Goal: Information Seeking & Learning: Learn about a topic

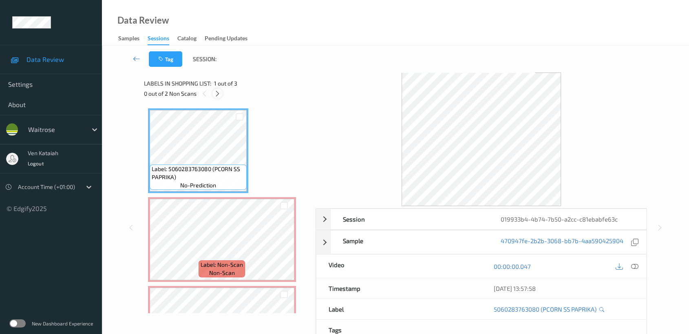
click at [215, 91] on icon at bounding box center [217, 93] width 7 height 7
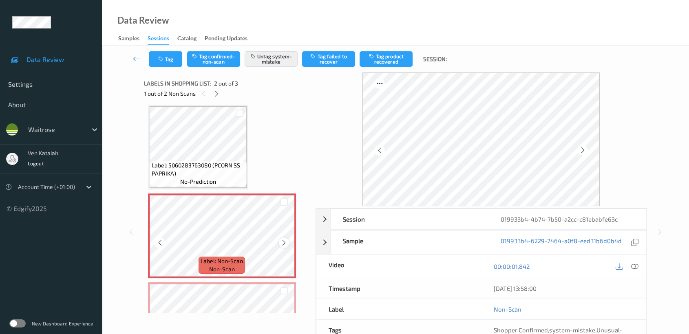
click at [281, 245] on icon at bounding box center [283, 242] width 7 height 7
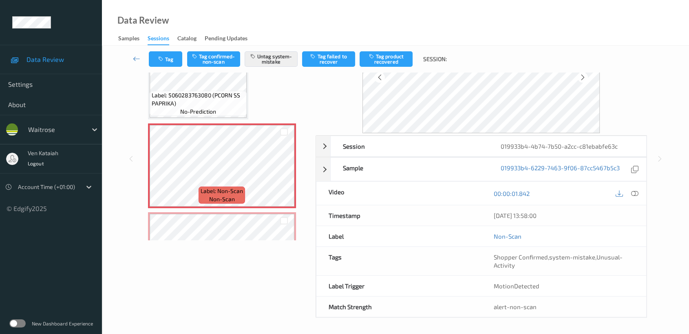
scroll to position [0, 0]
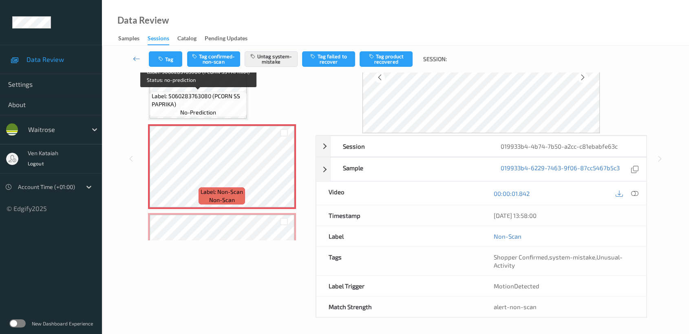
click at [228, 103] on span "Label: 5060283763080 (PCORN SS PAPRIKA)" at bounding box center [198, 100] width 93 height 16
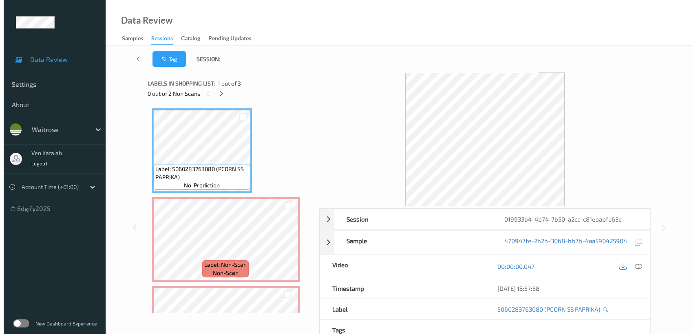
scroll to position [60, 0]
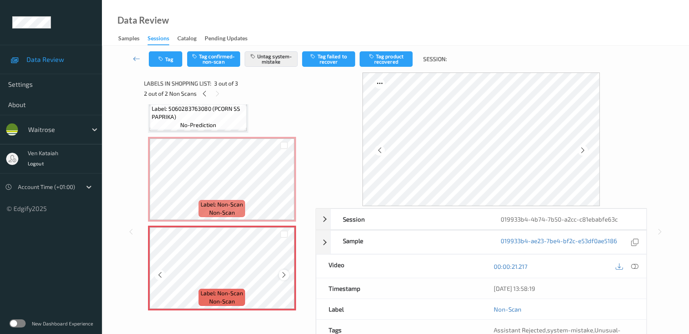
click at [287, 271] on div "Label: Non-Scan non-scan" at bounding box center [222, 268] width 148 height 85
click at [287, 274] on icon at bounding box center [283, 275] width 7 height 7
click at [173, 60] on button "Tag" at bounding box center [165, 58] width 33 height 15
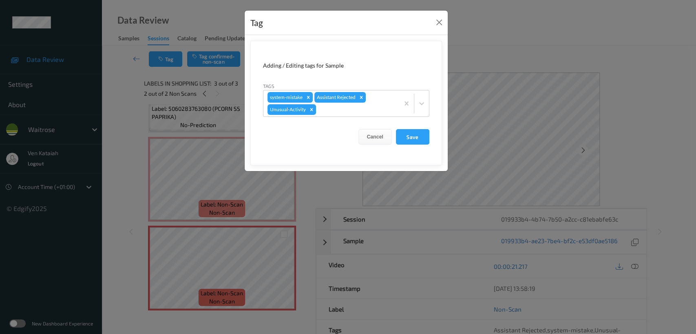
click at [364, 214] on div "Tag Adding / Editing tags for Sample Tags system-mistake Assistant Rejected Unu…" at bounding box center [348, 167] width 696 height 334
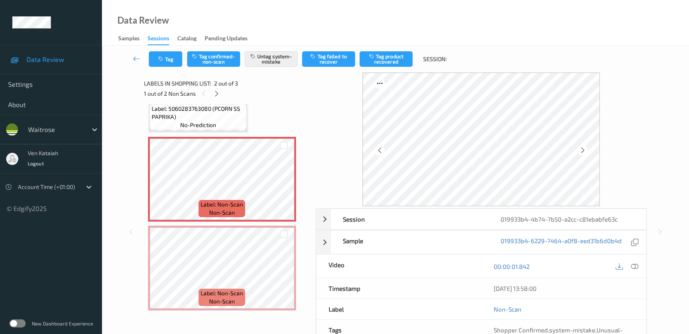
click at [238, 115] on span "Label: 5060283763080 (PCORN SS PAPRIKA)" at bounding box center [198, 113] width 93 height 16
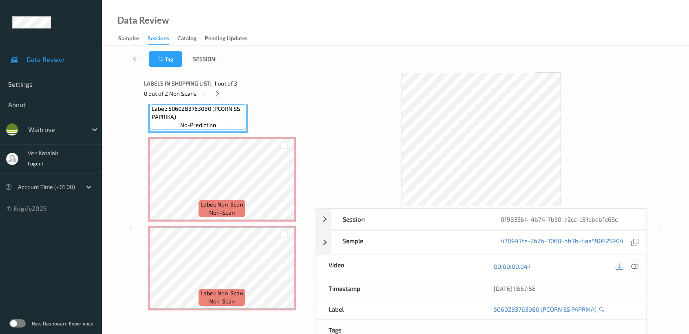
click at [632, 264] on icon at bounding box center [634, 266] width 7 height 7
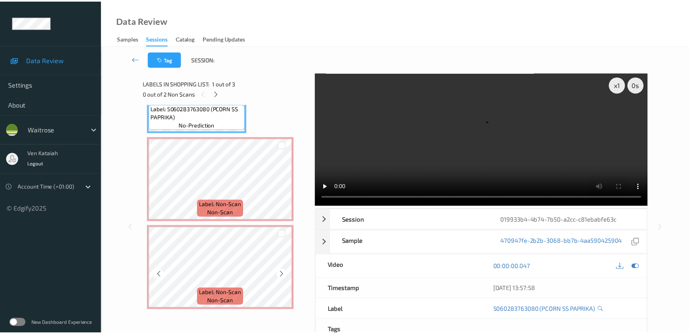
scroll to position [0, 0]
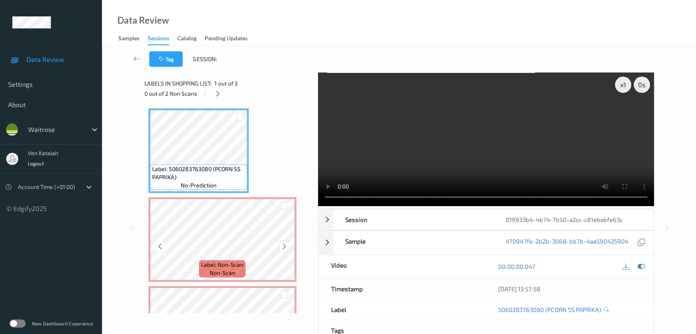
click at [285, 246] on icon at bounding box center [284, 246] width 7 height 7
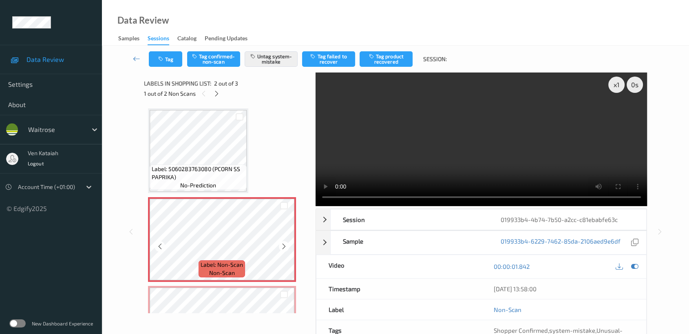
click at [285, 246] on icon at bounding box center [283, 246] width 7 height 7
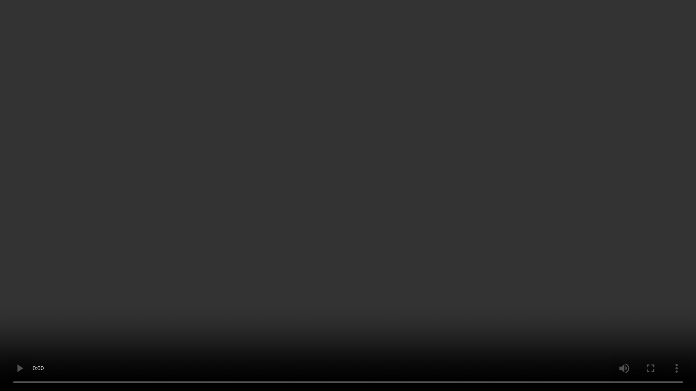
click at [453, 204] on video at bounding box center [348, 195] width 696 height 391
click at [641, 294] on video at bounding box center [348, 195] width 696 height 391
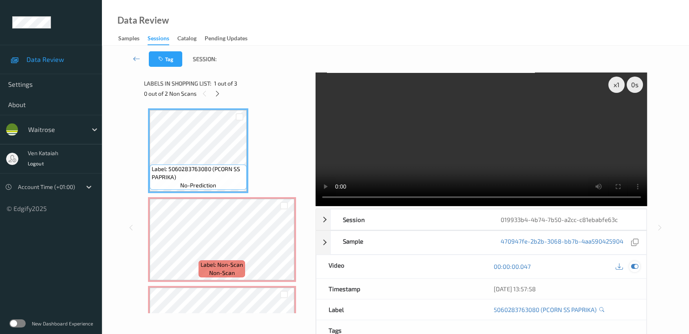
click at [637, 268] on icon at bounding box center [634, 266] width 7 height 7
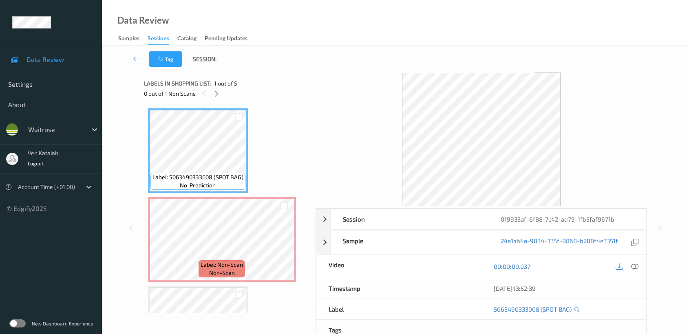
click at [222, 96] on div "0 out of 1 Non Scans" at bounding box center [227, 93] width 166 height 10
click at [220, 95] on div at bounding box center [217, 93] width 10 height 10
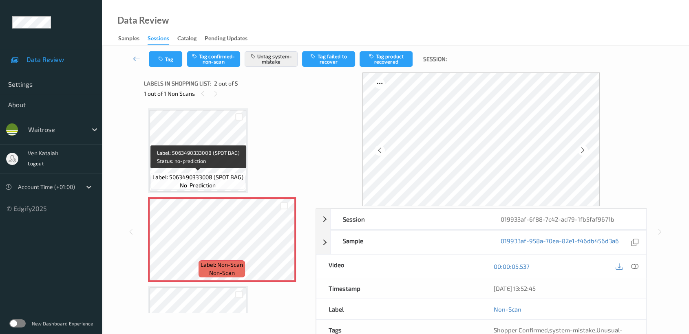
click at [227, 185] on div "Label: 5063490333008 (SPOT BAG) no-prediction" at bounding box center [197, 181] width 95 height 17
click at [284, 247] on icon at bounding box center [283, 246] width 7 height 7
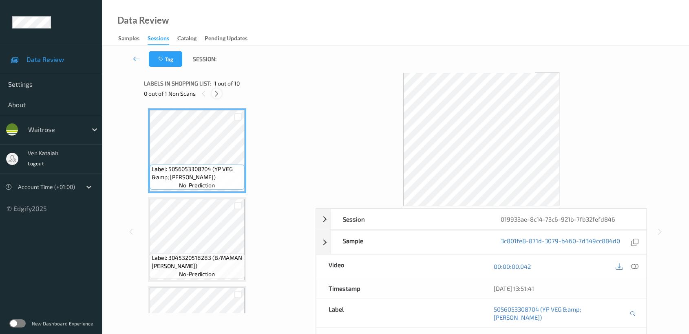
click at [215, 93] on icon at bounding box center [216, 93] width 7 height 7
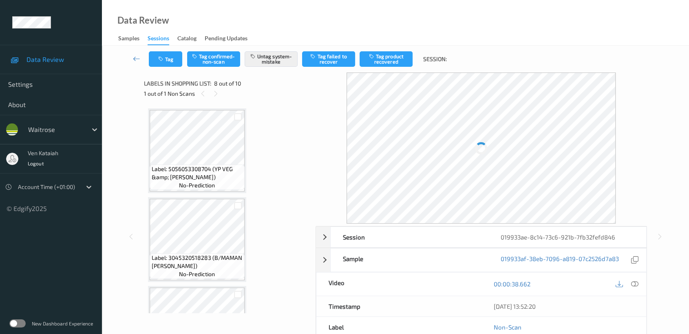
scroll to position [535, 0]
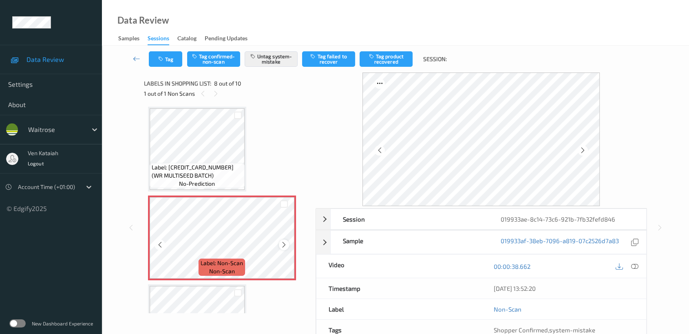
click at [280, 242] on div at bounding box center [284, 245] width 10 height 10
click at [280, 241] on icon at bounding box center [283, 244] width 7 height 7
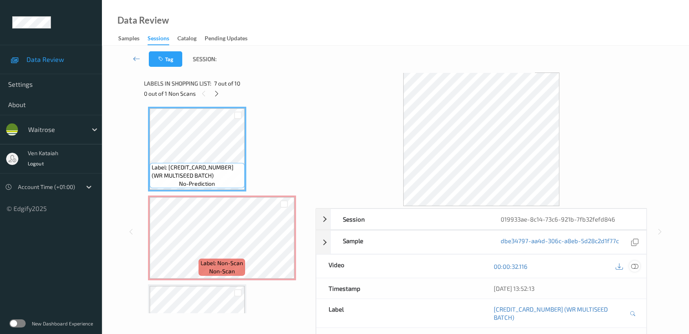
click at [633, 268] on icon at bounding box center [634, 266] width 7 height 7
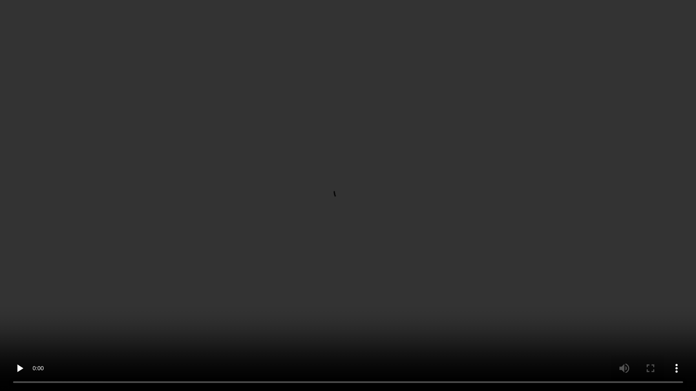
click at [287, 125] on video at bounding box center [348, 195] width 696 height 391
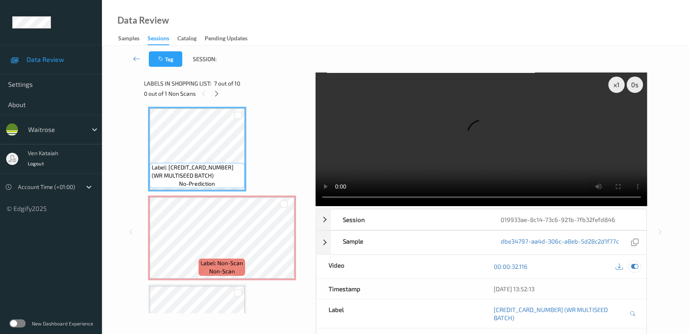
drag, startPoint x: 638, startPoint y: 269, endPoint x: 628, endPoint y: 268, distance: 9.8
click at [636, 268] on icon at bounding box center [634, 266] width 7 height 7
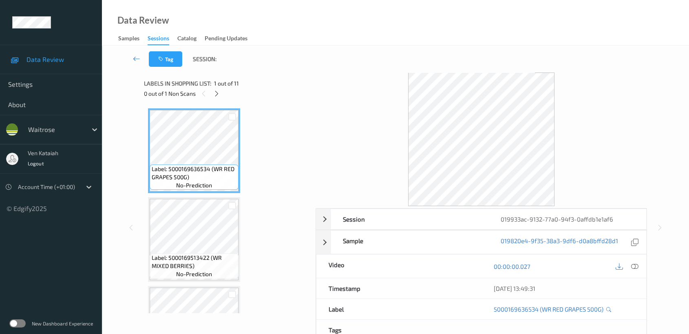
click at [222, 91] on div "0 out of 1 Non Scans" at bounding box center [227, 93] width 166 height 10
click at [217, 93] on icon at bounding box center [216, 93] width 7 height 7
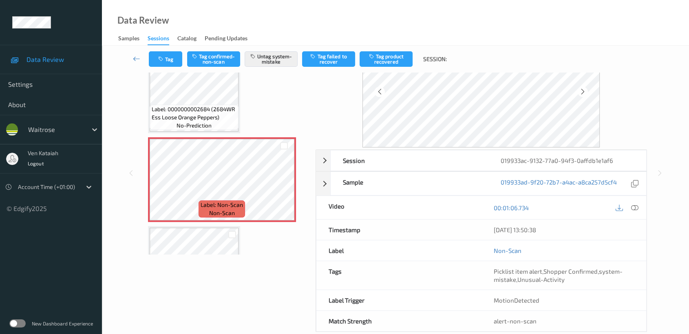
scroll to position [73, 0]
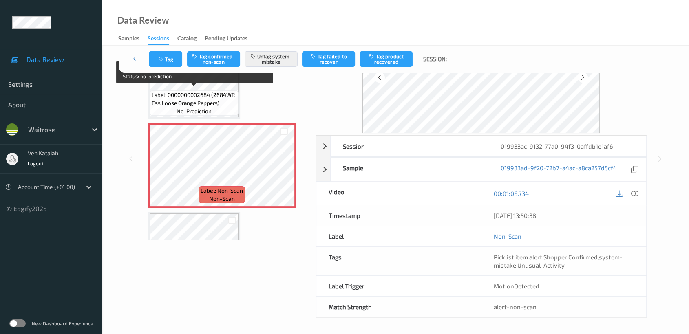
click at [202, 102] on span "Label: 0000000002684 (2684WR Ess Loose Orange Peppers)" at bounding box center [194, 99] width 85 height 16
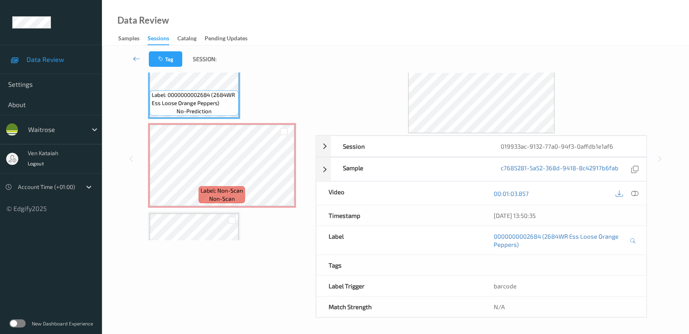
scroll to position [0, 0]
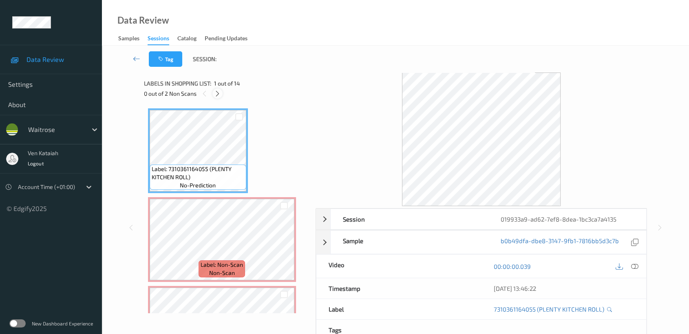
click at [222, 95] on div at bounding box center [217, 93] width 10 height 10
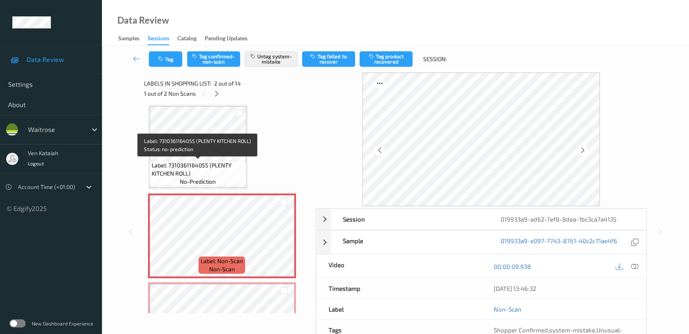
click at [201, 166] on span "Label: 7310361164055 (PLENTY KITCHEN ROLL)" at bounding box center [198, 169] width 93 height 16
click at [238, 167] on span "Label: 7310361164055 (PLENTY KITCHEN ROLL)" at bounding box center [198, 169] width 93 height 16
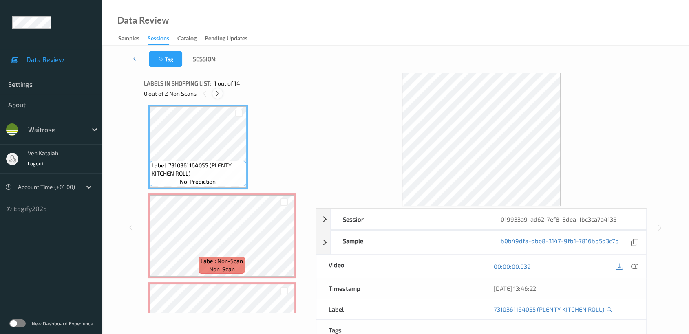
click at [217, 92] on icon at bounding box center [217, 93] width 7 height 7
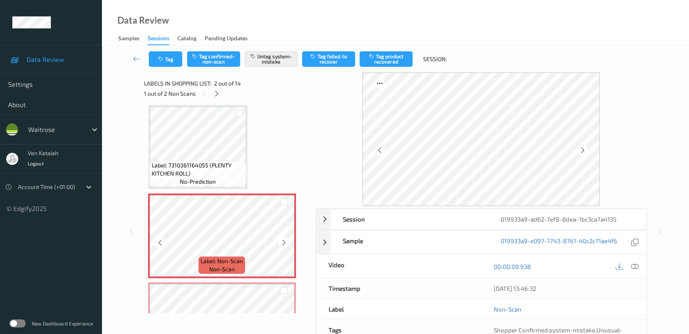
scroll to position [95, 0]
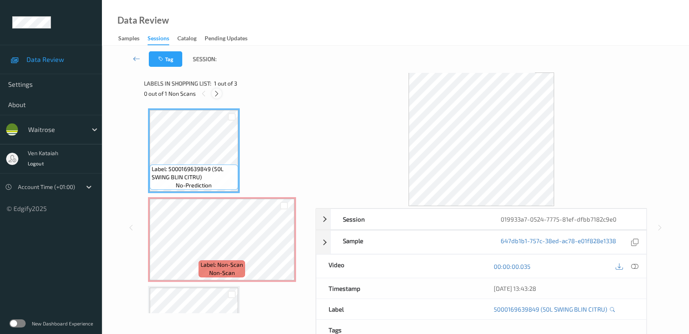
click at [218, 96] on icon at bounding box center [216, 93] width 7 height 7
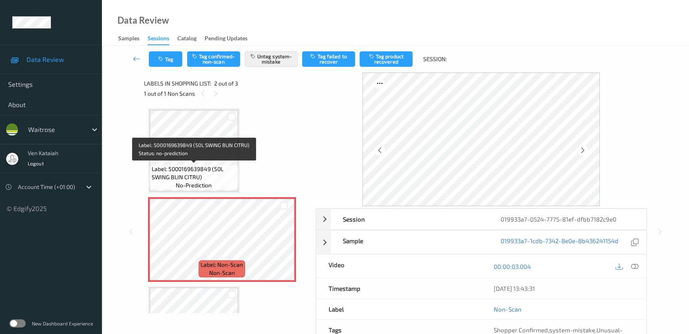
click at [181, 169] on span "Label: 5000169639849 (50L SWING BLIN CITRU)" at bounding box center [194, 173] width 84 height 16
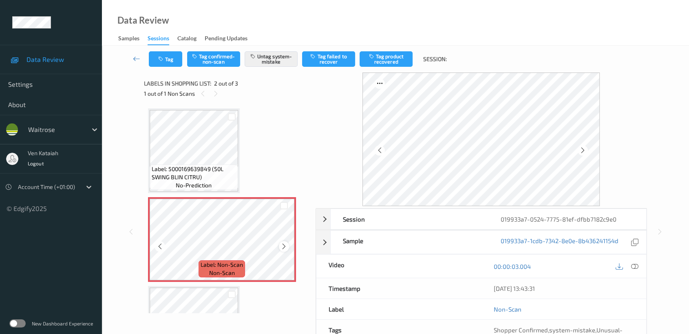
click at [287, 247] on icon at bounding box center [283, 246] width 7 height 7
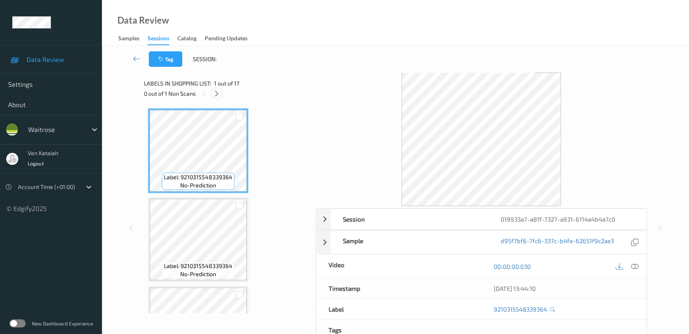
click at [218, 92] on icon at bounding box center [216, 93] width 7 height 7
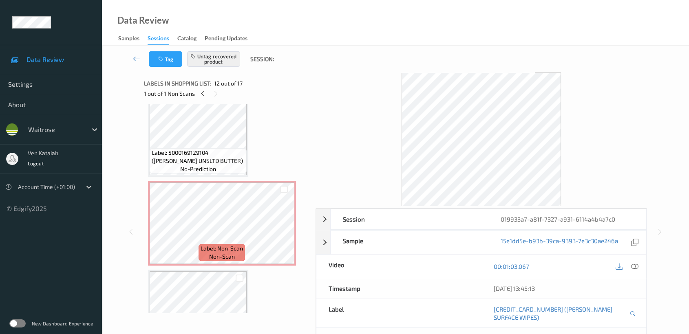
scroll to position [712, 0]
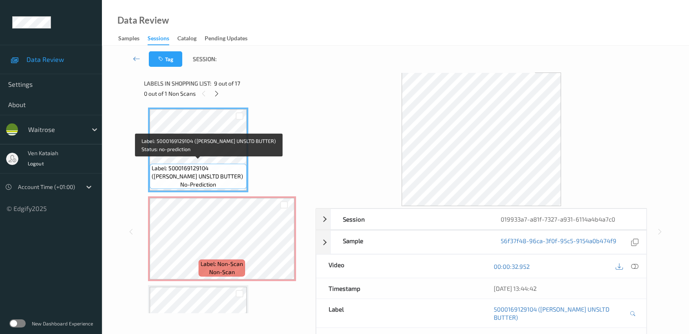
click at [228, 180] on div "Label: 5000169129104 (WR ESS UNSLTD BUTTER) no-prediction" at bounding box center [198, 176] width 97 height 25
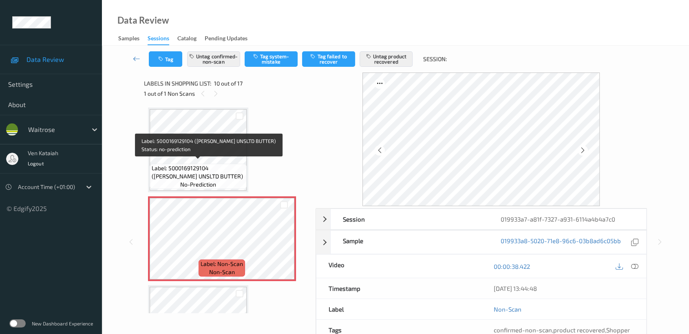
click at [212, 166] on span "Label: 5000169129104 (WR ESS UNSLTD BUTTER)" at bounding box center [198, 172] width 93 height 16
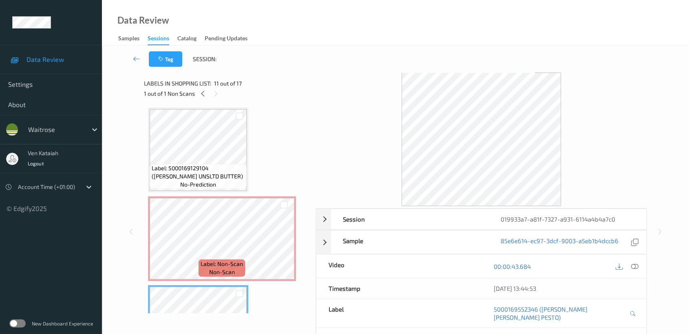
scroll to position [802, 0]
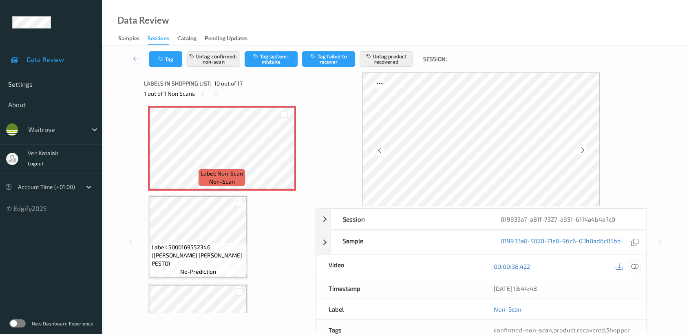
click at [636, 263] on icon at bounding box center [634, 266] width 7 height 7
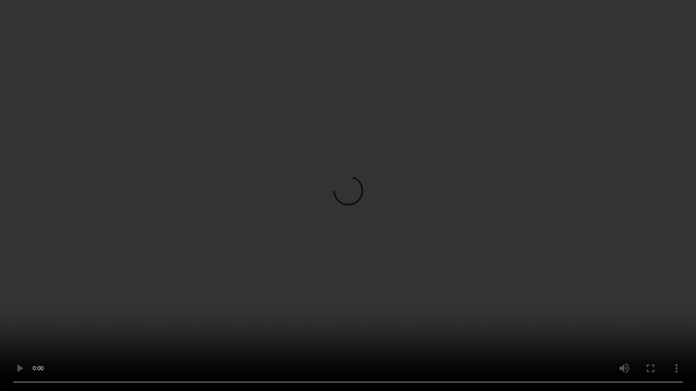
click at [413, 205] on video at bounding box center [348, 195] width 696 height 391
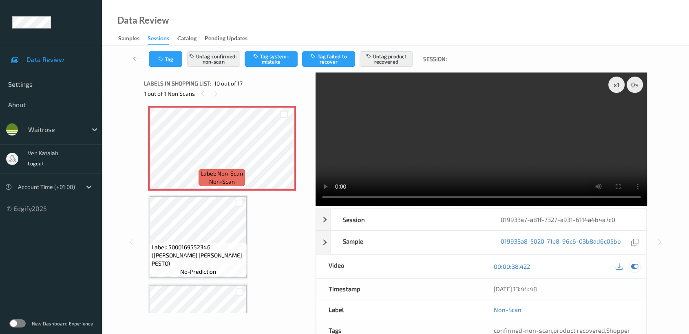
click at [638, 263] on div at bounding box center [634, 266] width 11 height 11
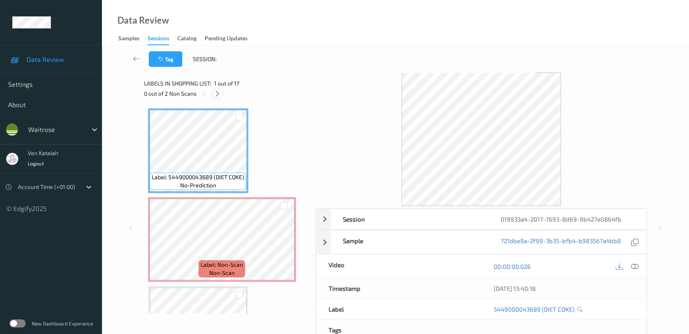
click at [218, 90] on icon at bounding box center [217, 93] width 7 height 7
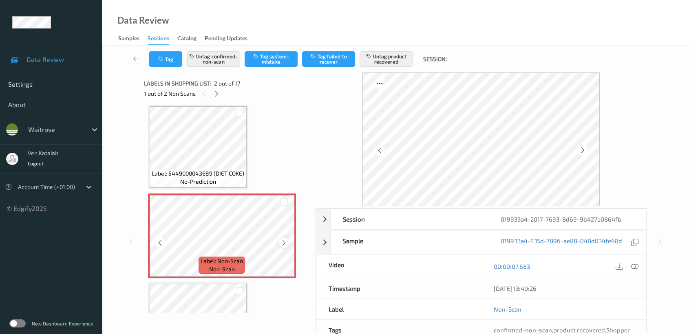
click at [286, 243] on icon at bounding box center [283, 242] width 7 height 7
click at [280, 243] on div at bounding box center [284, 243] width 10 height 10
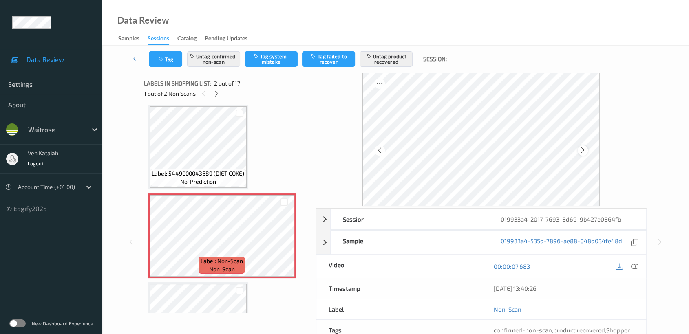
click at [582, 151] on icon at bounding box center [582, 150] width 7 height 7
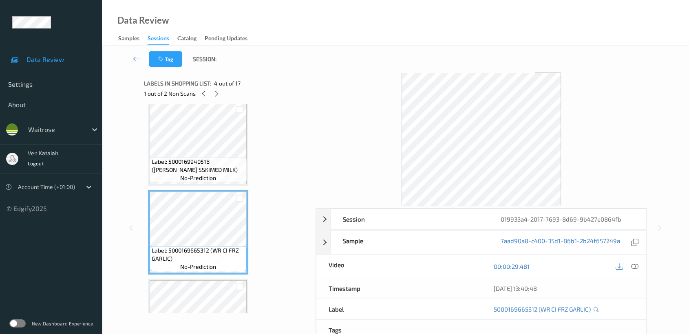
scroll to position [95, 0]
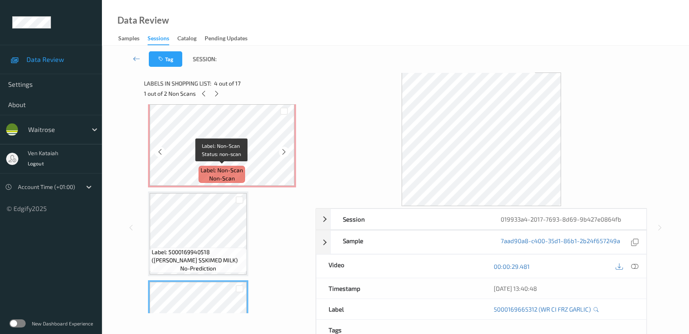
click at [217, 175] on span "non-scan" at bounding box center [222, 178] width 26 height 8
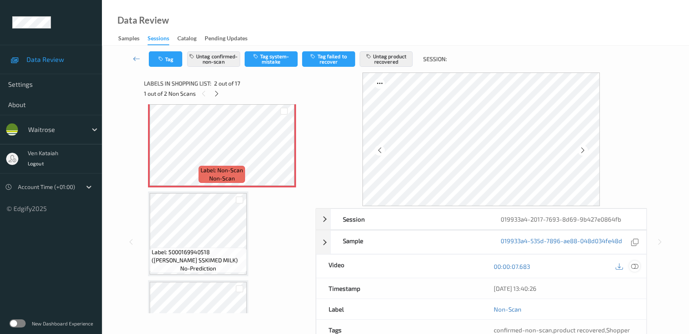
click at [634, 266] on icon at bounding box center [634, 266] width 7 height 7
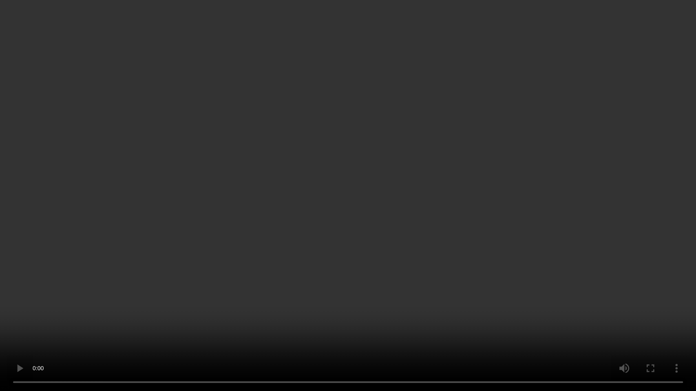
click at [348, 213] on video at bounding box center [348, 195] width 696 height 391
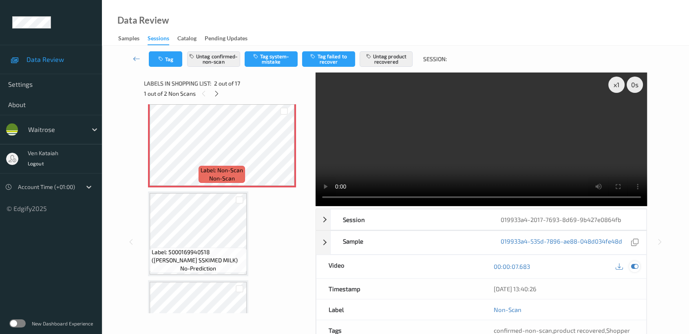
click at [632, 265] on icon at bounding box center [634, 266] width 7 height 7
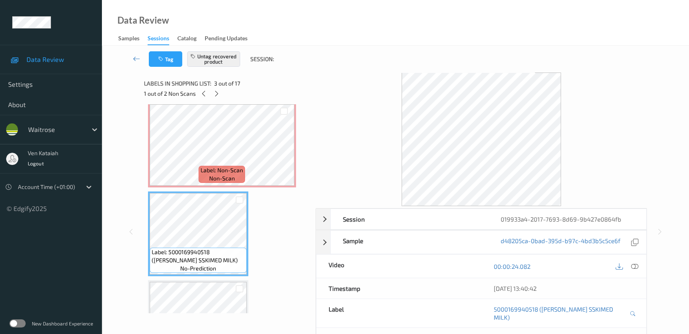
click at [221, 89] on div "1 out of 2 Non Scans" at bounding box center [227, 93] width 166 height 10
click at [216, 95] on icon at bounding box center [216, 93] width 7 height 7
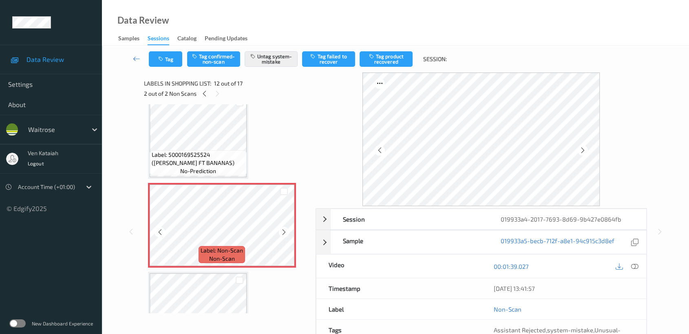
scroll to position [889, 0]
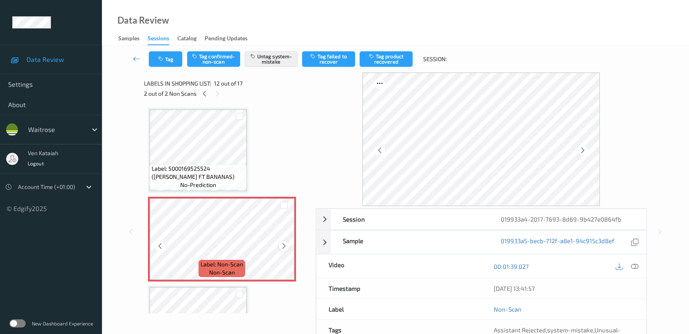
click at [283, 243] on icon at bounding box center [283, 246] width 7 height 7
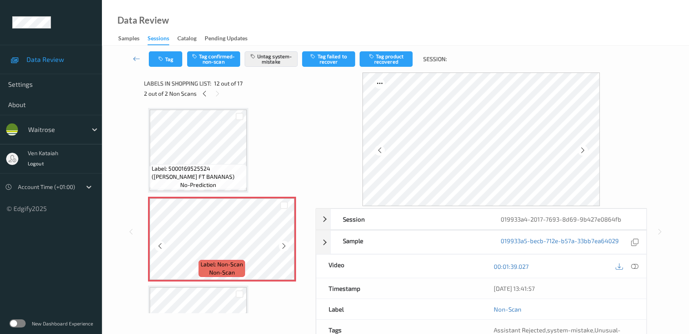
click at [283, 243] on icon at bounding box center [283, 246] width 7 height 7
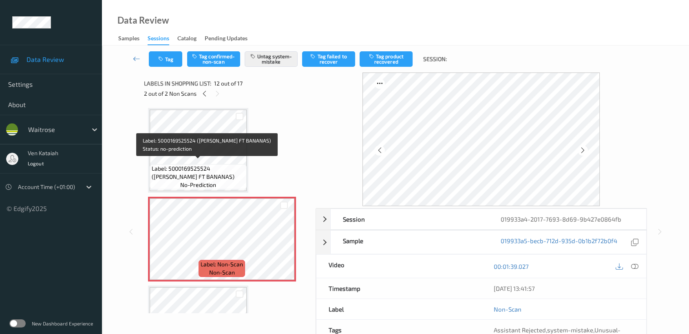
click at [207, 171] on span "Label: 5000169525524 (WR DORG FT BANANAS)" at bounding box center [198, 173] width 93 height 16
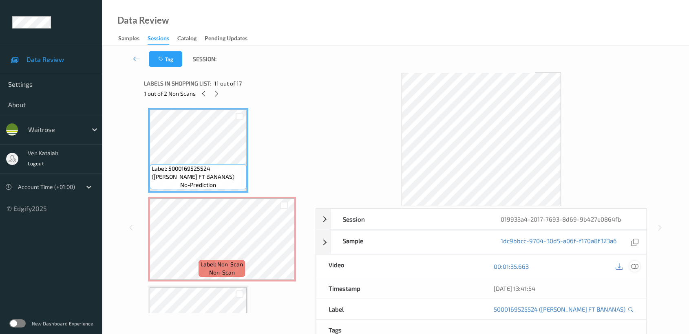
click at [636, 270] on div at bounding box center [634, 266] width 11 height 11
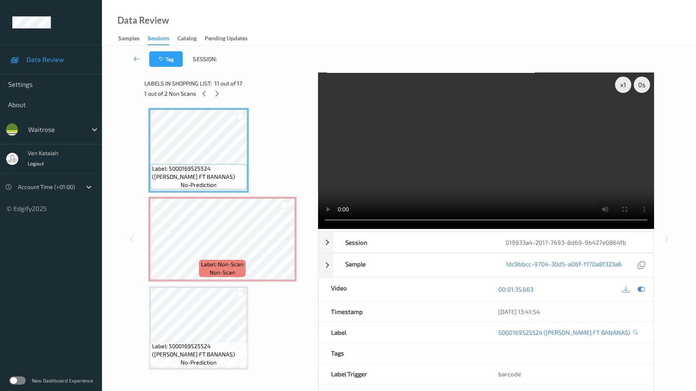
click at [339, 229] on video at bounding box center [486, 151] width 336 height 157
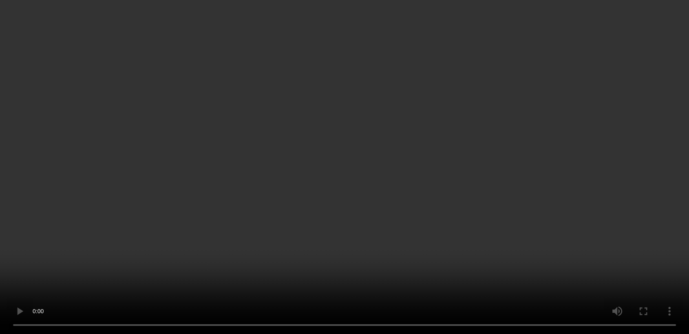
click at [636, 137] on icon at bounding box center [634, 132] width 7 height 7
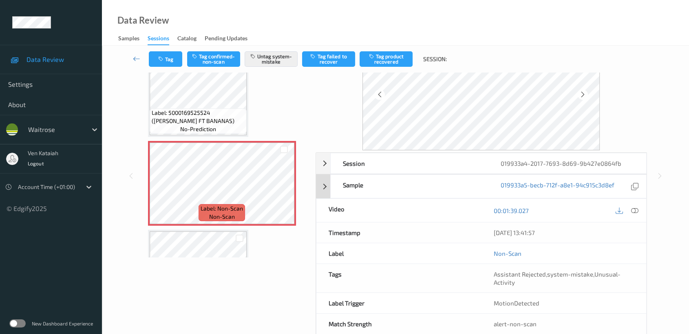
scroll to position [73, 0]
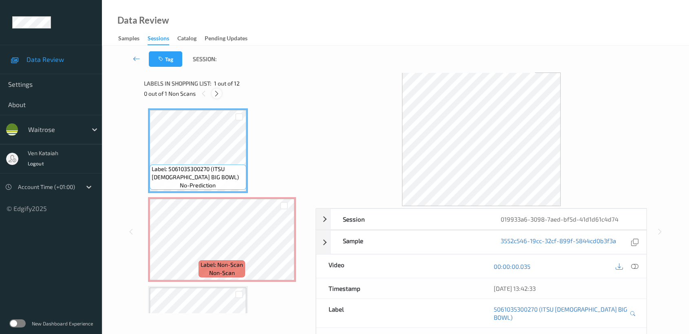
click at [220, 94] on icon at bounding box center [216, 93] width 7 height 7
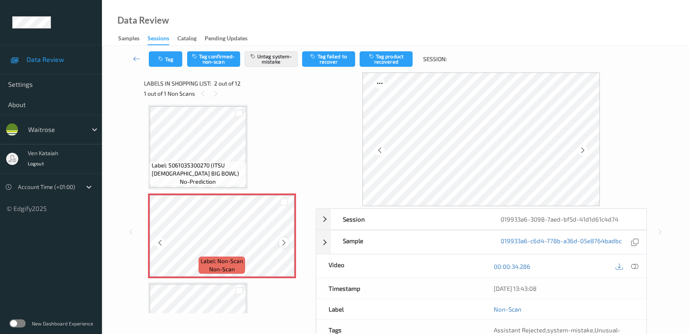
click at [279, 243] on div at bounding box center [284, 243] width 10 height 10
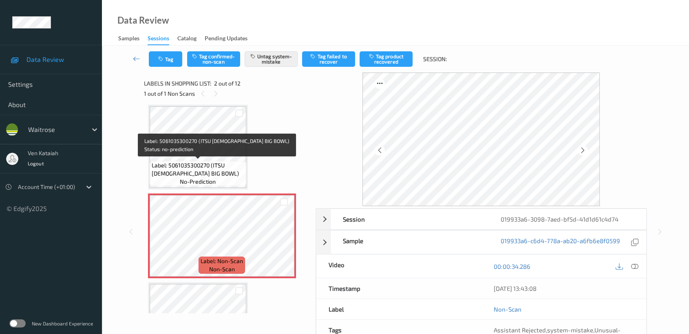
click at [236, 162] on span "Label: 5061035300270 (ITSU [DEMOGRAPHIC_DATA] BIG BOWL)" at bounding box center [198, 169] width 93 height 16
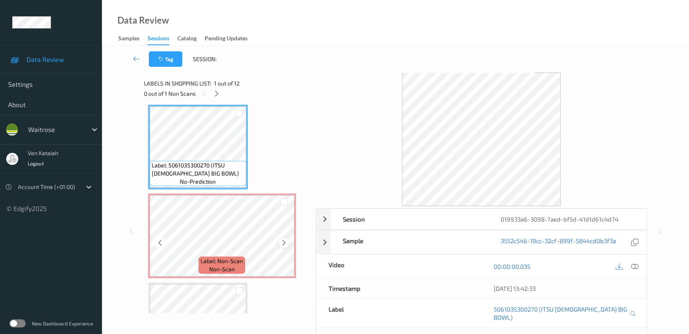
click at [284, 241] on icon at bounding box center [283, 242] width 7 height 7
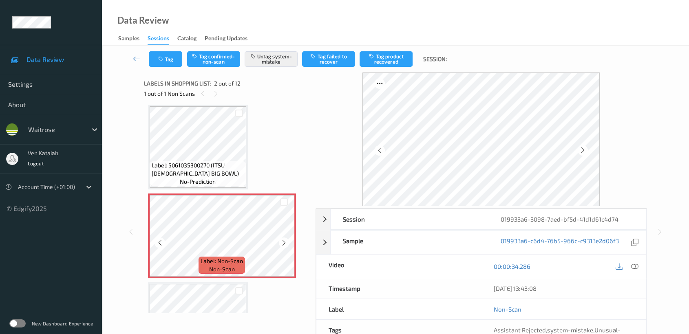
click at [284, 241] on icon at bounding box center [283, 242] width 7 height 7
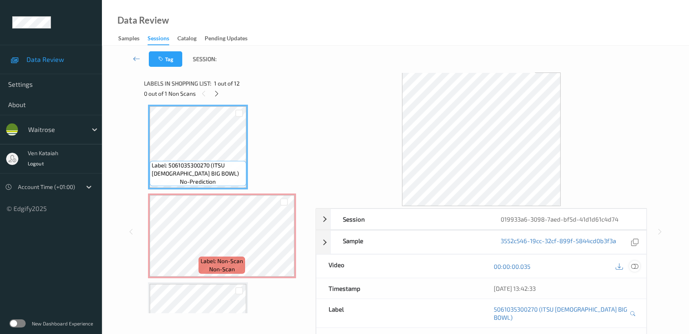
click at [639, 269] on div at bounding box center [634, 266] width 11 height 11
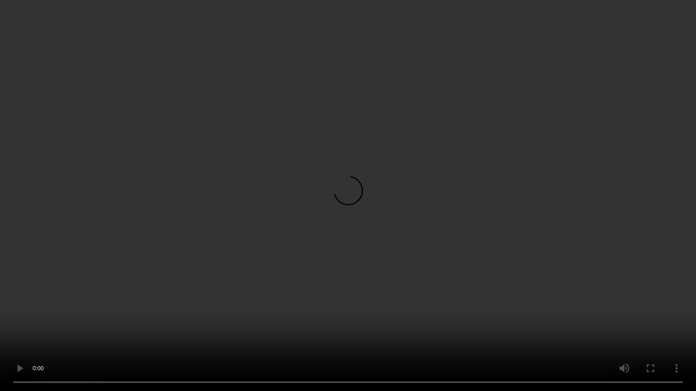
click at [296, 226] on video at bounding box center [348, 195] width 696 height 391
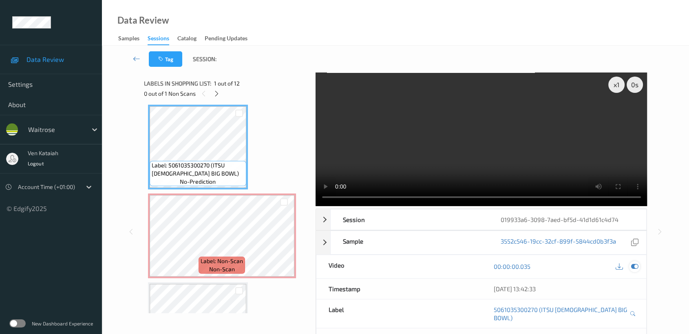
click at [636, 270] on div at bounding box center [634, 266] width 11 height 11
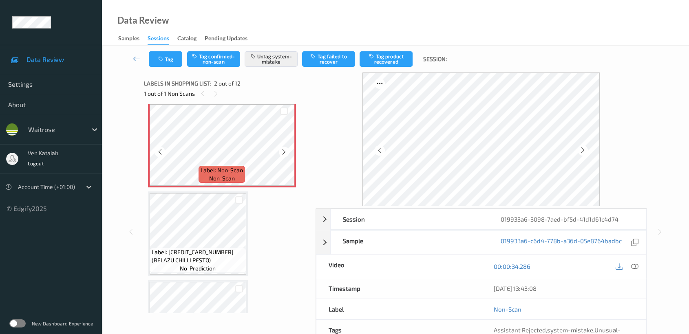
scroll to position [0, 0]
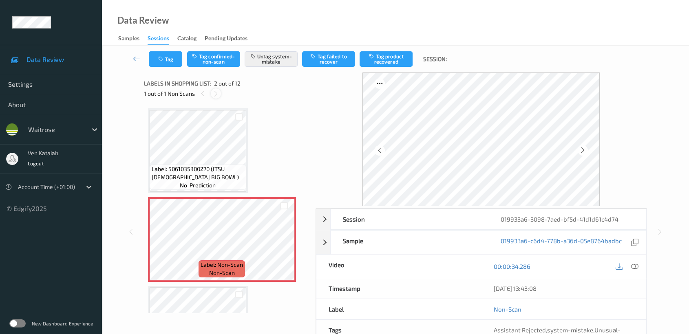
click at [218, 91] on icon at bounding box center [215, 93] width 7 height 7
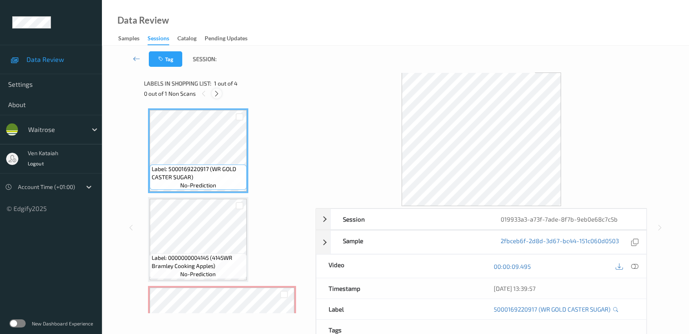
click at [220, 91] on div at bounding box center [217, 93] width 10 height 10
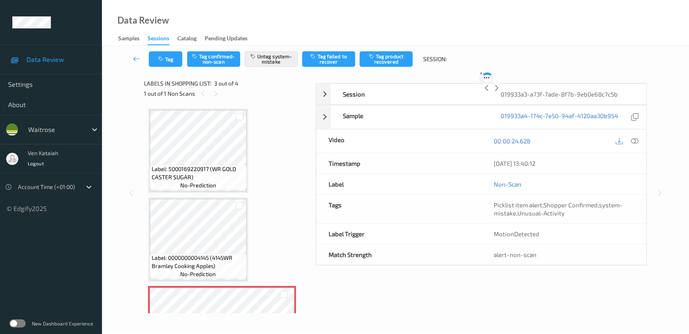
scroll to position [92, 0]
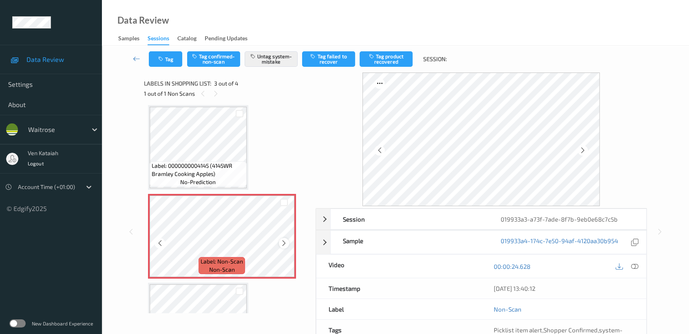
click at [286, 243] on icon at bounding box center [283, 243] width 7 height 7
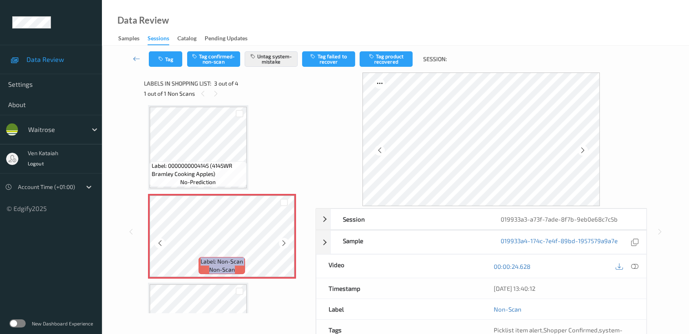
click at [286, 243] on icon at bounding box center [283, 243] width 7 height 7
click at [137, 60] on icon at bounding box center [136, 59] width 7 height 8
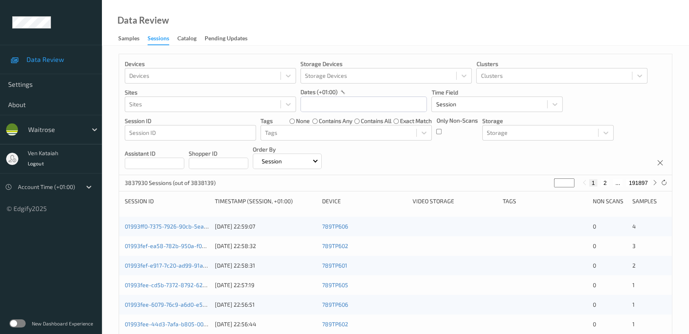
click at [151, 61] on p "Devices" at bounding box center [210, 64] width 171 height 8
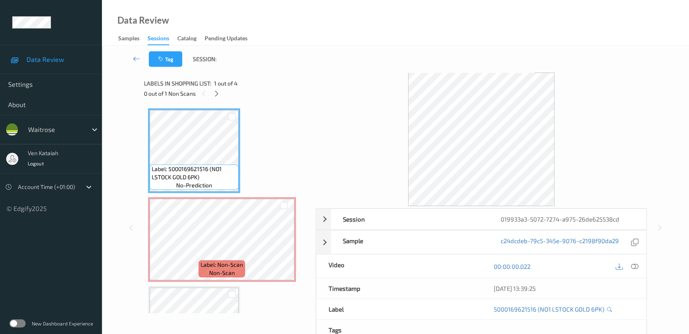
click at [219, 87] on span "1 out of 4" at bounding box center [226, 83] width 24 height 8
click at [219, 89] on div at bounding box center [217, 93] width 10 height 10
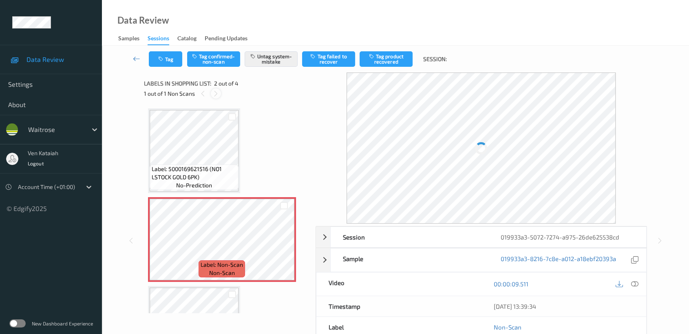
scroll to position [4, 0]
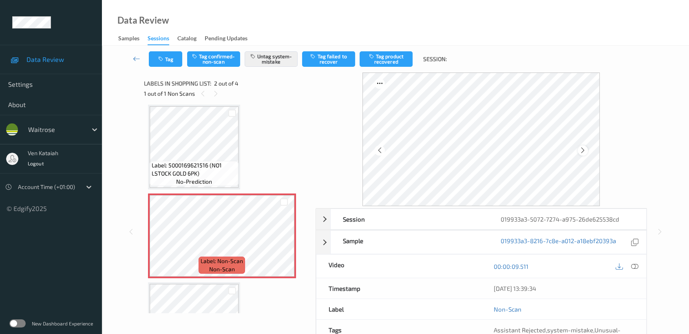
click at [580, 150] on icon at bounding box center [582, 150] width 7 height 7
click at [581, 150] on icon at bounding box center [582, 150] width 7 height 7
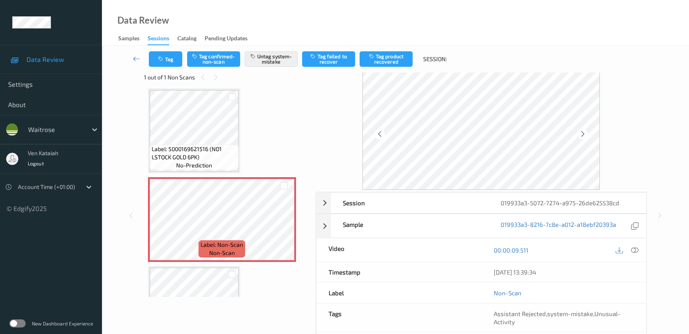
scroll to position [0, 0]
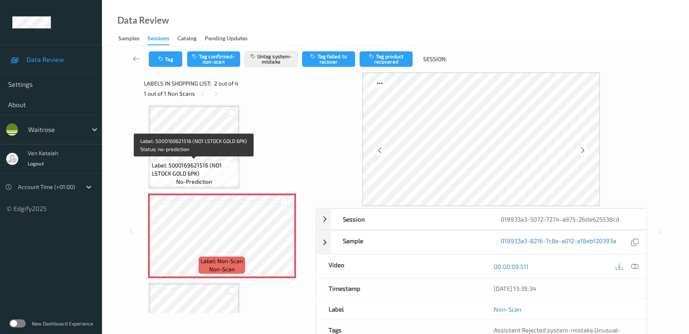
click at [170, 166] on span "Label: 5000169621516 (NO1 LSTOCK GOLD 6PK)" at bounding box center [194, 169] width 85 height 16
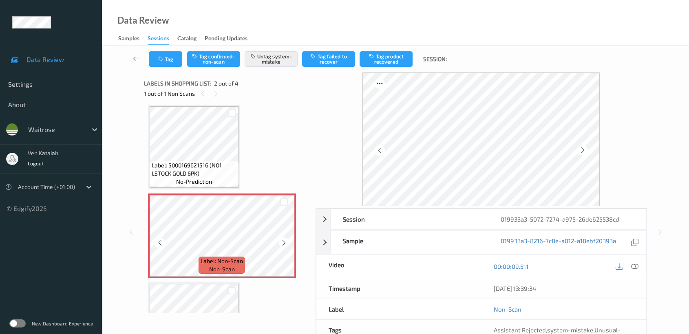
click at [283, 240] on icon at bounding box center [283, 242] width 7 height 7
click at [281, 241] on icon at bounding box center [283, 242] width 7 height 7
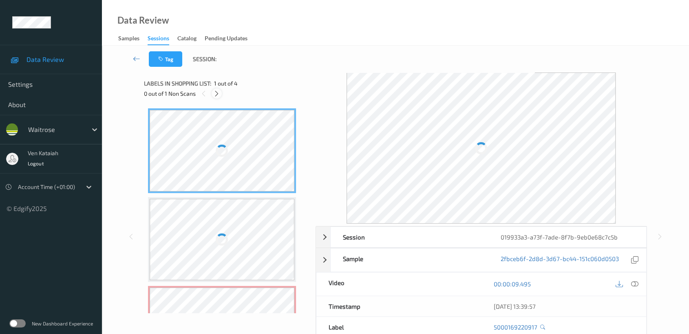
click at [222, 94] on div at bounding box center [217, 93] width 10 height 10
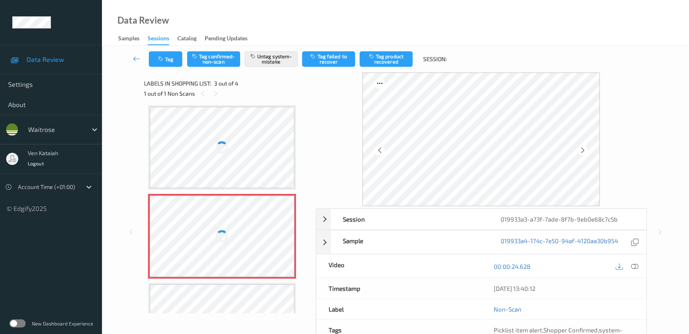
click at [244, 239] on div at bounding box center [222, 237] width 145 height 82
click at [157, 60] on button "Tag" at bounding box center [165, 58] width 33 height 15
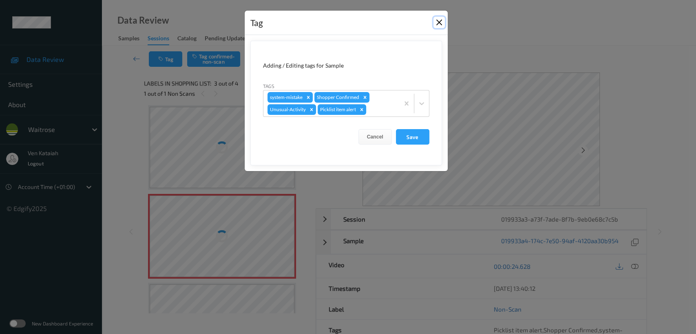
click at [443, 20] on button "Close" at bounding box center [438, 22] width 11 height 11
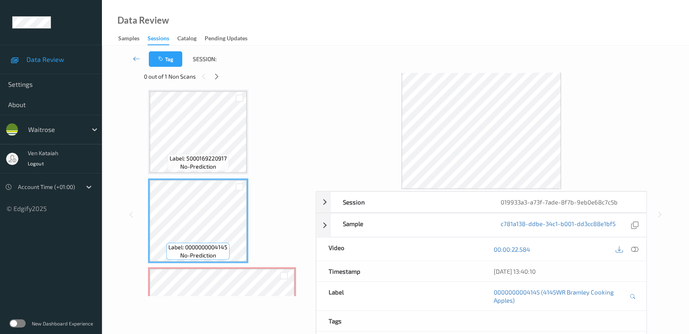
scroll to position [0, 0]
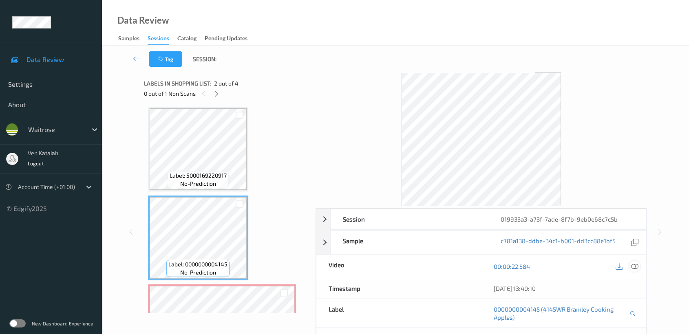
click at [632, 265] on icon at bounding box center [634, 266] width 7 height 7
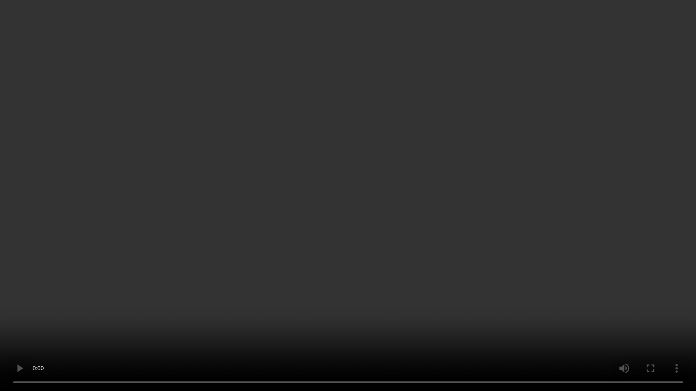
click at [353, 305] on video at bounding box center [348, 195] width 696 height 391
click at [490, 274] on video at bounding box center [348, 195] width 696 height 391
click at [453, 284] on video at bounding box center [348, 195] width 696 height 391
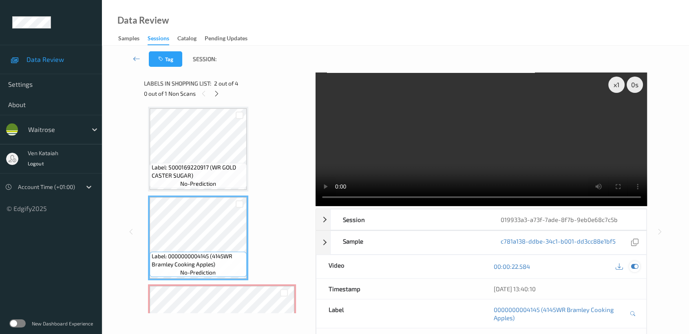
click at [639, 268] on div at bounding box center [634, 266] width 11 height 11
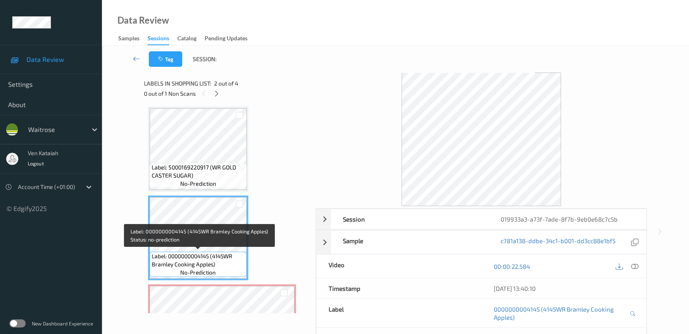
scroll to position [92, 0]
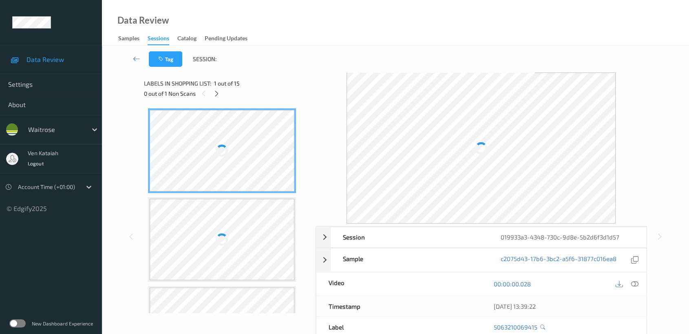
click at [223, 89] on div "0 out of 1 Non Scans" at bounding box center [227, 93] width 166 height 10
click at [222, 94] on div "0 out of 1 Non Scans" at bounding box center [227, 93] width 166 height 10
click at [221, 94] on div at bounding box center [217, 93] width 10 height 10
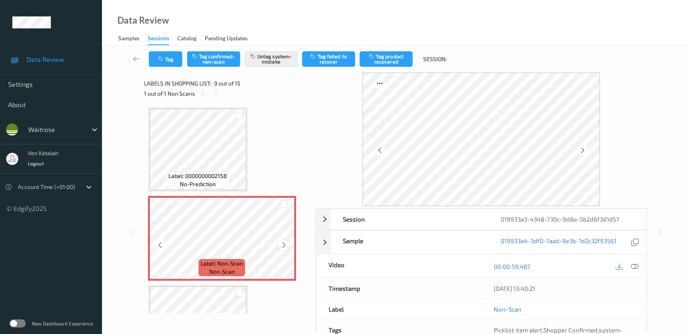
click at [284, 242] on icon at bounding box center [283, 245] width 7 height 7
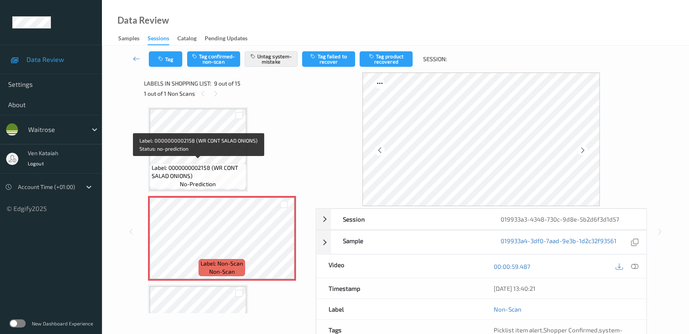
click at [205, 169] on span "Label: 0000000002158 (WR CONT SALAD ONIONS)" at bounding box center [198, 172] width 93 height 16
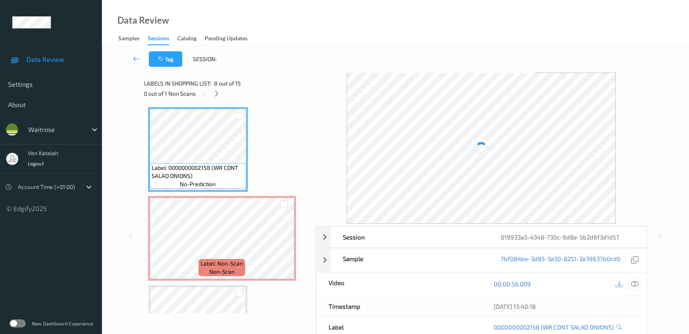
click at [638, 287] on div at bounding box center [634, 284] width 11 height 11
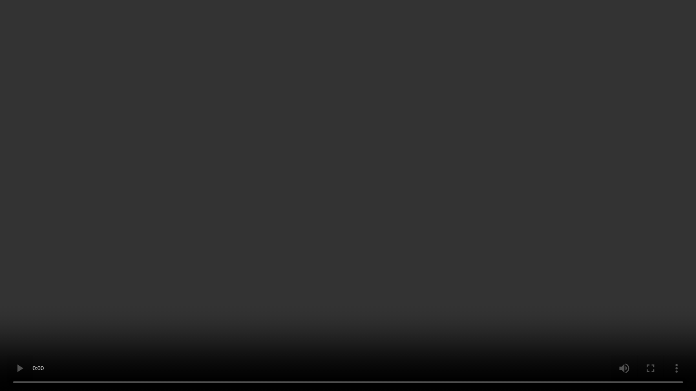
click at [392, 214] on video at bounding box center [348, 195] width 696 height 391
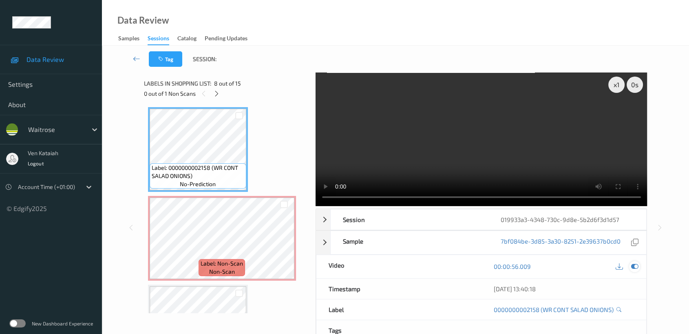
click at [638, 267] on icon at bounding box center [634, 266] width 7 height 7
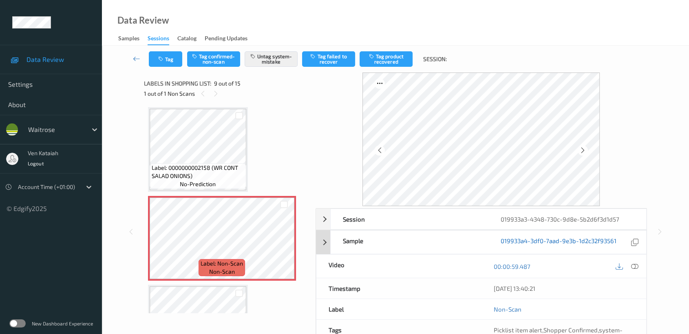
scroll to position [73, 0]
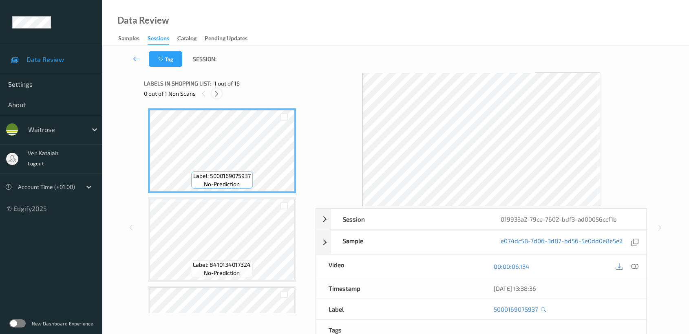
click at [219, 94] on icon at bounding box center [216, 93] width 7 height 7
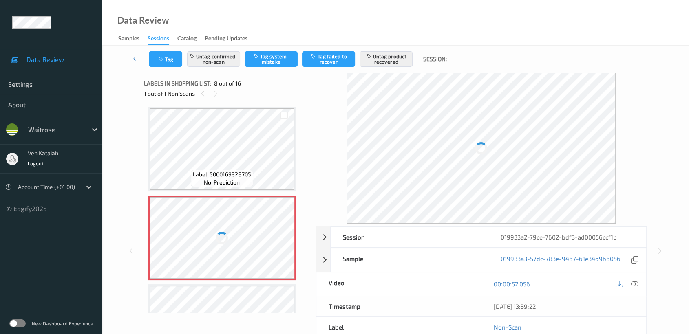
click at [234, 261] on div at bounding box center [222, 238] width 145 height 82
click at [235, 224] on div at bounding box center [222, 238] width 145 height 82
click at [202, 296] on div at bounding box center [222, 327] width 145 height 82
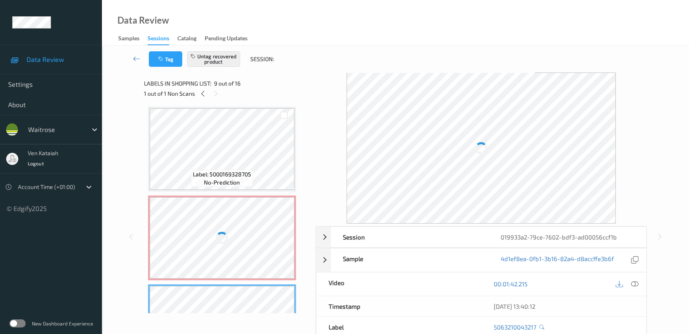
click at [206, 249] on div at bounding box center [222, 238] width 145 height 82
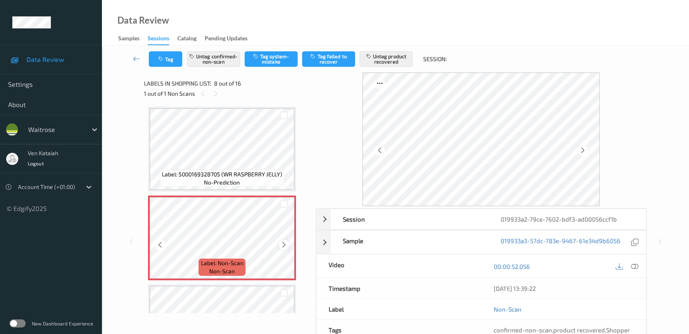
click at [280, 241] on icon at bounding box center [283, 244] width 7 height 7
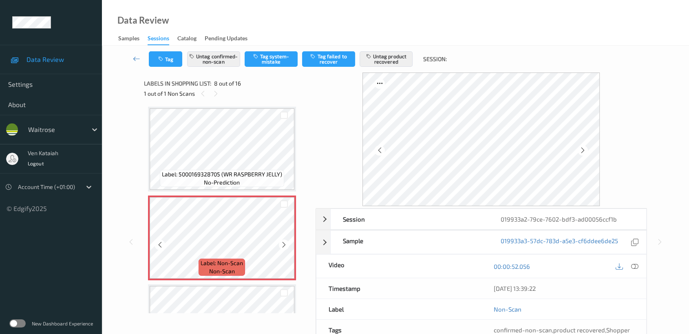
click at [280, 241] on icon at bounding box center [283, 244] width 7 height 7
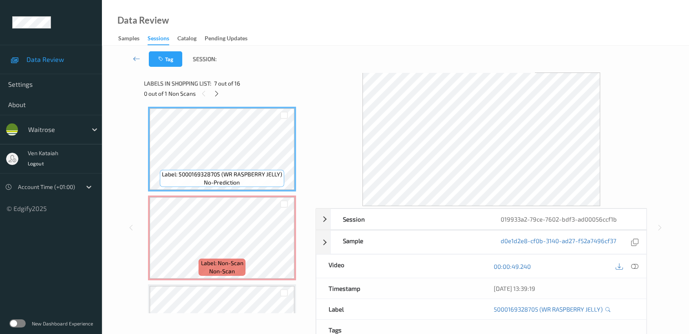
click at [637, 272] on div "00:00:49.240" at bounding box center [563, 266] width 165 height 23
click at [632, 260] on div "00:00:49.240" at bounding box center [563, 266] width 165 height 23
click at [634, 267] on icon at bounding box center [634, 266] width 7 height 7
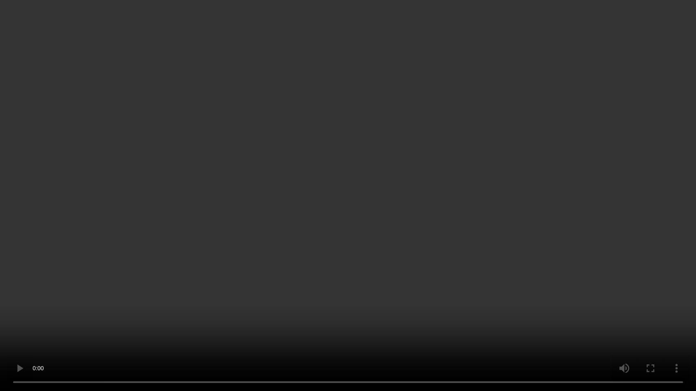
click at [579, 204] on video at bounding box center [348, 195] width 696 height 391
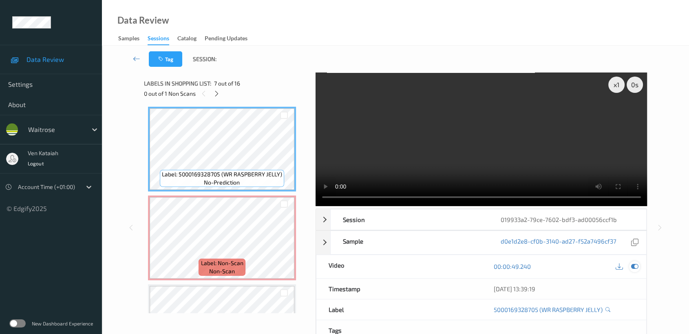
click at [635, 263] on icon at bounding box center [634, 266] width 7 height 7
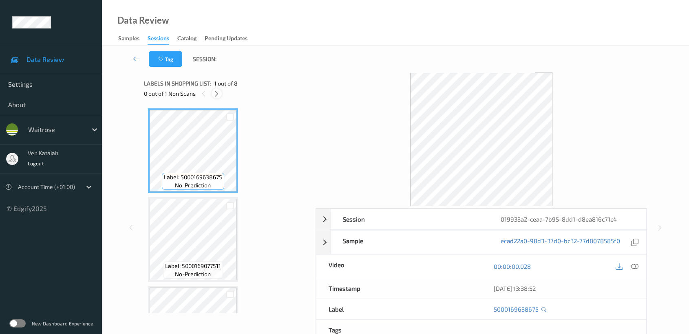
click at [217, 95] on icon at bounding box center [216, 93] width 7 height 7
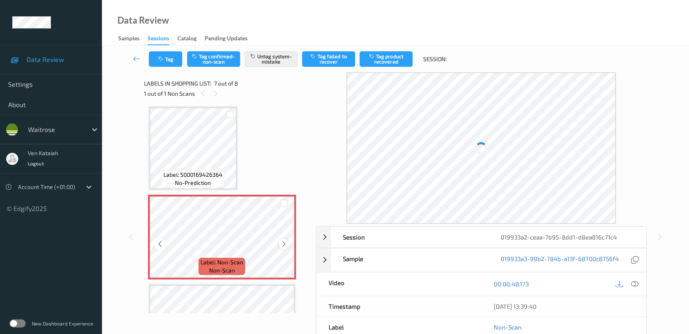
click at [283, 245] on div at bounding box center [284, 244] width 10 height 10
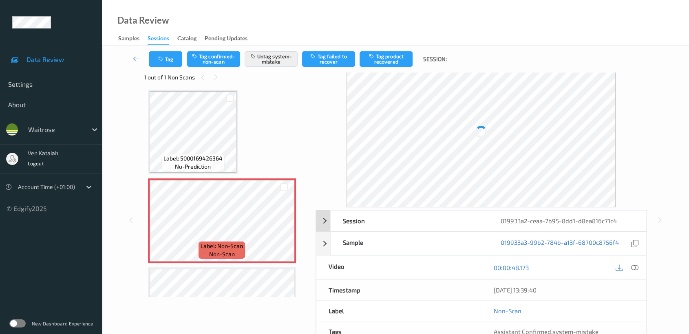
scroll to position [0, 0]
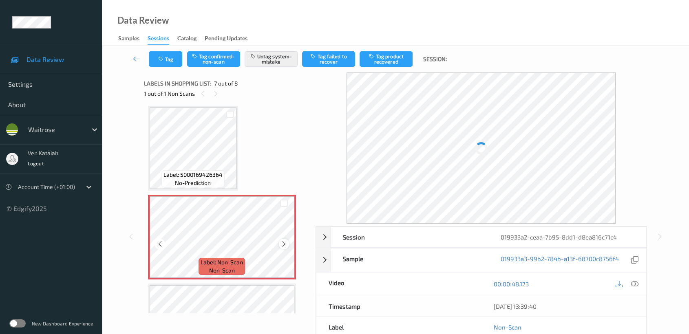
click at [283, 243] on icon at bounding box center [283, 244] width 7 height 7
click at [282, 243] on icon at bounding box center [283, 244] width 7 height 7
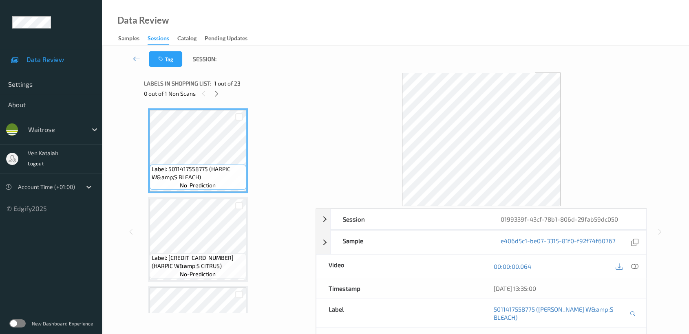
click at [222, 90] on div "0 out of 1 Non Scans" at bounding box center [227, 93] width 166 height 10
click at [216, 100] on div "Labels in shopping list: 1 out of 23 0 out of 1 Non Scans" at bounding box center [227, 89] width 166 height 32
click at [216, 97] on icon at bounding box center [216, 93] width 7 height 7
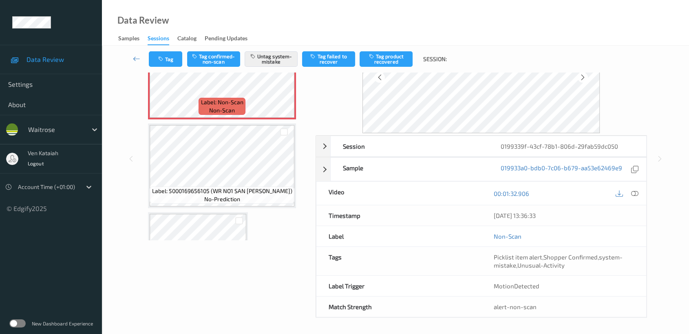
scroll to position [1243, 0]
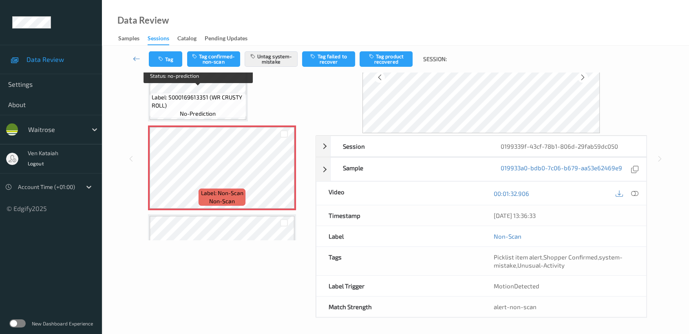
click at [227, 93] on span "Label: 5000169613351 (WR CRUSTY ROLL)" at bounding box center [198, 101] width 93 height 16
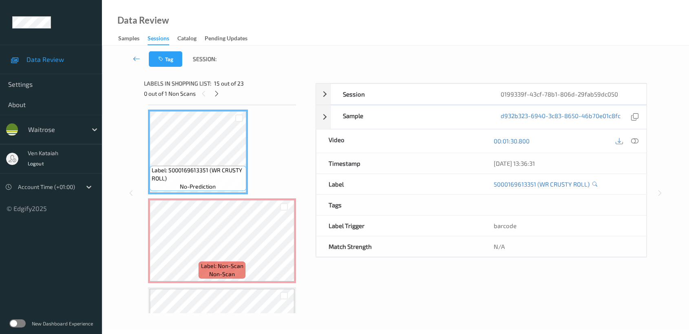
scroll to position [65, 0]
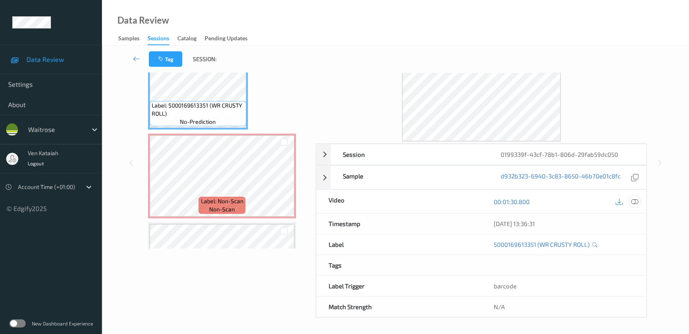
click at [638, 202] on div at bounding box center [634, 201] width 11 height 11
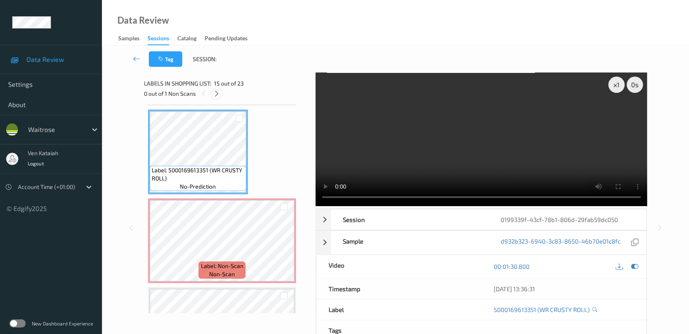
click at [214, 98] on div at bounding box center [217, 93] width 10 height 10
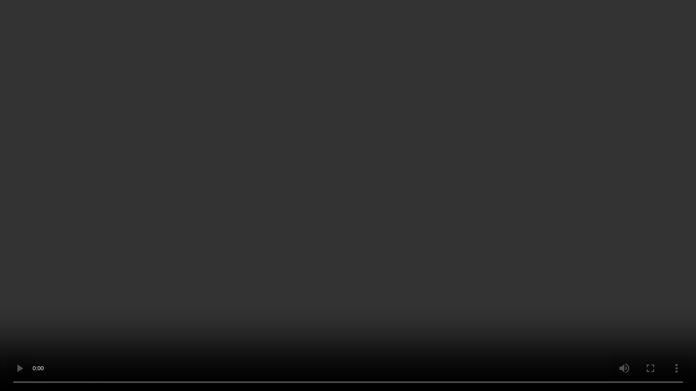
click at [471, 199] on video at bounding box center [348, 195] width 696 height 391
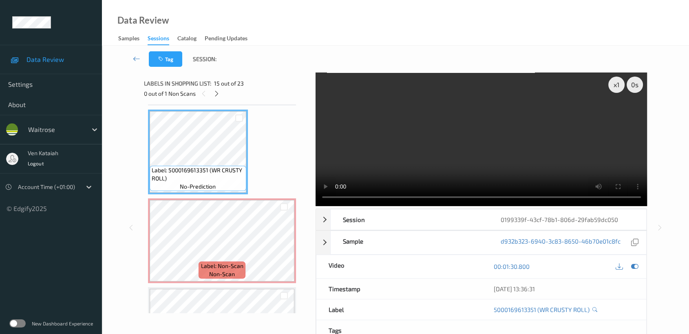
click at [636, 272] on div at bounding box center [627, 266] width 26 height 11
click at [634, 267] on icon at bounding box center [634, 266] width 7 height 7
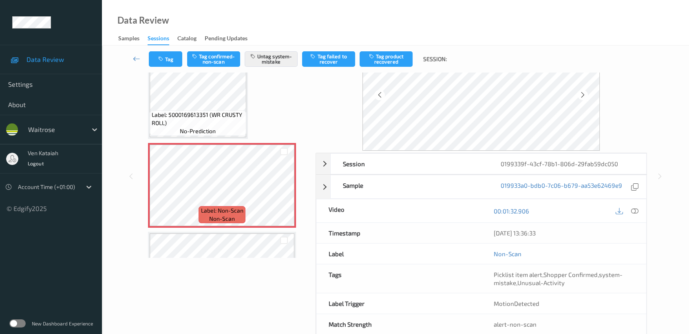
scroll to position [73, 0]
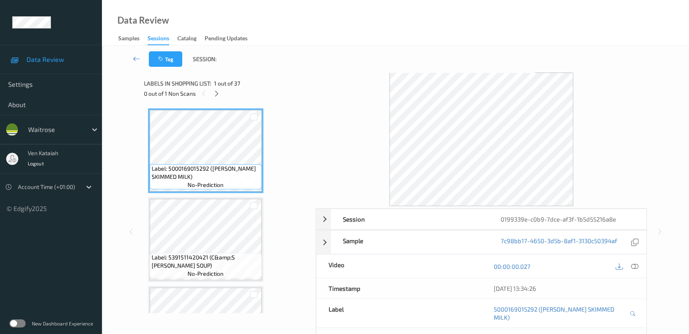
click at [223, 97] on div "0 out of 1 Non Scans" at bounding box center [227, 93] width 166 height 10
click at [221, 95] on div at bounding box center [217, 93] width 10 height 10
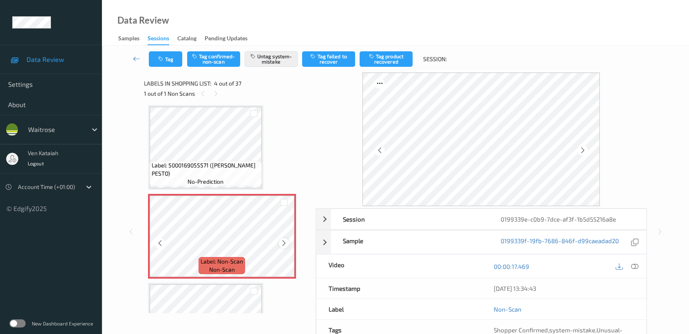
click at [281, 241] on icon at bounding box center [283, 243] width 7 height 7
click at [282, 242] on icon at bounding box center [283, 243] width 7 height 7
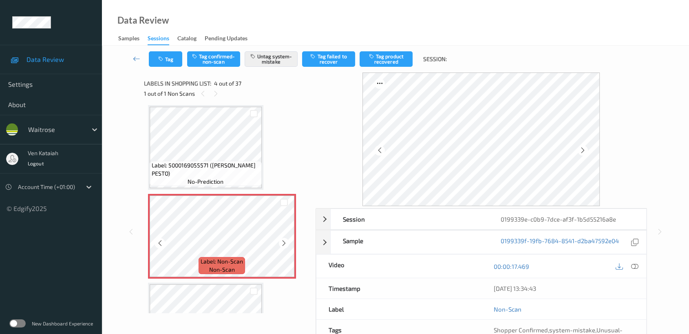
click at [282, 242] on icon at bounding box center [283, 243] width 7 height 7
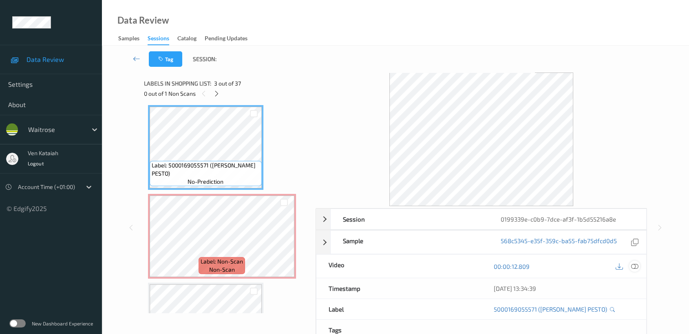
click at [633, 268] on icon at bounding box center [634, 266] width 7 height 7
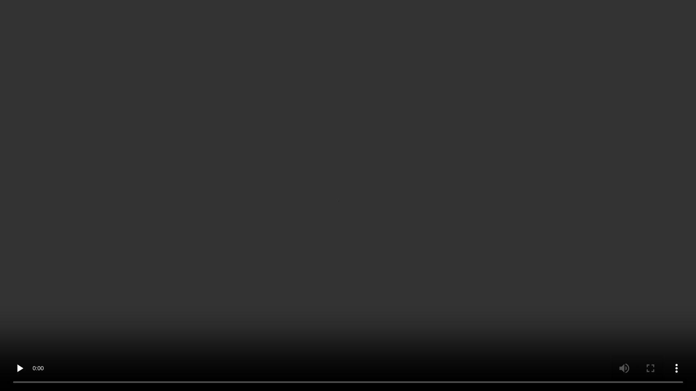
click at [199, 214] on video at bounding box center [348, 195] width 696 height 391
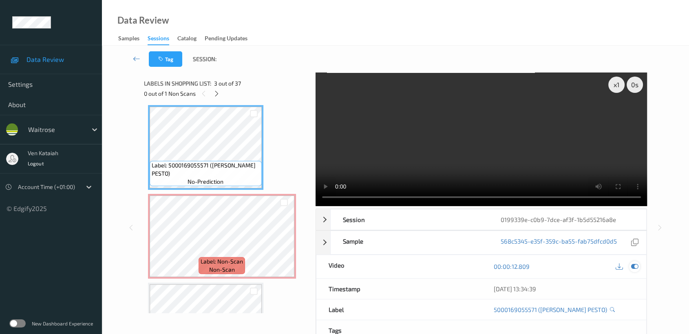
click at [636, 267] on icon at bounding box center [634, 266] width 7 height 7
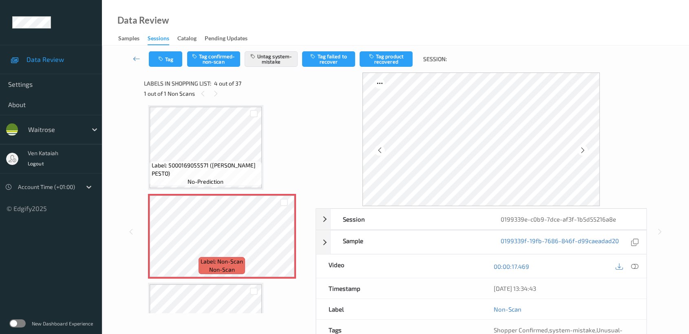
scroll to position [73, 0]
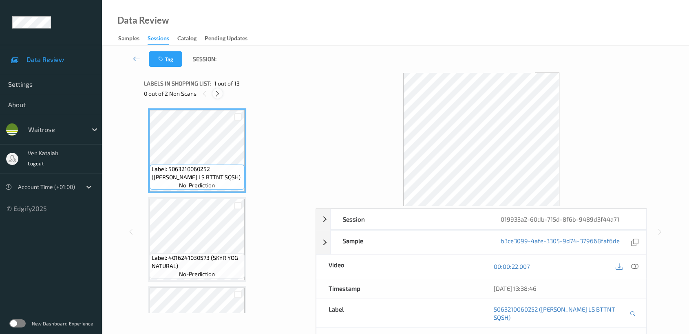
click at [214, 96] on icon at bounding box center [217, 93] width 7 height 7
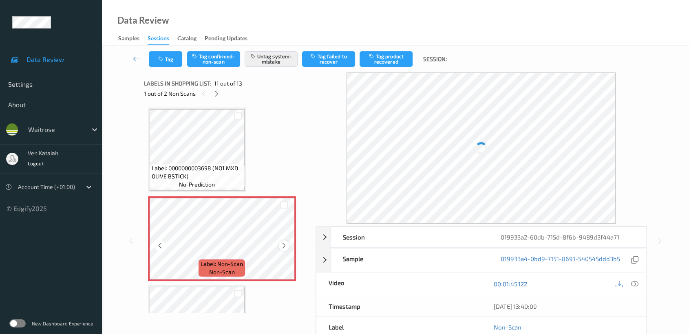
click at [284, 242] on icon at bounding box center [283, 245] width 7 height 7
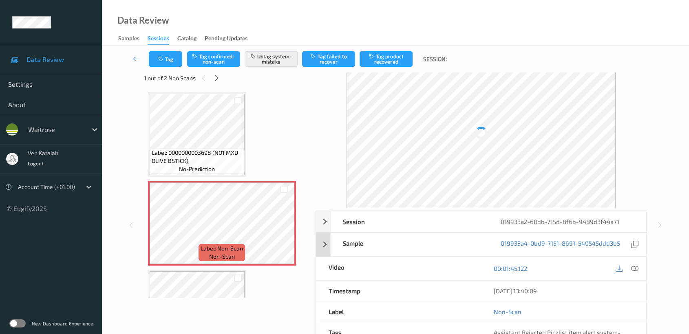
scroll to position [0, 0]
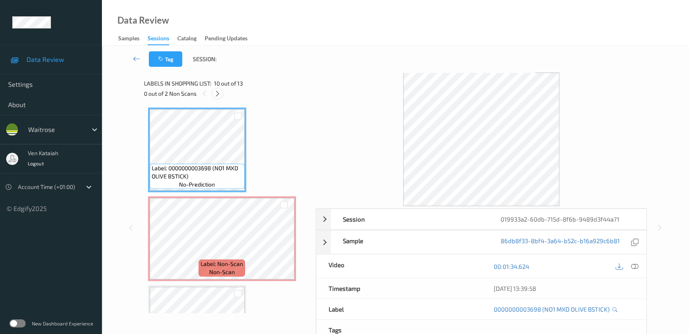
click at [221, 93] on icon at bounding box center [217, 93] width 7 height 7
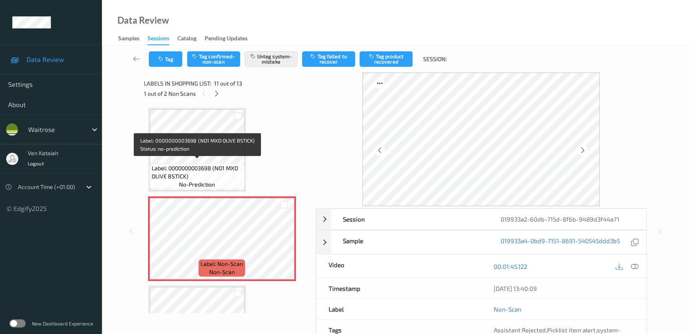
click at [219, 167] on span "Label: 0000000003698 (NO1 MXD OLIVE BSTICK)" at bounding box center [197, 172] width 91 height 16
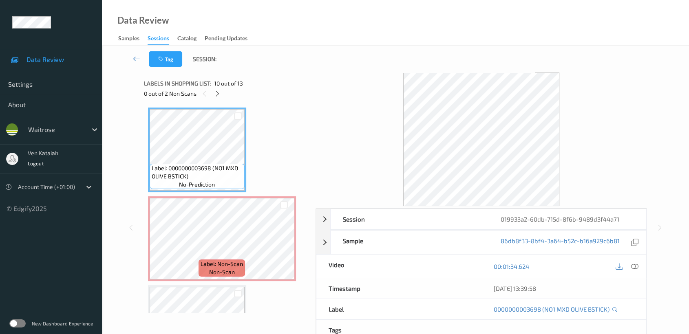
drag, startPoint x: 633, startPoint y: 265, endPoint x: 628, endPoint y: 265, distance: 4.9
click at [633, 265] on icon at bounding box center [634, 266] width 7 height 7
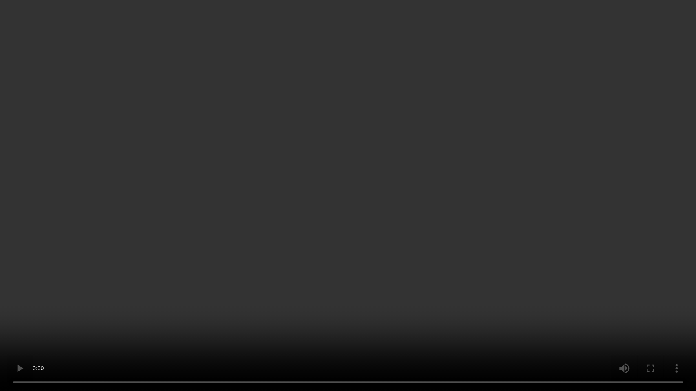
click at [503, 223] on video at bounding box center [348, 195] width 696 height 391
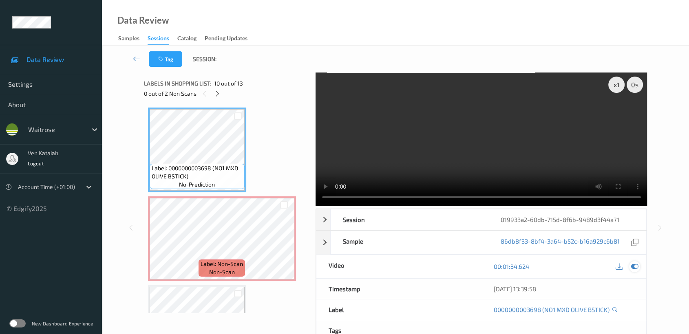
click at [633, 266] on icon at bounding box center [634, 266] width 7 height 7
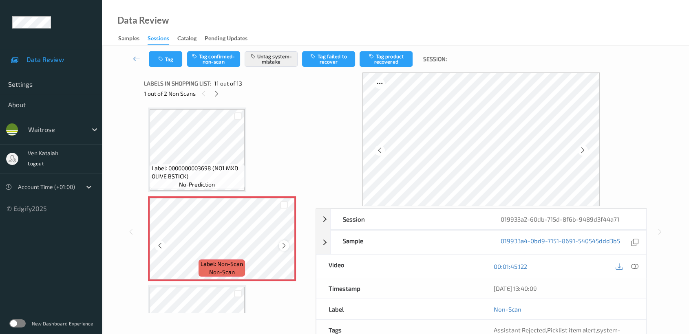
click at [287, 242] on div at bounding box center [284, 246] width 10 height 10
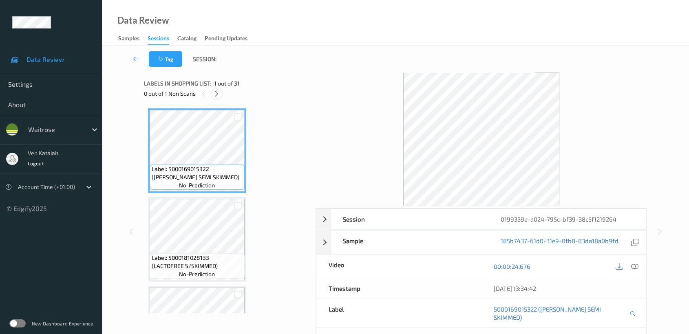
click at [214, 90] on icon at bounding box center [216, 93] width 7 height 7
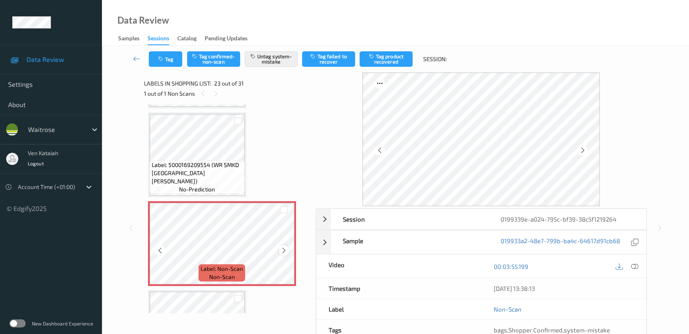
click at [286, 247] on icon at bounding box center [283, 250] width 7 height 7
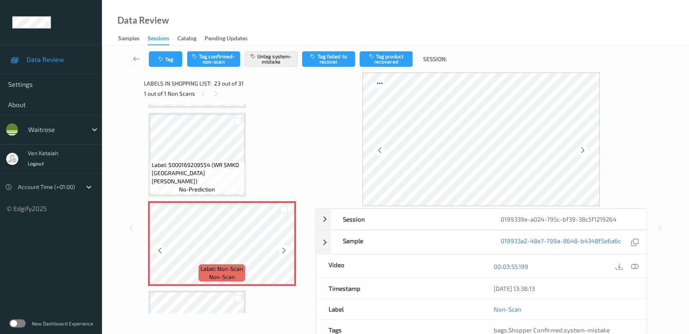
click at [286, 247] on icon at bounding box center [283, 250] width 7 height 7
click at [212, 167] on span "Label: 5000169209554 (WR SMKD [GEOGRAPHIC_DATA][PERSON_NAME])" at bounding box center [197, 173] width 91 height 24
click at [636, 264] on icon at bounding box center [634, 266] width 7 height 7
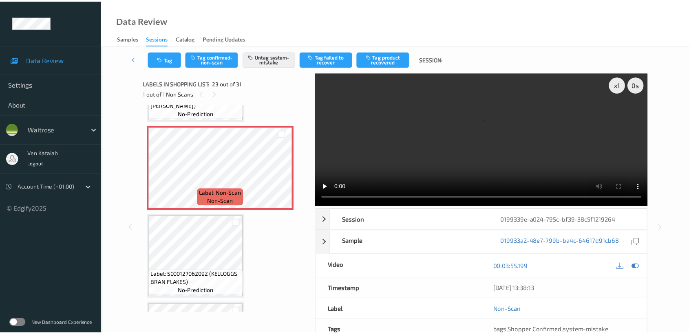
scroll to position [1953, 0]
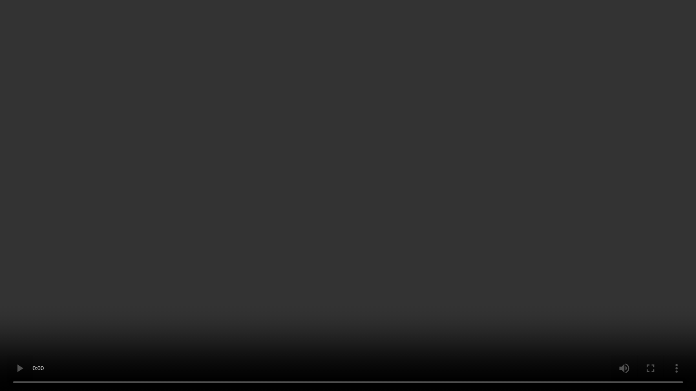
click at [463, 207] on video at bounding box center [348, 195] width 696 height 391
click at [356, 106] on video at bounding box center [348, 195] width 696 height 391
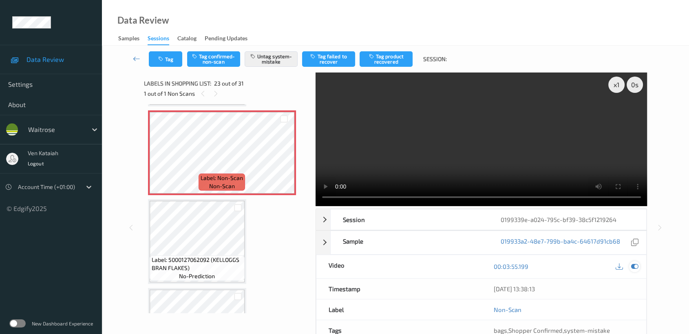
click at [636, 265] on icon at bounding box center [634, 266] width 7 height 7
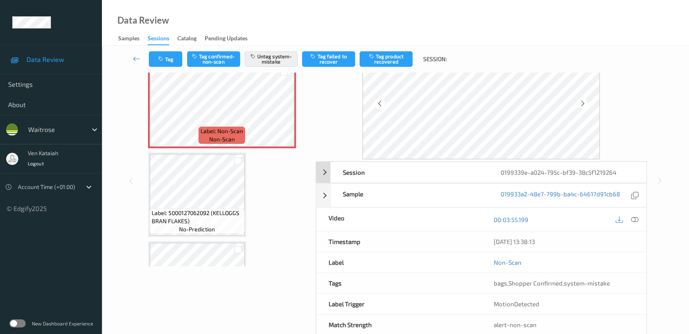
scroll to position [65, 0]
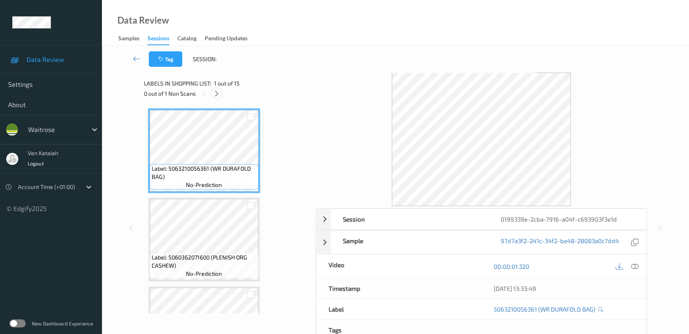
click at [219, 97] on div at bounding box center [217, 93] width 10 height 10
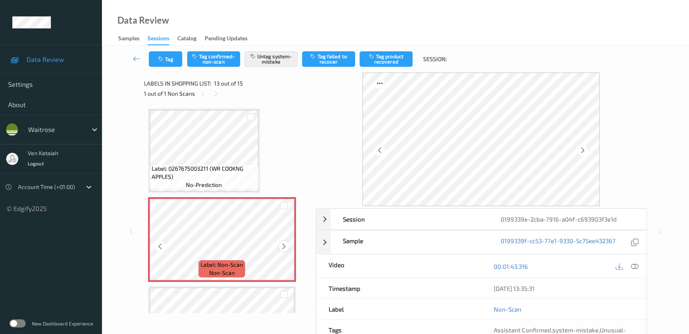
click at [284, 243] on icon at bounding box center [283, 246] width 7 height 7
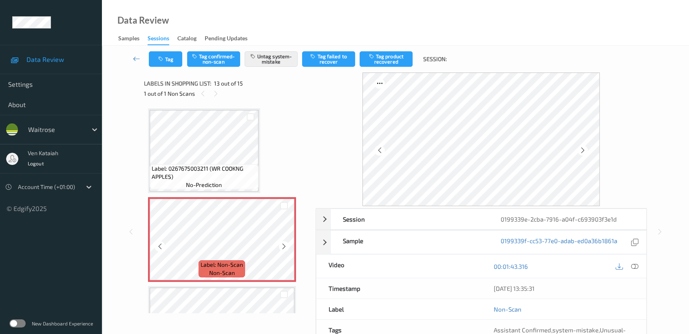
click at [284, 243] on icon at bounding box center [283, 246] width 7 height 7
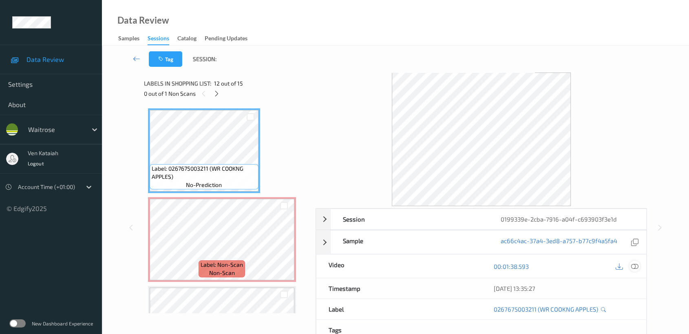
click at [631, 266] on icon at bounding box center [634, 266] width 7 height 7
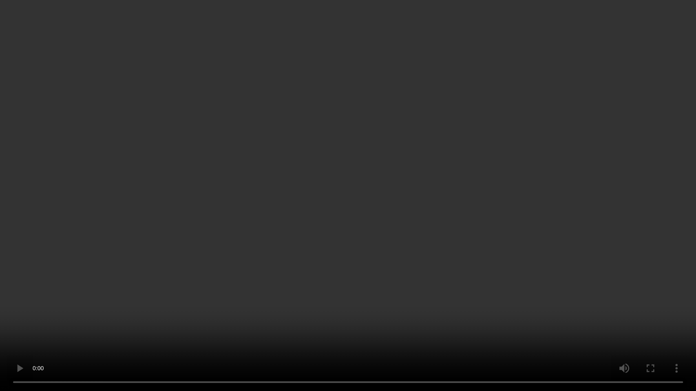
click at [496, 188] on video at bounding box center [348, 195] width 696 height 391
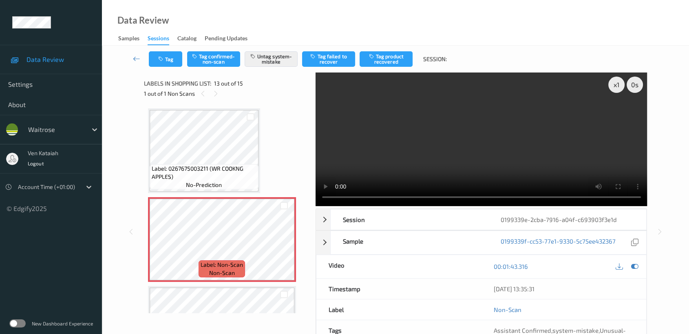
click at [470, 157] on video at bounding box center [482, 140] width 332 height 134
click at [280, 243] on icon at bounding box center [283, 246] width 7 height 7
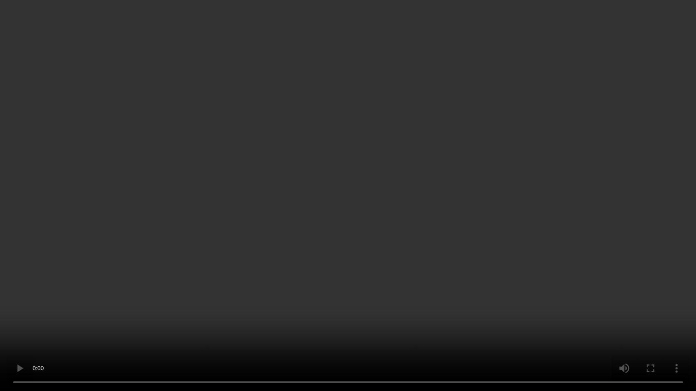
click at [367, 278] on video at bounding box center [348, 195] width 696 height 391
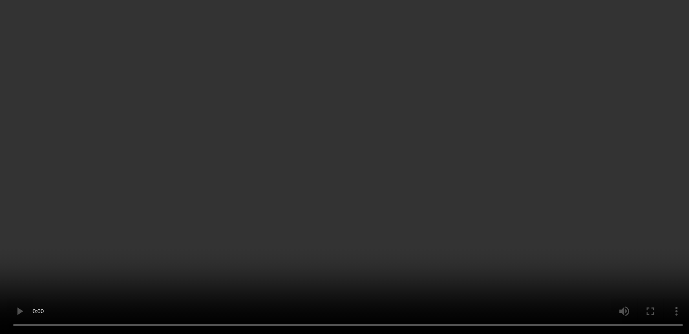
scroll to position [1032, 0]
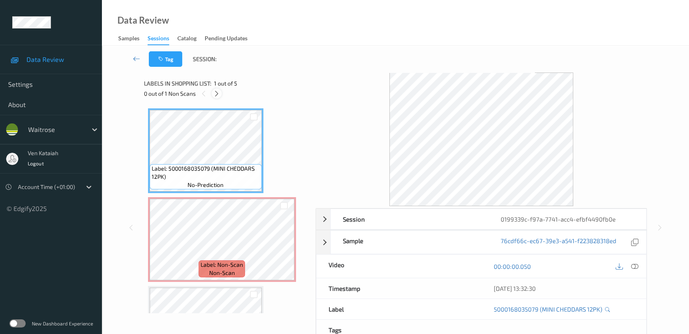
click at [220, 97] on div at bounding box center [217, 93] width 10 height 10
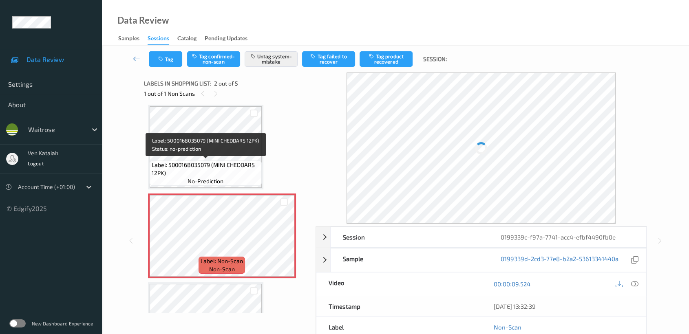
click at [242, 184] on div "Label: 5000168035079 (MINI CHEDDARS 12PK) no-prediction" at bounding box center [206, 173] width 112 height 25
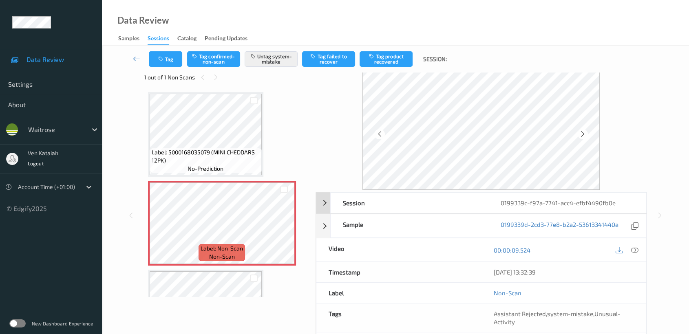
scroll to position [0, 0]
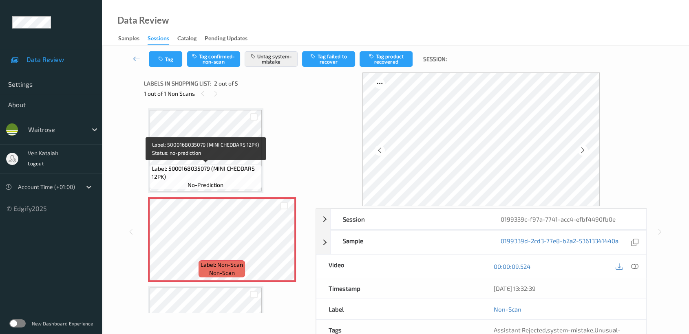
click at [192, 164] on div "Label: 5000168035079 (MINI CHEDDARS 12PK) no-prediction" at bounding box center [206, 176] width 112 height 25
click at [192, 169] on span "Label: 5000168035079 (MINI CHEDDARS 12PK)" at bounding box center [206, 173] width 108 height 16
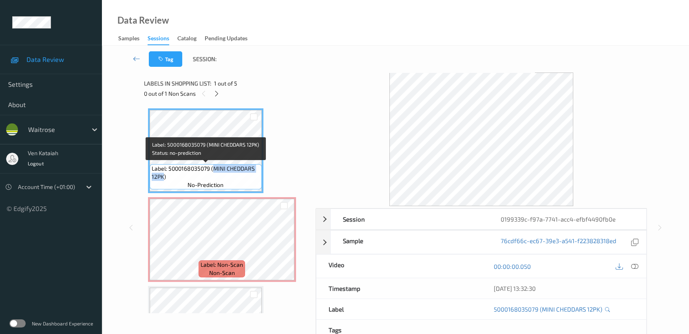
drag, startPoint x: 214, startPoint y: 167, endPoint x: 163, endPoint y: 177, distance: 51.9
click at [163, 177] on span "Label: 5000168035079 (MINI CHEDDARS 12PK)" at bounding box center [206, 173] width 108 height 16
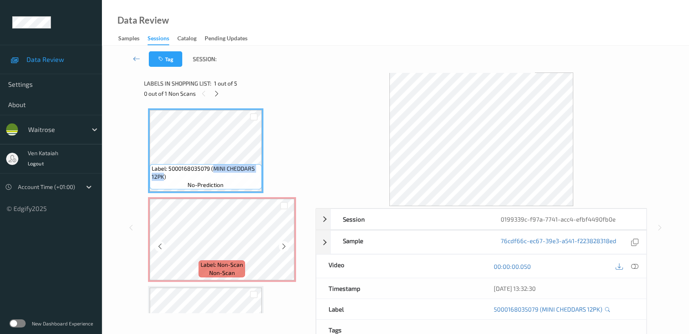
copy span "MINI CHEDDARS 12PK"
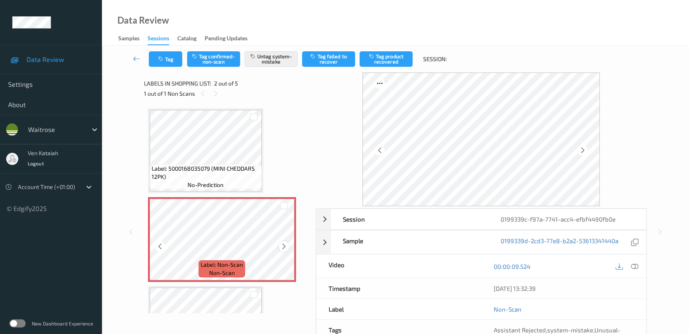
click at [280, 247] on div at bounding box center [284, 246] width 10 height 10
click at [285, 249] on icon at bounding box center [283, 246] width 7 height 7
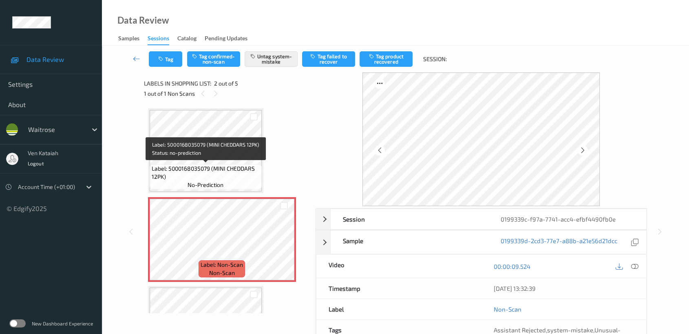
click at [231, 164] on div "Label: 5000168035079 (MINI CHEDDARS 12PK) no-prediction" at bounding box center [206, 176] width 112 height 25
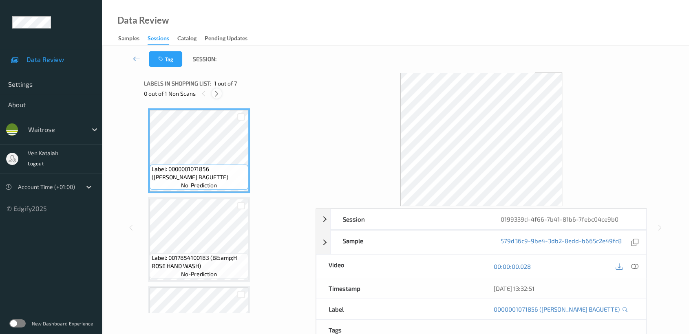
click at [217, 93] on icon at bounding box center [216, 93] width 7 height 7
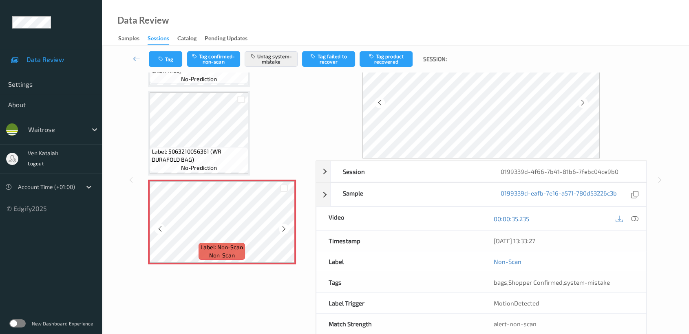
scroll to position [65, 0]
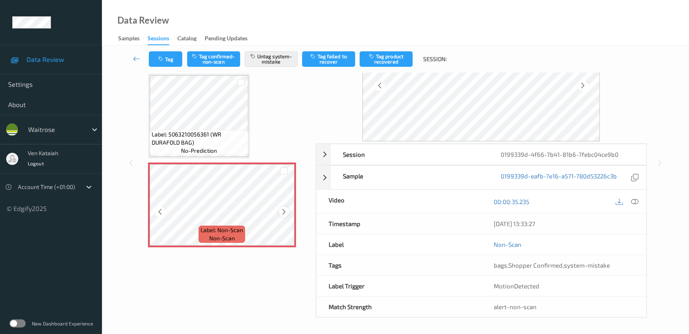
click at [288, 210] on div at bounding box center [284, 212] width 10 height 10
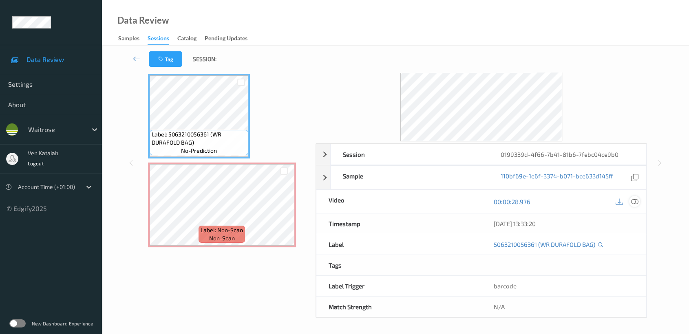
click at [638, 200] on icon at bounding box center [634, 201] width 7 height 7
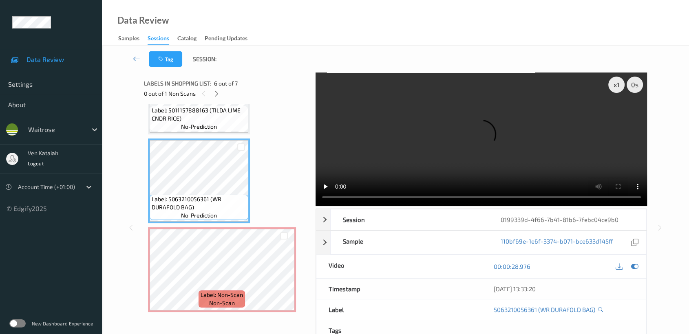
scroll to position [357, 0]
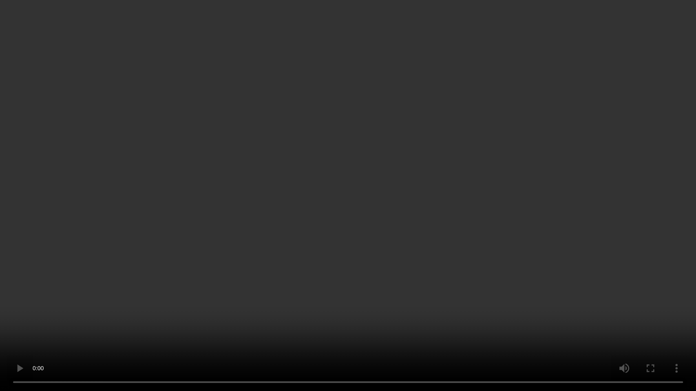
click at [521, 177] on video at bounding box center [348, 195] width 696 height 391
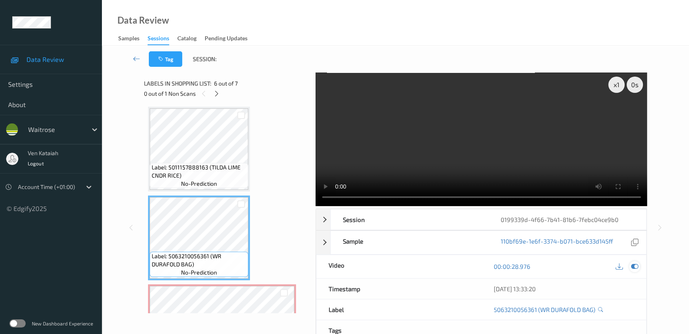
click at [639, 266] on div at bounding box center [634, 266] width 11 height 11
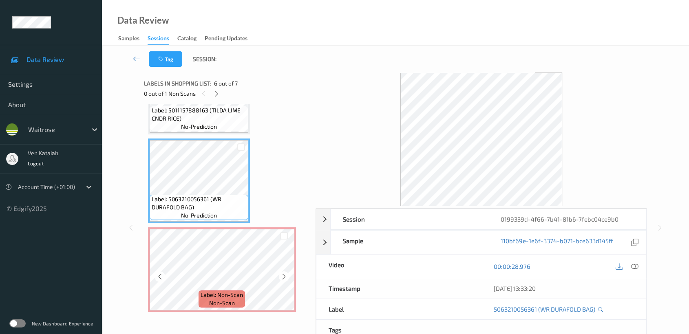
scroll to position [65, 0]
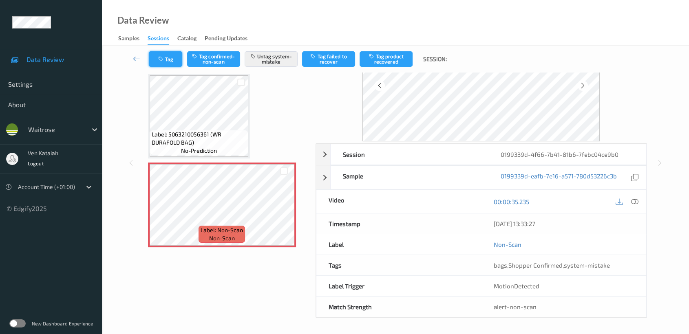
click at [160, 63] on button "Tag" at bounding box center [165, 58] width 33 height 15
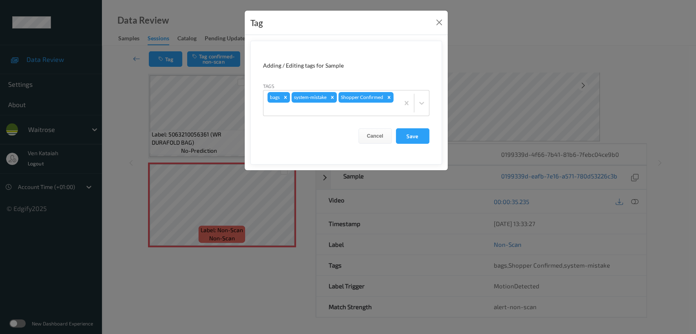
click at [111, 131] on div "Tag Adding / Editing tags for Sample Tags bags system-mistake Shopper Confirmed…" at bounding box center [348, 167] width 696 height 334
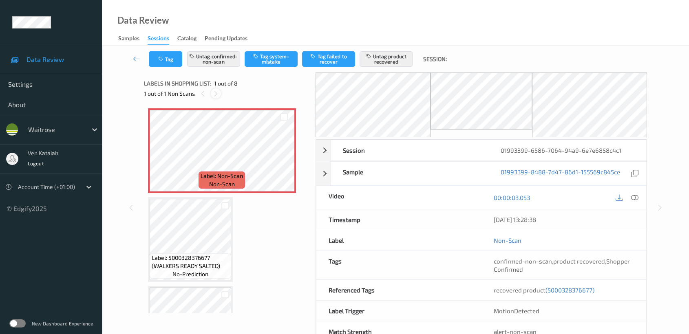
click at [219, 97] on icon at bounding box center [215, 93] width 7 height 7
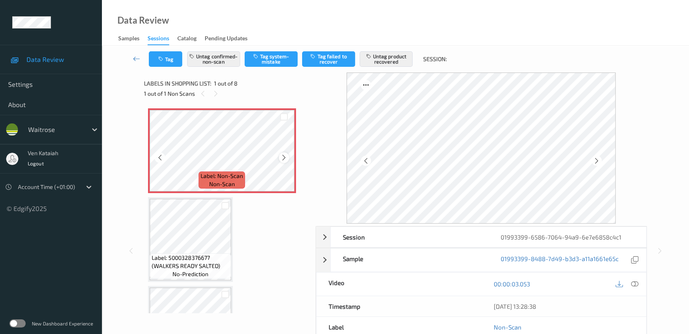
click at [280, 155] on icon at bounding box center [283, 157] width 7 height 7
click at [282, 156] on icon at bounding box center [283, 157] width 7 height 7
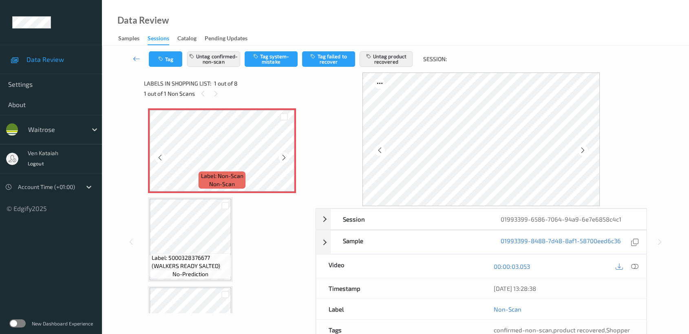
click at [282, 156] on icon at bounding box center [283, 157] width 7 height 7
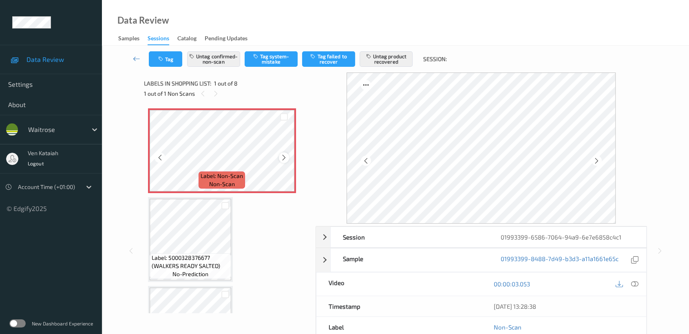
click at [281, 157] on icon at bounding box center [283, 157] width 7 height 7
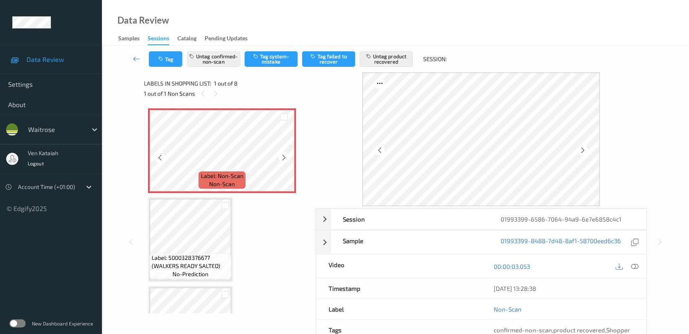
click at [281, 157] on icon at bounding box center [283, 157] width 7 height 7
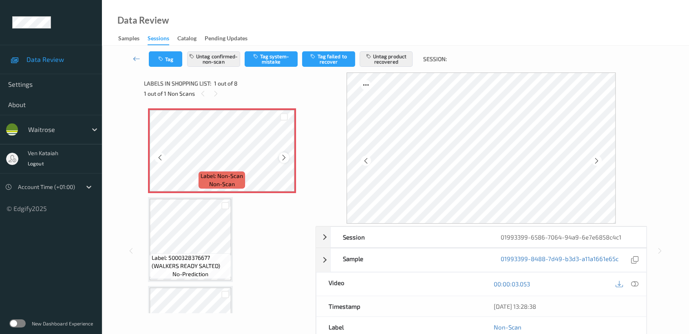
click at [280, 159] on div at bounding box center [284, 157] width 10 height 10
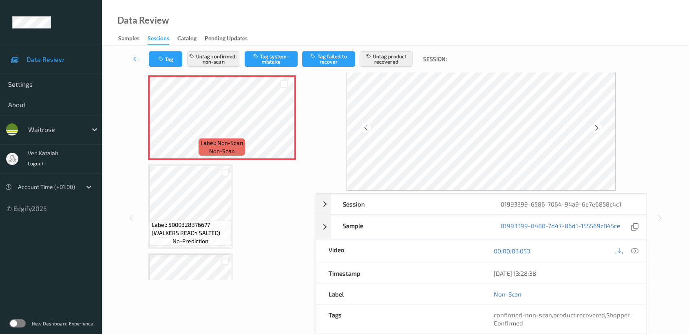
scroll to position [21, 0]
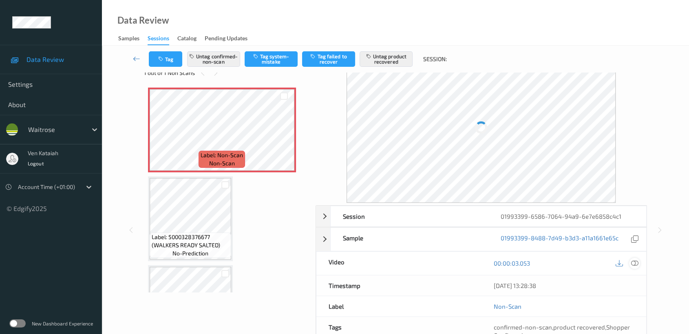
click at [637, 261] on icon at bounding box center [634, 263] width 7 height 7
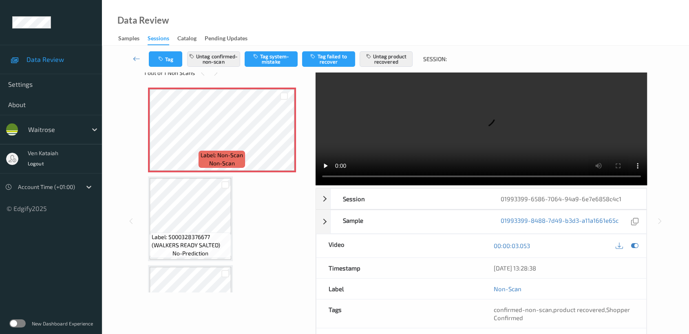
scroll to position [0, 0]
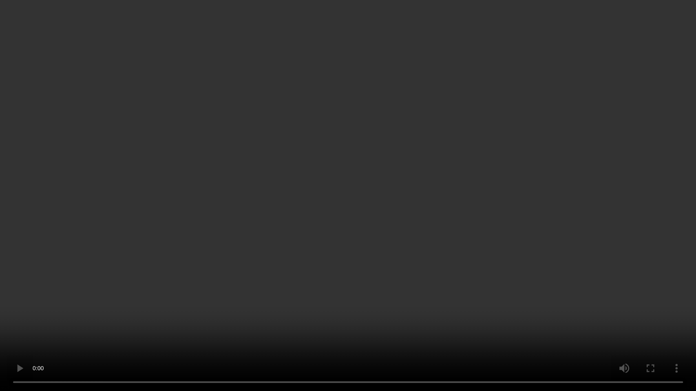
click at [254, 214] on video at bounding box center [348, 195] width 696 height 391
click at [390, 209] on video at bounding box center [348, 195] width 696 height 391
click at [361, 247] on video at bounding box center [348, 195] width 696 height 391
click at [360, 247] on video at bounding box center [348, 195] width 696 height 391
click at [500, 266] on video at bounding box center [348, 195] width 696 height 391
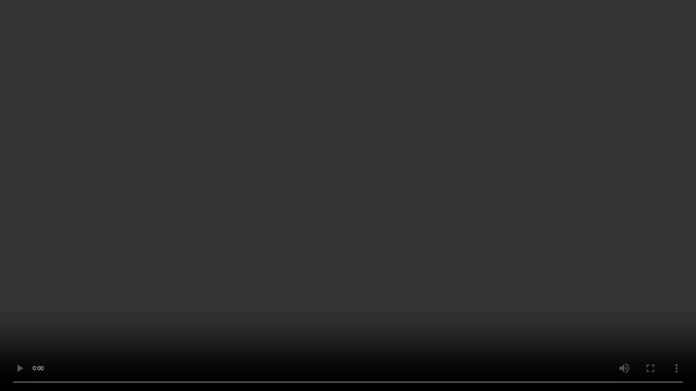
click at [356, 188] on video at bounding box center [348, 195] width 696 height 391
click at [401, 229] on video at bounding box center [348, 195] width 696 height 391
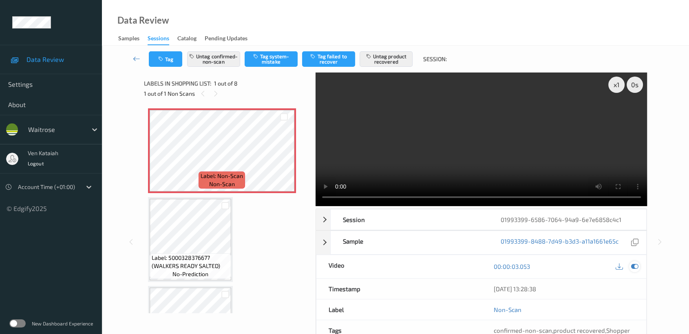
click at [631, 263] on icon at bounding box center [634, 266] width 7 height 7
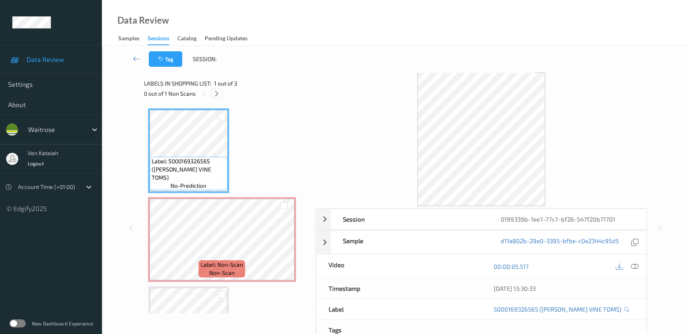
click at [216, 94] on icon at bounding box center [216, 93] width 7 height 7
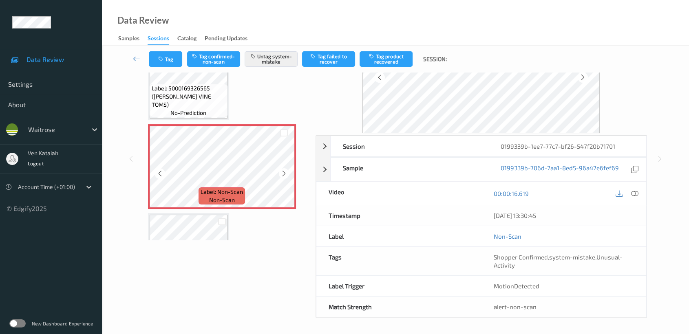
click at [285, 175] on icon at bounding box center [283, 173] width 7 height 7
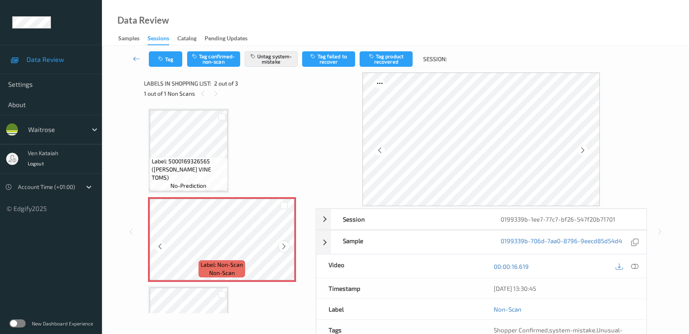
click at [281, 243] on icon at bounding box center [283, 246] width 7 height 7
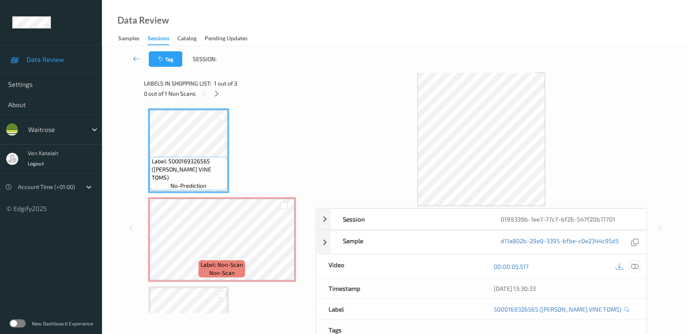
click at [634, 268] on icon at bounding box center [634, 266] width 7 height 7
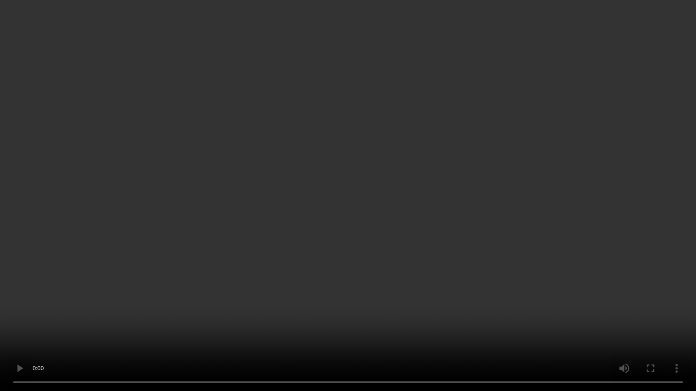
click at [362, 210] on video at bounding box center [348, 195] width 696 height 391
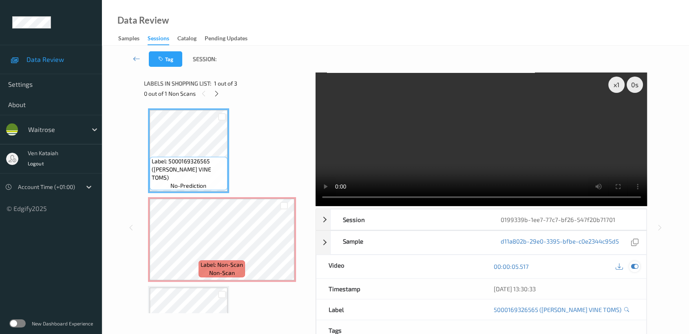
click at [637, 268] on icon at bounding box center [634, 266] width 7 height 7
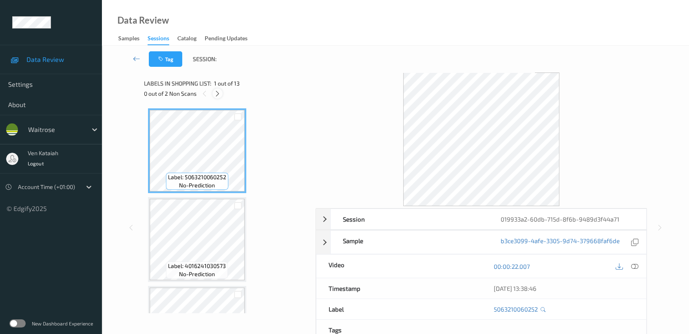
click at [216, 92] on icon at bounding box center [217, 93] width 7 height 7
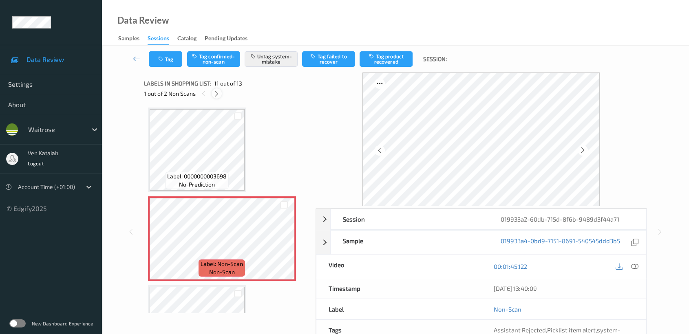
click at [216, 92] on icon at bounding box center [216, 93] width 7 height 7
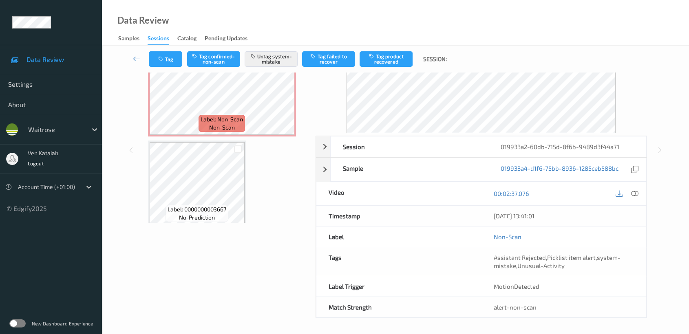
scroll to position [82, 0]
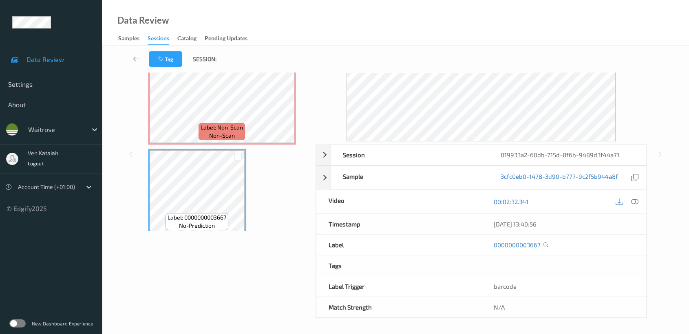
click at [636, 200] on icon at bounding box center [634, 201] width 7 height 7
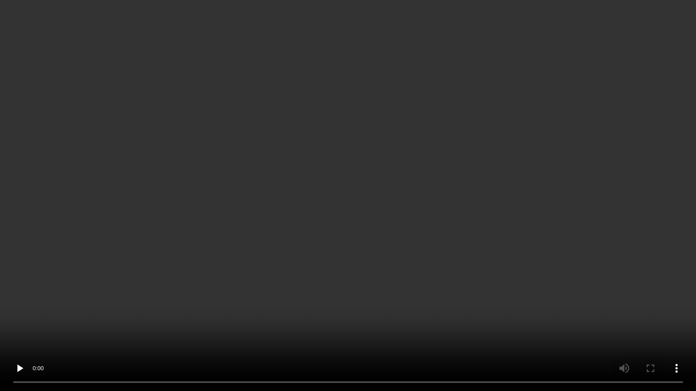
click at [439, 235] on video at bounding box center [348, 195] width 696 height 391
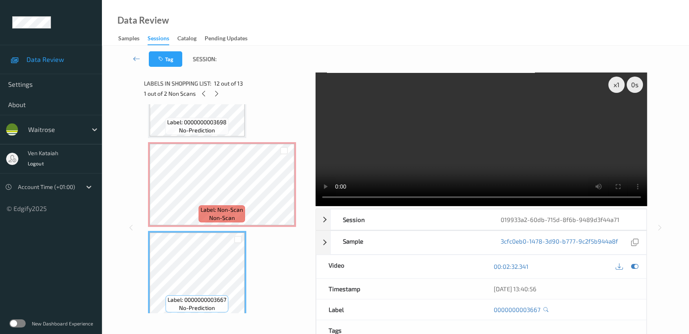
click at [638, 272] on div "00:02:32.341" at bounding box center [563, 266] width 165 height 23
click at [636, 265] on icon at bounding box center [634, 266] width 7 height 7
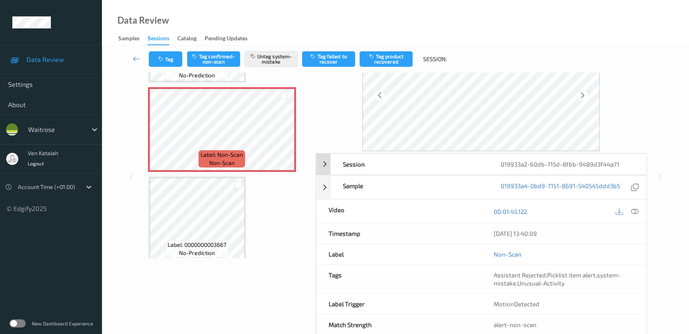
scroll to position [73, 0]
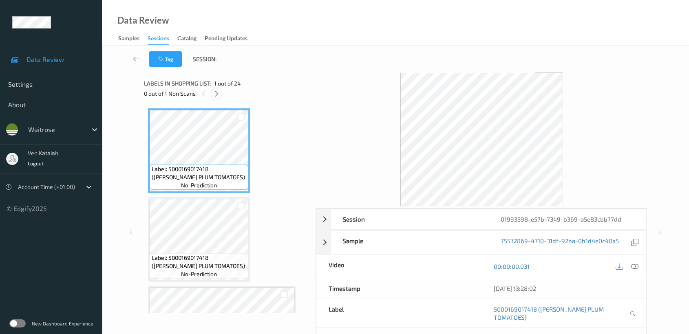
click at [218, 95] on icon at bounding box center [216, 93] width 7 height 7
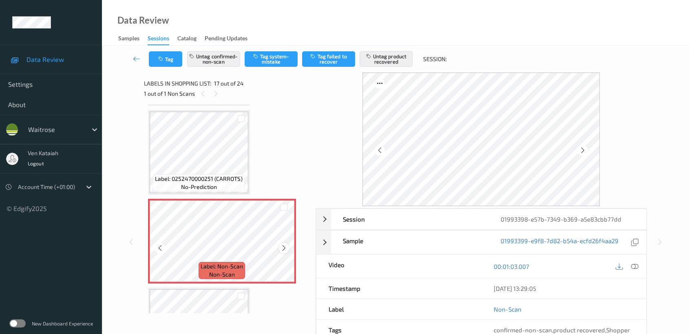
click at [282, 245] on icon at bounding box center [283, 248] width 7 height 7
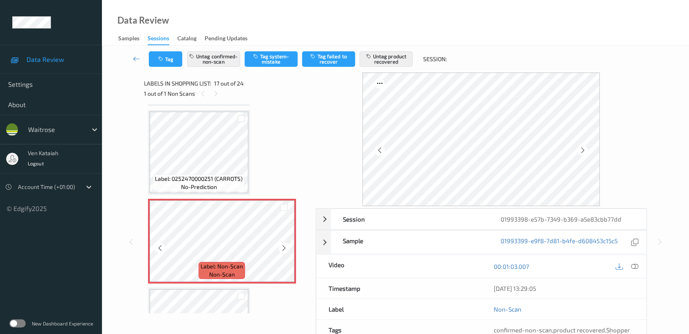
click at [282, 245] on icon at bounding box center [283, 248] width 7 height 7
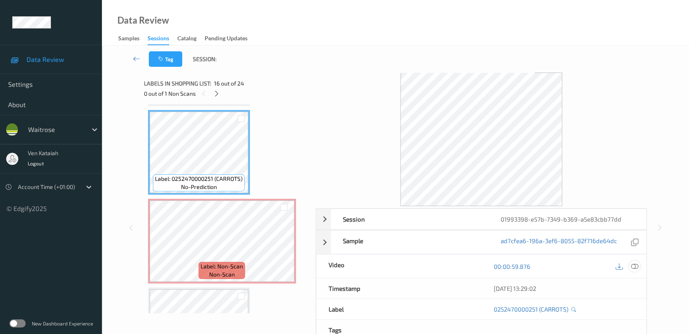
click at [634, 267] on icon at bounding box center [634, 266] width 7 height 7
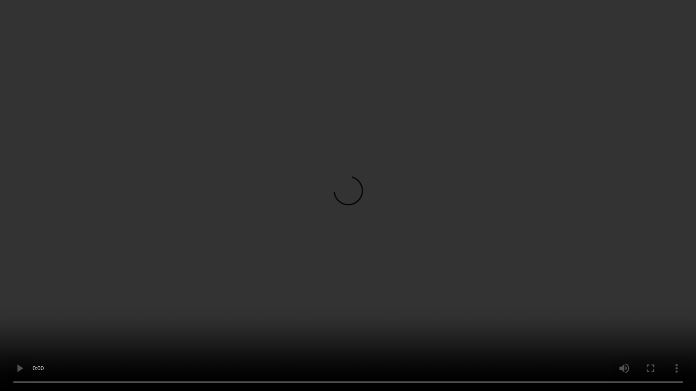
click at [297, 305] on video at bounding box center [348, 195] width 696 height 391
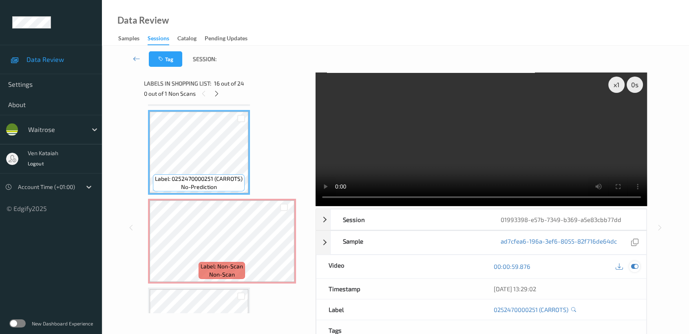
click at [634, 261] on div at bounding box center [634, 266] width 11 height 11
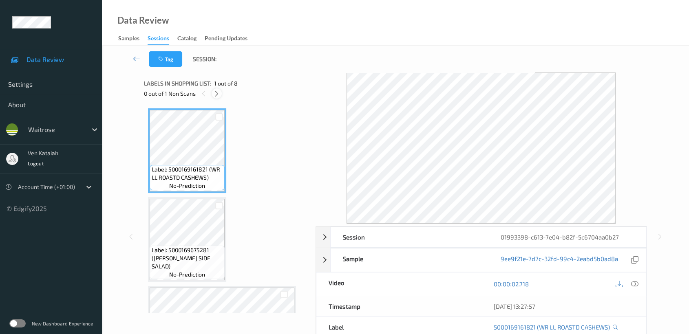
click at [212, 93] on div at bounding box center [217, 93] width 10 height 10
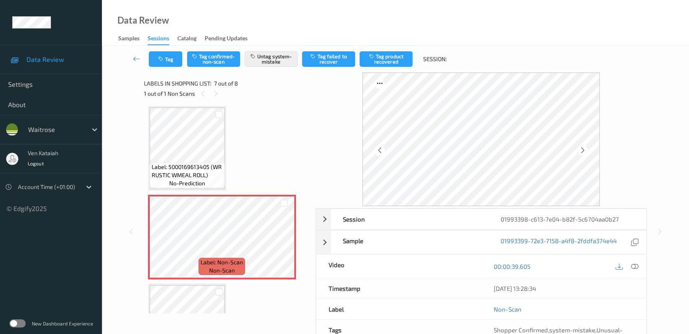
click at [252, 148] on div "Label: 5000169161821 (WR LL ROASTD CASHEWS) no-prediction Label: 5000169675281 …" at bounding box center [227, 15] width 158 height 707
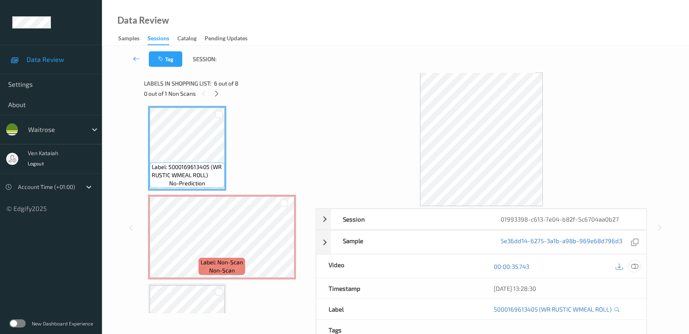
click at [636, 267] on icon at bounding box center [634, 266] width 7 height 7
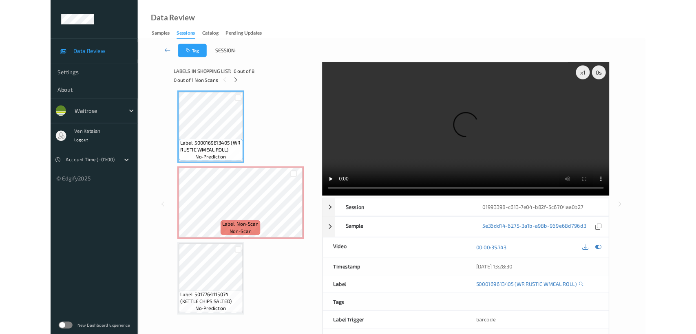
scroll to position [446, 0]
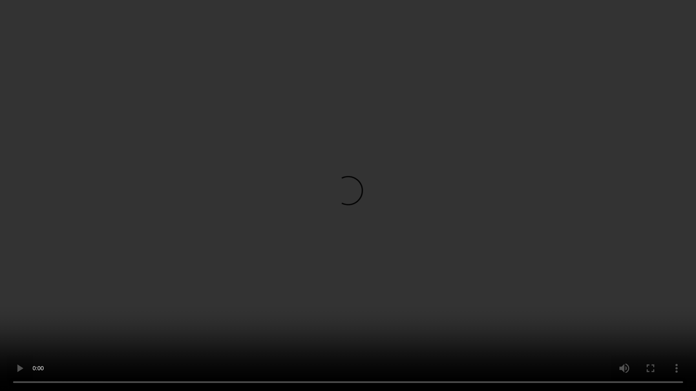
click at [507, 193] on video at bounding box center [348, 195] width 696 height 391
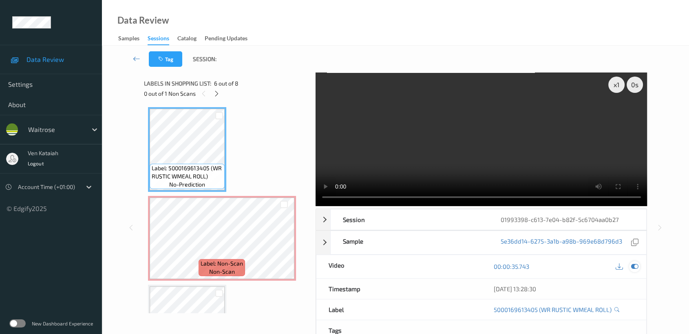
click at [636, 265] on icon at bounding box center [634, 266] width 7 height 7
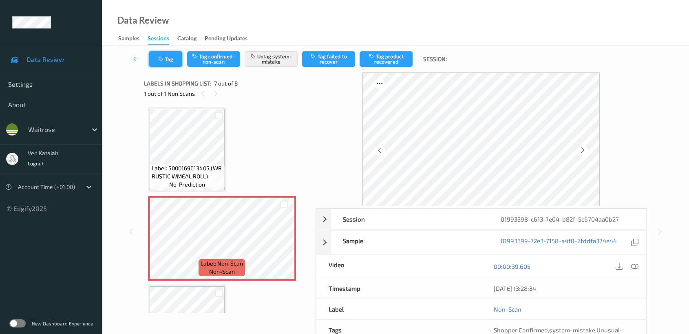
click at [174, 66] on button "Tag" at bounding box center [165, 58] width 33 height 15
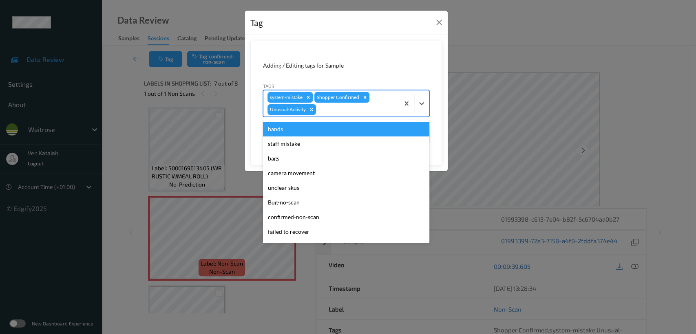
click at [363, 111] on div at bounding box center [356, 110] width 77 height 10
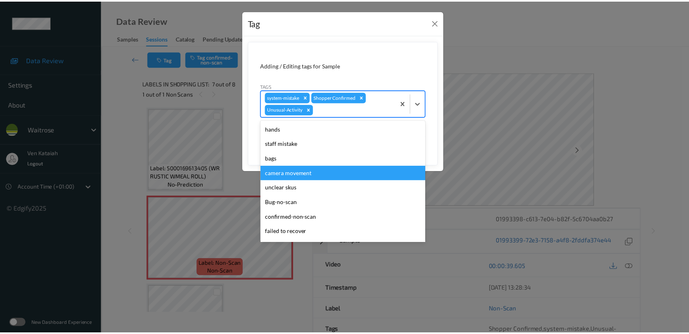
scroll to position [174, 0]
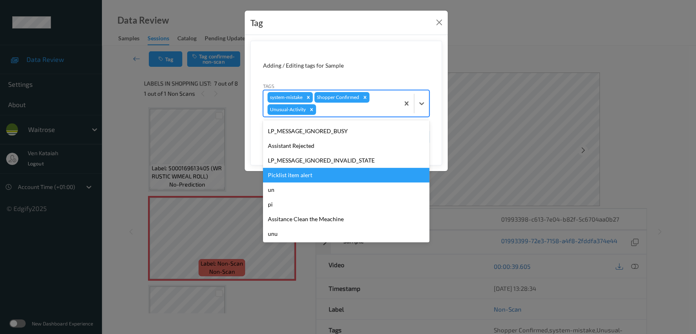
click at [295, 173] on div "Picklist item alert" at bounding box center [346, 175] width 166 height 15
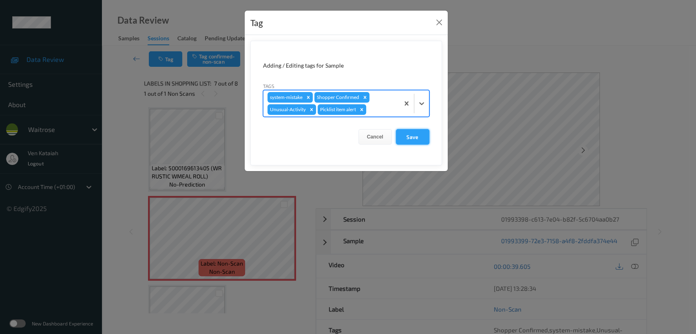
click at [414, 140] on button "Save" at bounding box center [412, 136] width 33 height 15
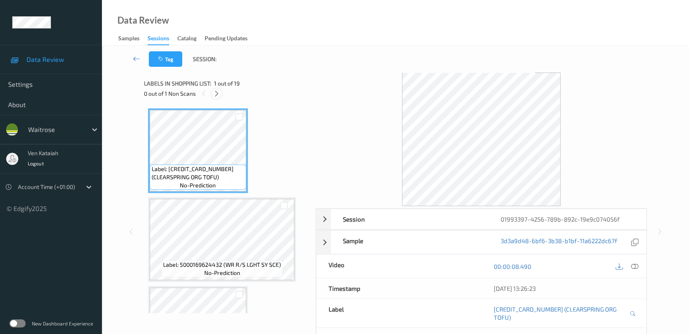
click at [219, 93] on icon at bounding box center [216, 93] width 7 height 7
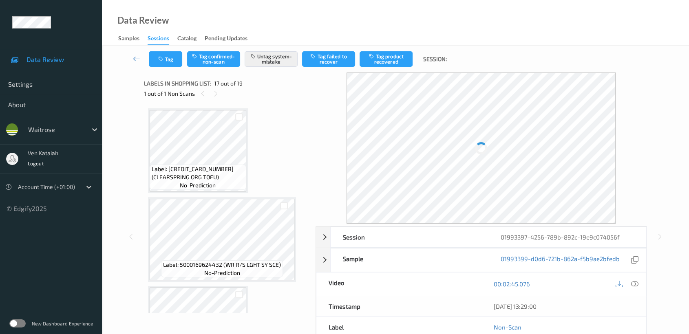
scroll to position [1332, 0]
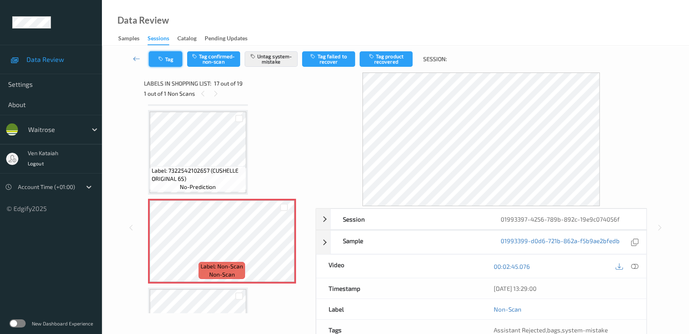
click at [160, 58] on icon "button" at bounding box center [161, 59] width 7 height 6
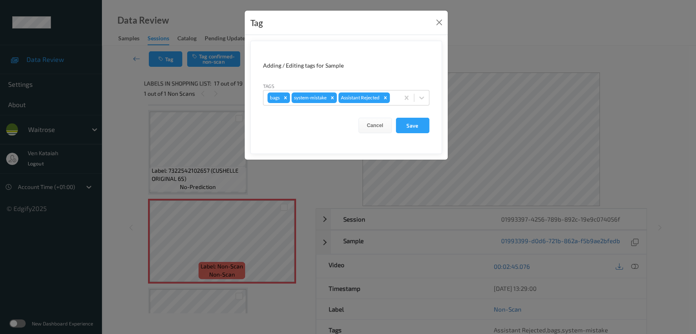
click at [116, 130] on div "Tag Adding / Editing tags for Sample Tags bags system-mistake Assistant Rejecte…" at bounding box center [348, 167] width 696 height 334
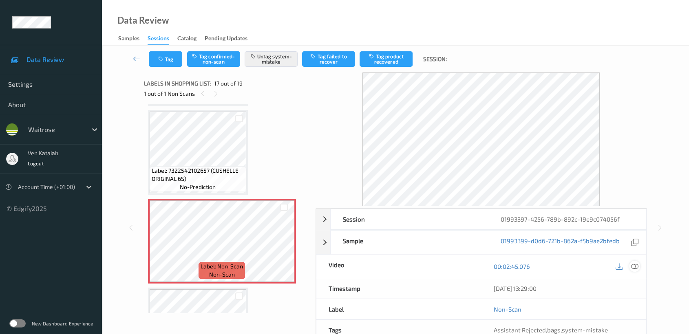
click at [635, 265] on icon at bounding box center [634, 266] width 7 height 7
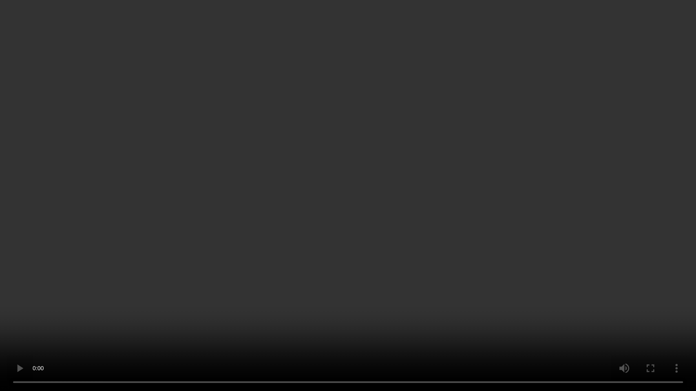
click at [523, 223] on video at bounding box center [348, 195] width 696 height 391
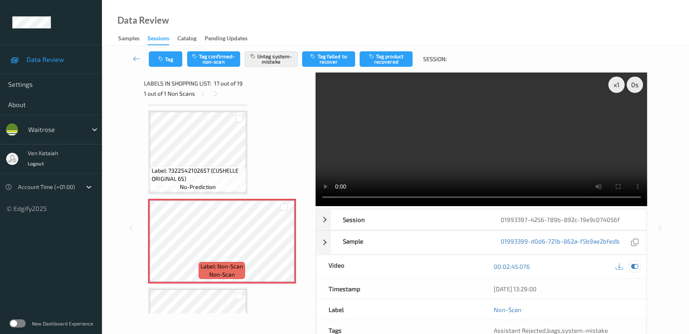
click at [634, 265] on icon at bounding box center [634, 266] width 7 height 7
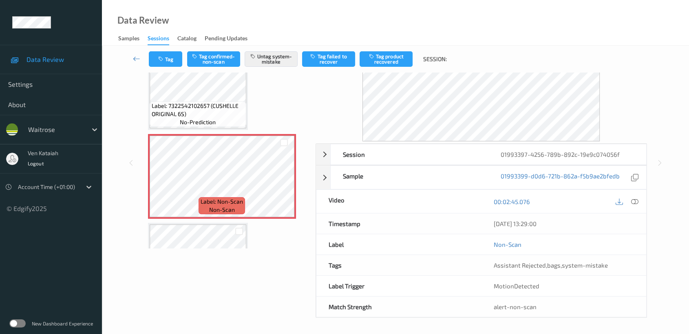
scroll to position [1241, 0]
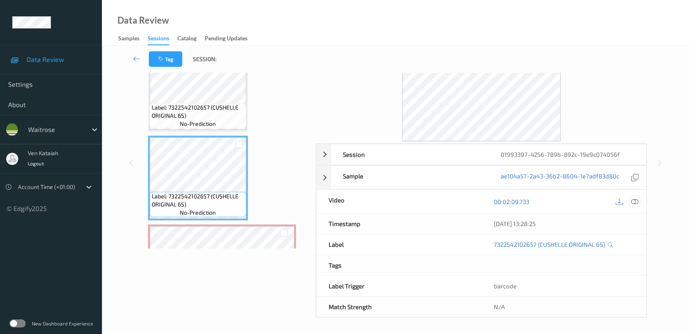
click at [633, 202] on icon at bounding box center [634, 201] width 7 height 7
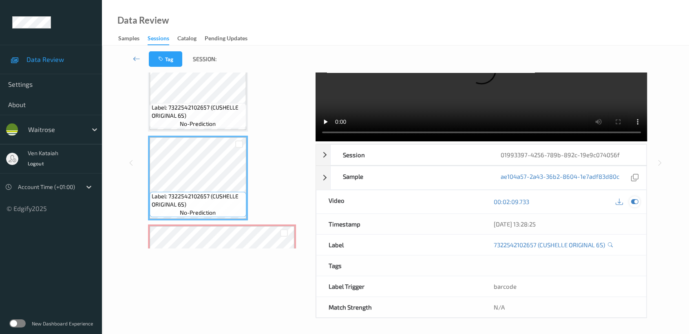
scroll to position [0, 0]
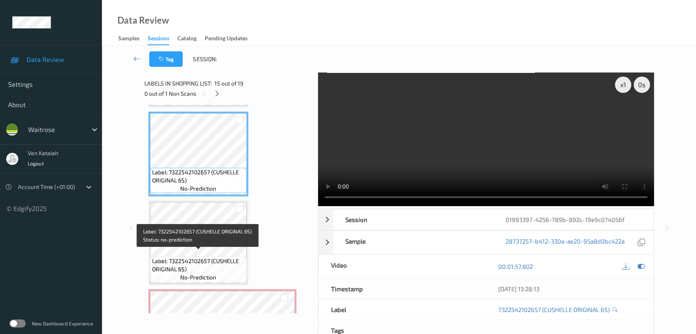
click at [221, 260] on span "Label: 7322542102657 (CUSHELLE ORIGINAL 6S)" at bounding box center [198, 265] width 93 height 16
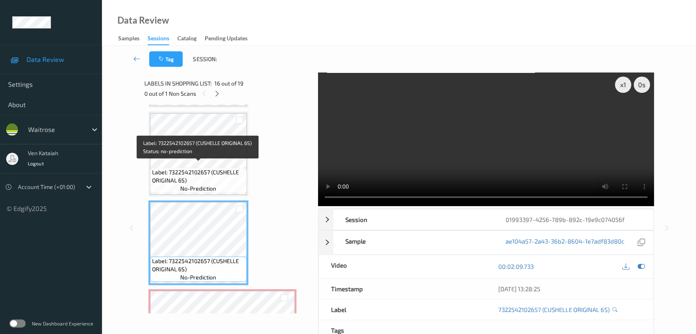
click at [222, 179] on span "Label: 7322542102657 (CUSHELLE ORIGINAL 6S)" at bounding box center [198, 176] width 93 height 16
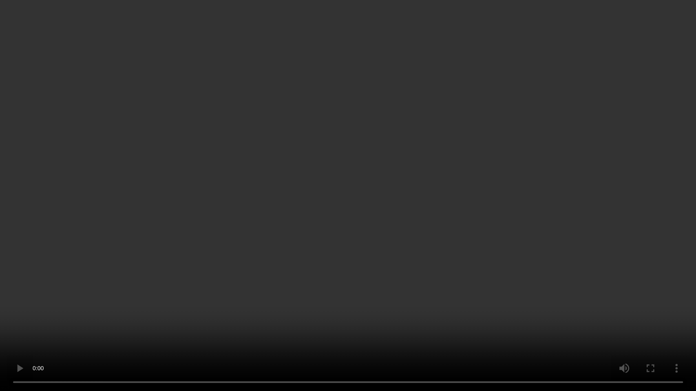
click at [347, 314] on video at bounding box center [348, 195] width 696 height 391
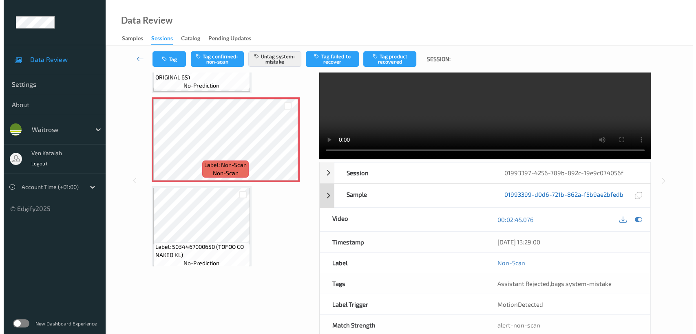
scroll to position [65, 0]
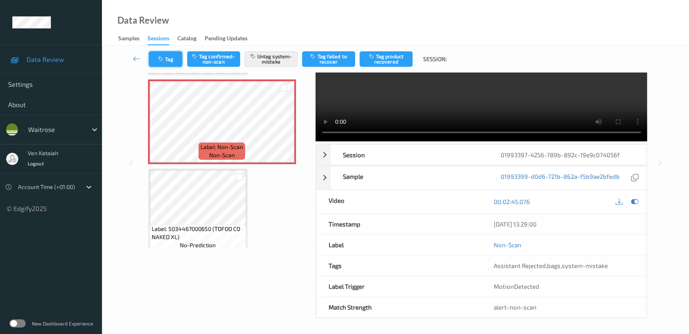
click at [167, 66] on button "Tag" at bounding box center [165, 58] width 33 height 15
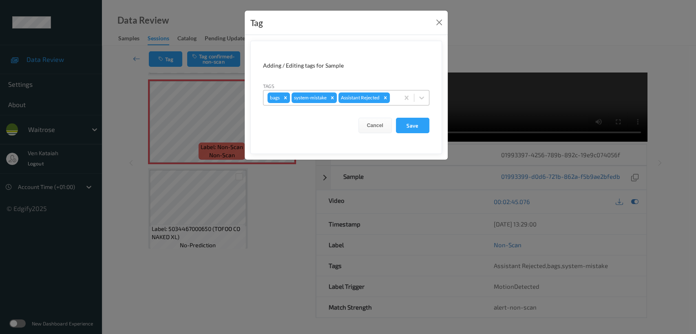
click at [393, 98] on input "text" at bounding box center [391, 98] width 1 height 8
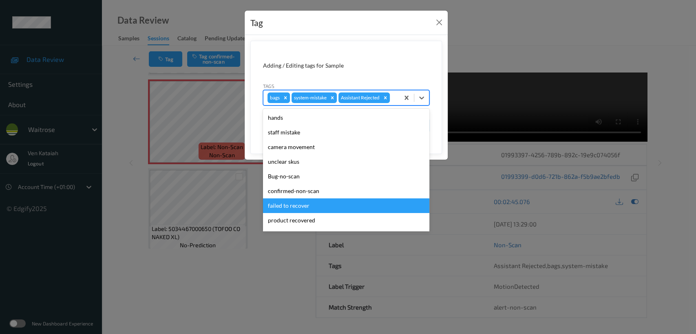
scroll to position [174, 0]
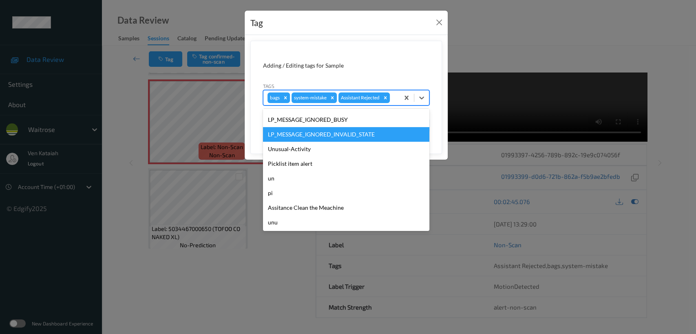
click at [303, 140] on div "LP_MESSAGE_IGNORED_INVALID_STATE" at bounding box center [346, 134] width 166 height 15
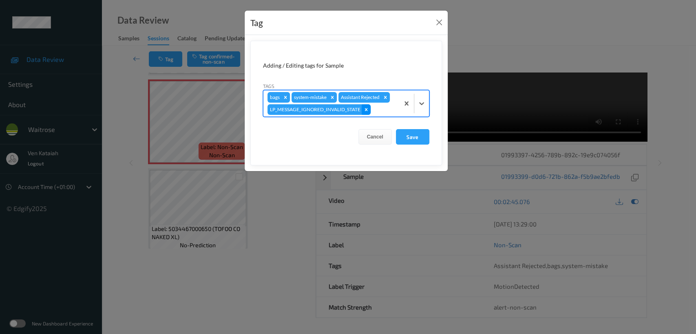
click at [365, 111] on icon "Remove LP_MESSAGE_IGNORED_INVALID_STATE" at bounding box center [366, 110] width 6 height 6
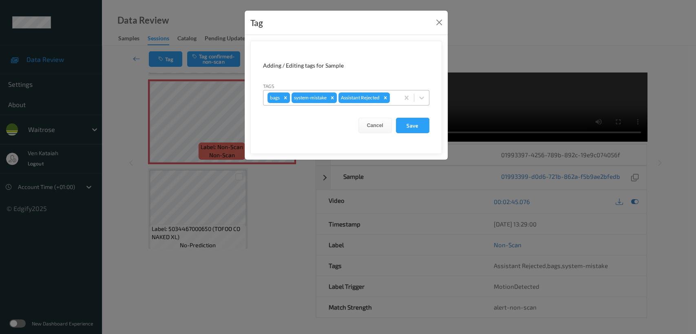
click at [369, 110] on form "Adding / Editing tags for Sample Tags bags system-mistake Assistant Rejected Ca…" at bounding box center [346, 97] width 192 height 113
click at [395, 103] on div "bags system-mistake Assistant Rejected" at bounding box center [331, 98] width 136 height 14
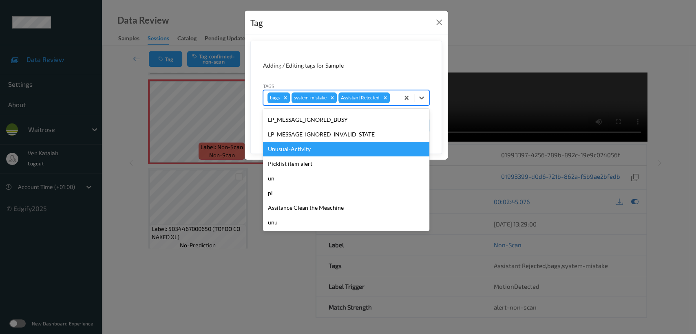
click at [294, 150] on div "Unusual-Activity" at bounding box center [346, 149] width 166 height 15
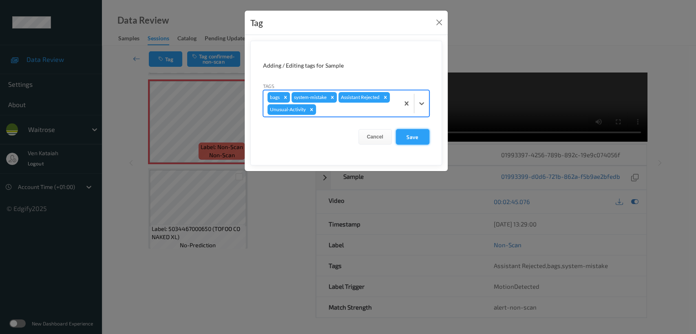
click at [416, 139] on button "Save" at bounding box center [412, 136] width 33 height 15
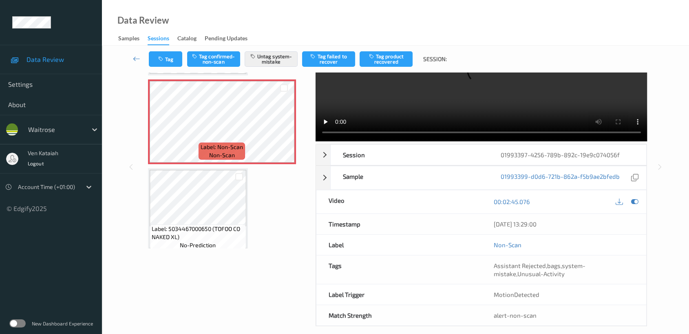
scroll to position [0, 0]
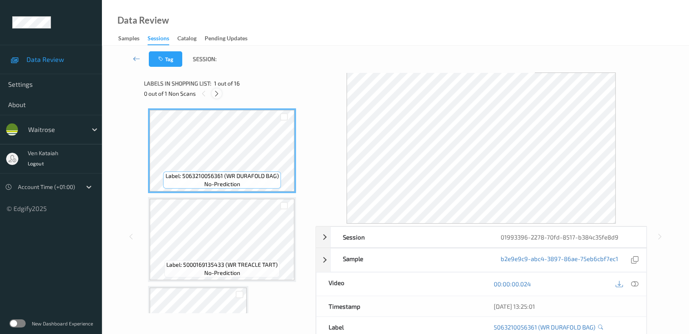
click at [219, 94] on icon at bounding box center [216, 93] width 7 height 7
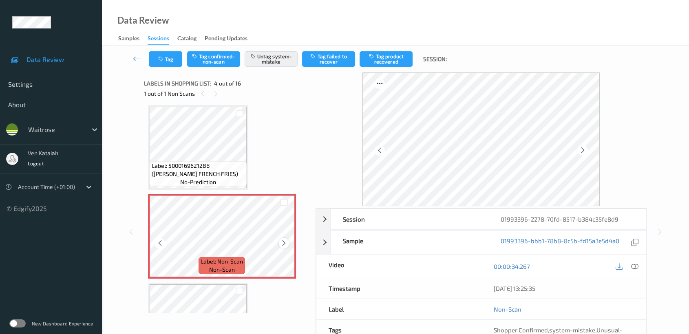
click at [283, 242] on icon at bounding box center [283, 243] width 7 height 7
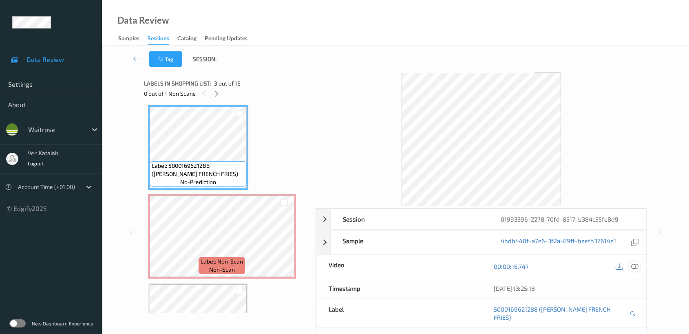
click at [633, 270] on div at bounding box center [634, 266] width 11 height 11
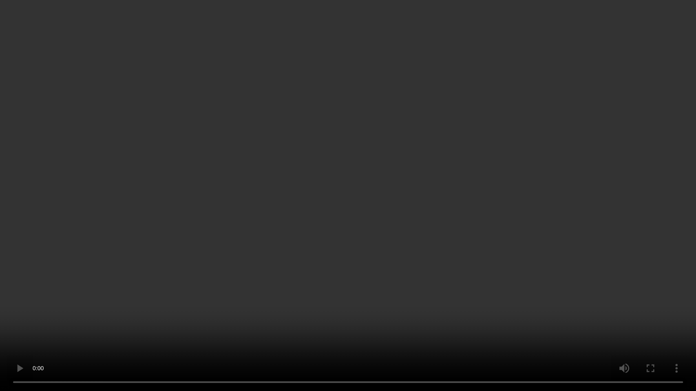
click at [506, 205] on video at bounding box center [348, 195] width 696 height 391
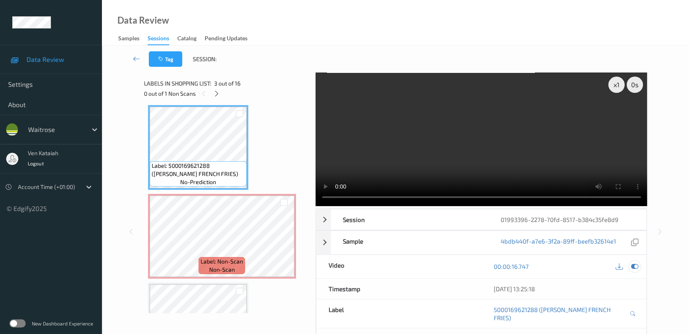
click at [638, 265] on icon at bounding box center [634, 266] width 7 height 7
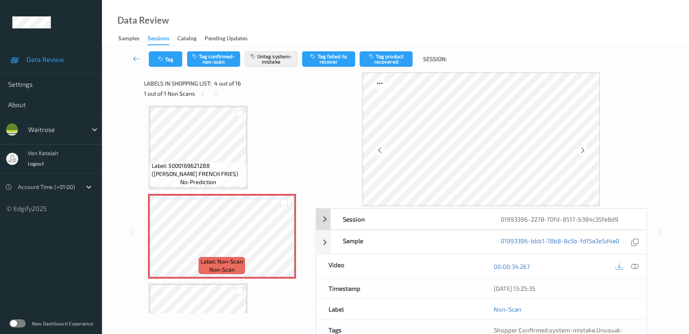
scroll to position [73, 0]
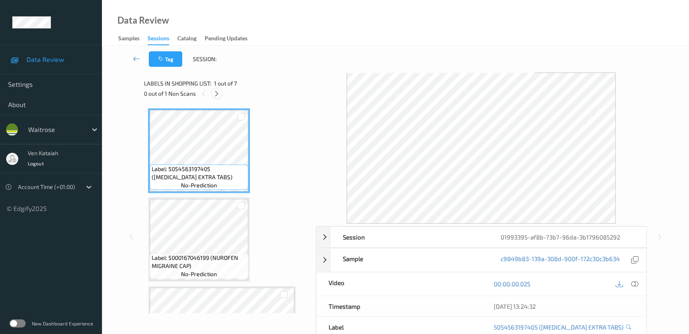
click at [218, 93] on icon at bounding box center [216, 93] width 7 height 7
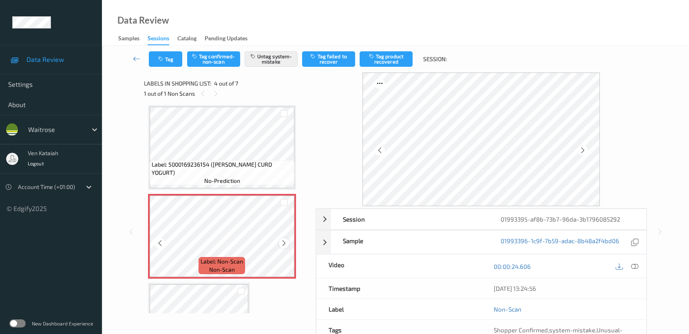
click at [282, 243] on icon at bounding box center [283, 243] width 7 height 7
click at [279, 244] on div at bounding box center [284, 243] width 10 height 10
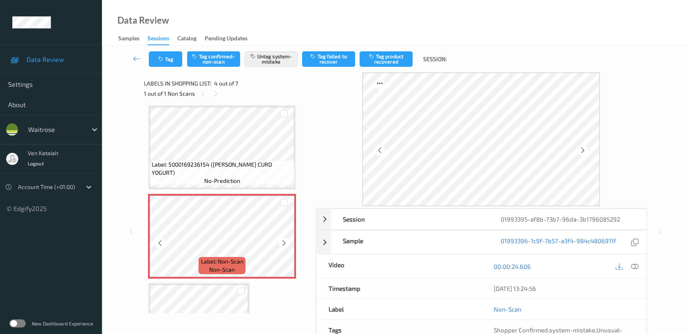
click at [279, 244] on div at bounding box center [284, 243] width 10 height 10
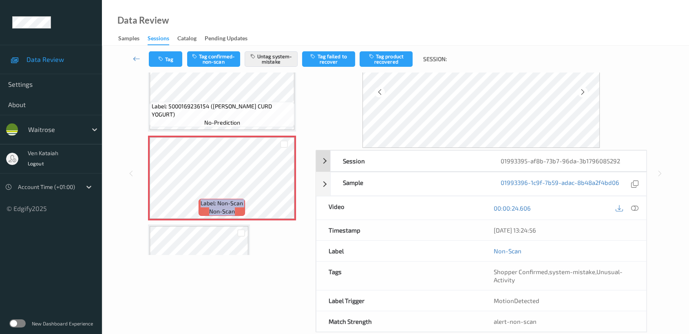
scroll to position [73, 0]
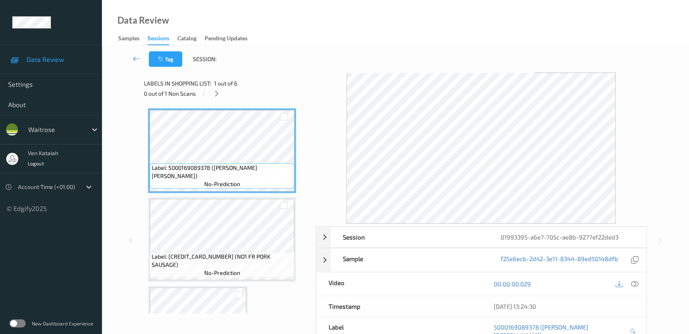
click at [212, 91] on div "0 out of 1 Non Scans" at bounding box center [227, 93] width 166 height 10
click at [218, 92] on icon at bounding box center [216, 93] width 7 height 7
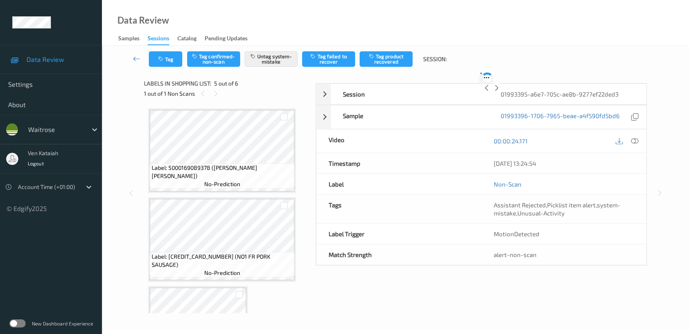
scroll to position [269, 0]
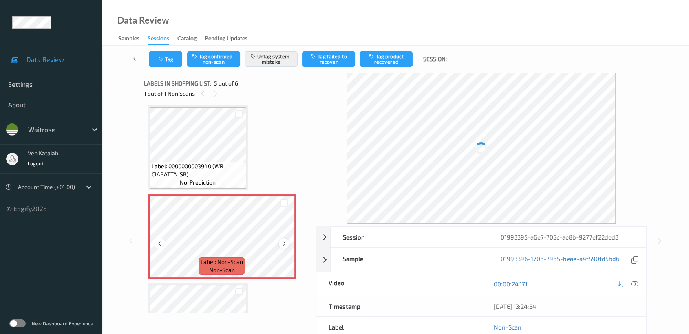
click at [286, 240] on icon at bounding box center [283, 243] width 7 height 7
click at [283, 240] on icon at bounding box center [283, 243] width 7 height 7
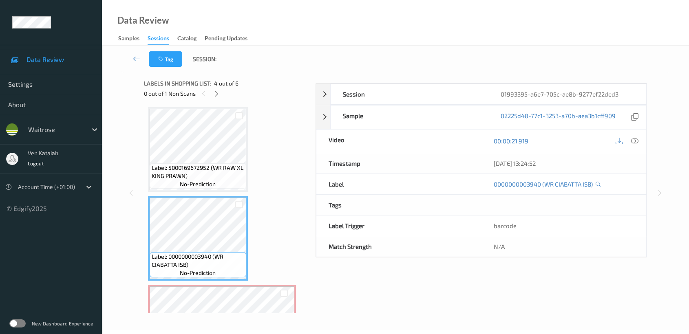
scroll to position [65, 0]
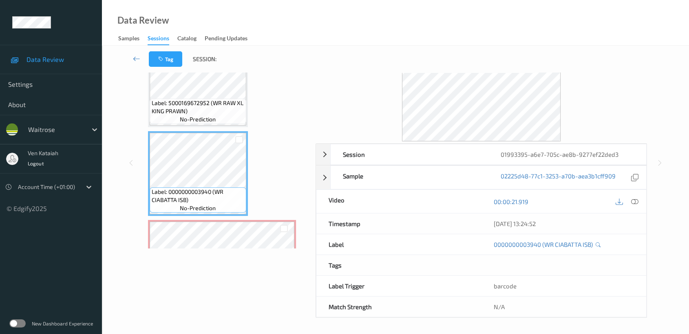
click at [635, 210] on div "00:00:21.919" at bounding box center [563, 201] width 165 height 23
click at [636, 204] on icon at bounding box center [634, 201] width 7 height 7
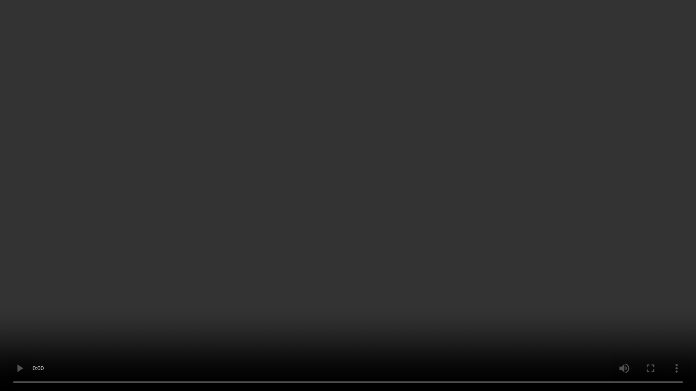
click at [422, 209] on video at bounding box center [348, 195] width 696 height 391
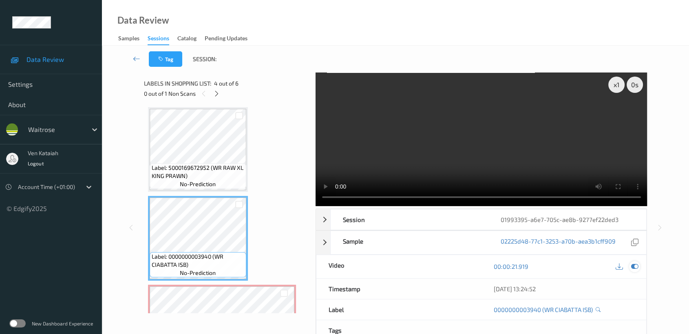
click at [632, 262] on div at bounding box center [634, 266] width 11 height 11
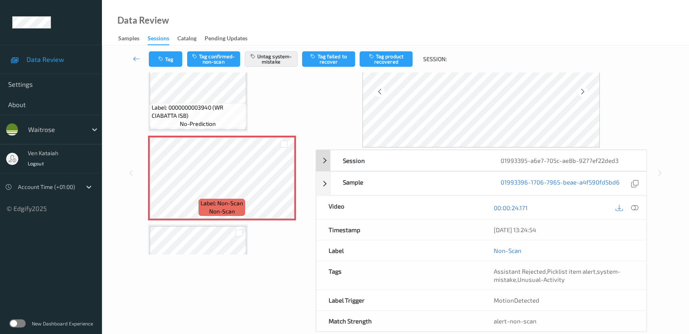
scroll to position [73, 0]
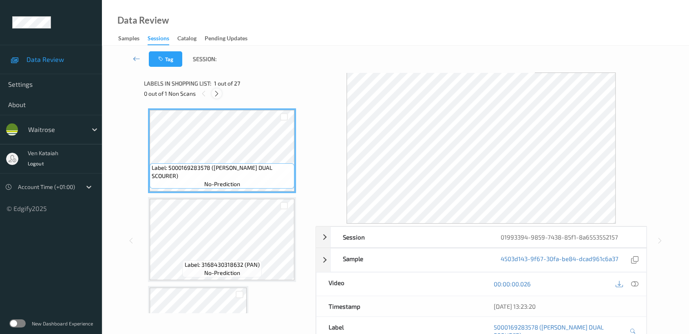
click at [212, 92] on div at bounding box center [217, 93] width 10 height 10
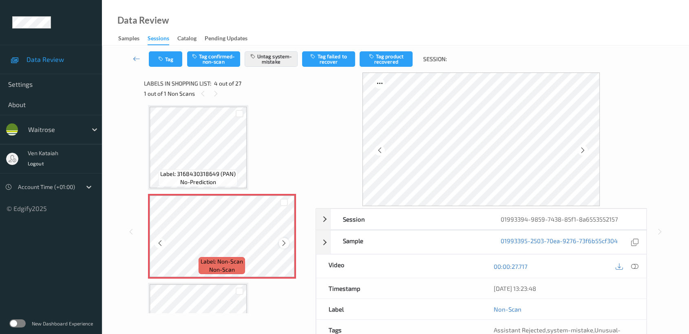
click at [282, 240] on icon at bounding box center [283, 243] width 7 height 7
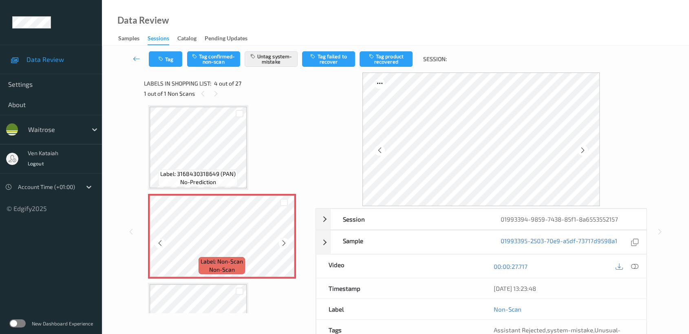
click at [282, 240] on icon at bounding box center [283, 243] width 7 height 7
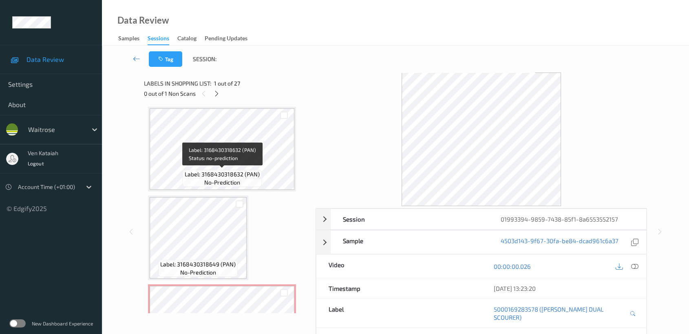
scroll to position [272, 0]
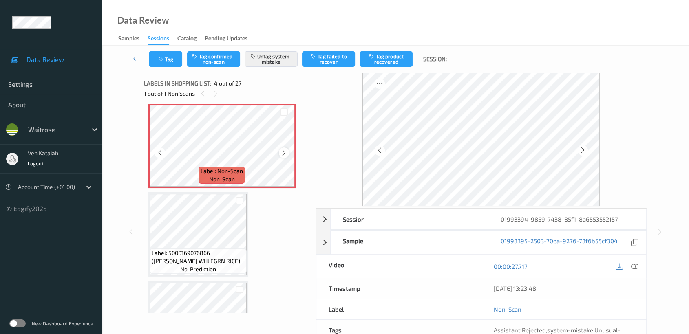
click at [282, 151] on icon at bounding box center [283, 152] width 7 height 7
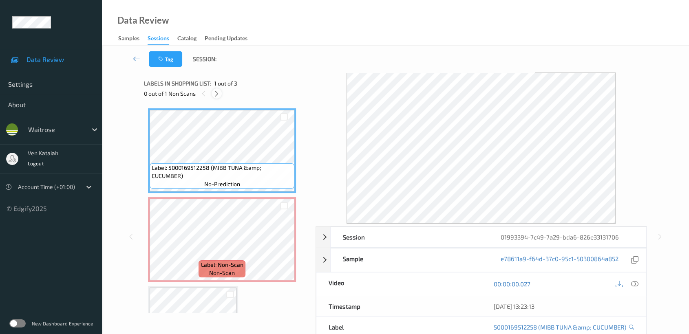
click at [218, 91] on icon at bounding box center [216, 93] width 7 height 7
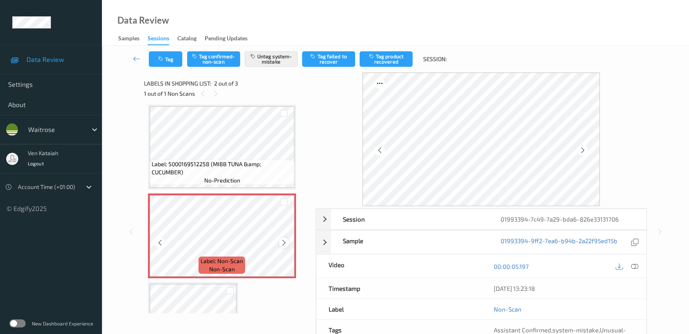
click at [285, 241] on icon at bounding box center [283, 242] width 7 height 7
click at [284, 242] on icon at bounding box center [283, 242] width 7 height 7
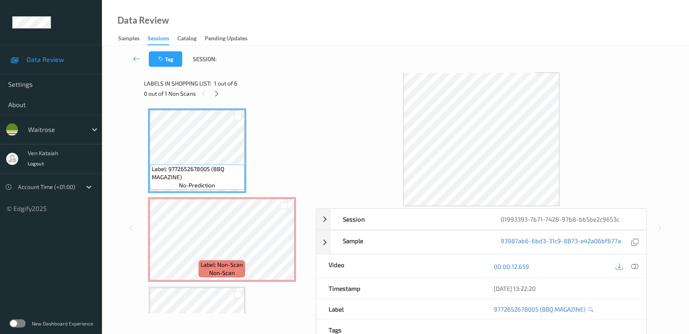
click at [212, 97] on div "0 out of 1 Non Scans" at bounding box center [227, 93] width 166 height 10
click at [218, 90] on icon at bounding box center [216, 93] width 7 height 7
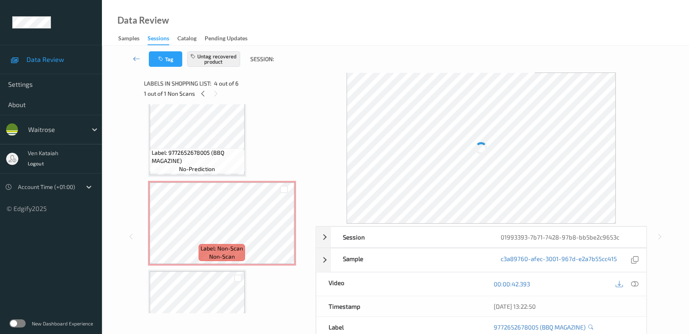
scroll to position [4, 0]
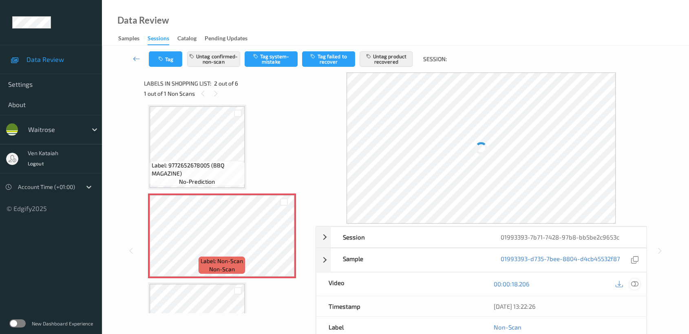
click at [637, 286] on icon at bounding box center [634, 283] width 7 height 7
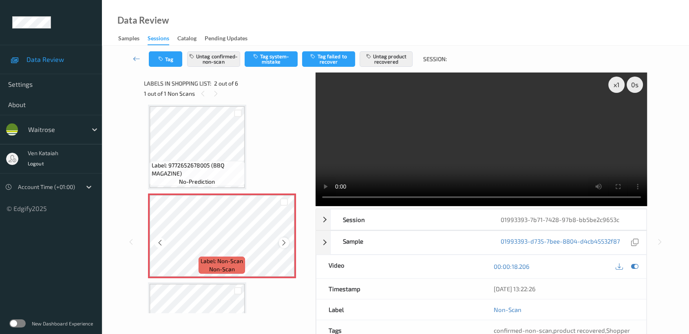
click at [288, 241] on div at bounding box center [284, 243] width 10 height 10
click at [287, 241] on div at bounding box center [284, 243] width 10 height 10
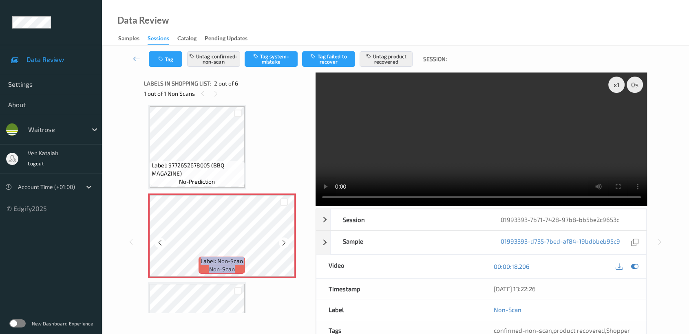
click at [287, 241] on div at bounding box center [284, 243] width 10 height 10
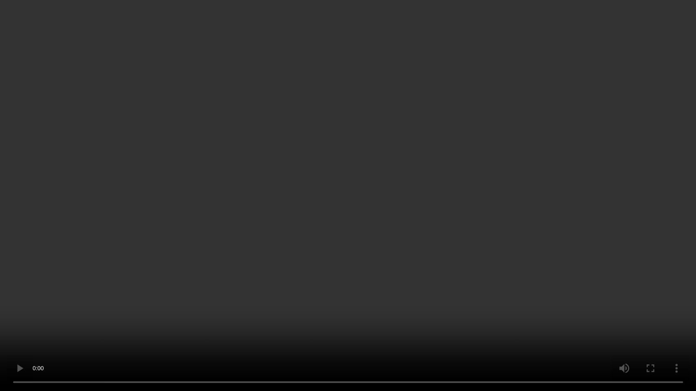
click at [444, 188] on video at bounding box center [348, 195] width 696 height 391
click at [429, 185] on video at bounding box center [348, 195] width 696 height 391
click at [309, 274] on video at bounding box center [348, 195] width 696 height 391
click at [299, 250] on video at bounding box center [348, 195] width 696 height 391
click at [395, 217] on video at bounding box center [348, 195] width 696 height 391
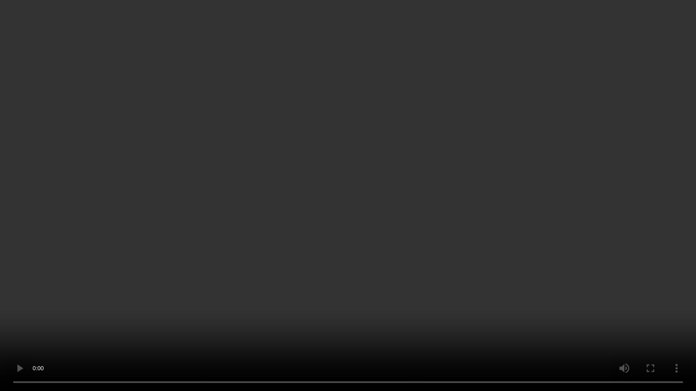
click at [395, 217] on video at bounding box center [348, 195] width 696 height 391
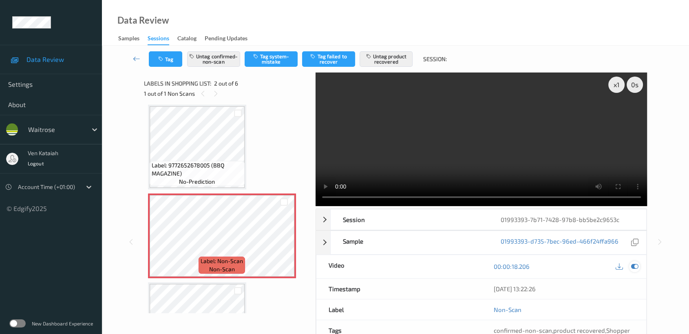
click at [634, 269] on icon at bounding box center [634, 266] width 7 height 7
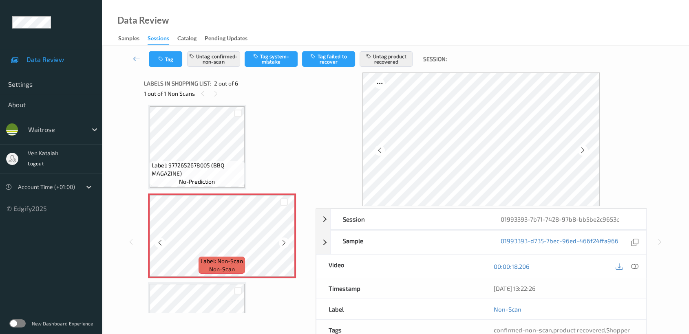
scroll to position [95, 0]
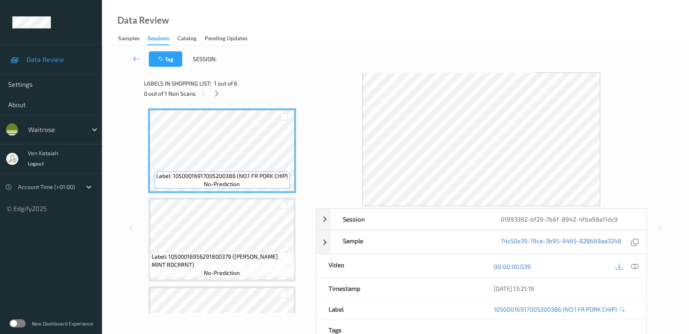
click at [221, 89] on div "0 out of 1 Non Scans" at bounding box center [227, 93] width 166 height 10
click at [218, 90] on icon at bounding box center [216, 93] width 7 height 7
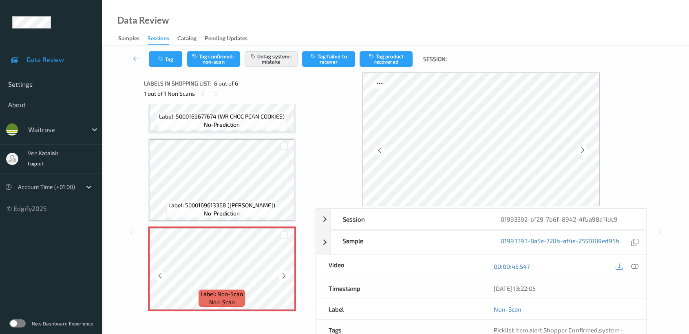
click at [282, 273] on icon at bounding box center [283, 275] width 7 height 7
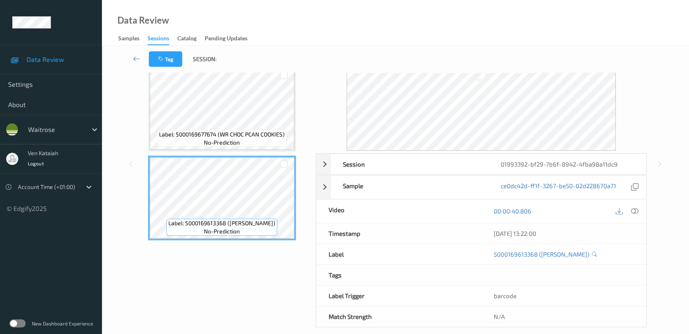
scroll to position [65, 0]
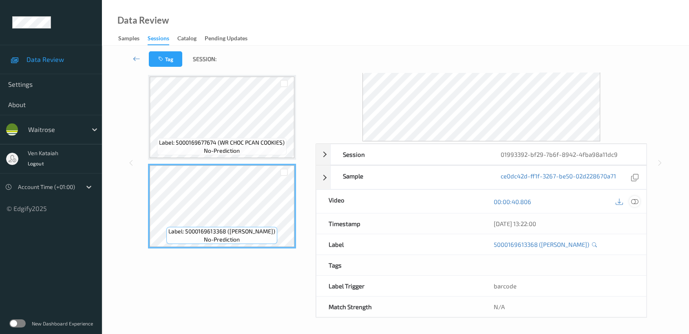
click at [631, 201] on icon at bounding box center [634, 201] width 7 height 7
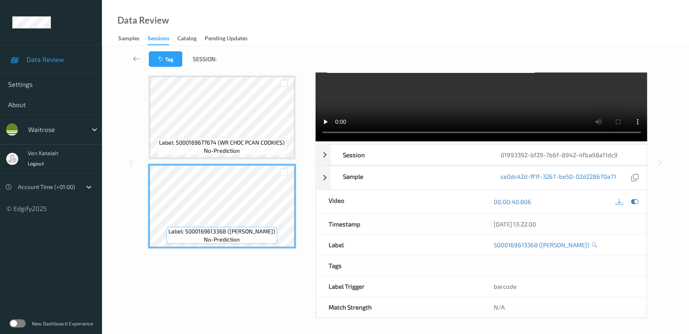
scroll to position [0, 0]
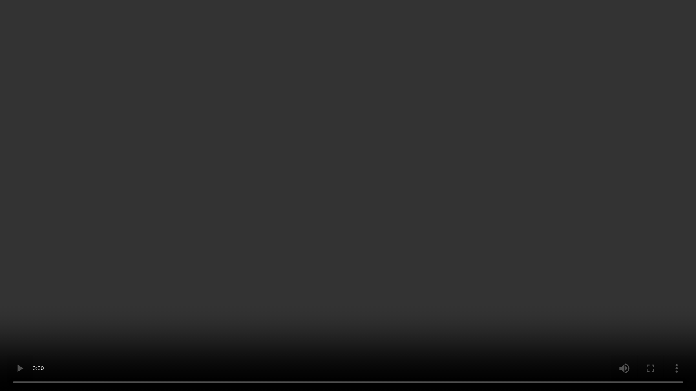
click at [299, 301] on video at bounding box center [348, 195] width 696 height 391
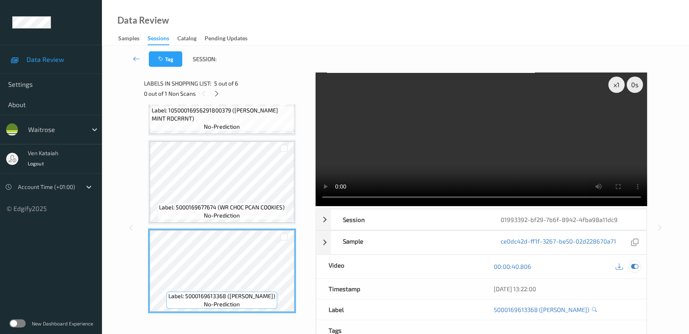
click at [635, 265] on icon at bounding box center [634, 266] width 7 height 7
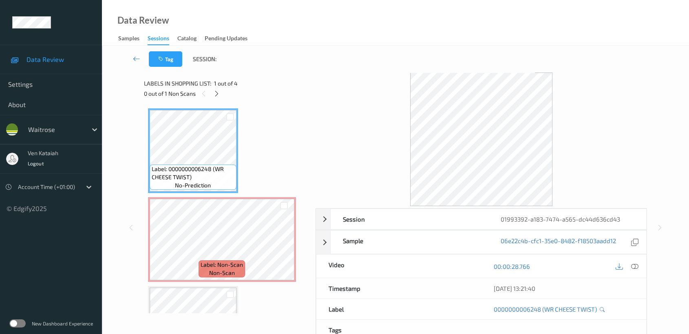
click at [223, 93] on div "0 out of 1 Non Scans" at bounding box center [227, 93] width 166 height 10
click at [216, 93] on icon at bounding box center [216, 93] width 7 height 7
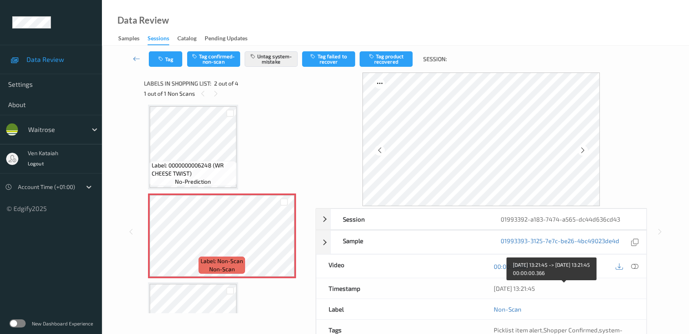
scroll to position [73, 0]
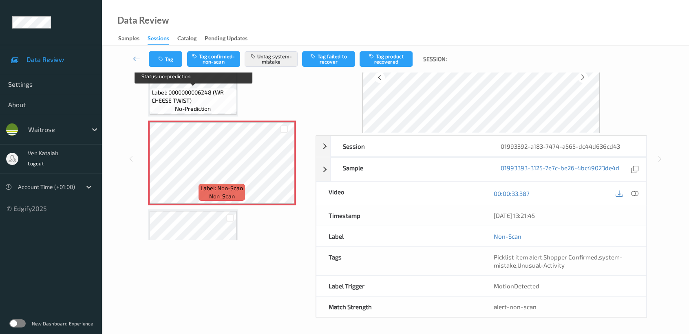
click at [222, 97] on span "Label: 0000000006248 (WR CHEESE TWIST)" at bounding box center [193, 96] width 83 height 16
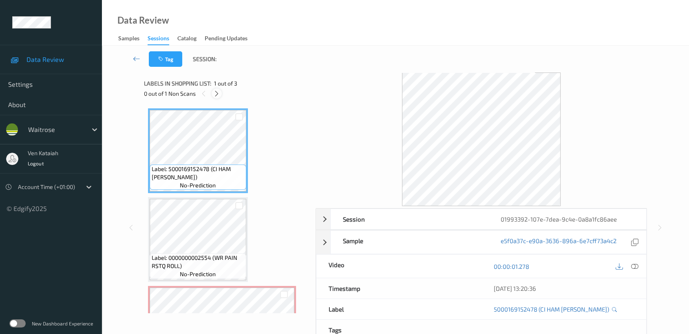
click at [214, 89] on div at bounding box center [217, 93] width 10 height 10
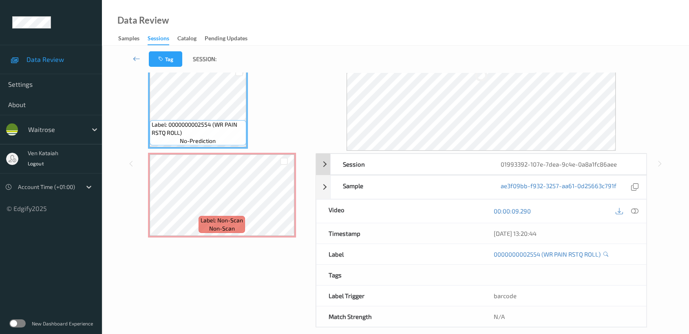
scroll to position [65, 0]
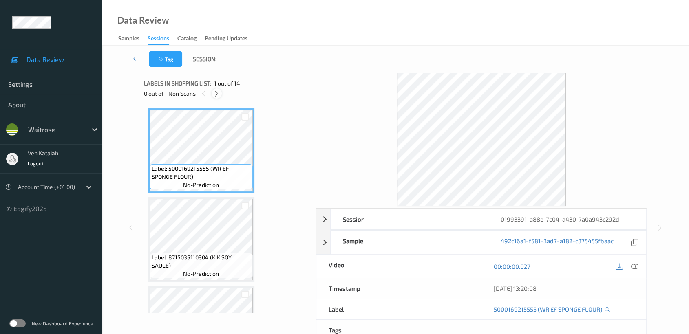
click at [218, 93] on icon at bounding box center [216, 93] width 7 height 7
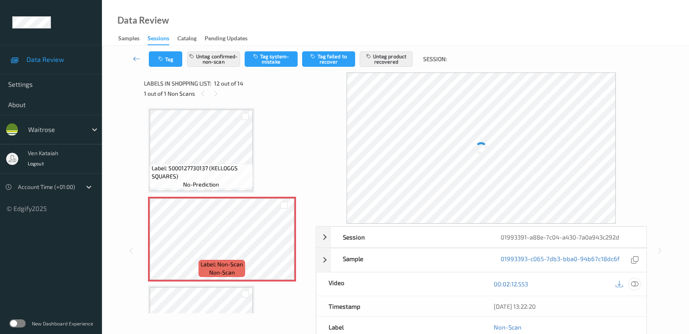
click at [634, 282] on icon at bounding box center [634, 283] width 7 height 7
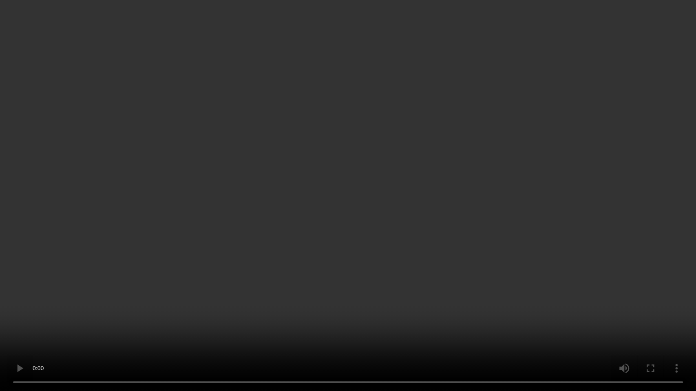
click at [488, 180] on video at bounding box center [348, 195] width 696 height 391
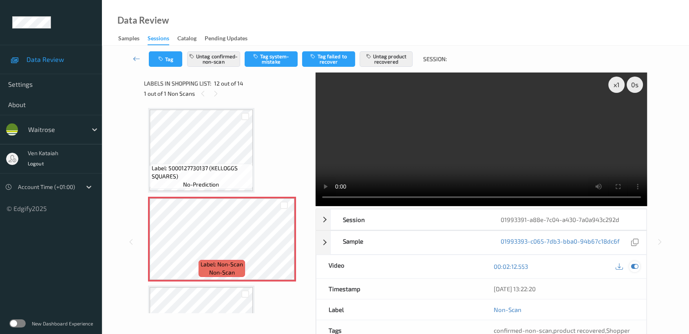
click at [634, 268] on icon at bounding box center [634, 266] width 7 height 7
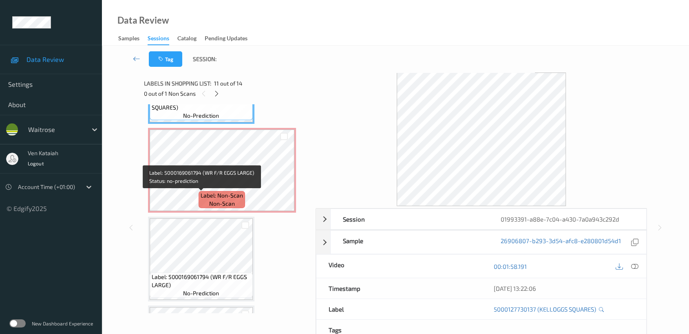
scroll to position [943, 0]
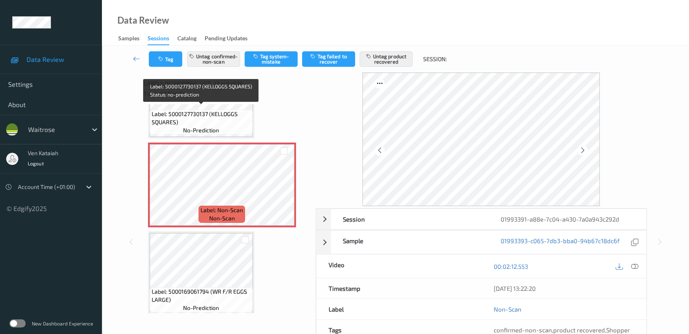
click at [219, 124] on div "Label: 5000127730137 (KELLOGGS SQUARES) no-prediction" at bounding box center [201, 122] width 103 height 25
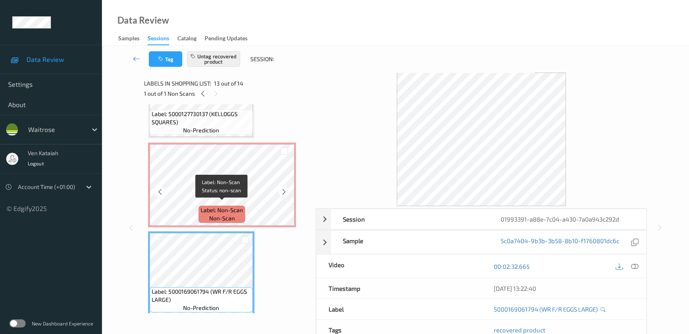
click at [215, 206] on span "Label: Non-Scan" at bounding box center [222, 210] width 42 height 8
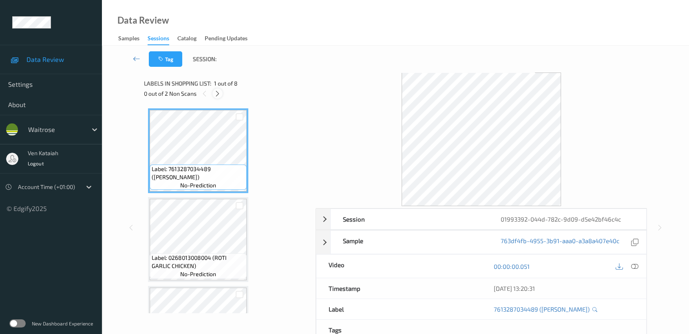
click at [219, 97] on div at bounding box center [217, 93] width 10 height 10
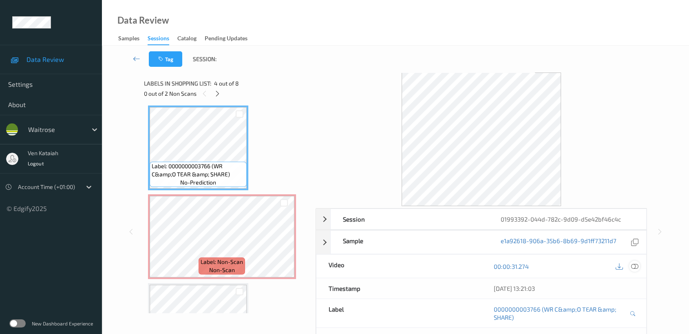
click at [632, 267] on icon at bounding box center [634, 266] width 7 height 7
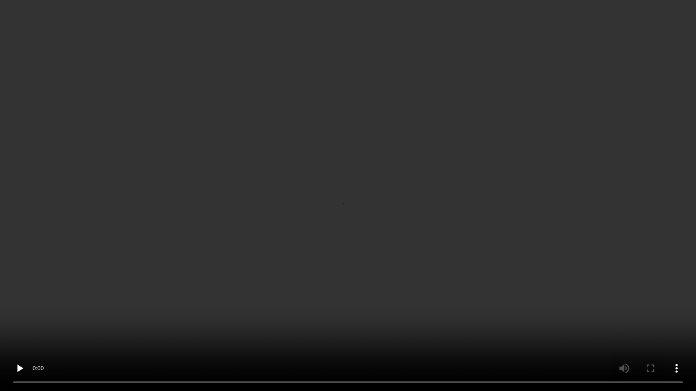
click at [382, 210] on video at bounding box center [348, 195] width 696 height 391
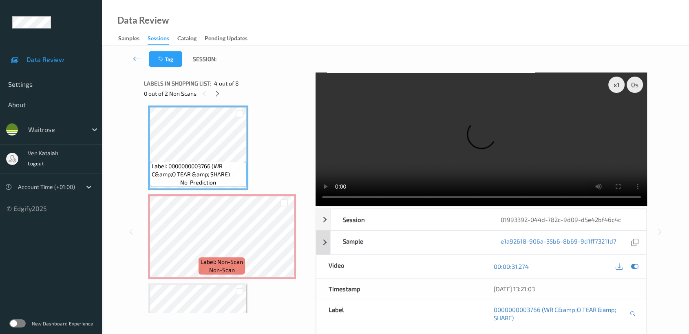
drag, startPoint x: 636, startPoint y: 261, endPoint x: 632, endPoint y: 265, distance: 5.5
click at [633, 264] on div at bounding box center [634, 266] width 11 height 11
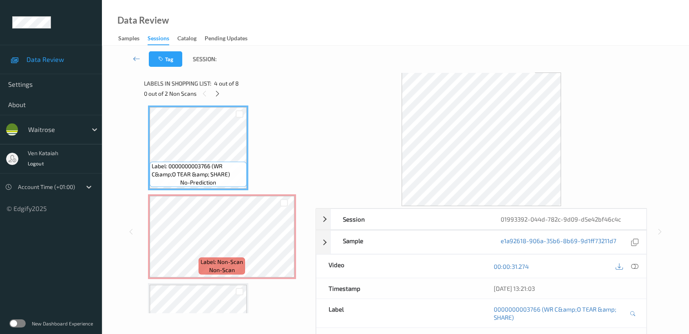
click at [225, 100] on div "Labels in shopping list: 4 out of 8 0 out of 2 Non Scans" at bounding box center [227, 89] width 166 height 32
click at [208, 90] on div at bounding box center [204, 93] width 10 height 10
click at [220, 91] on icon at bounding box center [217, 93] width 7 height 7
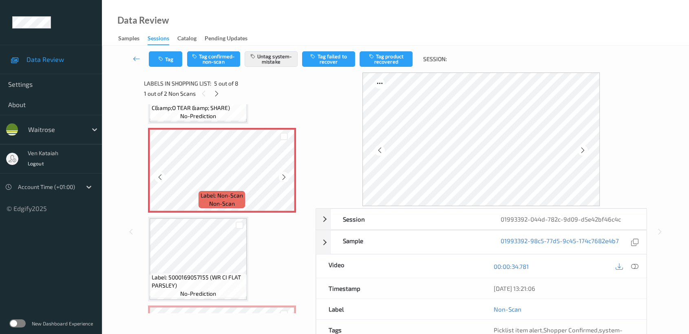
scroll to position [360, 0]
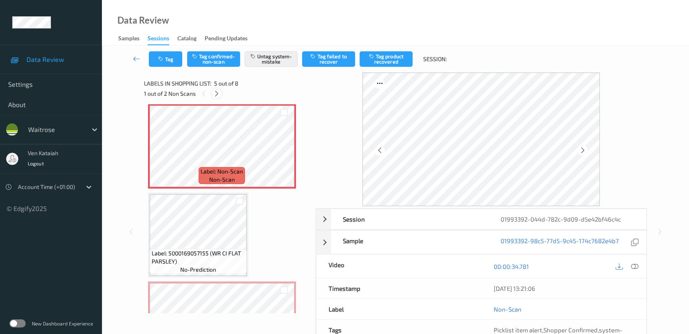
click at [219, 93] on icon at bounding box center [216, 93] width 7 height 7
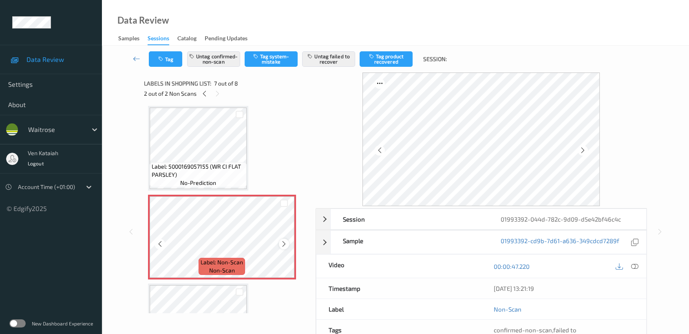
click at [287, 242] on icon at bounding box center [283, 244] width 7 height 7
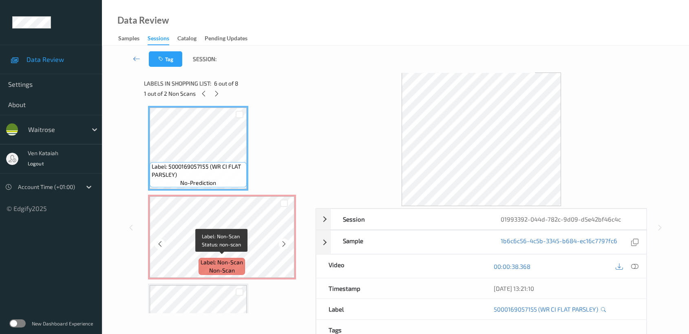
scroll to position [503, 0]
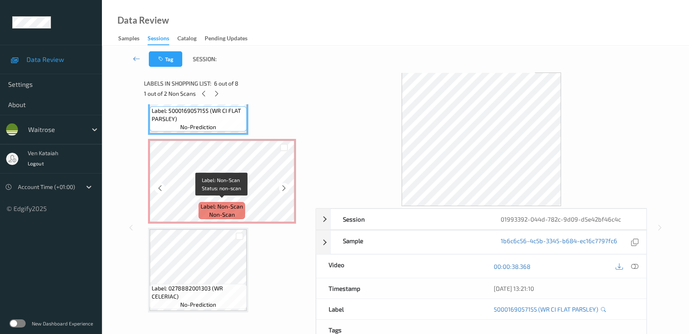
click at [236, 203] on span "Label: Non-Scan" at bounding box center [222, 207] width 42 height 8
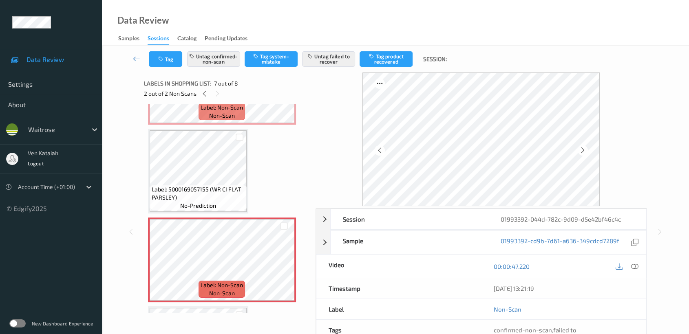
scroll to position [412, 0]
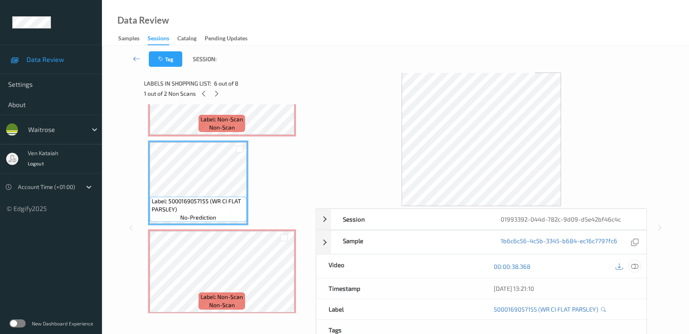
click at [638, 267] on icon at bounding box center [634, 266] width 7 height 7
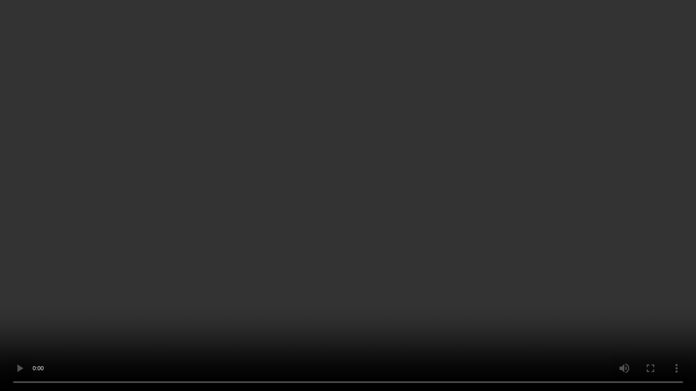
click at [417, 218] on video at bounding box center [348, 195] width 696 height 391
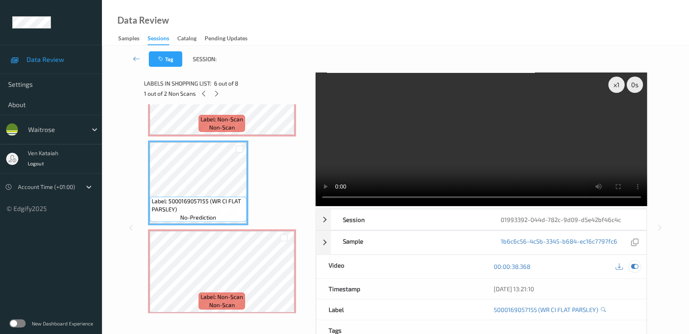
click at [639, 266] on div at bounding box center [634, 266] width 11 height 11
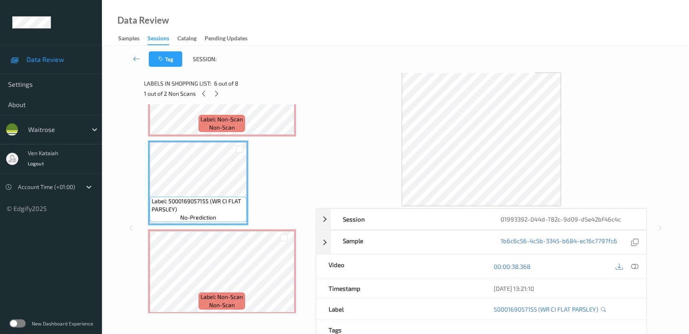
click at [245, 317] on div "Labels in shopping list: 6 out of 8 1 out of 2 Non Scans Label: 7613287034489 (…" at bounding box center [227, 228] width 166 height 310
click at [238, 293] on span "Label: Non-Scan" at bounding box center [222, 297] width 42 height 8
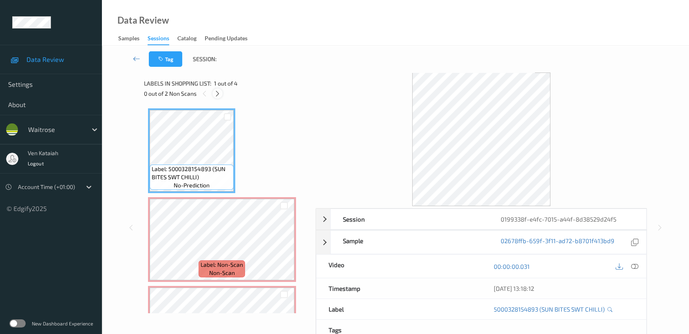
click at [218, 94] on icon at bounding box center [217, 93] width 7 height 7
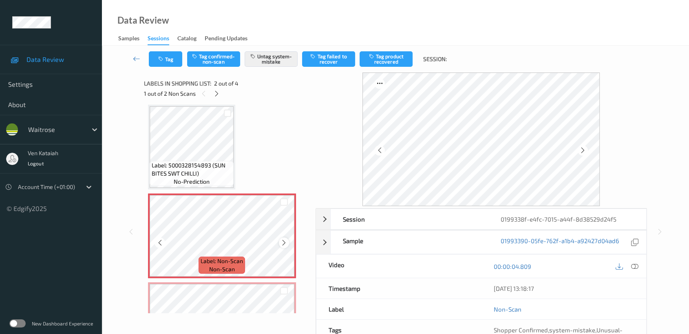
click at [284, 243] on icon at bounding box center [283, 242] width 7 height 7
click at [284, 241] on icon at bounding box center [283, 242] width 7 height 7
click at [140, 57] on icon at bounding box center [136, 59] width 7 height 8
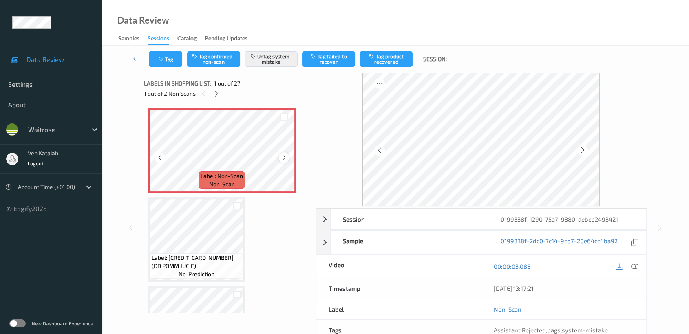
click at [281, 157] on icon at bounding box center [283, 157] width 7 height 7
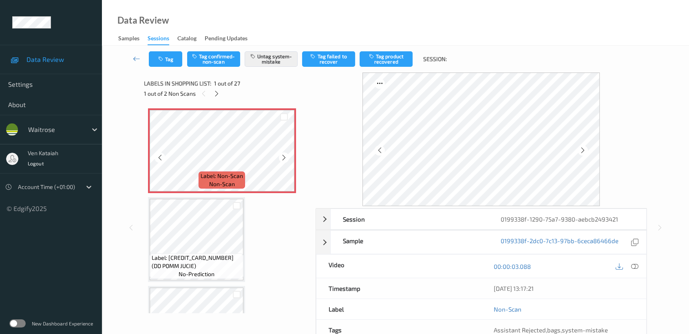
click at [281, 157] on icon at bounding box center [283, 157] width 7 height 7
click at [634, 265] on icon at bounding box center [634, 266] width 7 height 7
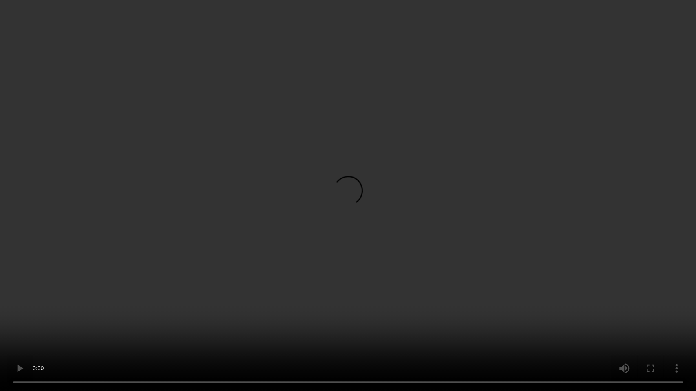
click at [411, 221] on video at bounding box center [348, 195] width 696 height 391
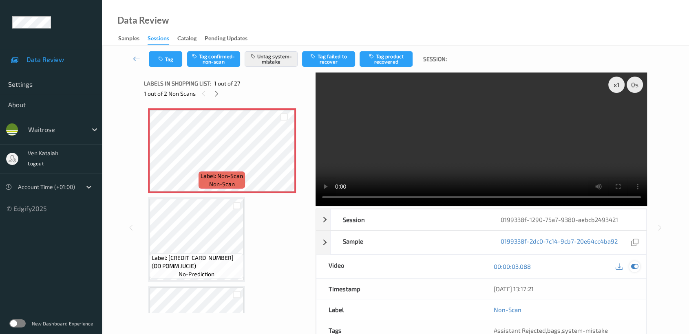
click at [631, 269] on icon at bounding box center [634, 266] width 7 height 7
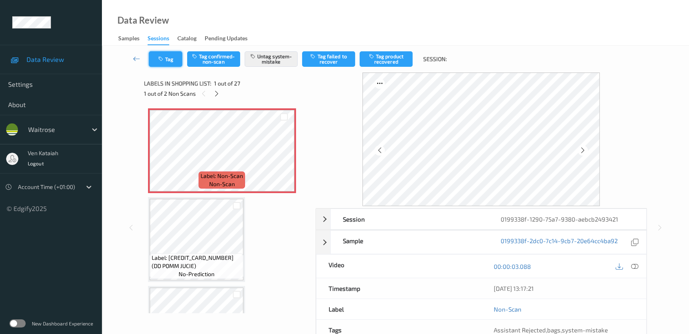
click at [168, 54] on button "Tag" at bounding box center [165, 58] width 33 height 15
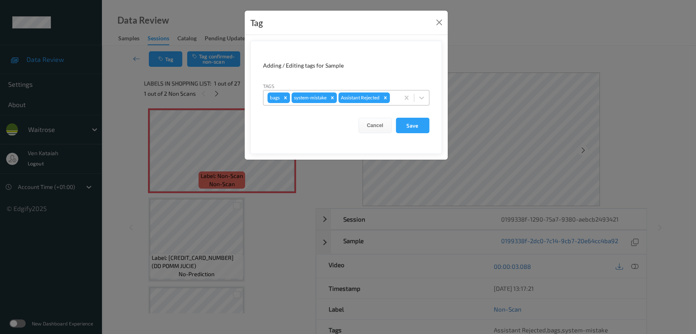
click at [397, 99] on div "bags system-mistake Assistant Rejected" at bounding box center [331, 98] width 136 height 14
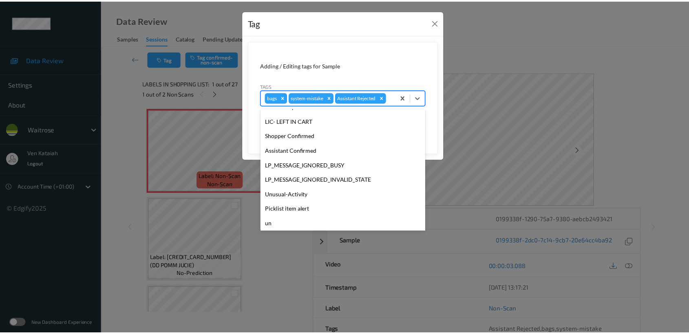
scroll to position [174, 0]
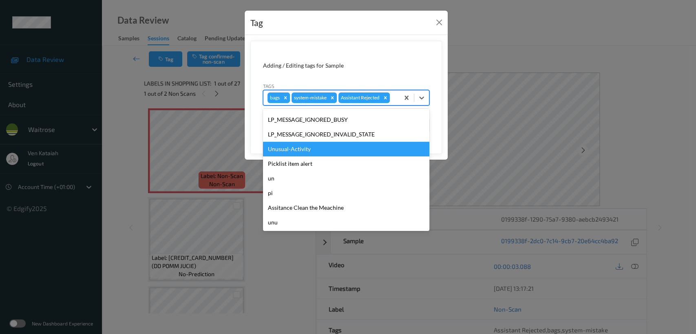
click at [308, 155] on div "Unusual-Activity" at bounding box center [346, 149] width 166 height 15
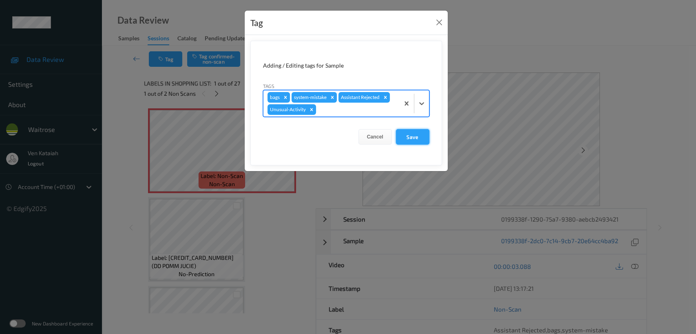
click at [414, 139] on button "Save" at bounding box center [412, 136] width 33 height 15
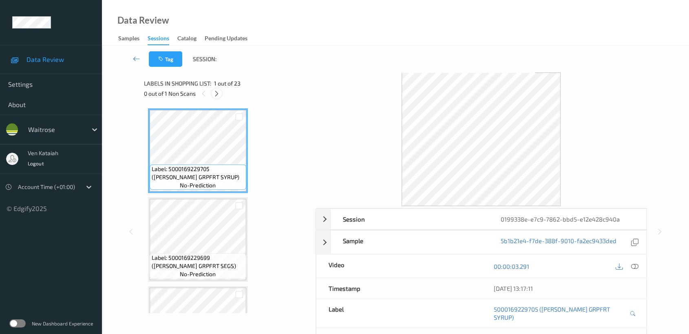
click at [219, 93] on icon at bounding box center [216, 93] width 7 height 7
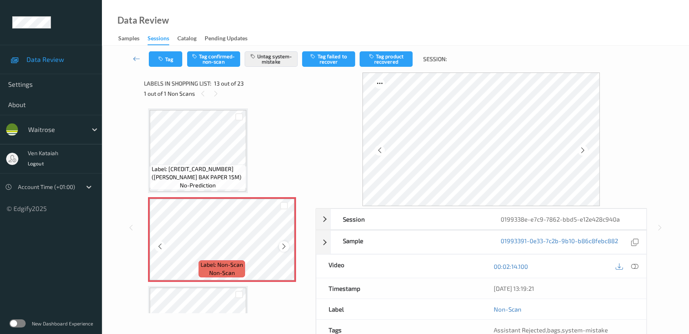
click at [286, 243] on icon at bounding box center [283, 246] width 7 height 7
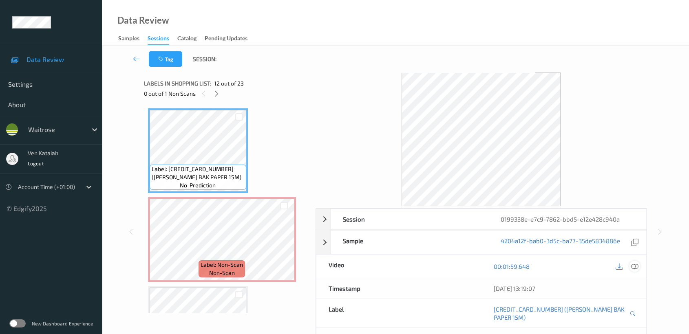
click at [637, 267] on icon at bounding box center [634, 266] width 7 height 7
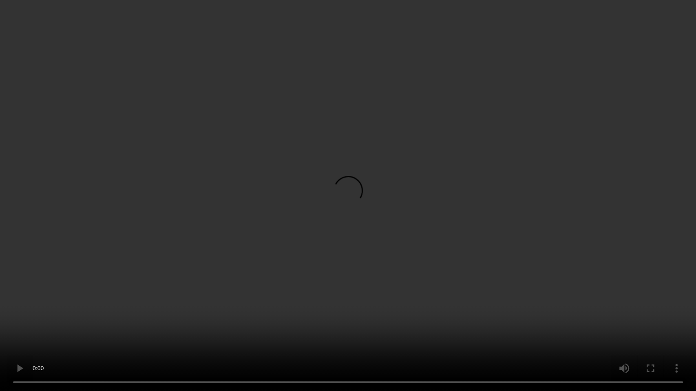
click at [528, 191] on video at bounding box center [348, 195] width 696 height 391
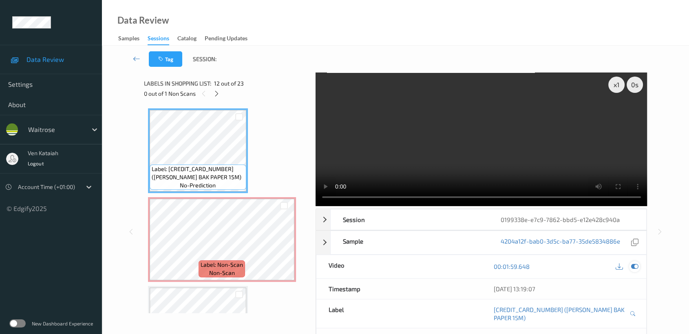
click at [634, 264] on icon at bounding box center [634, 266] width 7 height 7
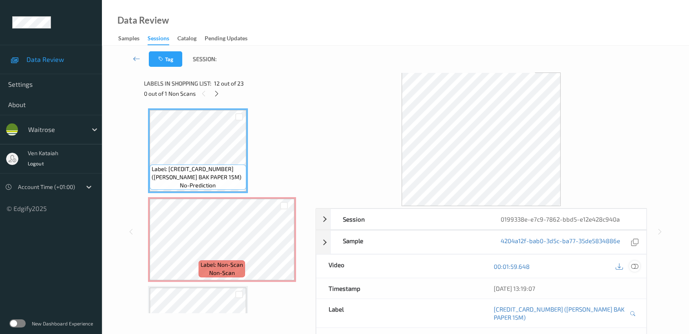
click at [632, 269] on icon at bounding box center [634, 266] width 7 height 7
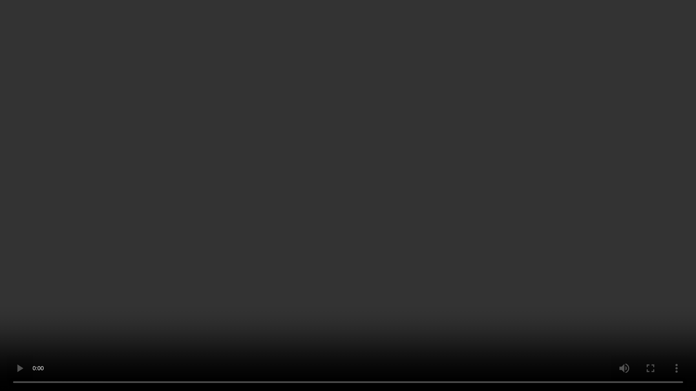
click at [443, 228] on video at bounding box center [348, 195] width 696 height 391
click at [437, 229] on video at bounding box center [348, 195] width 696 height 391
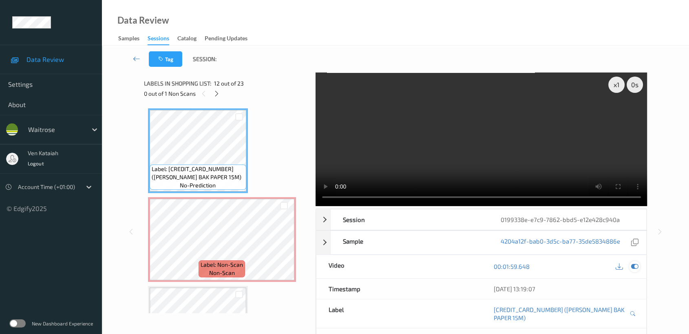
drag, startPoint x: 640, startPoint y: 265, endPoint x: 634, endPoint y: 269, distance: 7.3
click at [638, 266] on div "00:01:59.648" at bounding box center [563, 266] width 165 height 23
click at [634, 269] on icon at bounding box center [634, 266] width 7 height 7
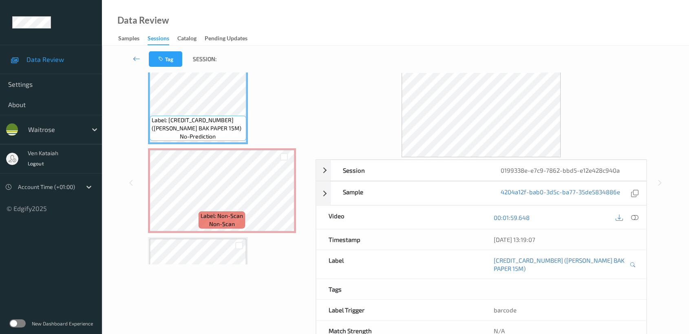
scroll to position [65, 0]
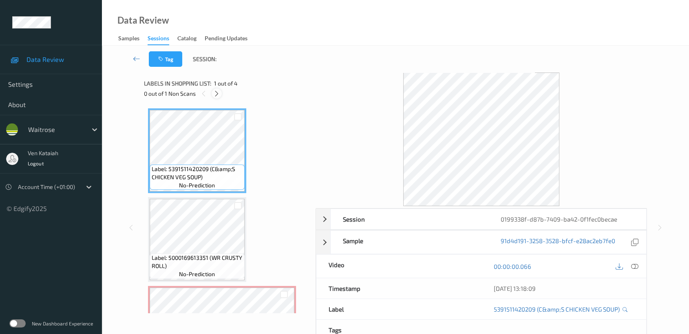
click at [218, 90] on icon at bounding box center [216, 93] width 7 height 7
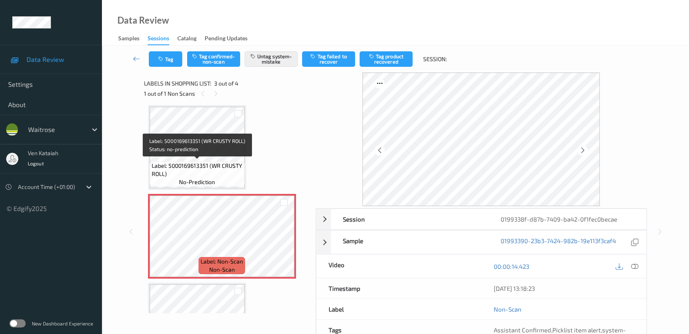
click at [196, 164] on span "Label: 5000169613351 (WR CRUSTY ROLL)" at bounding box center [197, 170] width 91 height 16
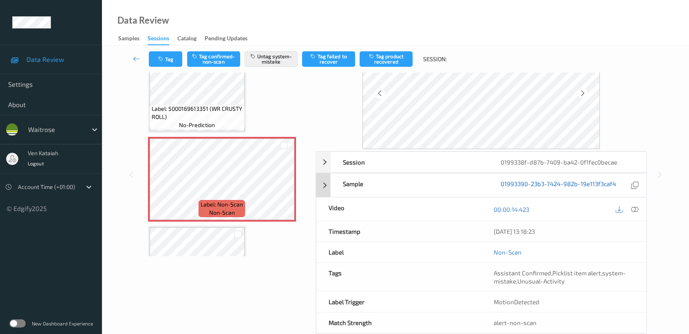
scroll to position [73, 0]
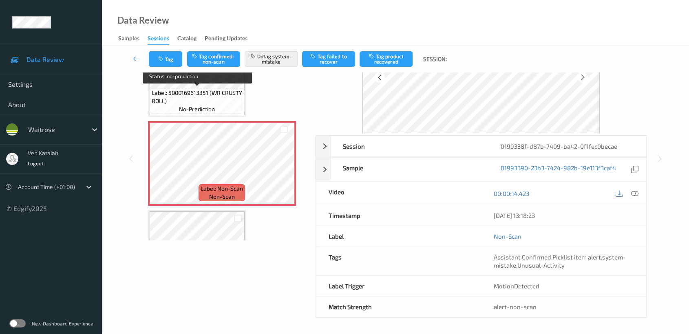
click at [205, 91] on span "Label: 5000169613351 (WR CRUSTY ROLL)" at bounding box center [197, 97] width 91 height 16
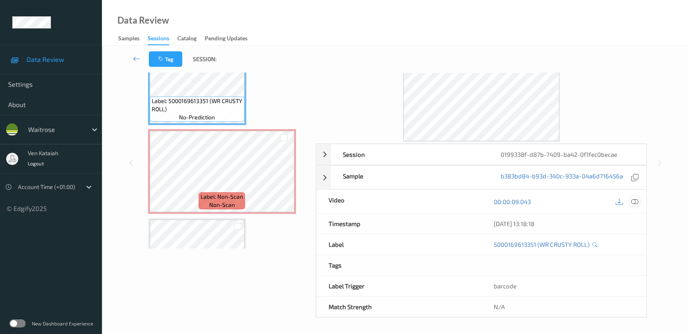
click at [633, 199] on icon at bounding box center [634, 201] width 7 height 7
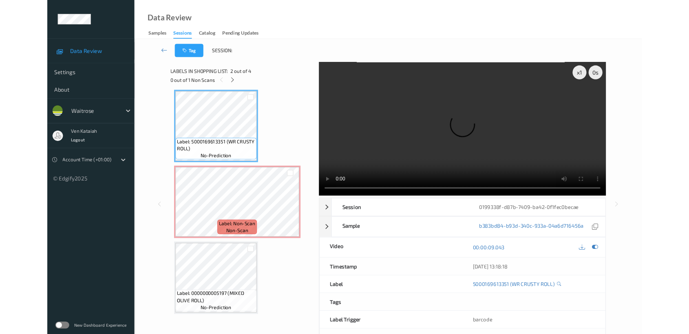
scroll to position [91, 0]
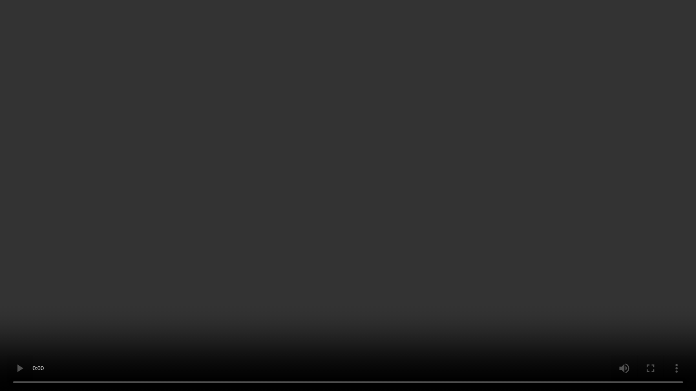
click at [487, 200] on video at bounding box center [348, 195] width 696 height 391
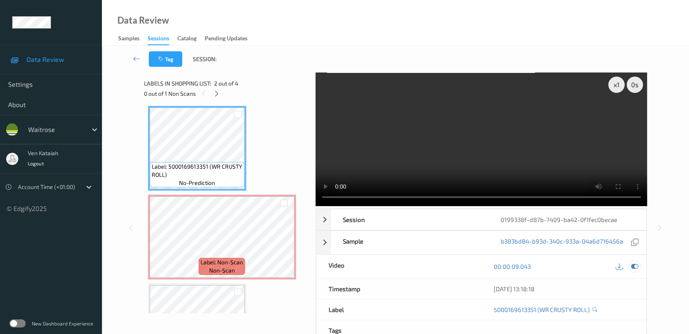
click at [637, 268] on icon at bounding box center [634, 266] width 7 height 7
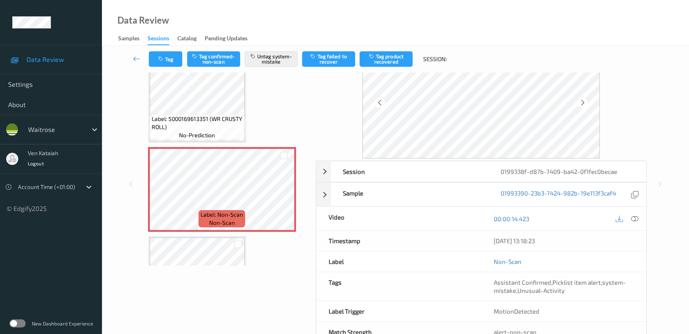
scroll to position [73, 0]
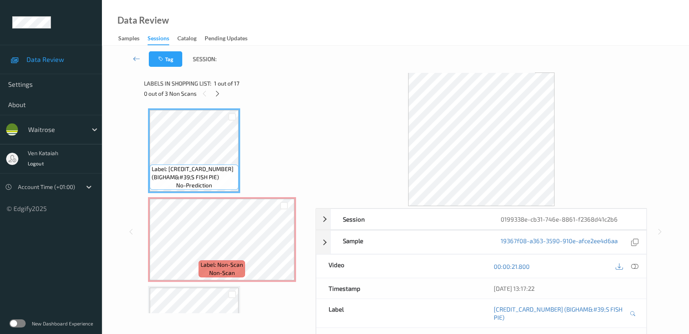
click at [227, 98] on div "0 out of 3 Non Scans" at bounding box center [227, 93] width 166 height 10
click at [220, 93] on icon at bounding box center [217, 93] width 7 height 7
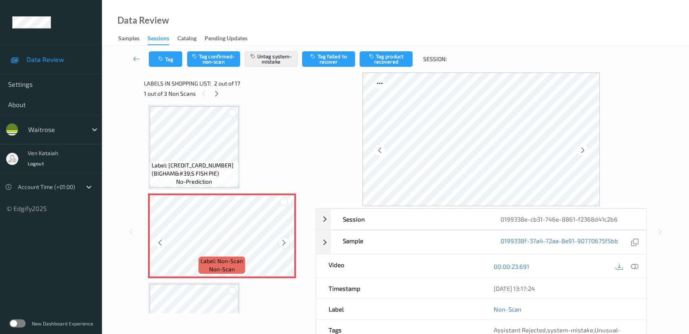
click at [285, 240] on icon at bounding box center [283, 242] width 7 height 7
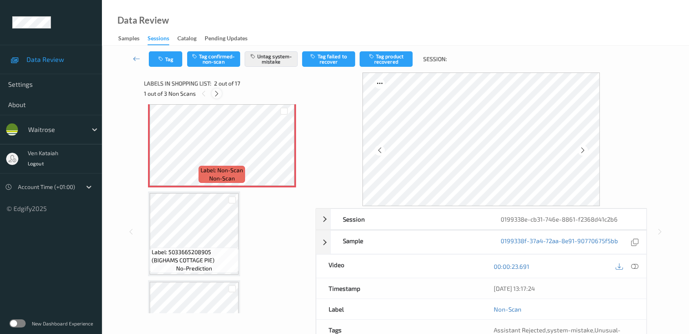
click at [214, 93] on icon at bounding box center [216, 93] width 7 height 7
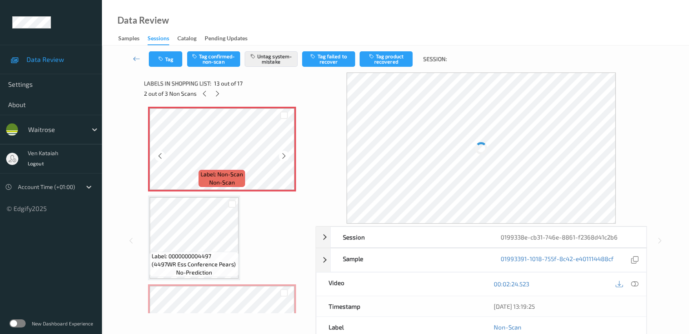
scroll to position [978, 0]
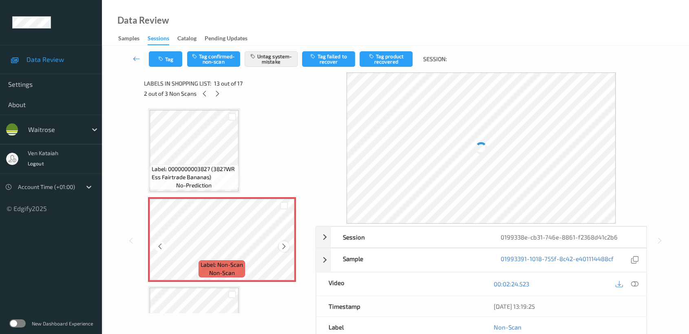
click at [281, 243] on icon at bounding box center [283, 246] width 7 height 7
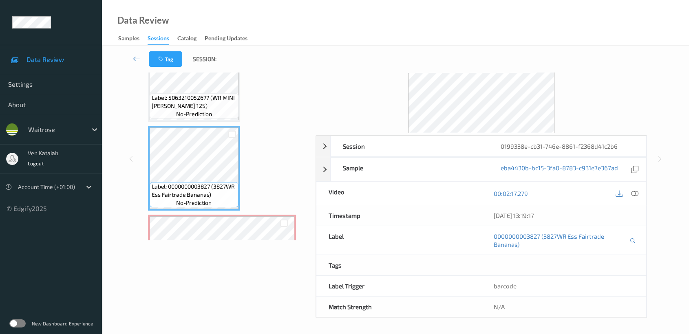
scroll to position [0, 0]
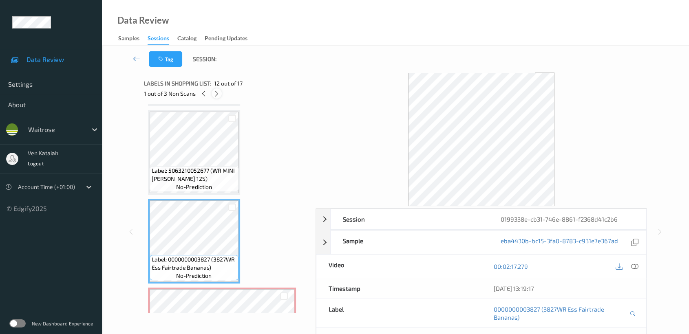
click at [217, 93] on icon at bounding box center [216, 93] width 7 height 7
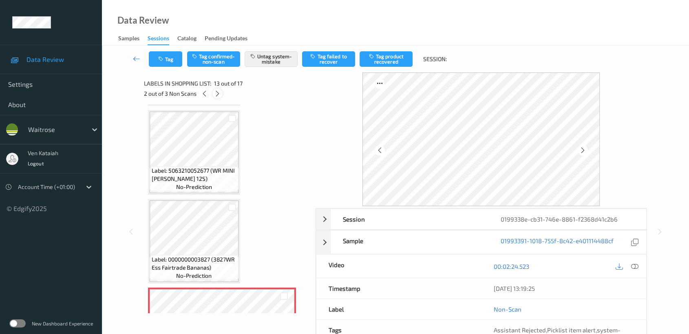
scroll to position [978, 0]
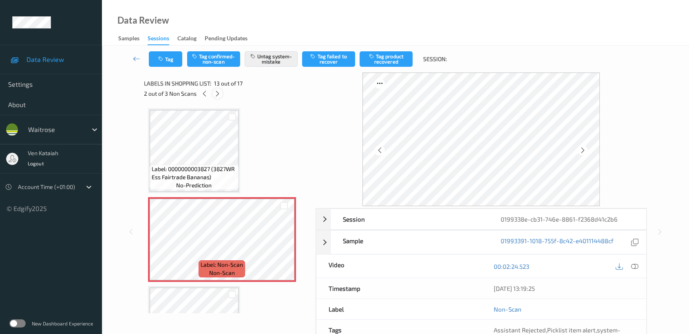
click at [215, 94] on icon at bounding box center [217, 93] width 7 height 7
click at [284, 244] on icon at bounding box center [283, 247] width 7 height 7
click at [283, 244] on icon at bounding box center [283, 247] width 7 height 7
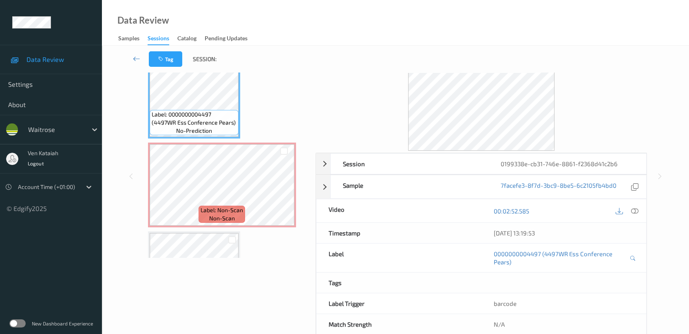
scroll to position [73, 0]
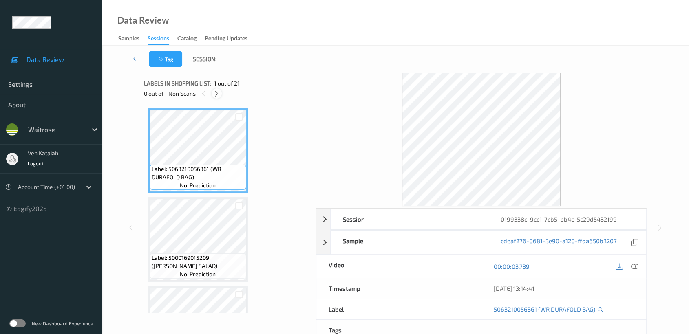
click at [213, 92] on div at bounding box center [217, 93] width 10 height 10
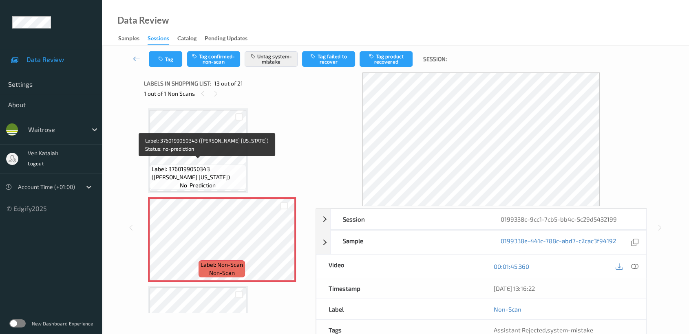
click at [219, 165] on span "Label: 3760199050343 ([PERSON_NAME] [US_STATE])" at bounding box center [198, 173] width 93 height 16
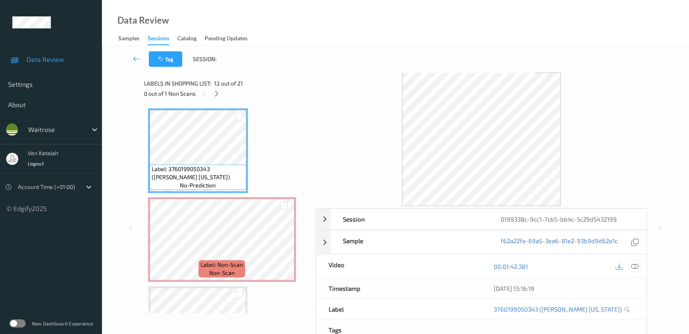
click at [636, 265] on icon at bounding box center [634, 266] width 7 height 7
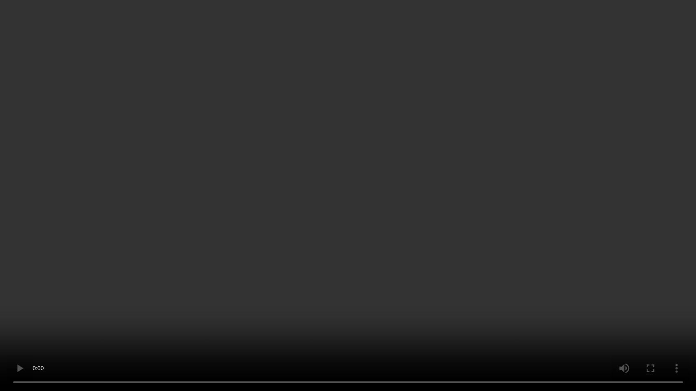
click at [547, 202] on video at bounding box center [348, 195] width 696 height 391
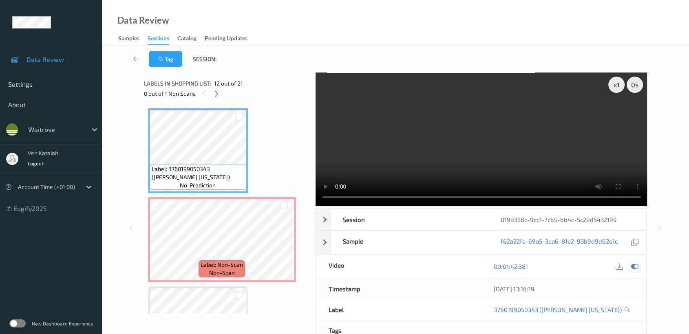
click at [636, 266] on icon at bounding box center [634, 266] width 7 height 7
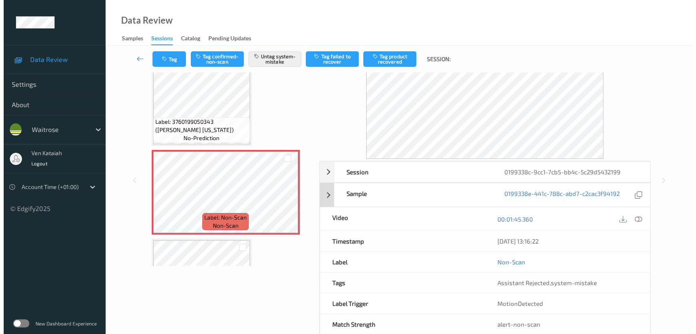
scroll to position [65, 0]
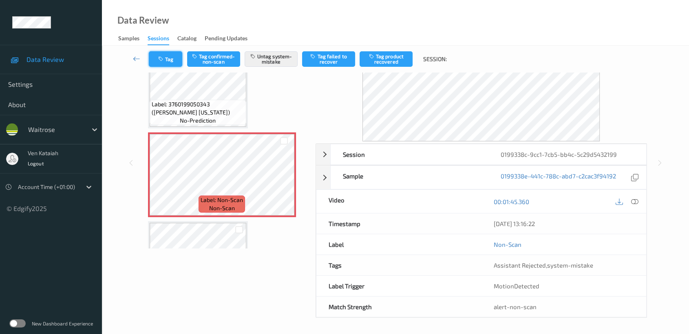
click at [159, 58] on icon "button" at bounding box center [161, 59] width 7 height 6
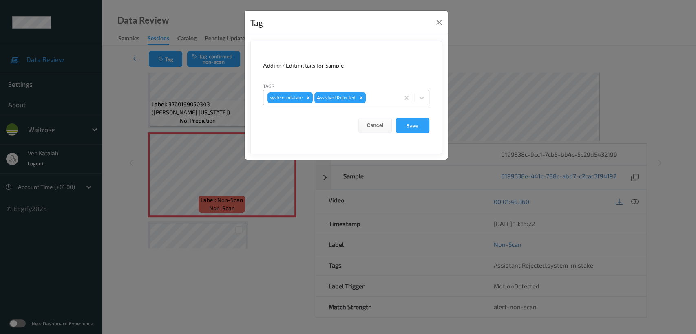
click at [381, 103] on div "system-mistake Assistant Rejected" at bounding box center [331, 98] width 136 height 14
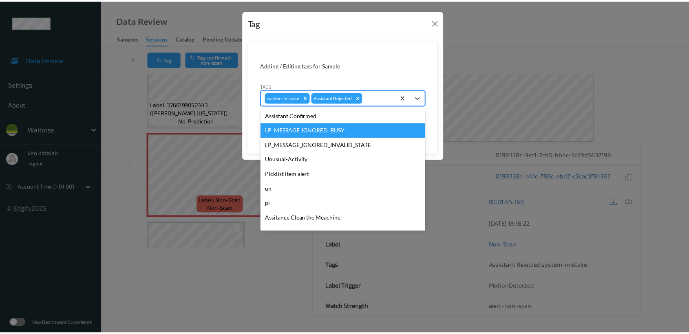
scroll to position [181, 0]
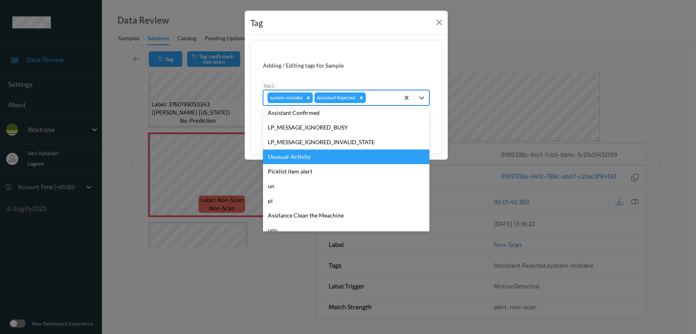
click at [315, 158] on div "Unusual-Activity" at bounding box center [346, 157] width 166 height 15
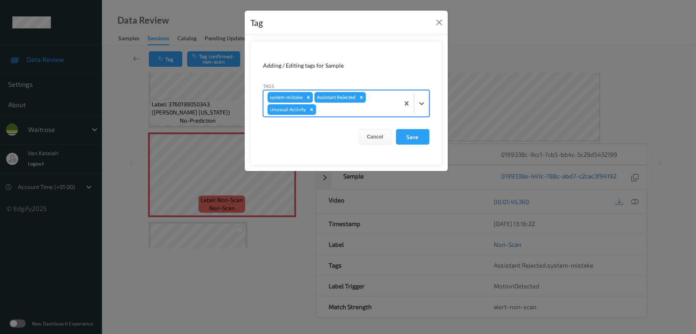
click at [432, 133] on form "Adding / Editing tags for Sample Tags option Unusual-Activity, selected. Select…" at bounding box center [346, 103] width 192 height 125
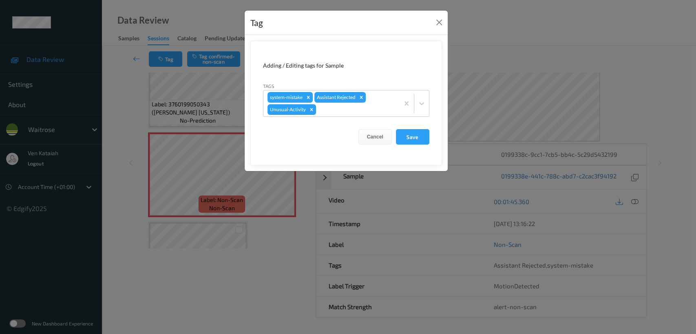
click at [430, 134] on form "Adding / Editing tags for Sample Tags system-mistake Assistant Rejected Unusual…" at bounding box center [346, 103] width 192 height 125
click at [422, 137] on button "Save" at bounding box center [412, 136] width 33 height 15
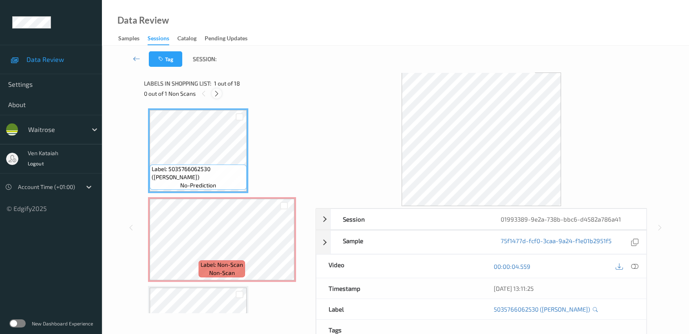
click at [219, 97] on div at bounding box center [217, 93] width 10 height 10
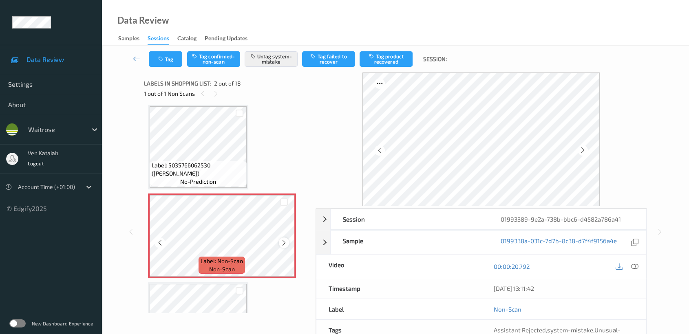
click at [284, 239] on icon at bounding box center [283, 242] width 7 height 7
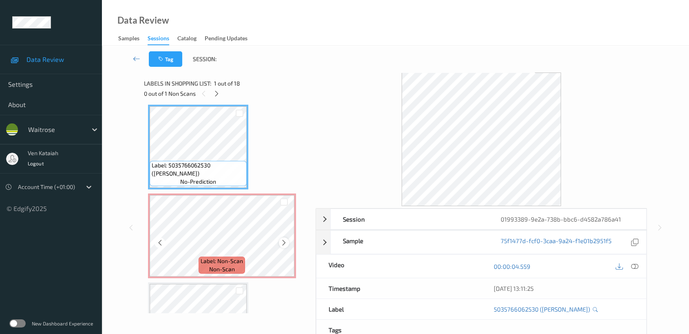
click at [285, 240] on icon at bounding box center [283, 242] width 7 height 7
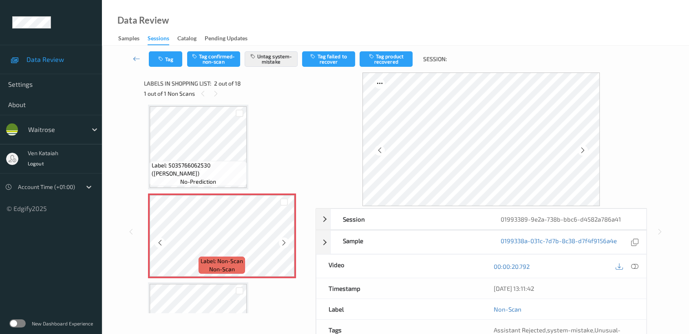
click at [285, 240] on icon at bounding box center [283, 242] width 7 height 7
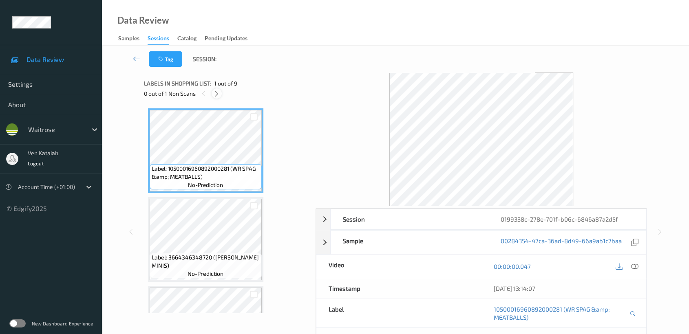
click at [219, 91] on icon at bounding box center [216, 93] width 7 height 7
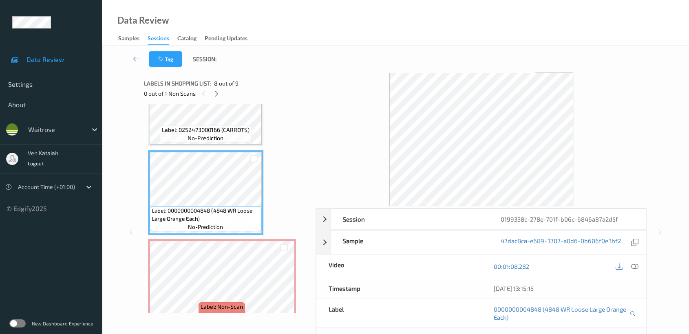
scroll to position [592, 0]
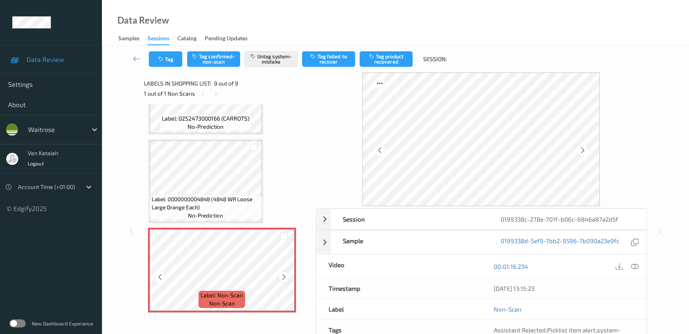
click at [281, 274] on icon at bounding box center [283, 277] width 7 height 7
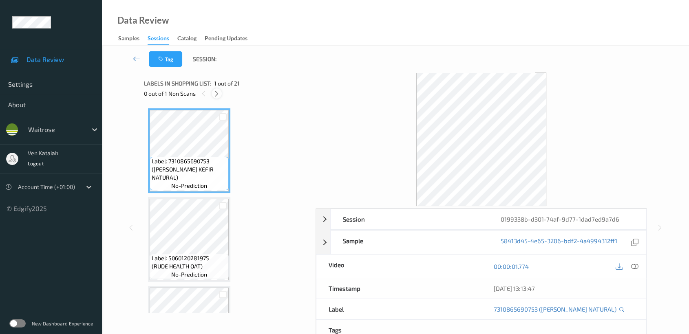
click at [216, 91] on icon at bounding box center [216, 93] width 7 height 7
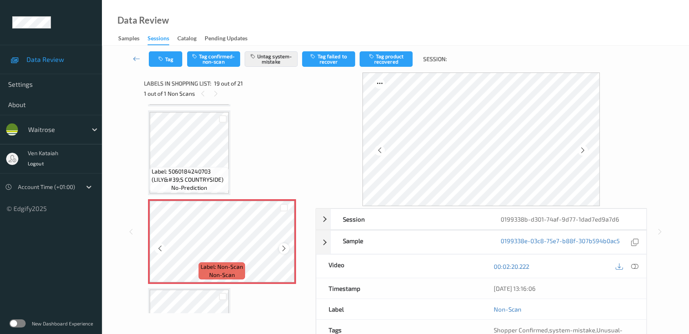
click at [280, 245] on icon at bounding box center [283, 248] width 7 height 7
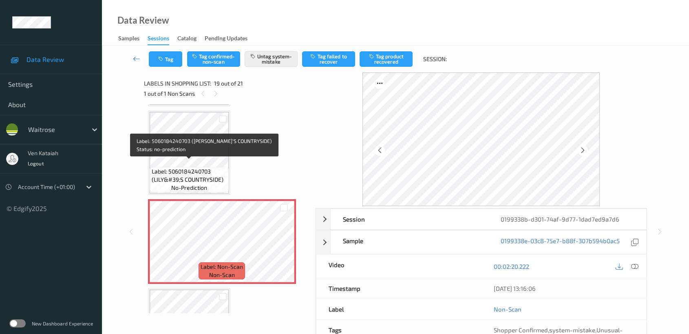
click at [226, 167] on div "Label: 5060184240703 (LILY&#39;S COUNTRYSIDE) no-prediction" at bounding box center [189, 179] width 79 height 25
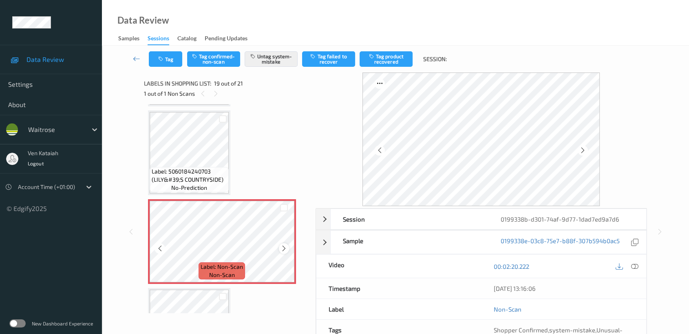
click at [284, 245] on icon at bounding box center [283, 248] width 7 height 7
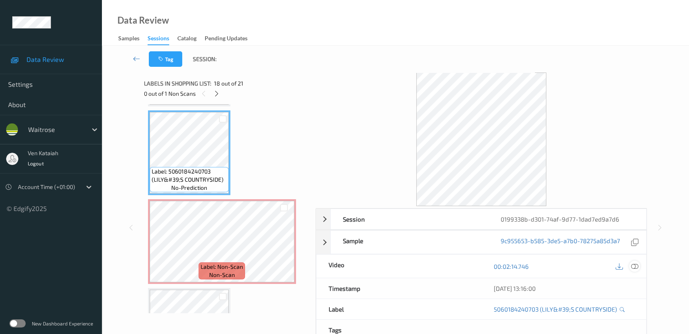
click at [636, 265] on icon at bounding box center [634, 266] width 7 height 7
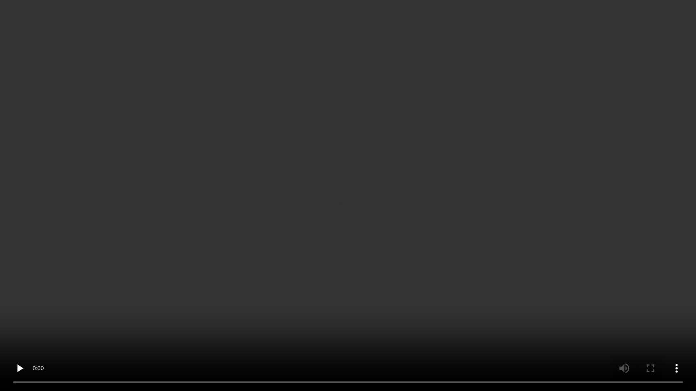
click at [316, 259] on video at bounding box center [348, 195] width 696 height 391
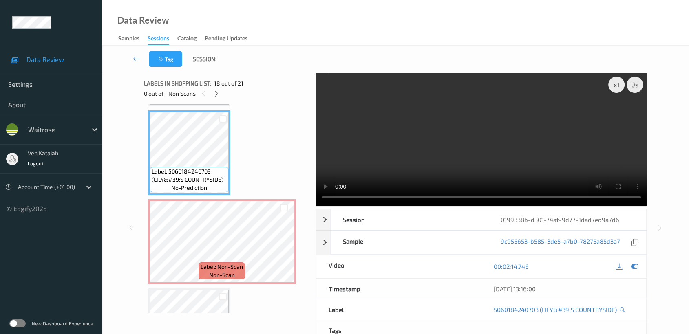
click at [628, 268] on div at bounding box center [627, 266] width 26 height 11
click at [636, 267] on icon at bounding box center [634, 266] width 7 height 7
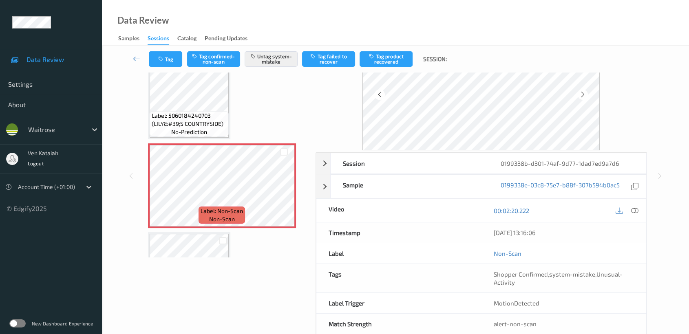
scroll to position [73, 0]
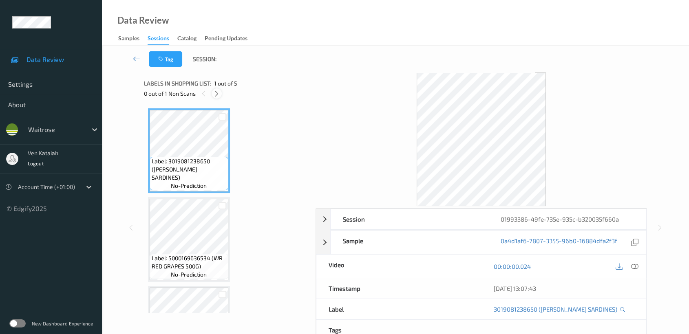
click at [216, 95] on icon at bounding box center [216, 93] width 7 height 7
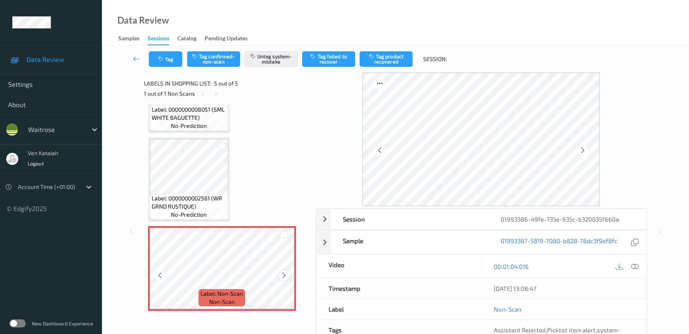
click at [279, 274] on div at bounding box center [284, 275] width 10 height 10
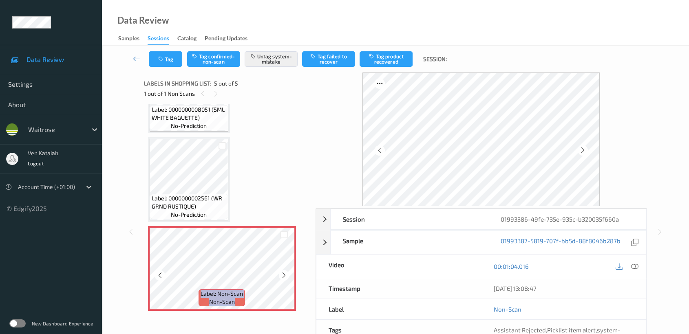
click at [279, 274] on div at bounding box center [284, 275] width 10 height 10
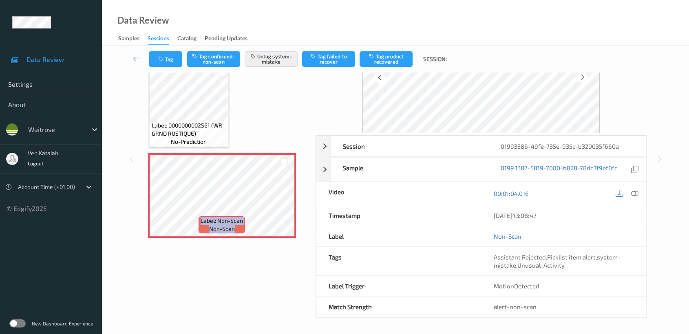
scroll to position [65, 0]
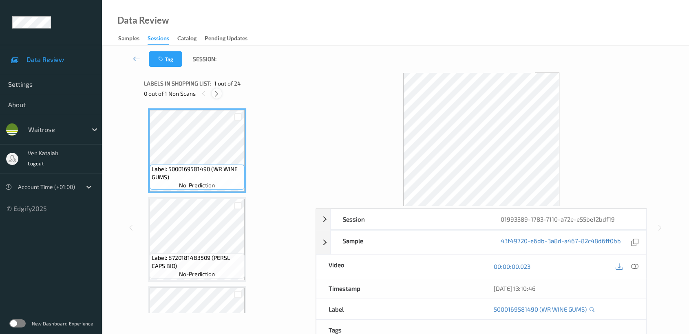
click at [221, 95] on div at bounding box center [217, 93] width 10 height 10
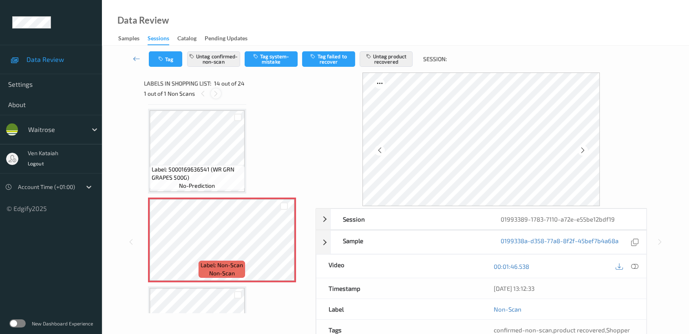
click at [216, 95] on icon at bounding box center [215, 93] width 7 height 7
click at [640, 269] on div at bounding box center [627, 266] width 26 height 11
click at [636, 267] on icon at bounding box center [634, 266] width 7 height 7
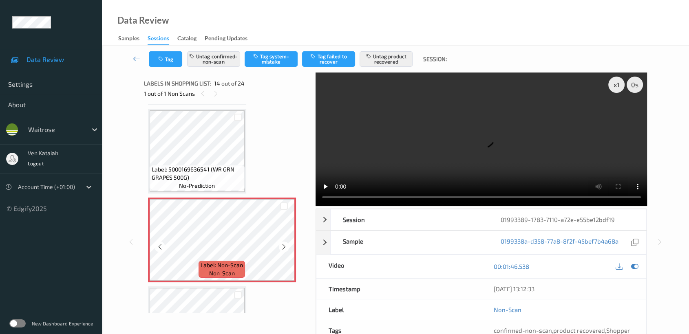
click at [286, 244] on icon at bounding box center [283, 246] width 7 height 7
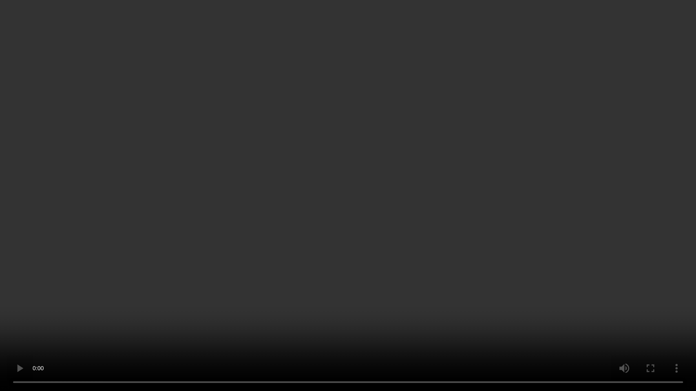
click at [592, 197] on video at bounding box center [348, 195] width 696 height 391
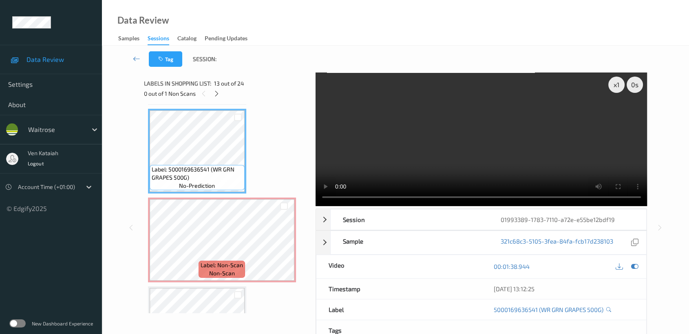
click at [643, 263] on div "00:01:38.944" at bounding box center [563, 266] width 165 height 23
click at [638, 267] on icon at bounding box center [634, 266] width 7 height 7
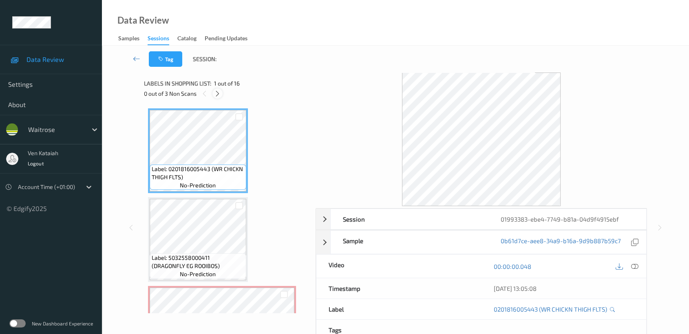
click at [218, 91] on icon at bounding box center [217, 93] width 7 height 7
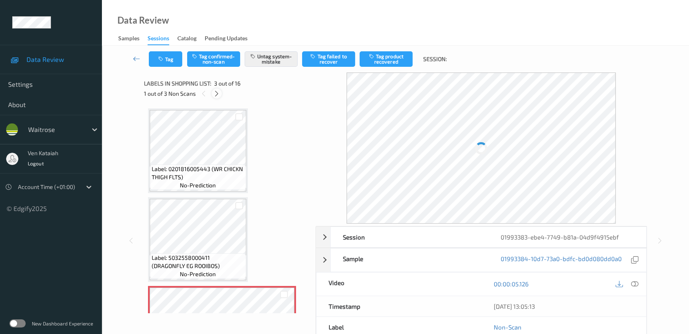
scroll to position [92, 0]
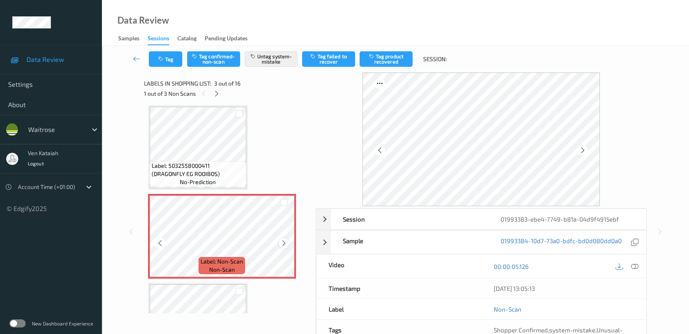
click at [286, 240] on icon at bounding box center [283, 243] width 7 height 7
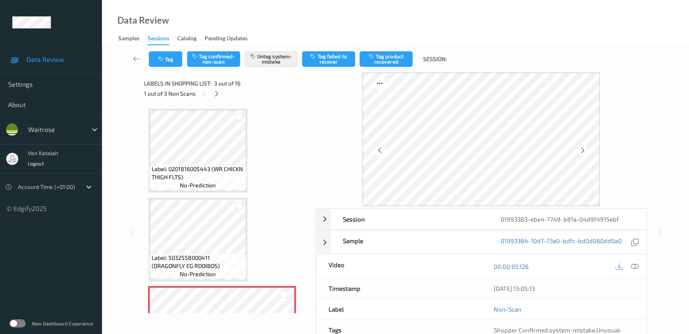
scroll to position [91, 0]
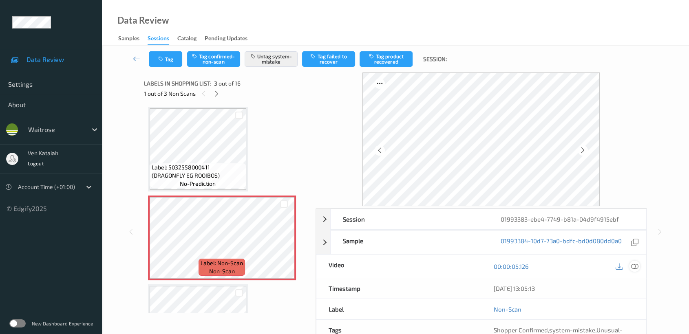
click at [638, 265] on icon at bounding box center [634, 266] width 7 height 7
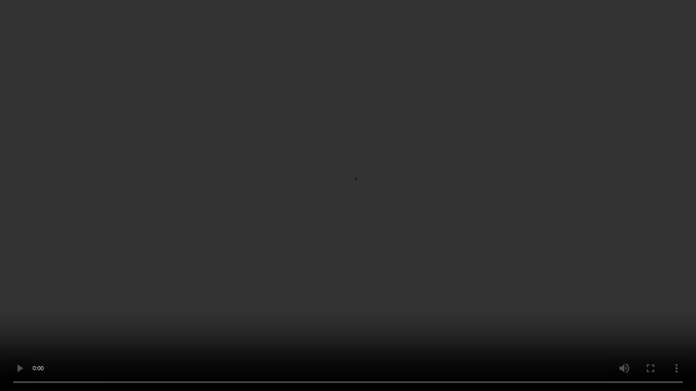
click at [186, 272] on video at bounding box center [348, 195] width 696 height 391
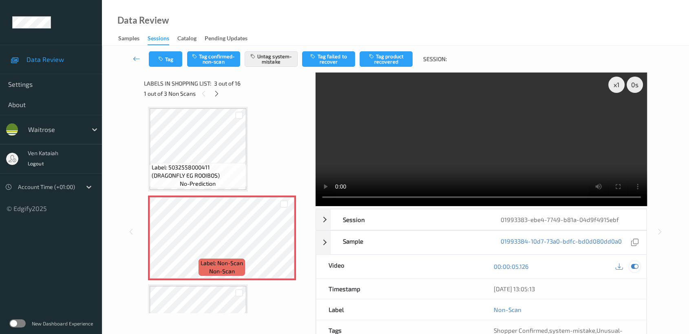
click at [636, 265] on icon at bounding box center [634, 266] width 7 height 7
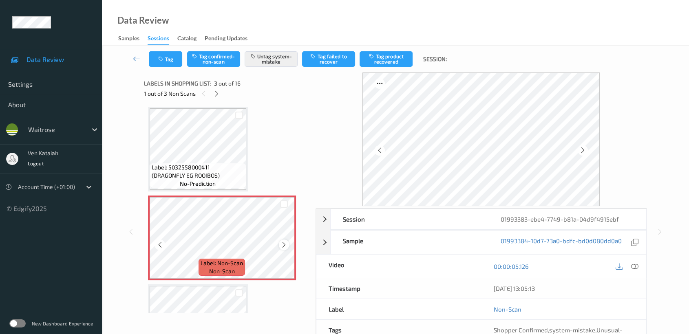
click at [283, 244] on icon at bounding box center [283, 244] width 7 height 7
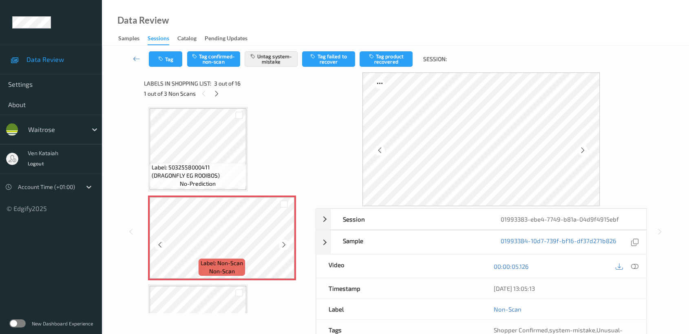
click at [283, 244] on icon at bounding box center [283, 244] width 7 height 7
click at [283, 241] on icon at bounding box center [283, 244] width 7 height 7
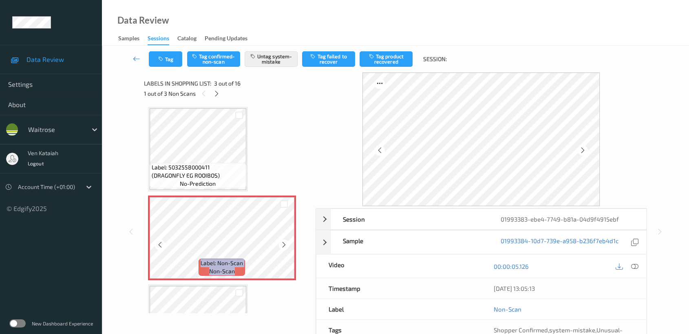
click at [283, 241] on icon at bounding box center [283, 244] width 7 height 7
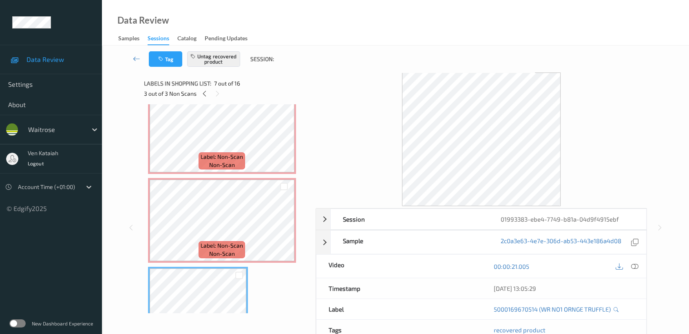
scroll to position [362, 0]
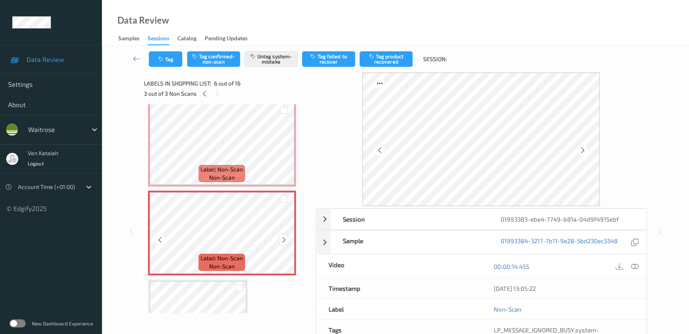
click at [287, 236] on icon at bounding box center [283, 239] width 7 height 7
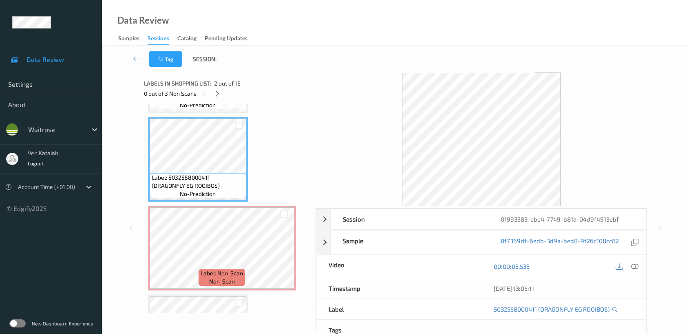
scroll to position [91, 0]
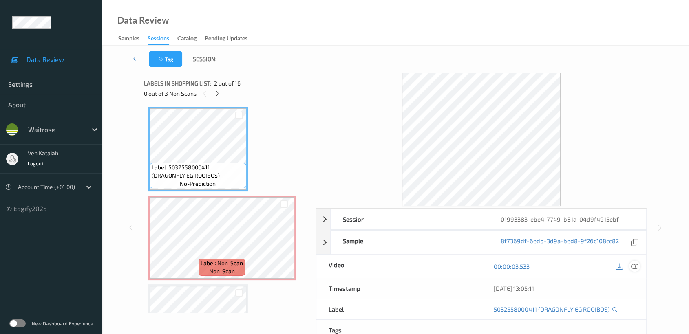
click at [635, 264] on icon at bounding box center [634, 266] width 7 height 7
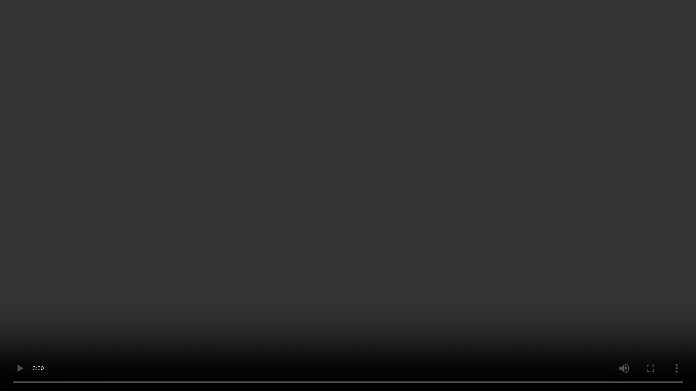
click at [348, 211] on video at bounding box center [348, 195] width 696 height 391
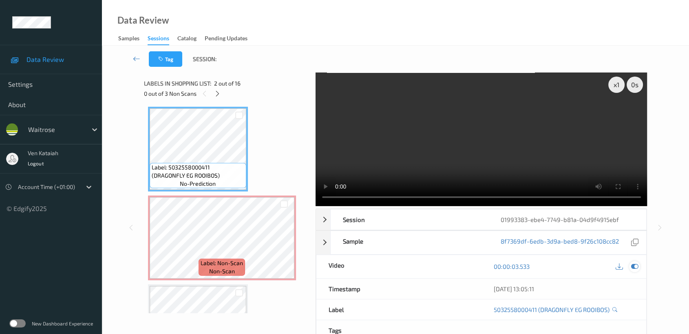
click at [636, 268] on icon at bounding box center [634, 266] width 7 height 7
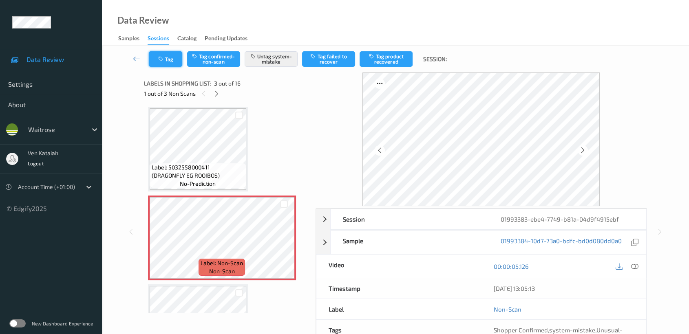
click at [176, 64] on button "Tag" at bounding box center [165, 58] width 33 height 15
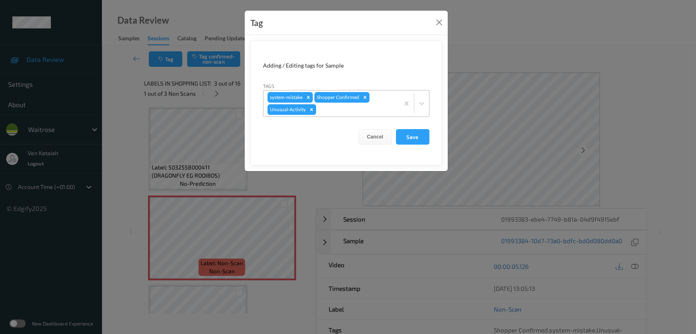
click at [310, 110] on icon "Remove Unusual-Activity" at bounding box center [311, 109] width 3 height 3
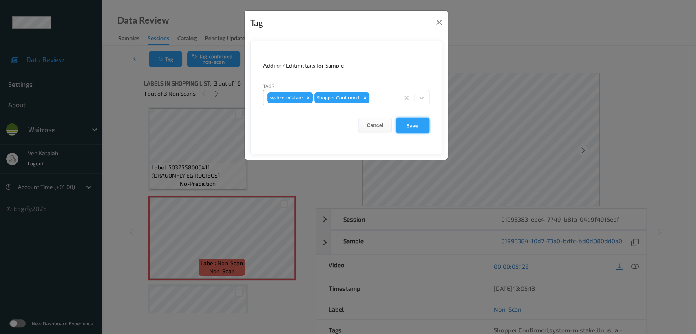
click at [408, 125] on button "Save" at bounding box center [412, 125] width 33 height 15
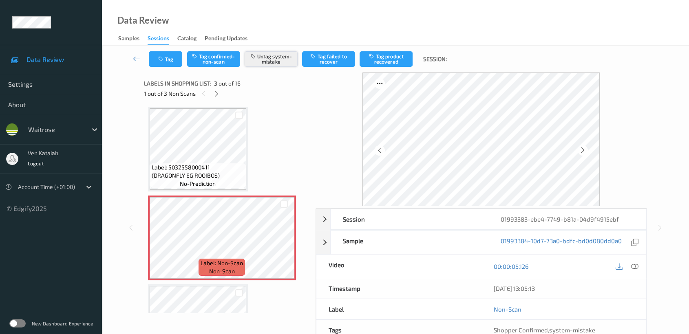
click at [268, 61] on button "Untag system-mistake" at bounding box center [271, 58] width 53 height 15
click at [213, 64] on button "Tag confirmed-non-scan" at bounding box center [213, 58] width 53 height 15
click at [324, 62] on button "Tag failed to recover" at bounding box center [328, 58] width 53 height 15
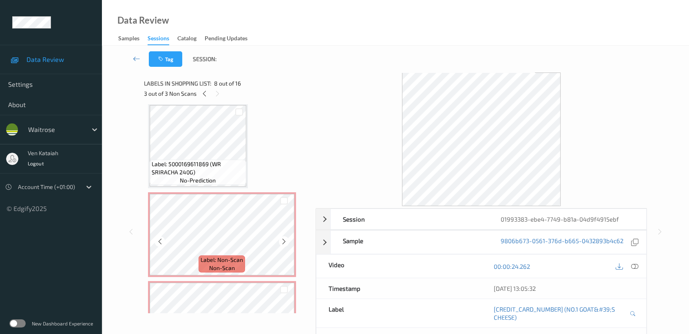
scroll to position [362, 0]
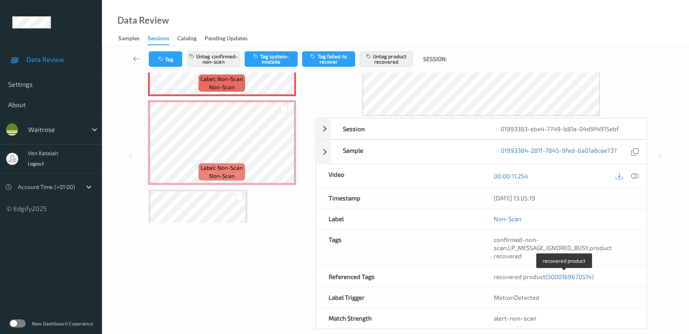
click at [557, 273] on span "(5000169670514)" at bounding box center [569, 276] width 48 height 7
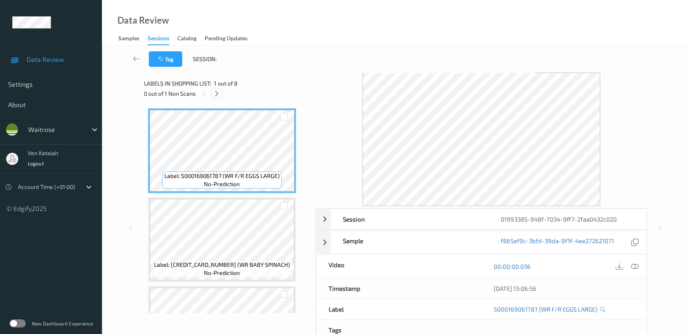
click at [218, 95] on icon at bounding box center [216, 93] width 7 height 7
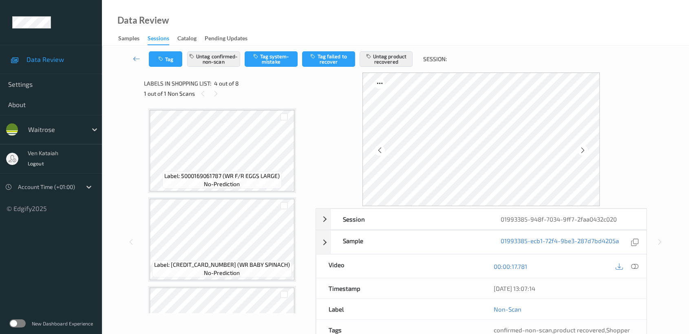
scroll to position [181, 0]
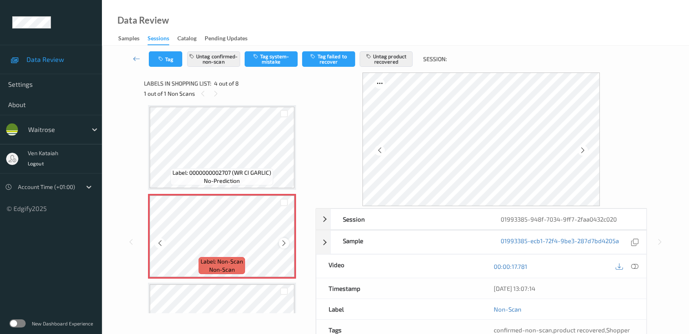
click at [284, 242] on icon at bounding box center [283, 243] width 7 height 7
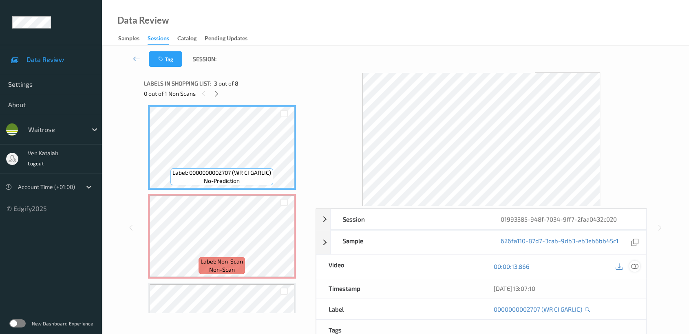
click at [634, 269] on icon at bounding box center [634, 266] width 7 height 7
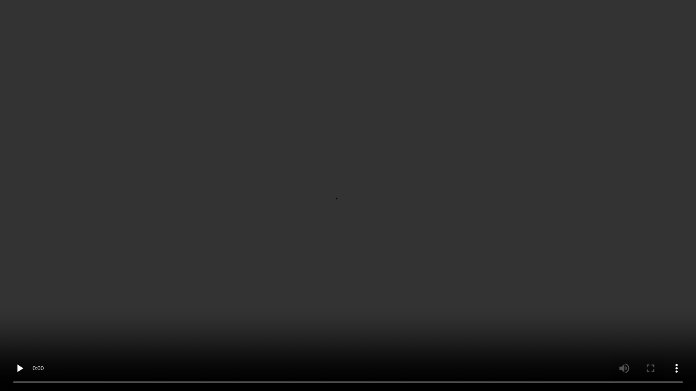
click at [406, 218] on video at bounding box center [348, 195] width 696 height 391
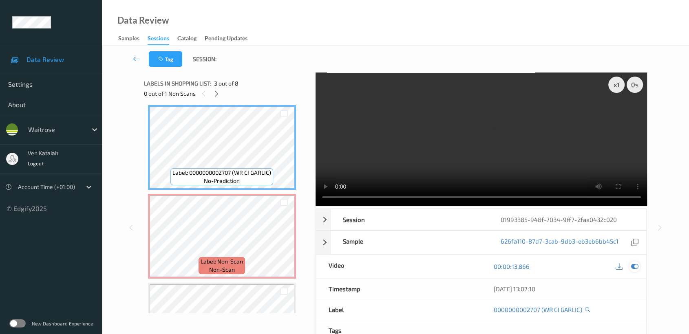
click at [630, 267] on div at bounding box center [634, 266] width 11 height 11
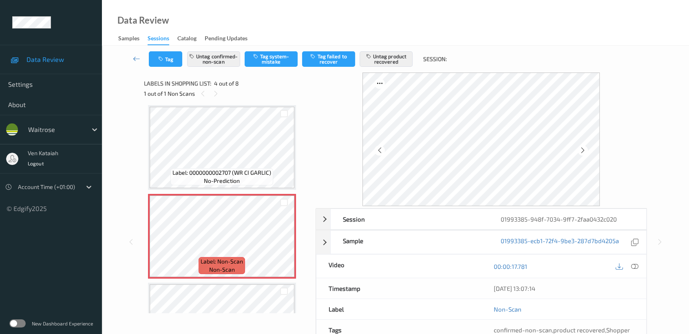
click at [227, 283] on div "Label: 5000169713402 ([PERSON_NAME] BLUEBS) no-prediction" at bounding box center [222, 325] width 148 height 85
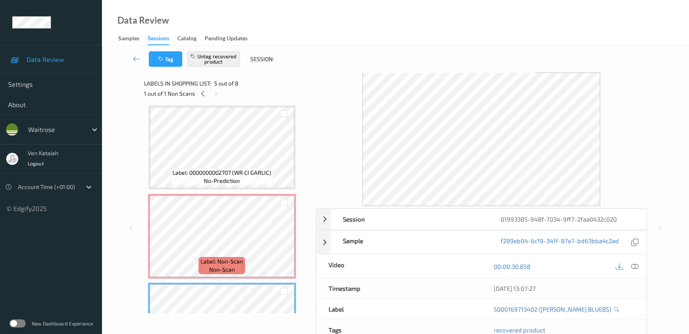
click at [196, 192] on div "Label: 5000169061787 (WR F/R EGGS LARGE) no-prediction Label: [CREDIT_CARD_NUMB…" at bounding box center [227, 280] width 158 height 707
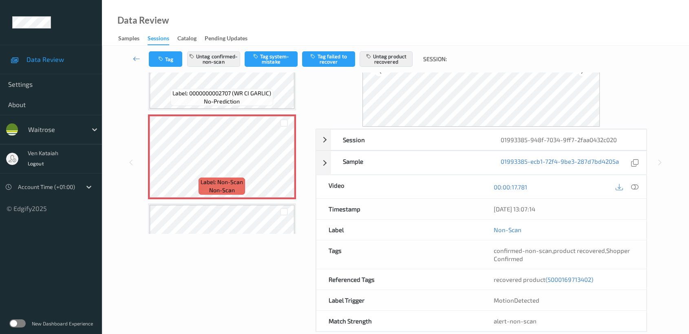
scroll to position [91, 0]
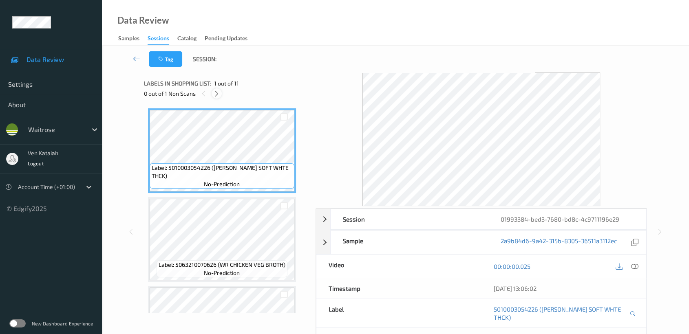
click at [216, 99] on div at bounding box center [217, 93] width 10 height 10
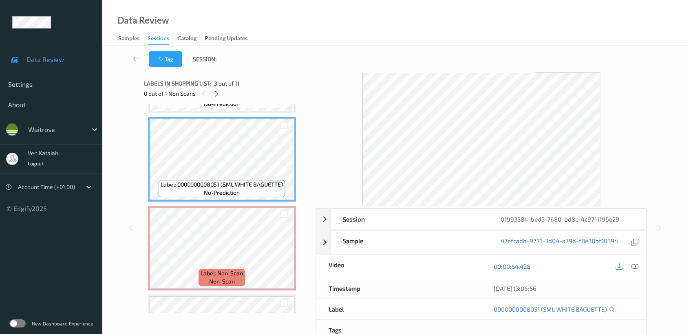
scroll to position [181, 0]
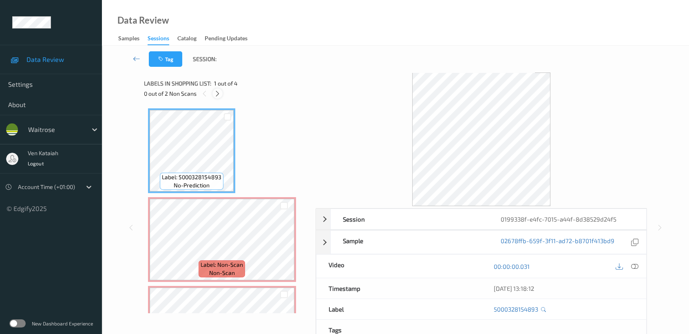
click at [221, 91] on icon at bounding box center [217, 93] width 7 height 7
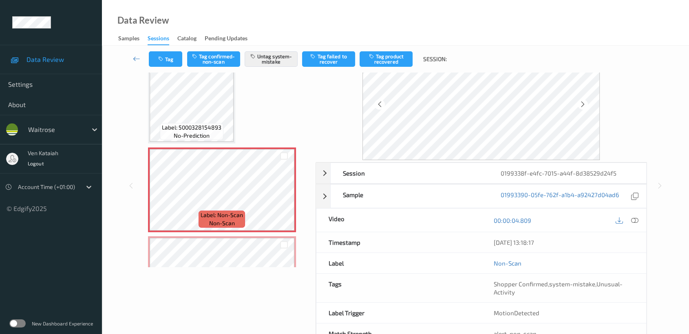
scroll to position [73, 0]
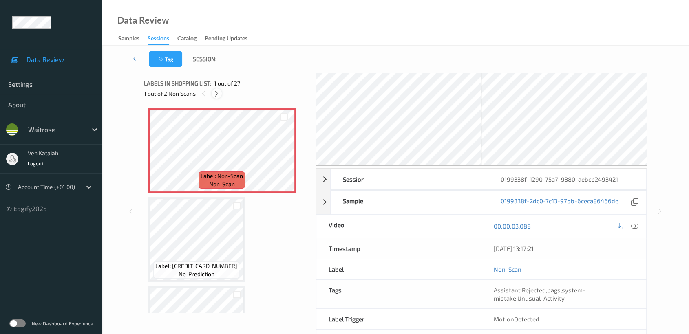
click at [216, 94] on icon at bounding box center [216, 93] width 7 height 7
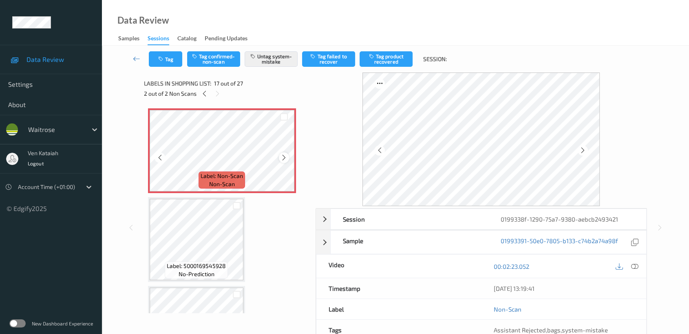
click at [285, 154] on icon at bounding box center [283, 157] width 7 height 7
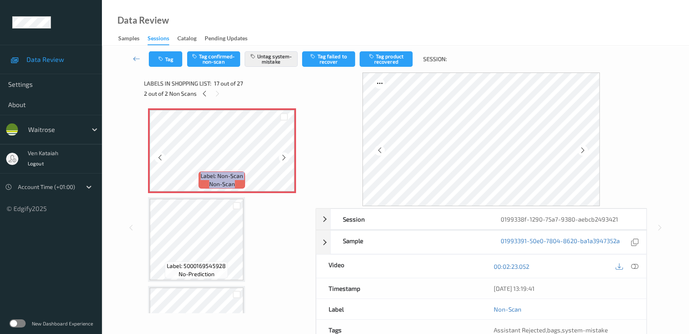
click at [285, 154] on icon at bounding box center [283, 157] width 7 height 7
click at [634, 270] on div at bounding box center [634, 266] width 11 height 11
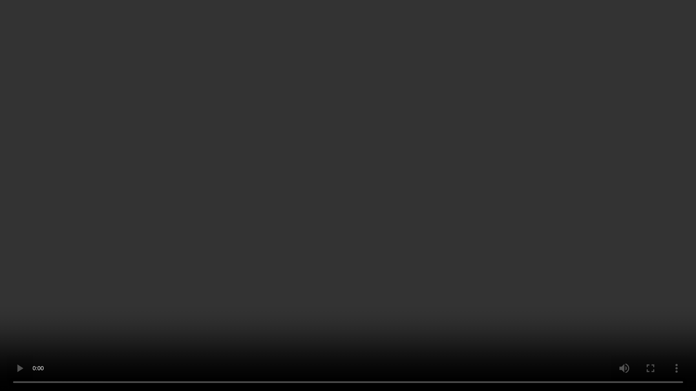
click at [463, 201] on video at bounding box center [348, 195] width 696 height 391
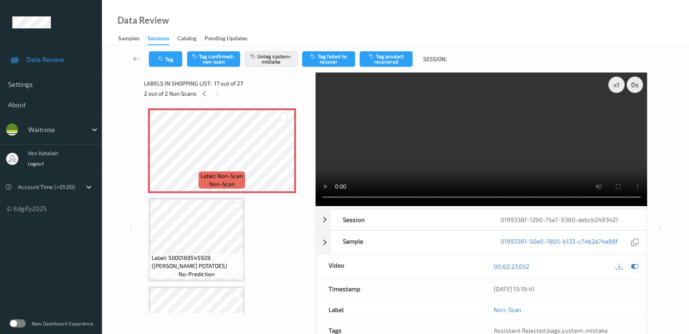
click at [638, 268] on icon at bounding box center [634, 266] width 7 height 7
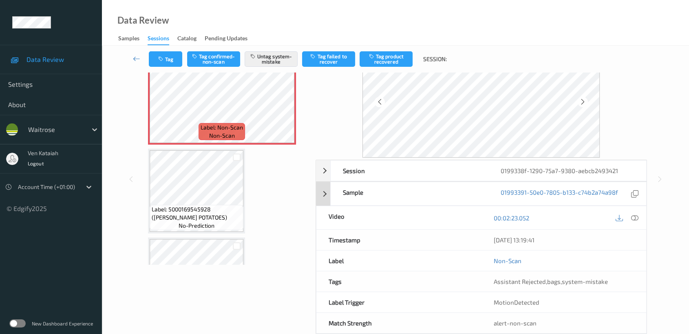
scroll to position [65, 0]
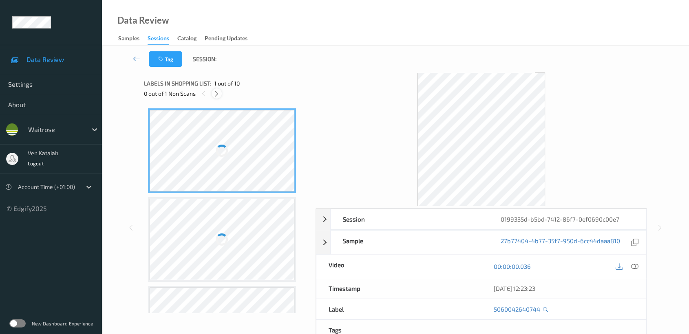
click at [219, 93] on icon at bounding box center [216, 93] width 7 height 7
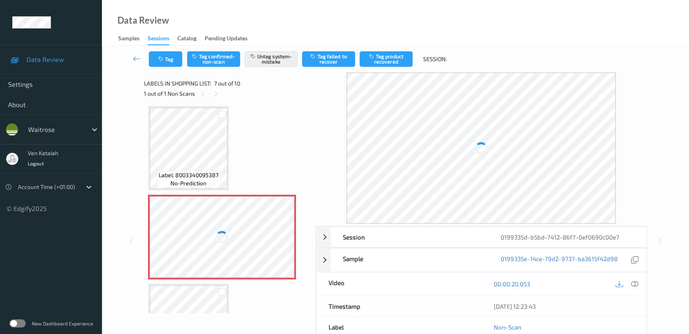
click at [270, 229] on div at bounding box center [222, 238] width 145 height 82
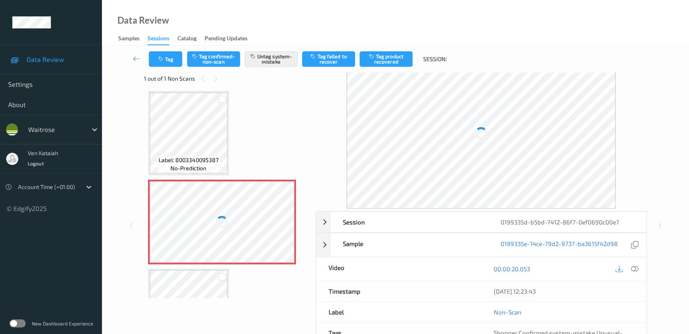
scroll to position [0, 0]
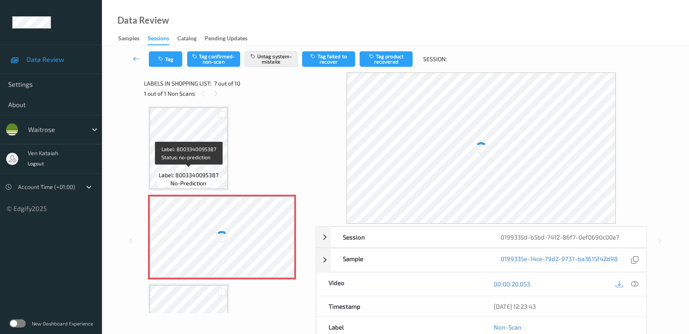
click at [207, 171] on span "Label: 8003340095387" at bounding box center [189, 175] width 60 height 8
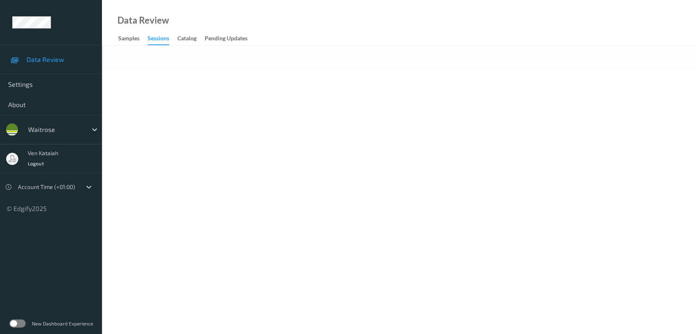
click at [183, 11] on div "Data Review Samples Sessions Catalog Pending Updates" at bounding box center [399, 23] width 594 height 46
click at [195, 15] on div "Data Review Samples Sessions Catalog Pending Updates" at bounding box center [399, 23] width 594 height 46
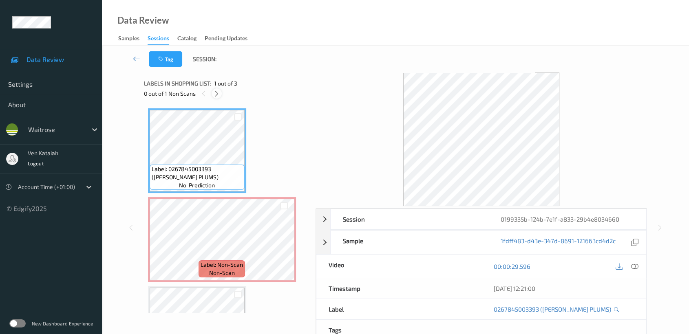
click at [215, 95] on icon at bounding box center [216, 93] width 7 height 7
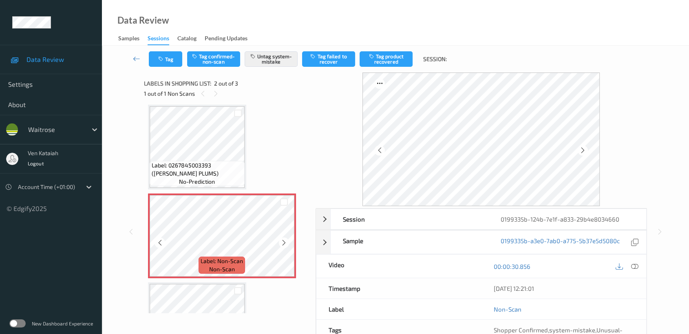
click at [231, 162] on span "Label: 0267845003393 ([PERSON_NAME] PLUMS)" at bounding box center [197, 169] width 91 height 16
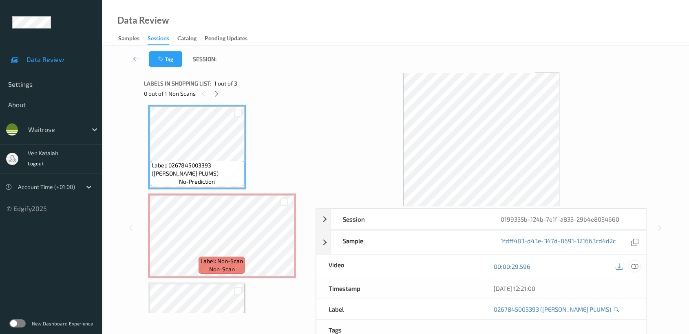
click at [633, 264] on icon at bounding box center [634, 266] width 7 height 7
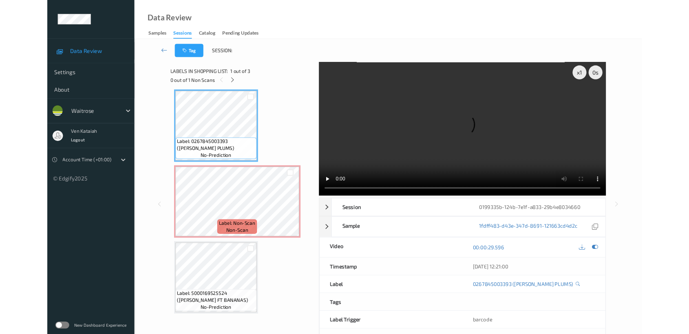
scroll to position [3, 0]
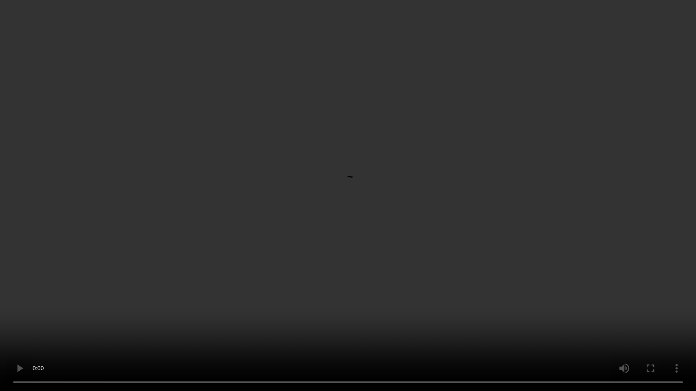
click at [457, 195] on video at bounding box center [348, 195] width 696 height 391
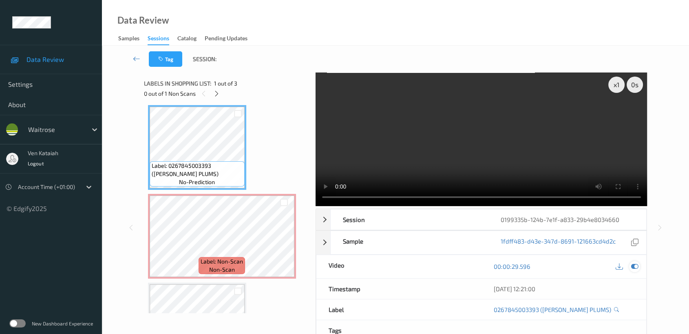
click at [631, 266] on icon at bounding box center [634, 266] width 7 height 7
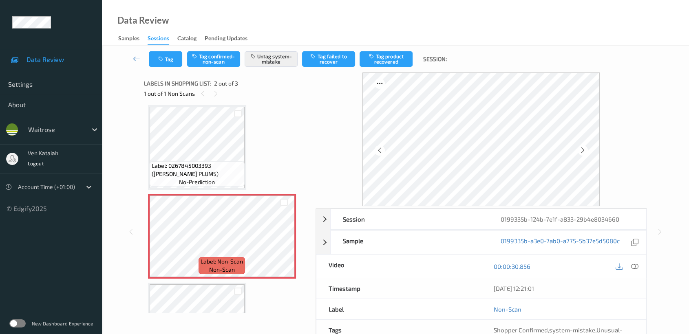
scroll to position [73, 0]
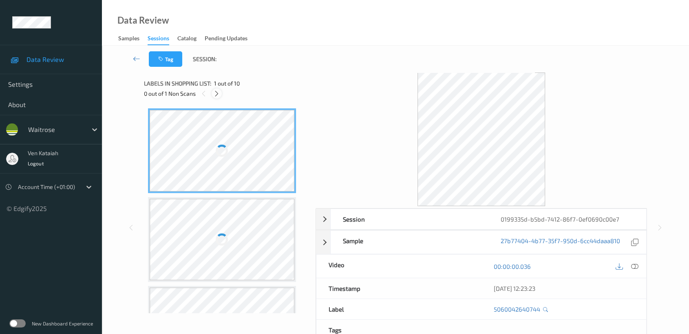
click at [212, 95] on div at bounding box center [217, 93] width 10 height 10
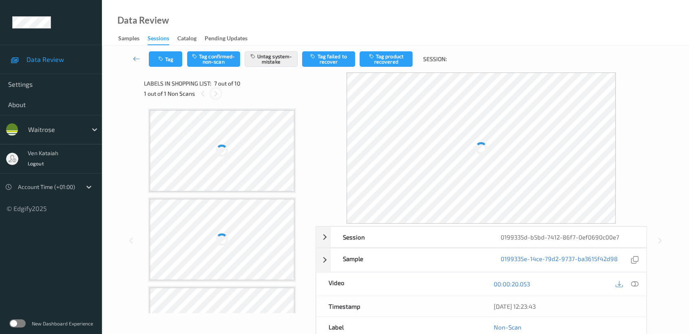
scroll to position [447, 0]
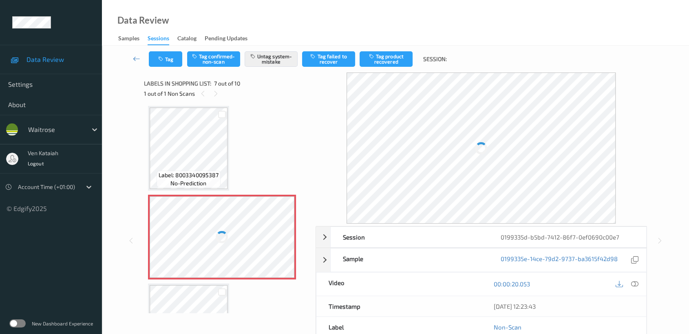
click at [219, 195] on div "Label: Non-Scan non-scan" at bounding box center [222, 237] width 148 height 85
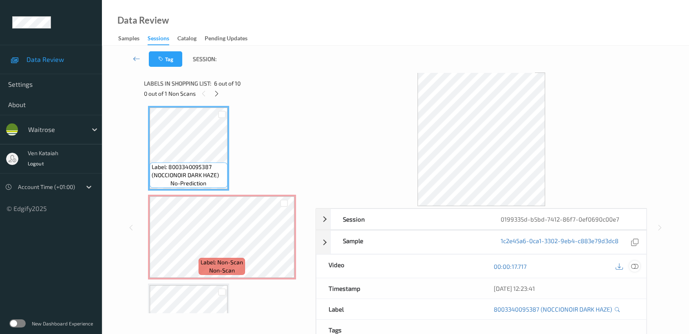
click at [637, 265] on icon at bounding box center [634, 266] width 7 height 7
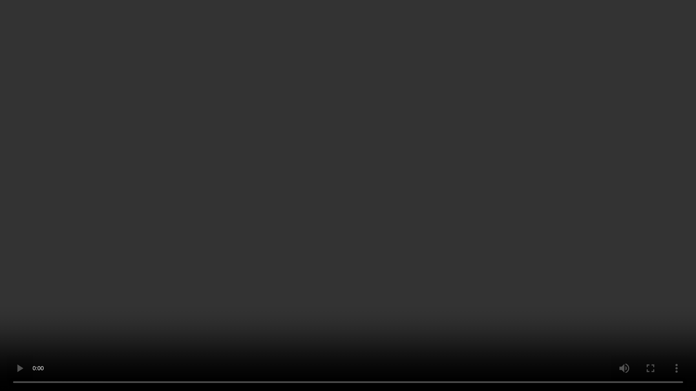
click at [424, 186] on video at bounding box center [348, 195] width 696 height 391
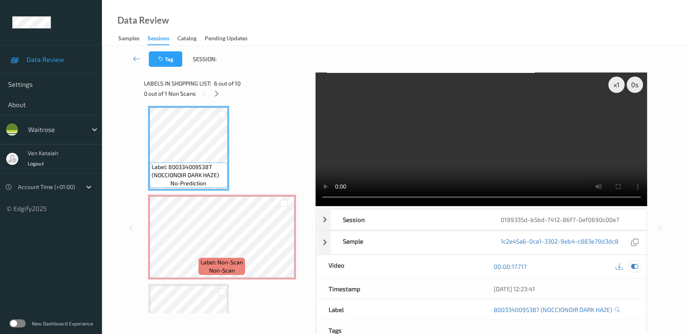
click at [634, 263] on icon at bounding box center [634, 266] width 7 height 7
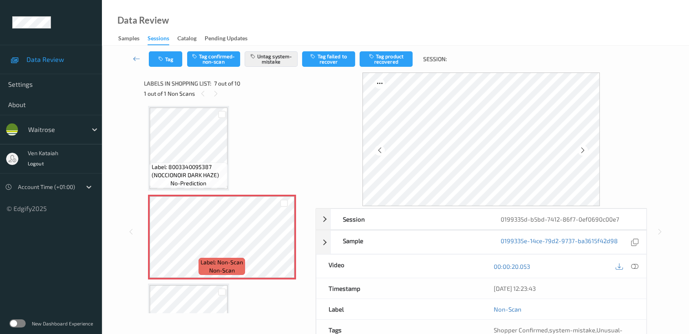
scroll to position [73, 0]
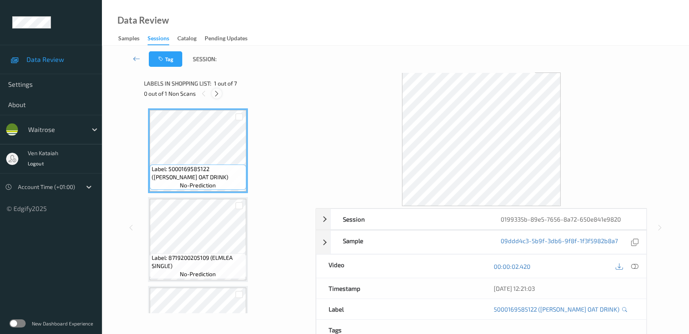
click at [214, 93] on icon at bounding box center [216, 93] width 7 height 7
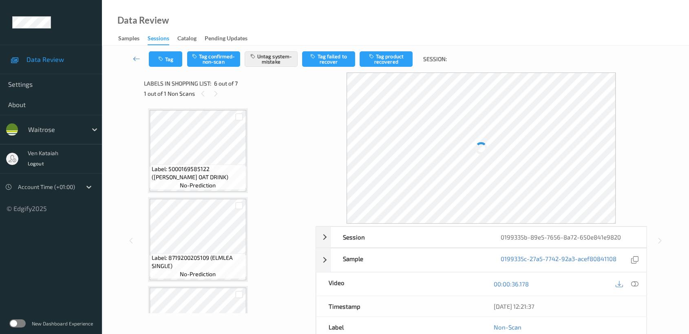
scroll to position [358, 0]
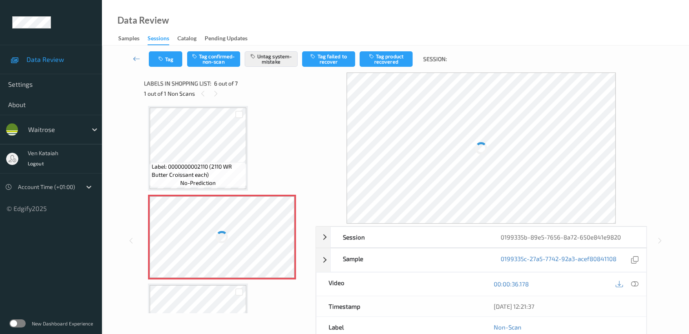
click at [217, 220] on div at bounding box center [222, 238] width 145 height 82
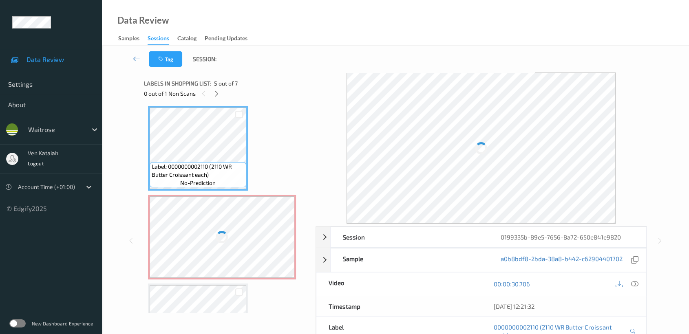
click at [230, 242] on div at bounding box center [222, 238] width 145 height 82
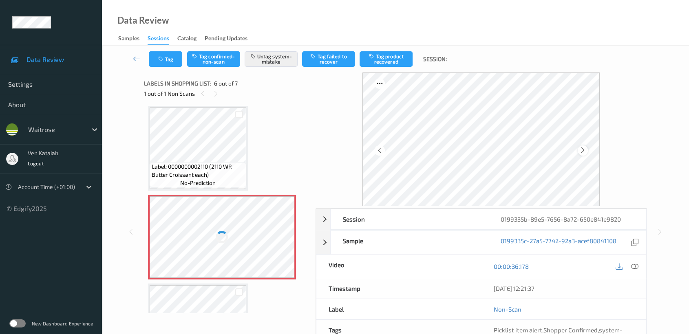
click at [586, 150] on icon at bounding box center [582, 150] width 7 height 7
click at [585, 148] on icon at bounding box center [582, 150] width 7 height 7
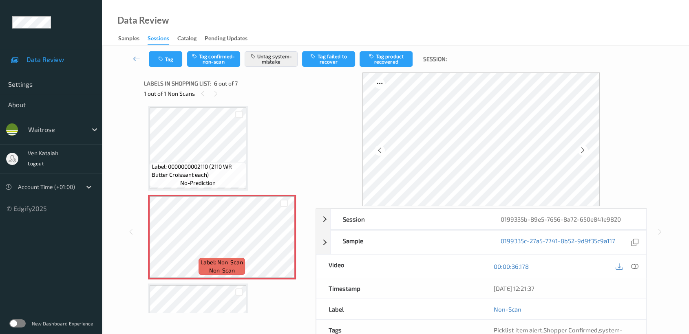
click at [585, 148] on icon at bounding box center [582, 150] width 7 height 7
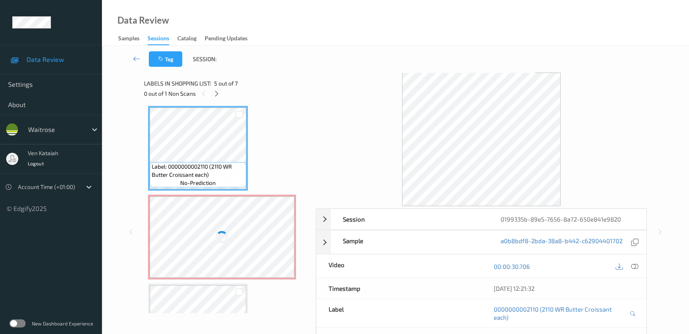
scroll to position [73, 0]
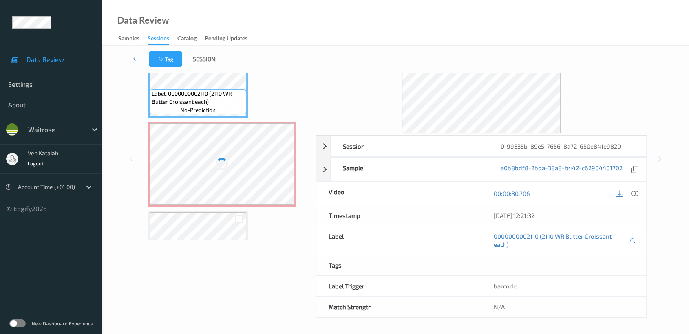
click at [243, 181] on div at bounding box center [222, 165] width 145 height 82
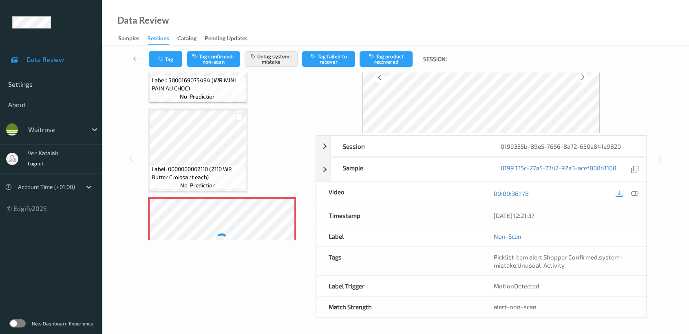
scroll to position [267, 0]
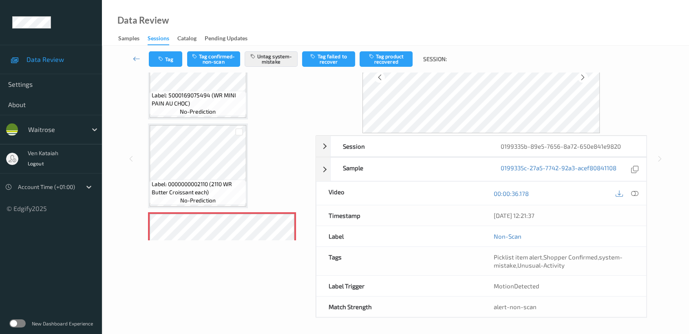
click at [224, 180] on span "Label: 0000000002110 (2110 WR Butter Croissant each)" at bounding box center [198, 188] width 93 height 16
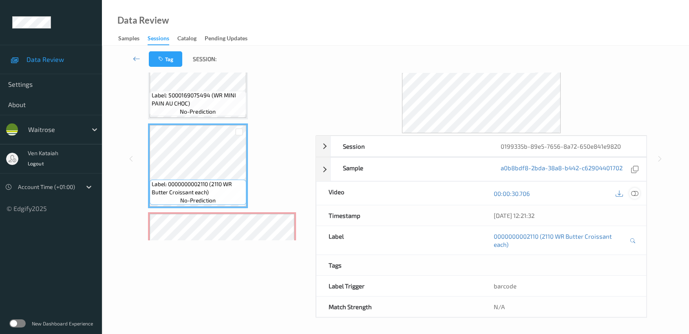
click at [638, 194] on icon at bounding box center [634, 193] width 7 height 7
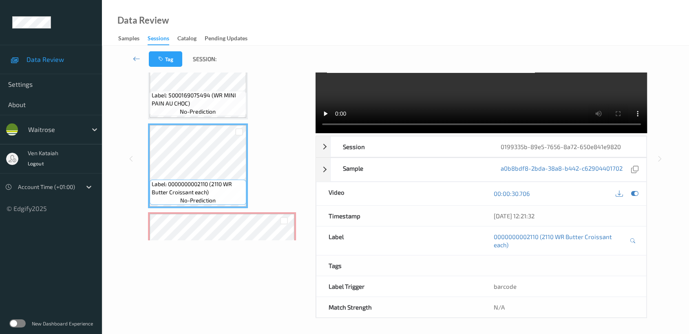
scroll to position [0, 0]
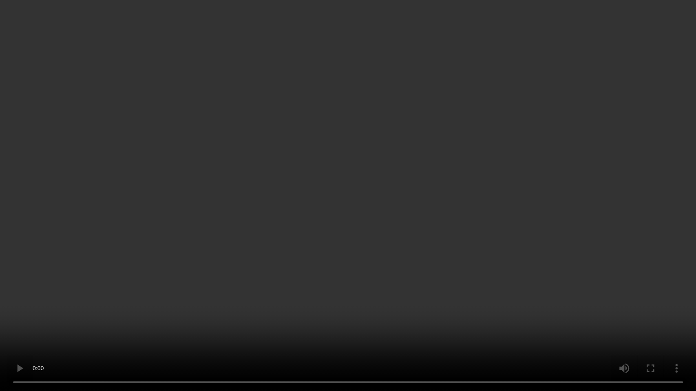
click at [313, 314] on video at bounding box center [348, 195] width 696 height 391
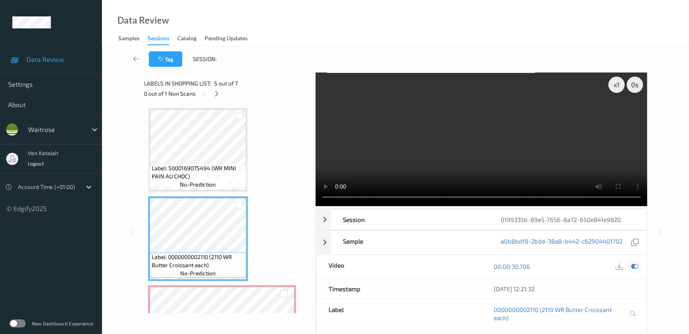
click at [639, 267] on div at bounding box center [634, 266] width 11 height 11
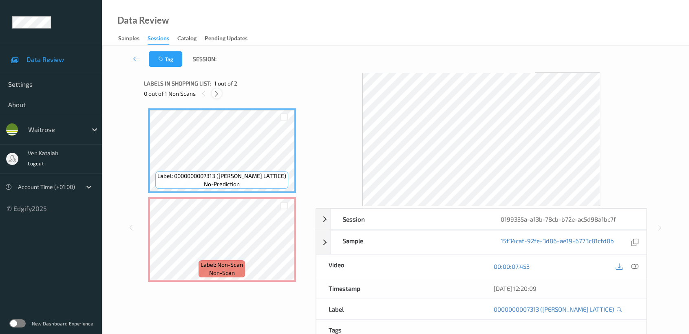
click at [219, 91] on icon at bounding box center [216, 93] width 7 height 7
click at [631, 264] on icon at bounding box center [634, 266] width 7 height 7
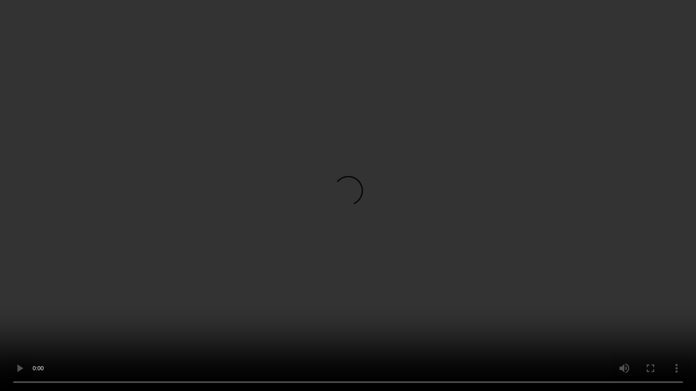
click at [420, 223] on video at bounding box center [348, 195] width 696 height 391
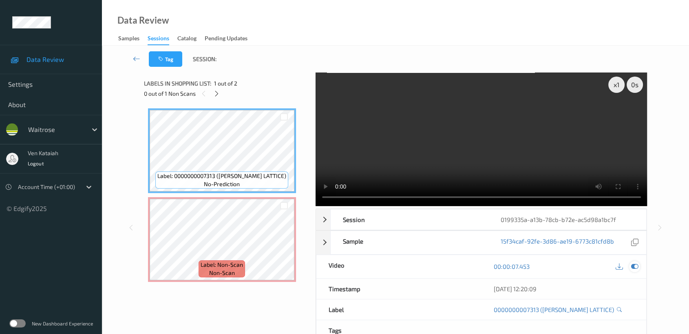
click at [636, 268] on icon at bounding box center [634, 266] width 7 height 7
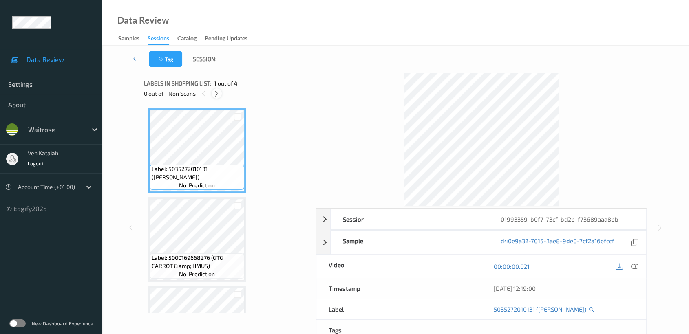
click at [220, 95] on div at bounding box center [217, 93] width 10 height 10
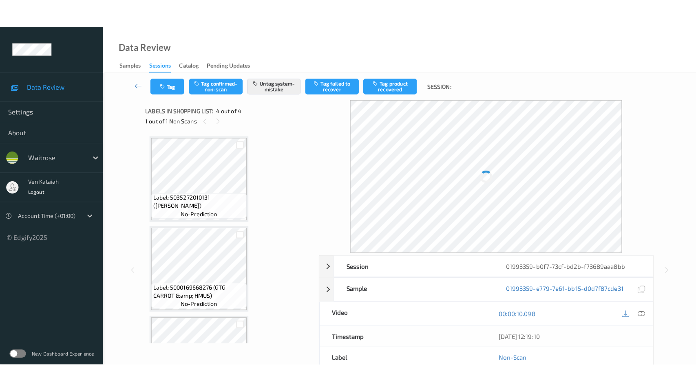
scroll to position [149, 0]
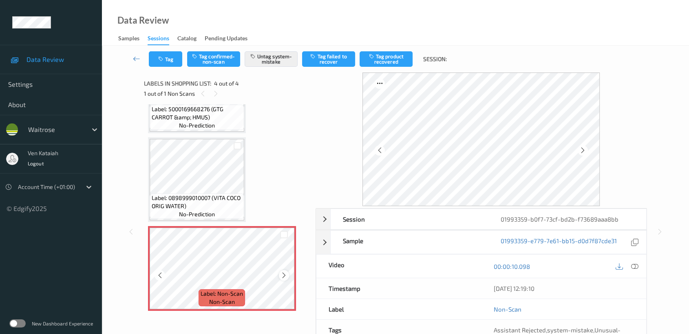
click at [284, 274] on icon at bounding box center [283, 275] width 7 height 7
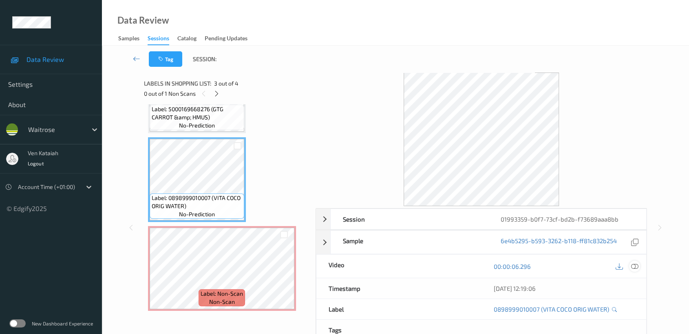
click at [638, 265] on icon at bounding box center [634, 266] width 7 height 7
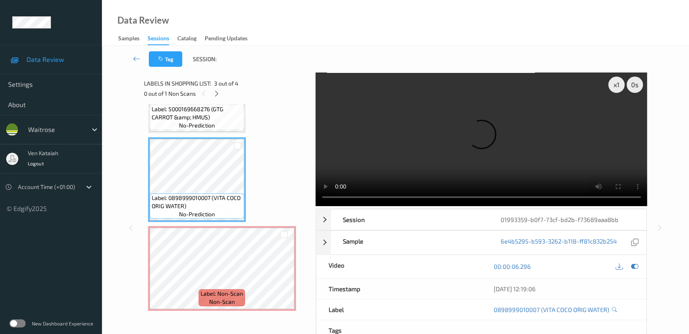
click at [228, 205] on span "Label: 0898999010007 (VITA COCO ORIG WATER)" at bounding box center [197, 202] width 91 height 16
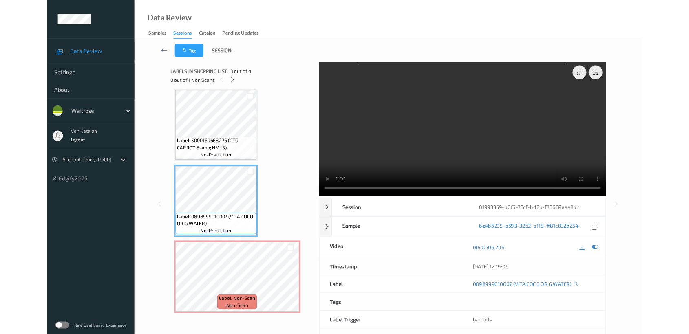
scroll to position [91, 0]
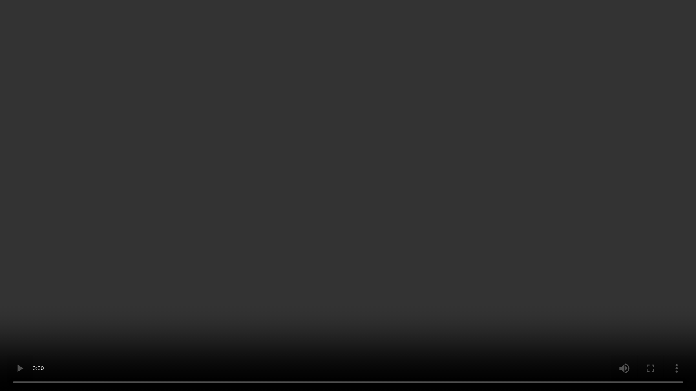
click at [156, 296] on video at bounding box center [348, 195] width 696 height 391
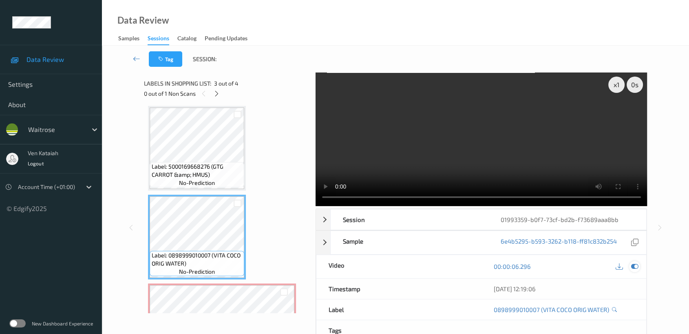
click at [638, 266] on div at bounding box center [634, 266] width 11 height 11
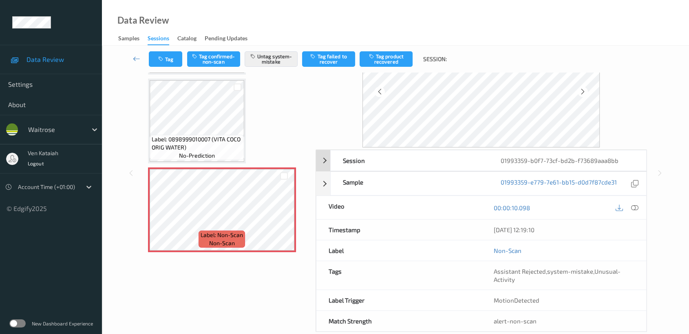
scroll to position [73, 0]
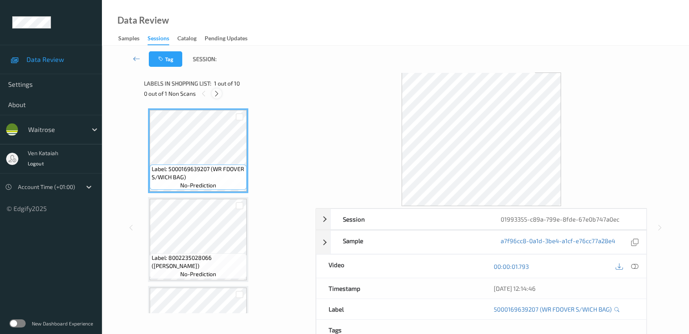
click at [219, 92] on icon at bounding box center [216, 93] width 7 height 7
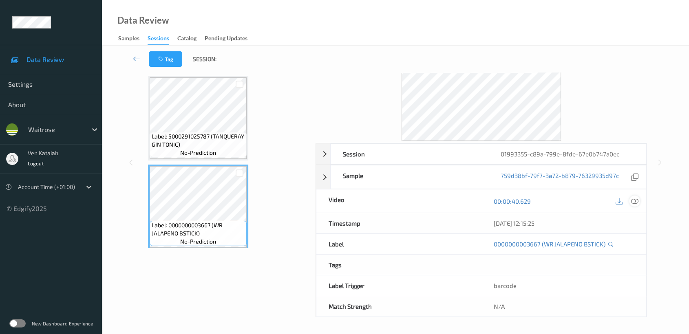
scroll to position [65, 0]
click at [634, 203] on icon at bounding box center [634, 201] width 7 height 7
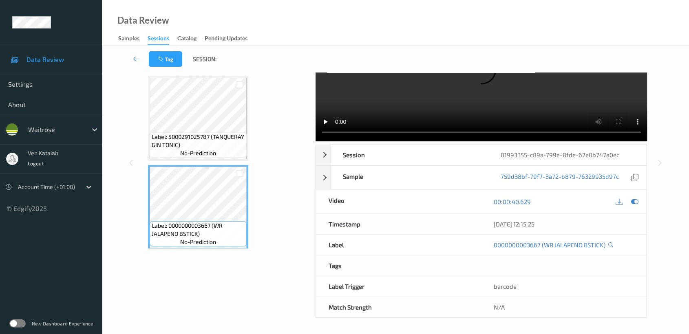
scroll to position [0, 0]
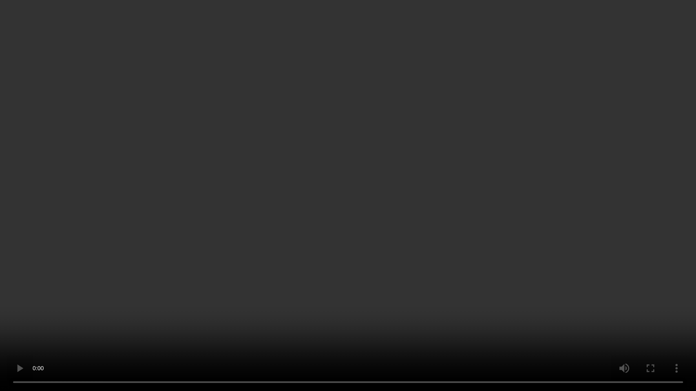
click at [469, 189] on video at bounding box center [348, 195] width 696 height 391
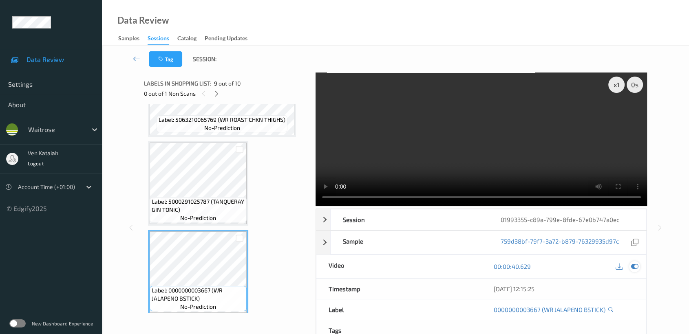
click at [631, 267] on icon at bounding box center [634, 266] width 7 height 7
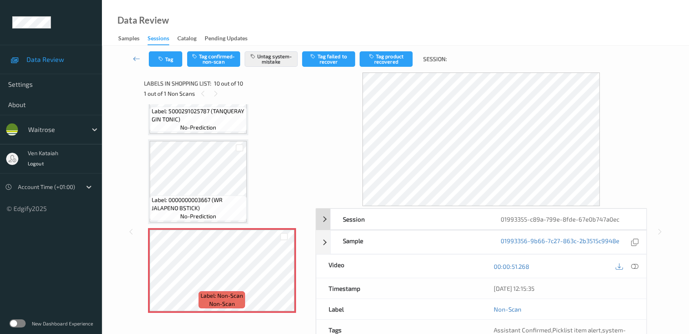
scroll to position [73, 0]
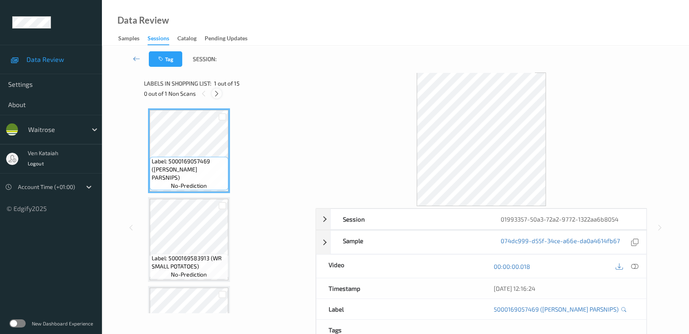
click at [215, 90] on icon at bounding box center [216, 93] width 7 height 7
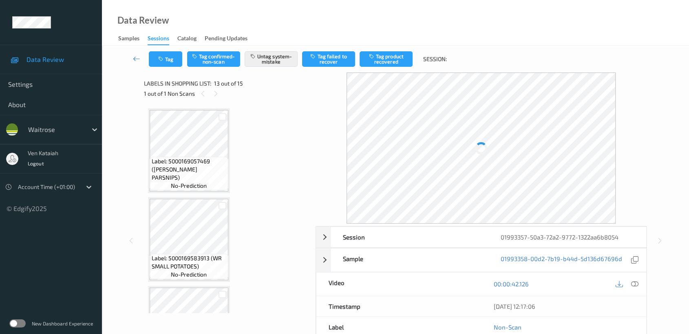
scroll to position [978, 0]
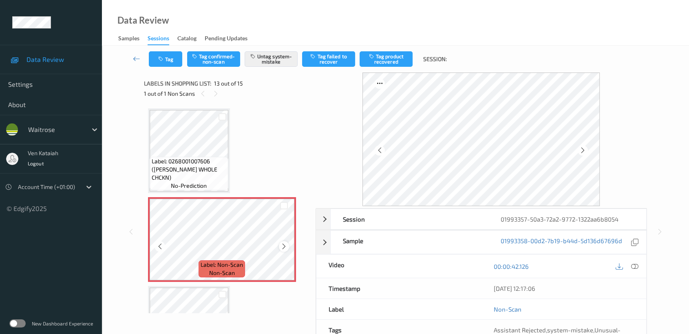
click at [283, 245] on icon at bounding box center [283, 246] width 7 height 7
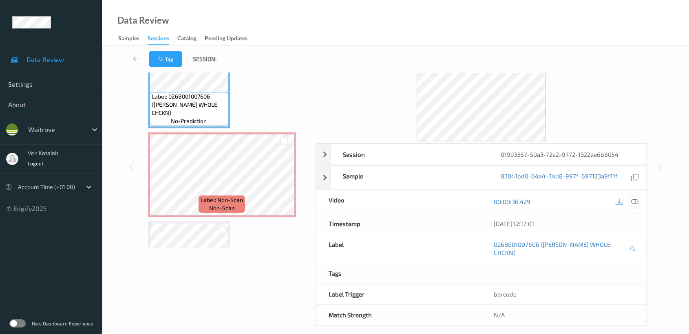
click at [636, 202] on icon at bounding box center [634, 201] width 7 height 7
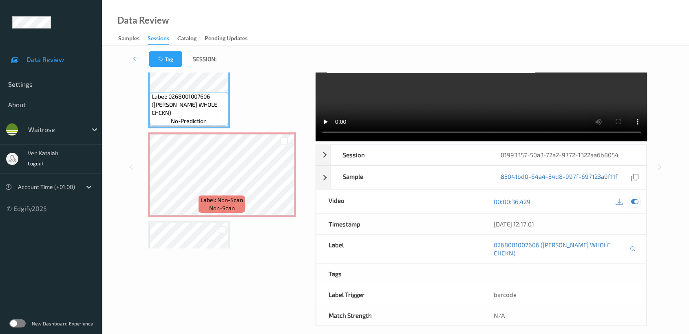
scroll to position [0, 0]
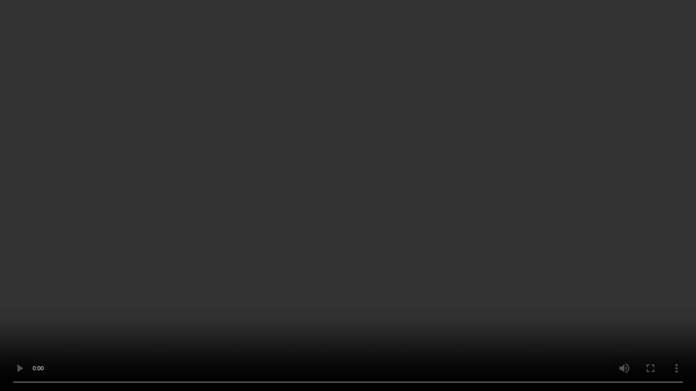
click at [293, 287] on video at bounding box center [348, 195] width 696 height 391
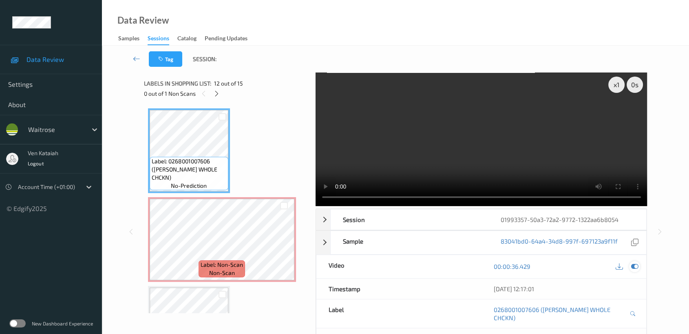
click at [635, 267] on icon at bounding box center [634, 266] width 7 height 7
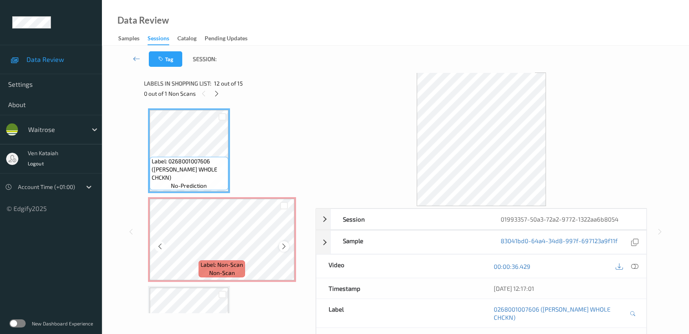
click at [281, 243] on icon at bounding box center [283, 246] width 7 height 7
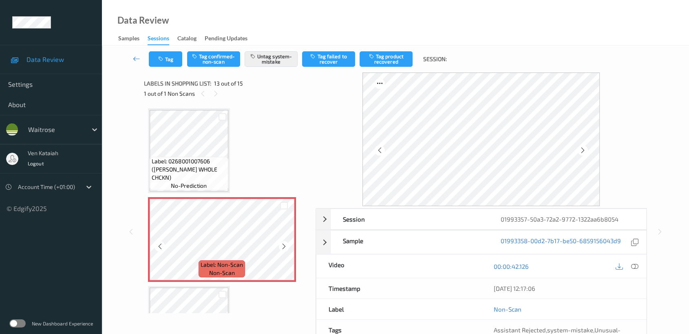
click at [281, 243] on icon at bounding box center [283, 246] width 7 height 7
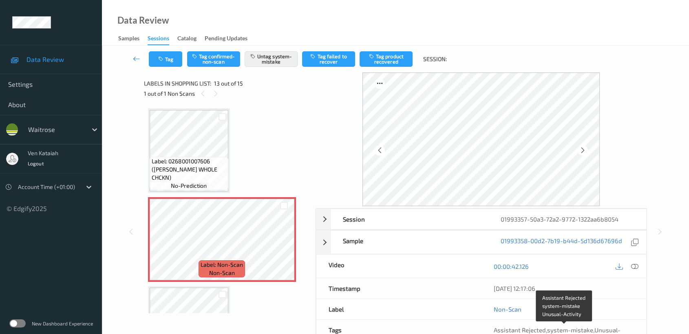
scroll to position [73, 0]
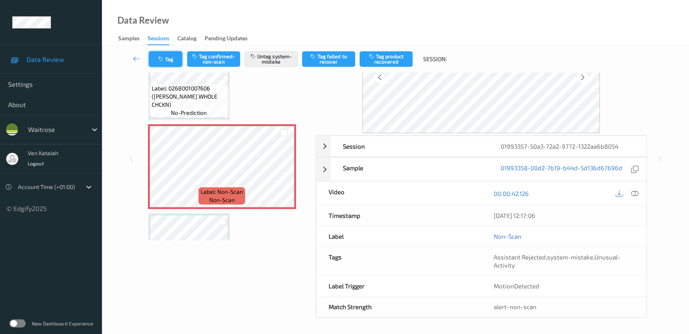
click at [167, 60] on button "Tag" at bounding box center [165, 58] width 33 height 15
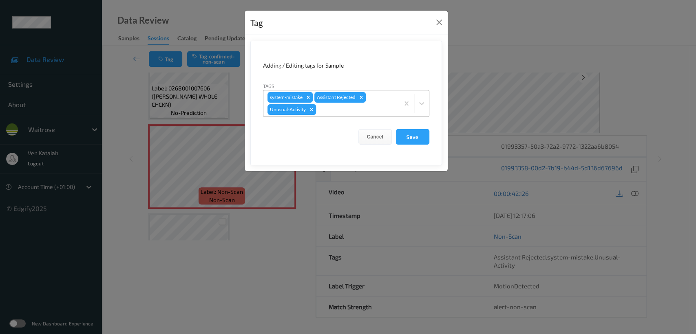
click at [309, 109] on icon "Remove Unusual-Activity" at bounding box center [312, 110] width 6 height 6
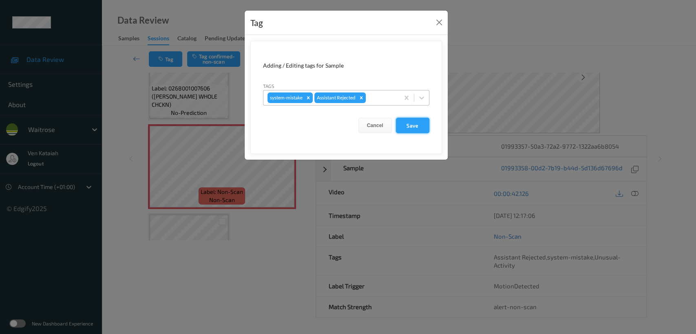
click at [411, 126] on button "Save" at bounding box center [412, 125] width 33 height 15
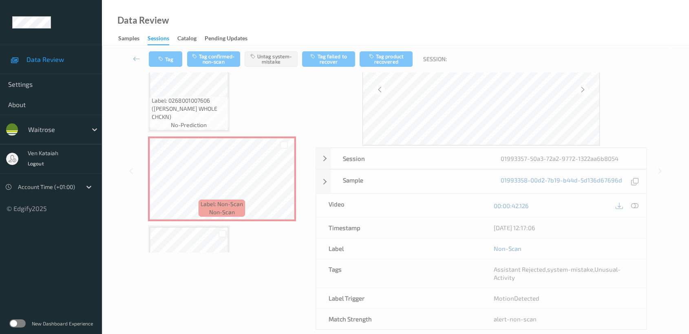
scroll to position [65, 0]
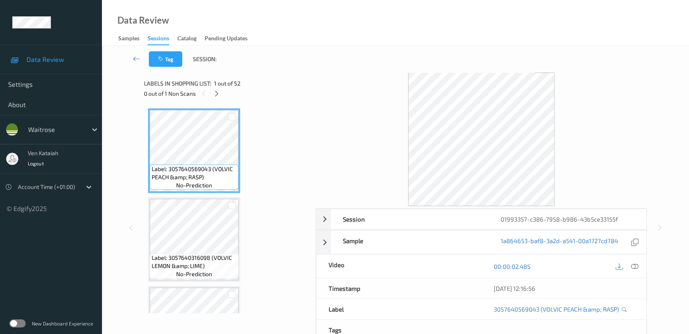
click at [219, 88] on div "Labels in shopping list: 1 out of 52" at bounding box center [227, 83] width 166 height 10
click at [214, 95] on icon at bounding box center [216, 93] width 7 height 7
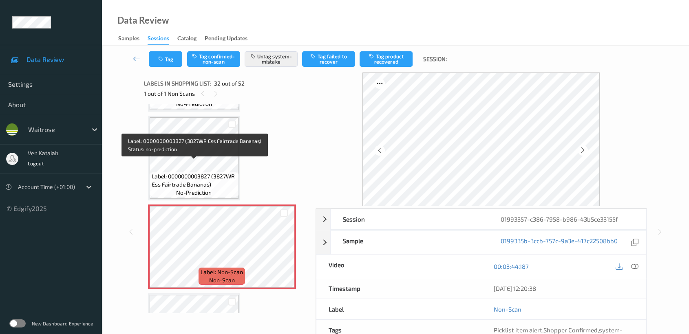
click at [183, 172] on span "Label: 0000000003827 (3827WR Ess Fairtrade Bananas)" at bounding box center [194, 180] width 85 height 16
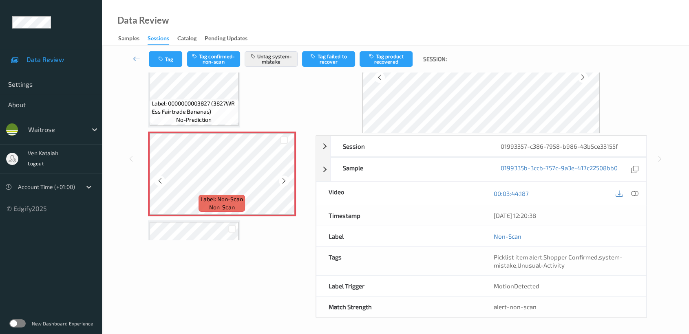
scroll to position [2568, 0]
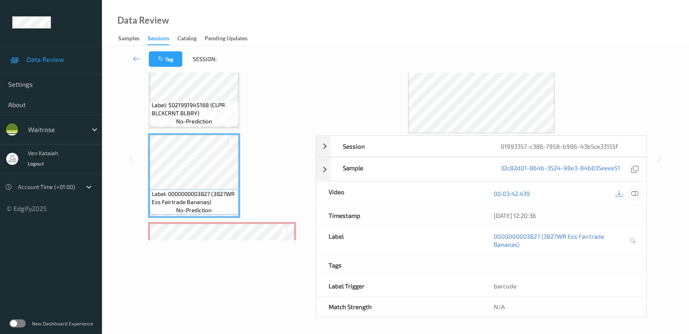
click at [632, 192] on icon at bounding box center [634, 193] width 7 height 7
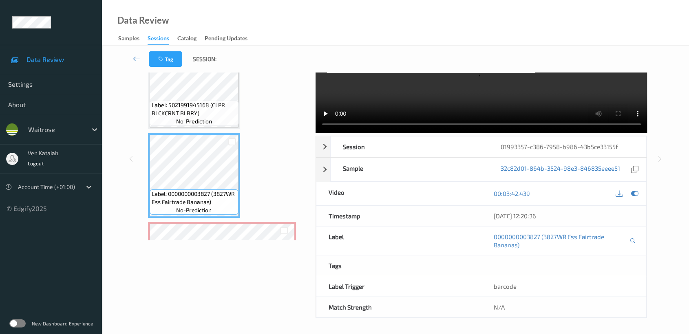
scroll to position [0, 0]
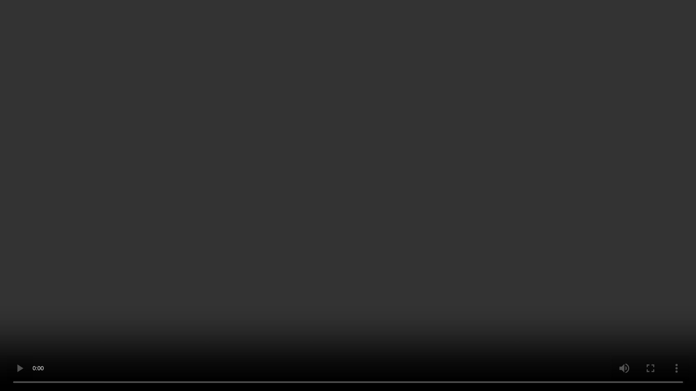
click at [398, 264] on video at bounding box center [348, 195] width 696 height 391
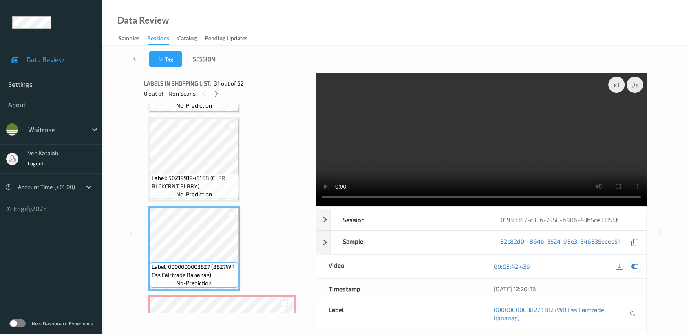
click at [636, 266] on icon at bounding box center [634, 266] width 7 height 7
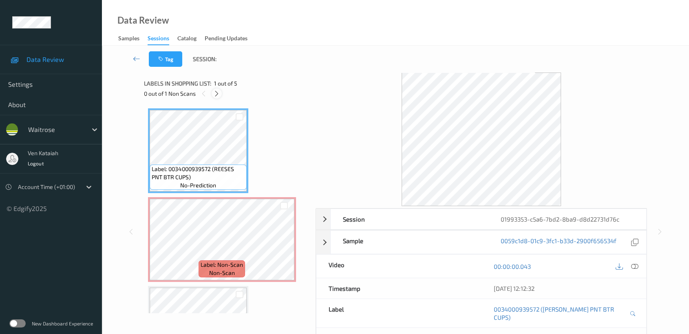
click at [214, 93] on icon at bounding box center [216, 93] width 7 height 7
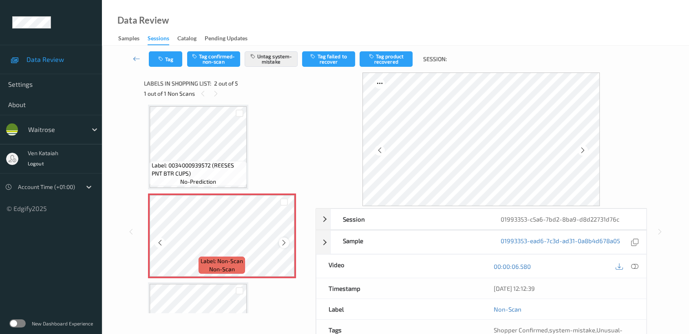
click at [283, 245] on icon at bounding box center [283, 242] width 7 height 7
click at [284, 244] on icon at bounding box center [283, 242] width 7 height 7
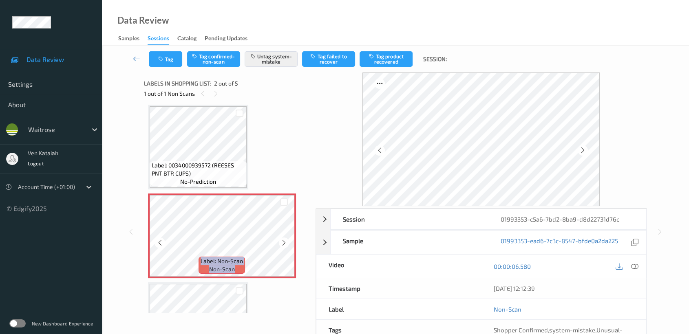
click at [284, 244] on icon at bounding box center [283, 242] width 7 height 7
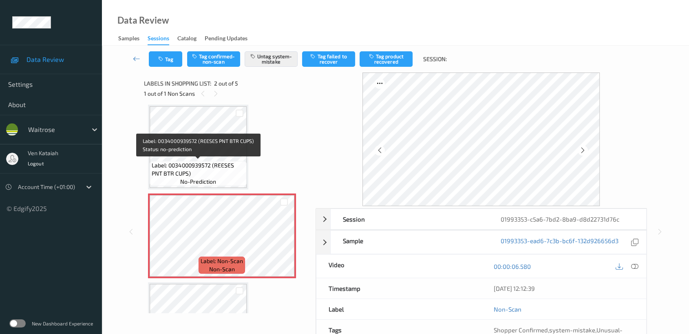
click at [231, 161] on div "Label: 0034000939572 (REESES PNT BTR CUPS) no-prediction" at bounding box center [198, 173] width 97 height 25
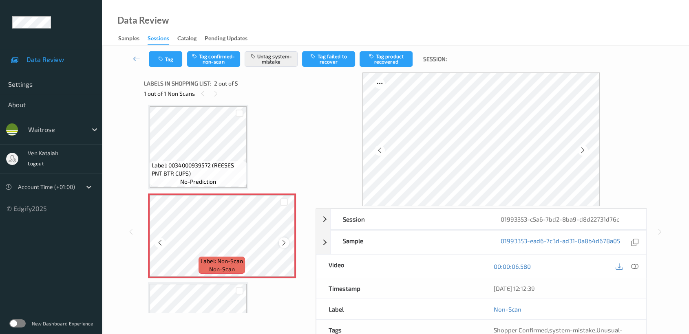
click at [282, 243] on icon at bounding box center [283, 242] width 7 height 7
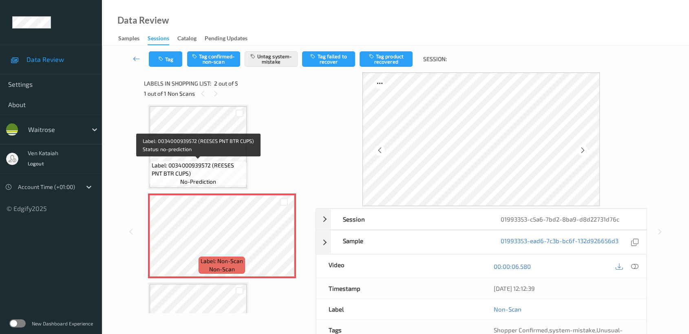
click at [201, 167] on span "Label: 0034000939572 (REESES PNT BTR CUPS)" at bounding box center [198, 169] width 93 height 16
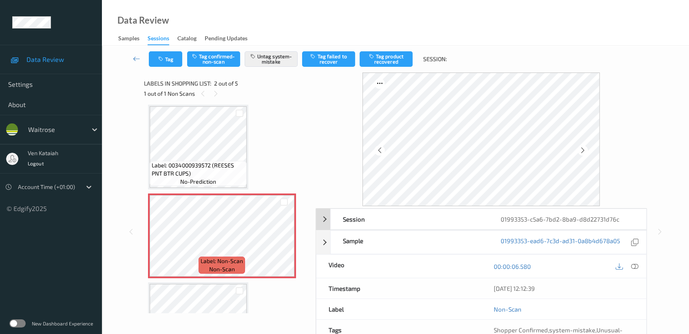
scroll to position [73, 0]
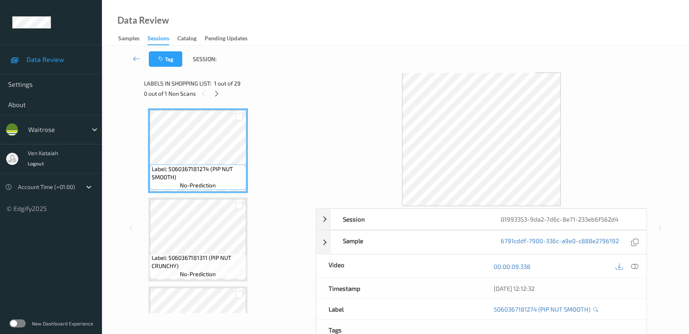
drag, startPoint x: 218, startPoint y: 92, endPoint x: 219, endPoint y: 176, distance: 83.6
click at [217, 92] on icon at bounding box center [216, 93] width 7 height 7
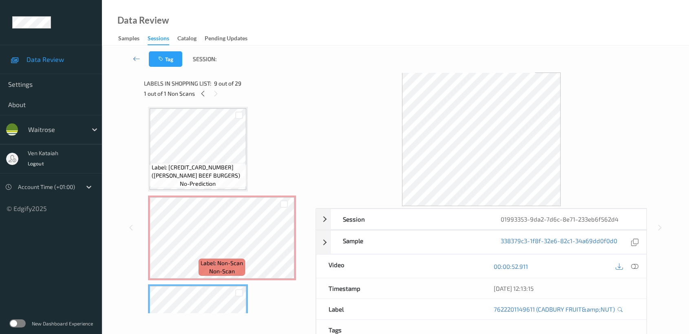
scroll to position [626, 0]
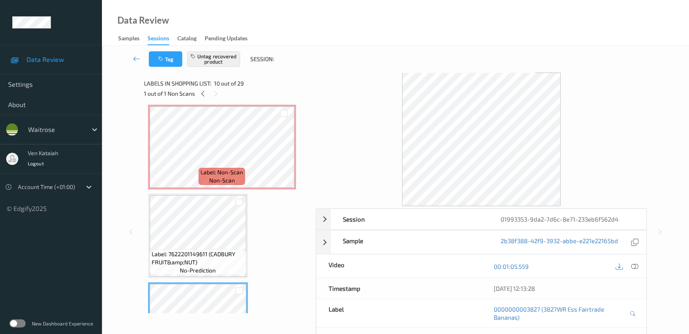
click at [217, 181] on span "non-scan" at bounding box center [222, 181] width 26 height 8
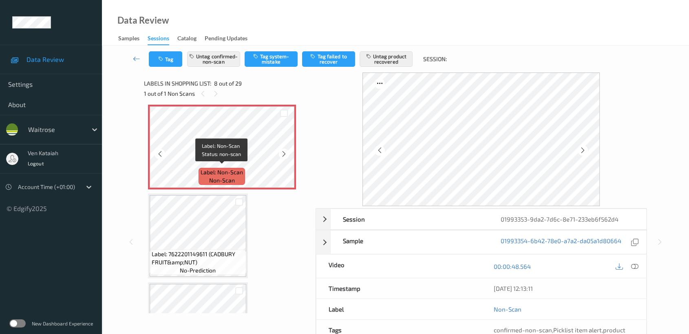
scroll to position [535, 0]
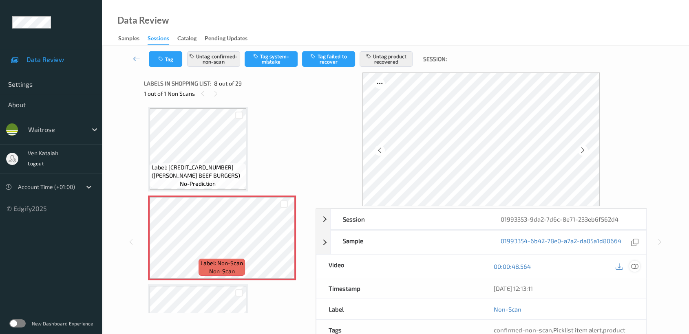
click at [639, 265] on div at bounding box center [634, 266] width 11 height 11
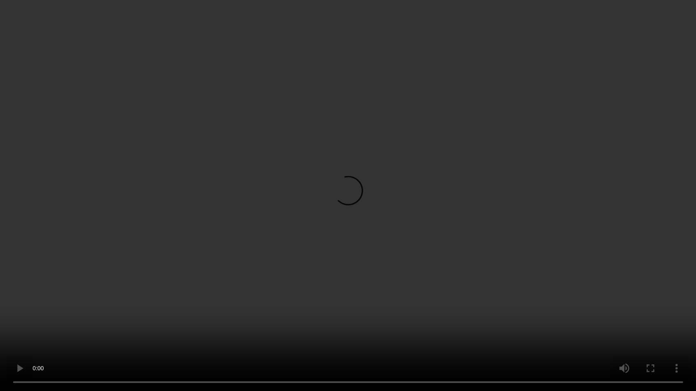
click at [338, 231] on video at bounding box center [348, 195] width 696 height 391
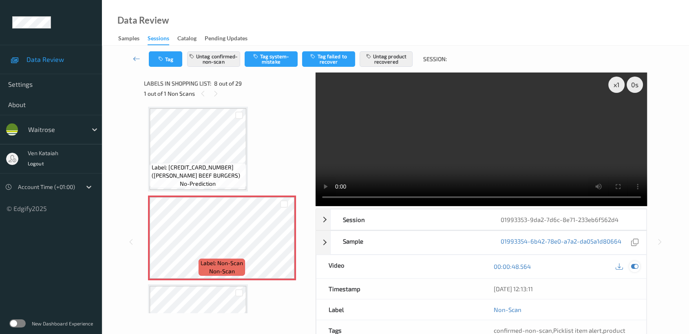
click at [632, 268] on icon at bounding box center [634, 266] width 7 height 7
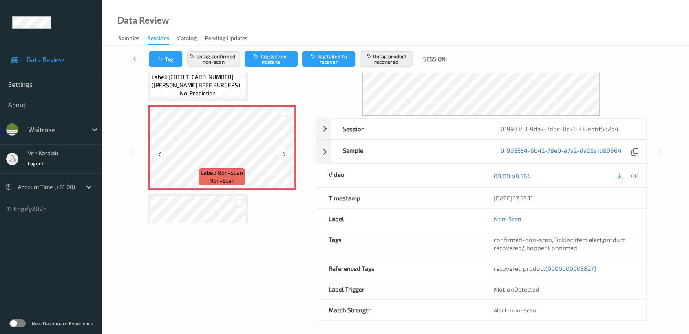
scroll to position [444, 0]
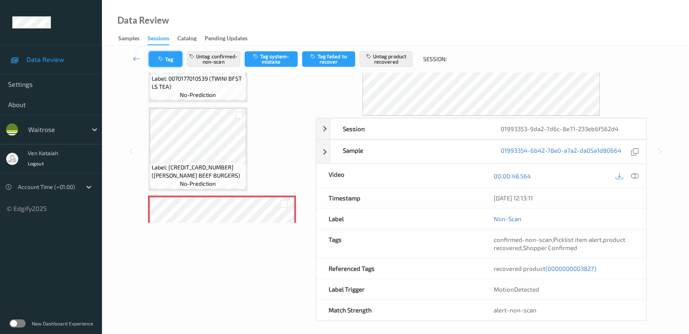
click at [162, 57] on icon "button" at bounding box center [161, 59] width 7 height 6
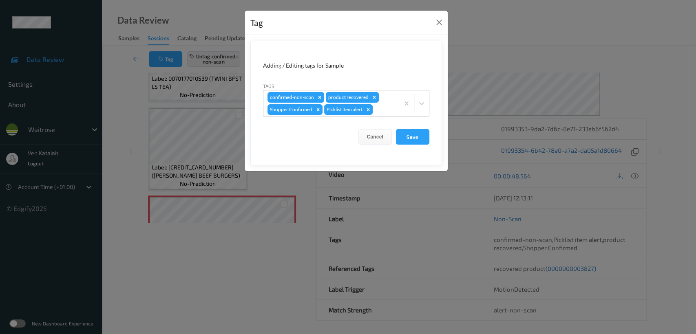
click at [131, 106] on div "Tag Adding / Editing tags for Sample Tags confirmed-non-scan product recovered …" at bounding box center [348, 167] width 696 height 334
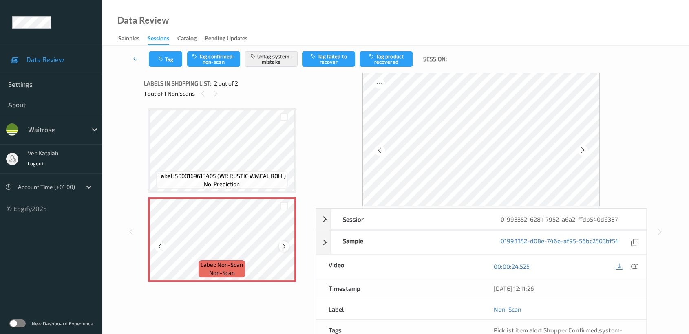
click at [283, 249] on icon at bounding box center [283, 246] width 7 height 7
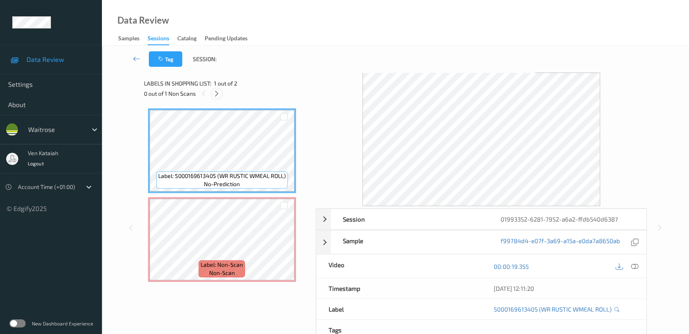
click at [219, 93] on icon at bounding box center [216, 93] width 7 height 7
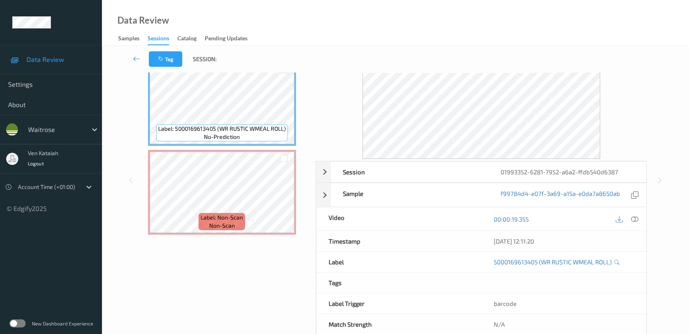
scroll to position [65, 0]
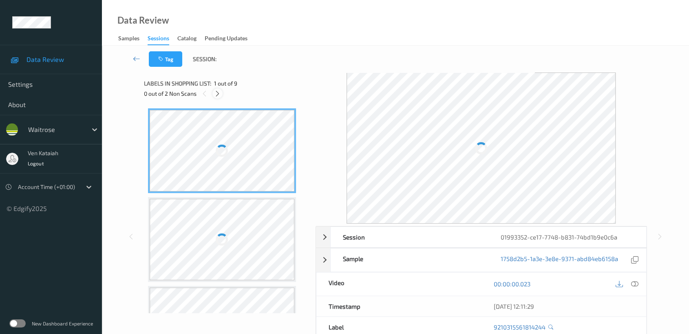
click at [218, 91] on icon at bounding box center [217, 93] width 7 height 7
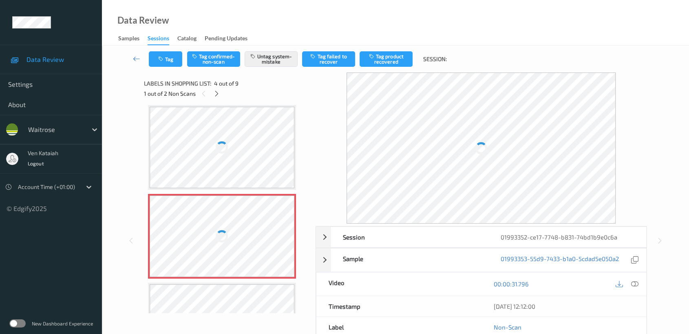
click at [210, 238] on div at bounding box center [222, 237] width 145 height 82
click at [556, 16] on div "Data Review Samples Sessions Catalog Pending Updates" at bounding box center [395, 23] width 587 height 46
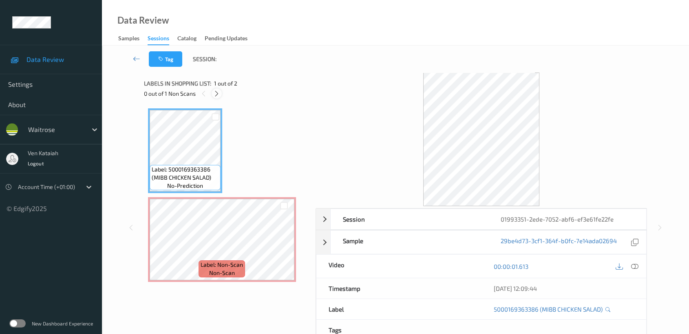
click at [214, 95] on icon at bounding box center [216, 93] width 7 height 7
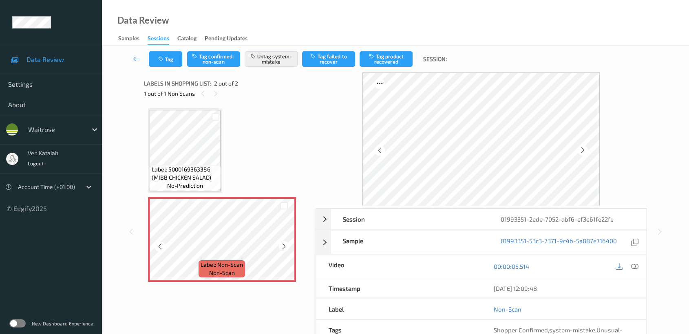
click at [282, 245] on icon at bounding box center [283, 246] width 7 height 7
click at [459, 247] on div "Sample" at bounding box center [410, 242] width 158 height 23
click at [328, 240] on div "Sample 01993351-53c3-7371-9c4b-5a887e716400" at bounding box center [481, 242] width 331 height 24
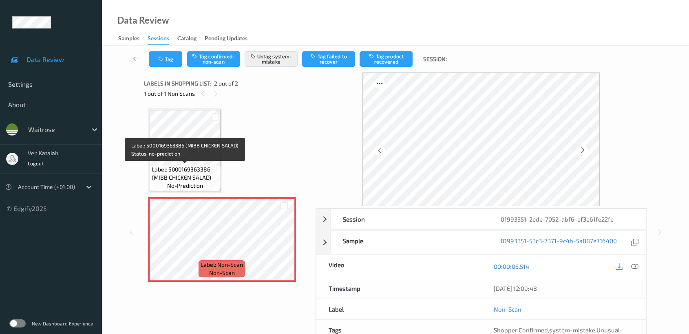
click at [189, 169] on span "Label: 5000169363386 (MIBB CHICKEN SALAD)" at bounding box center [185, 174] width 67 height 16
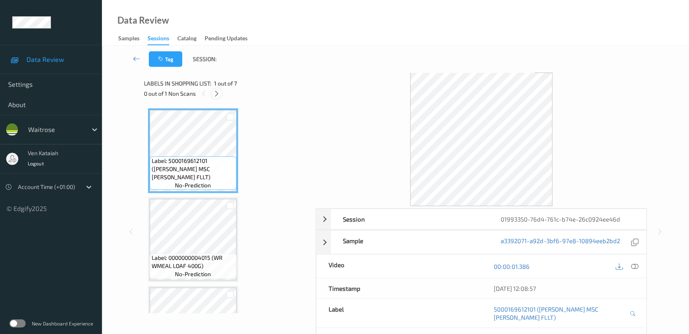
click at [219, 93] on icon at bounding box center [216, 93] width 7 height 7
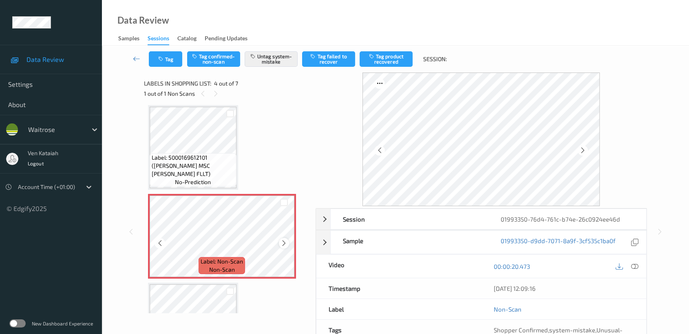
click at [283, 242] on icon at bounding box center [283, 243] width 7 height 7
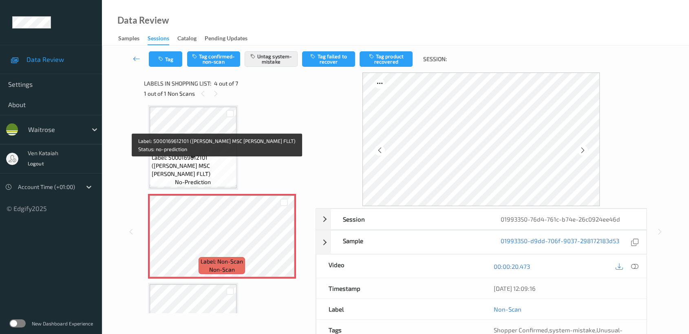
click at [235, 176] on div "Label: 5000169612101 (WR ESS MSC HAKE FLLT) no-prediction" at bounding box center [193, 169] width 87 height 33
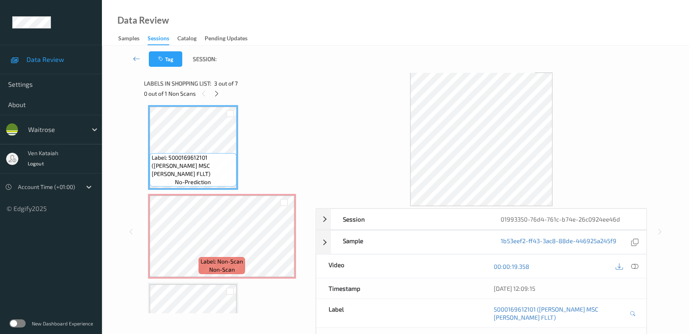
click at [642, 267] on div "00:00:19.358" at bounding box center [563, 266] width 165 height 23
click at [633, 266] on icon at bounding box center [634, 266] width 7 height 7
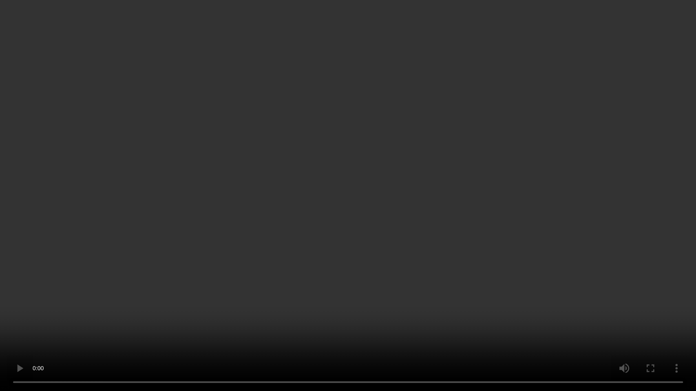
click at [259, 303] on video at bounding box center [348, 195] width 696 height 391
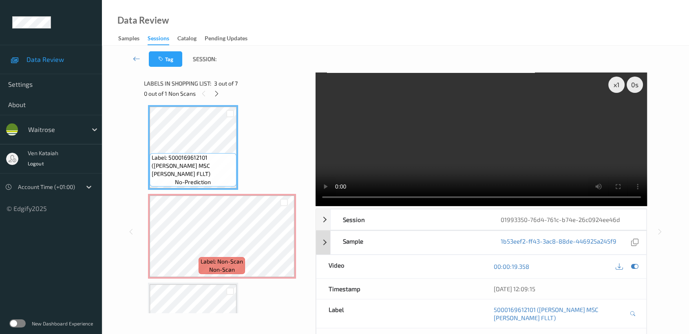
drag, startPoint x: 633, startPoint y: 267, endPoint x: 374, endPoint y: 242, distance: 260.1
click at [632, 267] on icon at bounding box center [634, 266] width 7 height 7
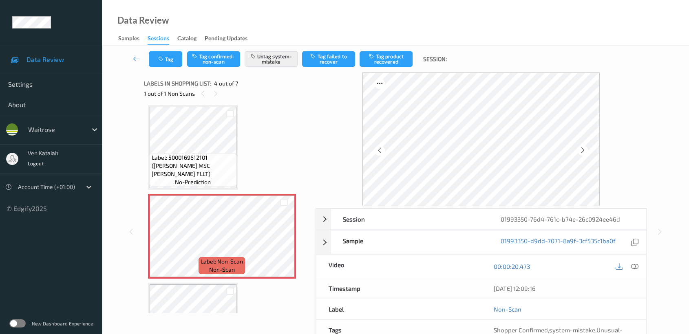
scroll to position [73, 0]
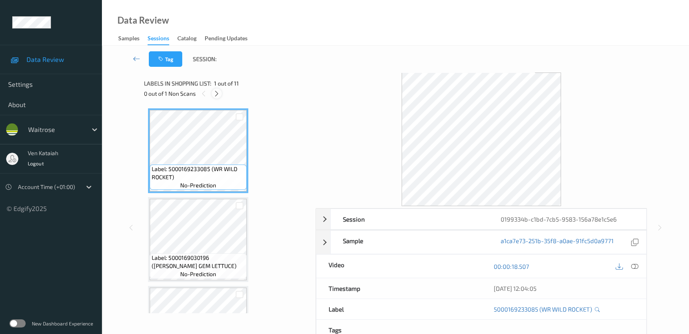
click at [219, 94] on icon at bounding box center [216, 93] width 7 height 7
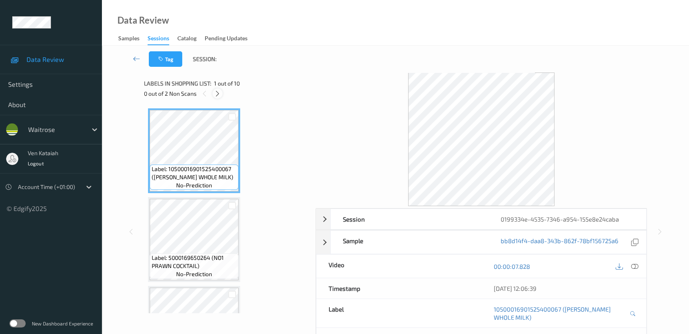
click at [214, 96] on icon at bounding box center [217, 93] width 7 height 7
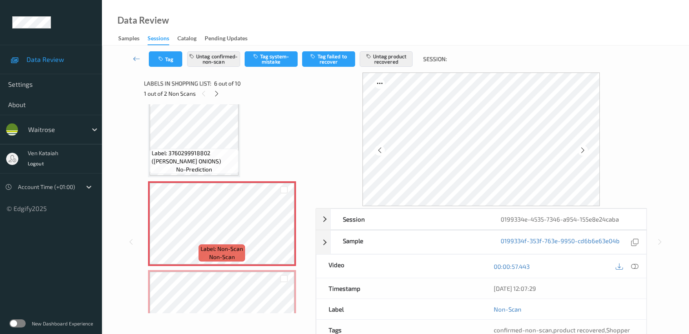
scroll to position [358, 0]
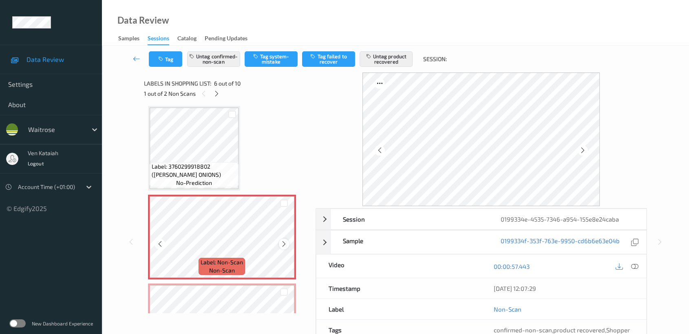
click at [285, 242] on icon at bounding box center [283, 244] width 7 height 7
click at [636, 265] on icon at bounding box center [634, 266] width 7 height 7
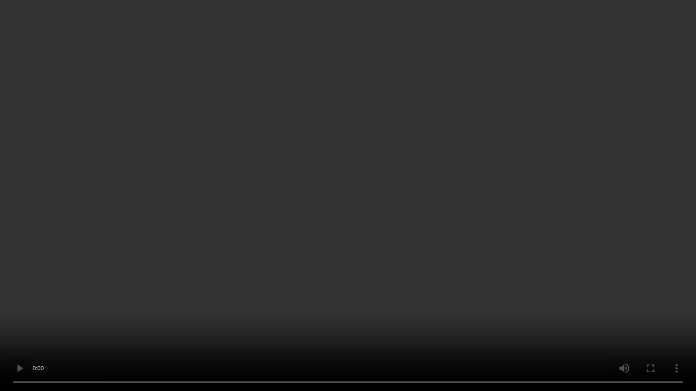
click at [533, 181] on video at bounding box center [348, 195] width 696 height 391
click at [496, 160] on video at bounding box center [348, 195] width 696 height 391
click at [439, 210] on video at bounding box center [348, 195] width 696 height 391
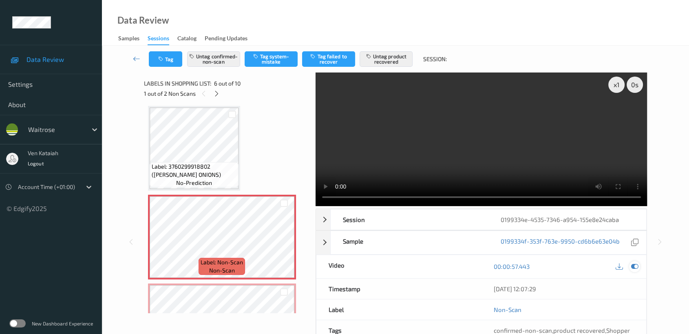
click at [638, 267] on icon at bounding box center [634, 266] width 7 height 7
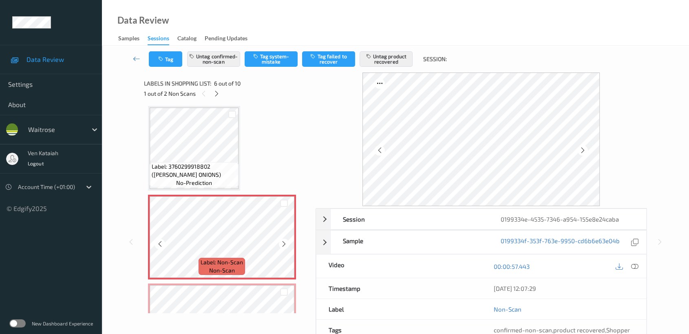
scroll to position [448, 0]
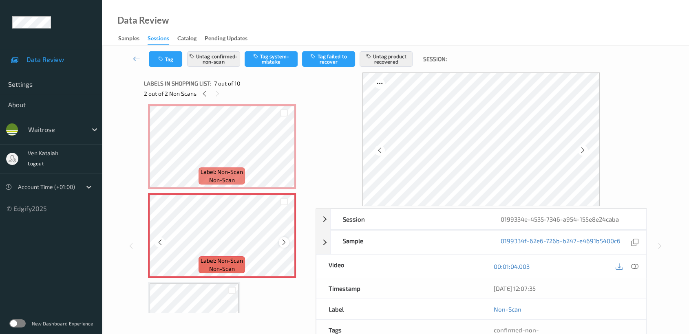
click at [283, 239] on icon at bounding box center [283, 242] width 7 height 7
click at [223, 168] on span "Label: Non-Scan" at bounding box center [222, 172] width 42 height 8
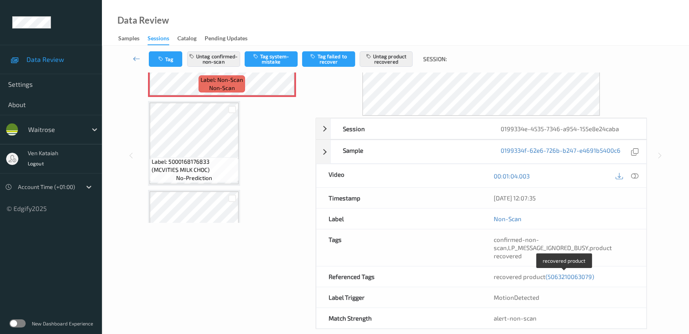
click at [558, 274] on span "(5063210063079)" at bounding box center [569, 276] width 49 height 7
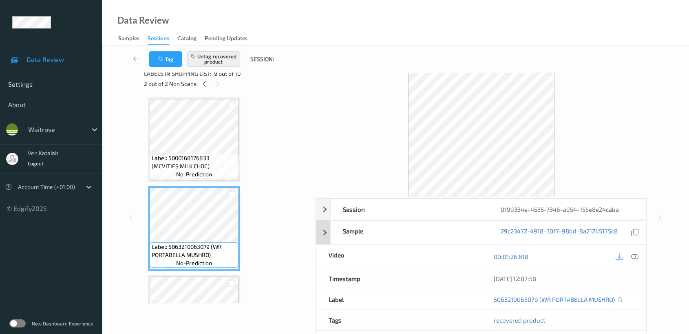
scroll to position [0, 0]
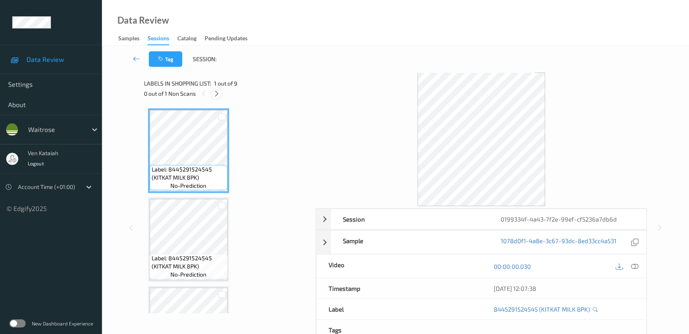
click at [216, 90] on icon at bounding box center [216, 93] width 7 height 7
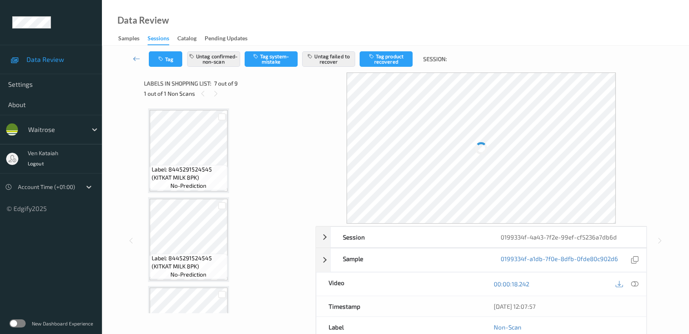
scroll to position [447, 0]
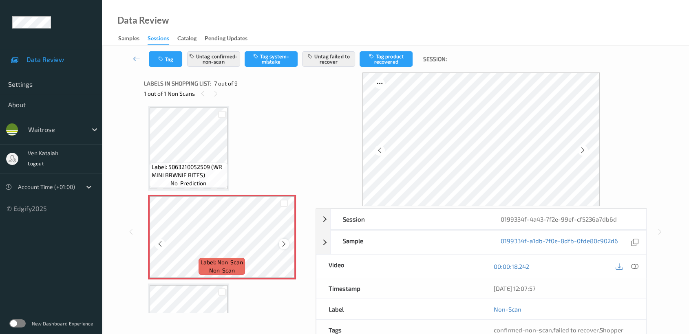
click at [283, 241] on icon at bounding box center [283, 244] width 7 height 7
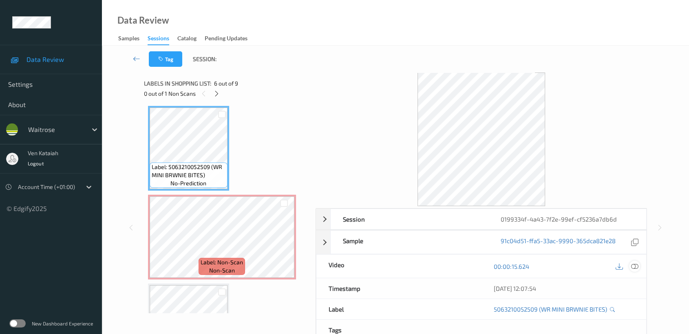
drag, startPoint x: 638, startPoint y: 267, endPoint x: 555, endPoint y: 272, distance: 83.3
click at [638, 267] on icon at bounding box center [634, 266] width 7 height 7
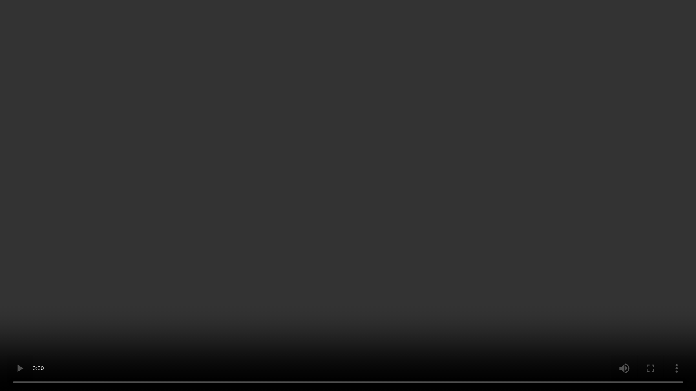
click at [384, 262] on video at bounding box center [348, 195] width 696 height 391
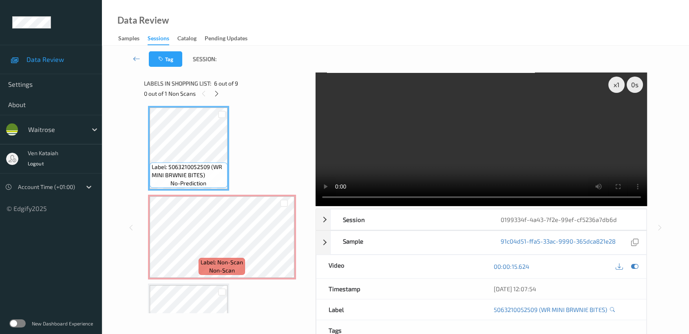
drag, startPoint x: 634, startPoint y: 266, endPoint x: 528, endPoint y: 273, distance: 105.8
click at [633, 269] on icon at bounding box center [634, 266] width 7 height 7
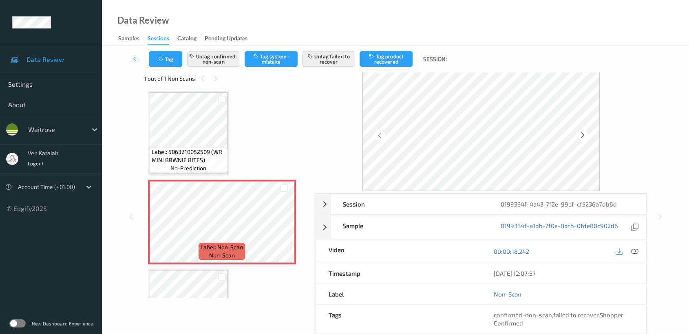
scroll to position [0, 0]
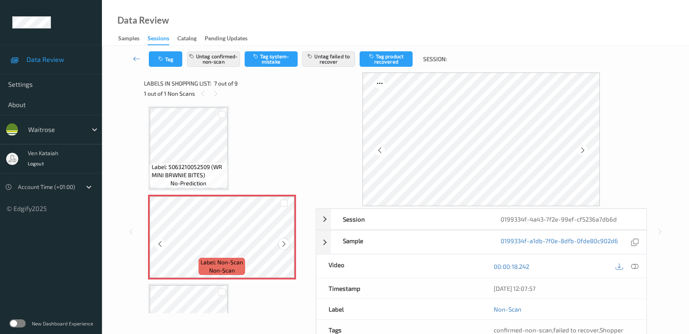
click at [284, 243] on icon at bounding box center [283, 244] width 7 height 7
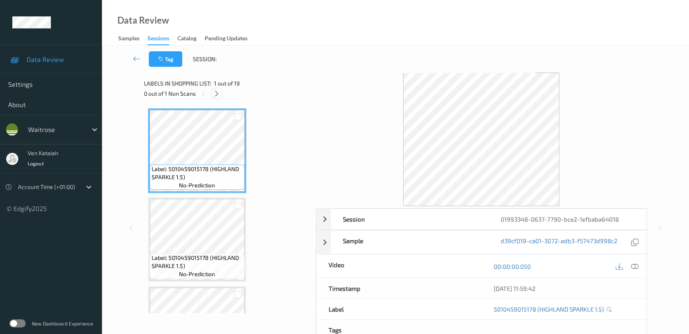
click at [214, 93] on icon at bounding box center [216, 93] width 7 height 7
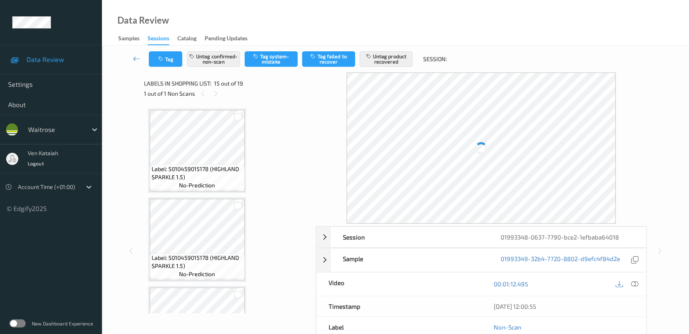
scroll to position [1155, 0]
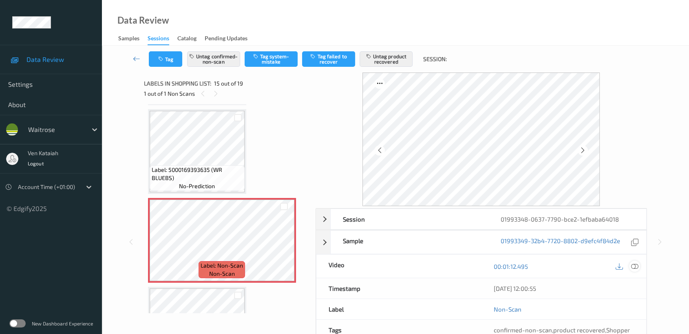
click at [633, 267] on icon at bounding box center [634, 266] width 7 height 7
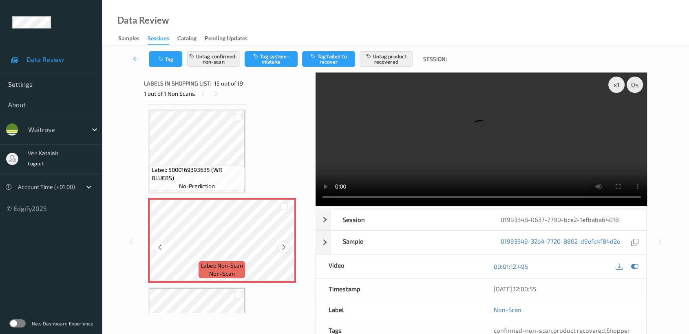
click at [285, 244] on icon at bounding box center [283, 247] width 7 height 7
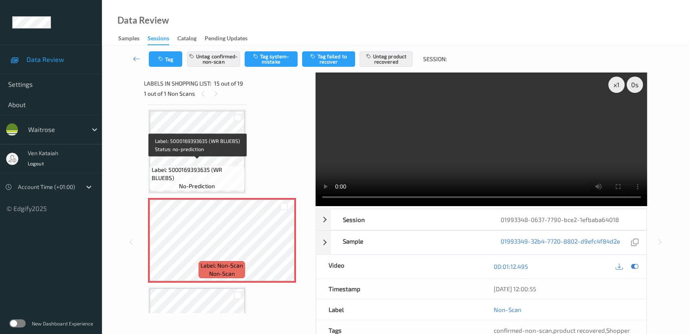
click at [233, 177] on span "Label: 5000169393635 (WR BLUEBS)" at bounding box center [197, 174] width 91 height 16
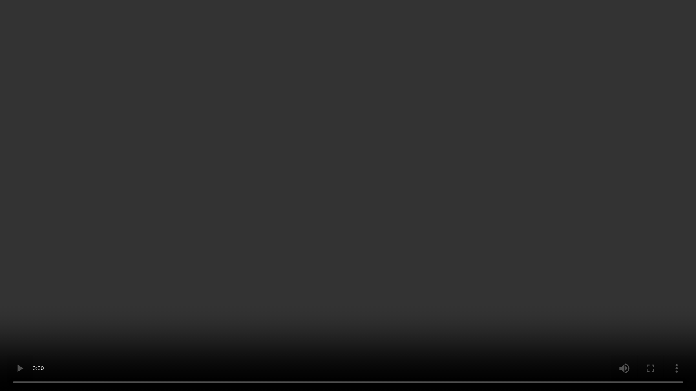
click at [254, 254] on video at bounding box center [348, 195] width 696 height 391
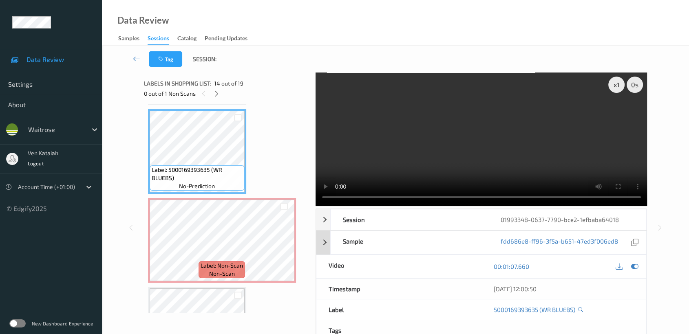
drag, startPoint x: 632, startPoint y: 271, endPoint x: 636, endPoint y: 269, distance: 4.9
click at [632, 270] on div at bounding box center [634, 266] width 11 height 11
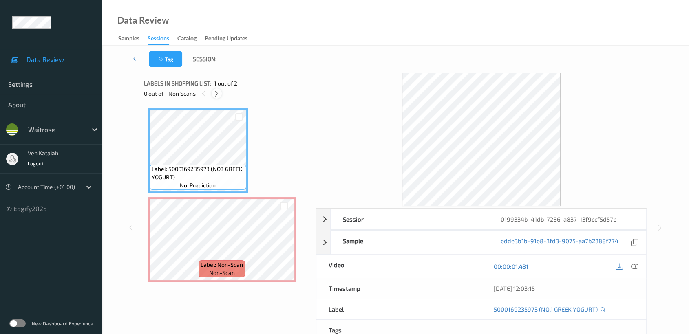
click at [214, 92] on icon at bounding box center [216, 93] width 7 height 7
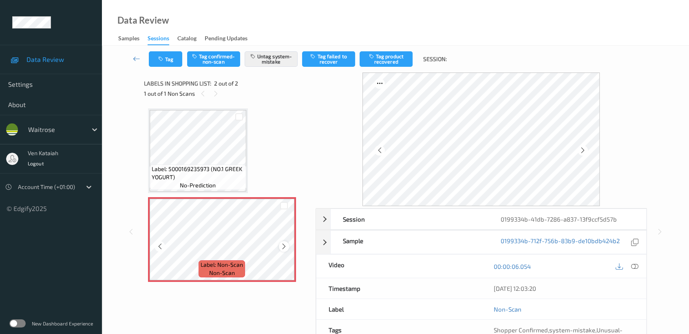
click at [280, 245] on icon at bounding box center [283, 246] width 7 height 7
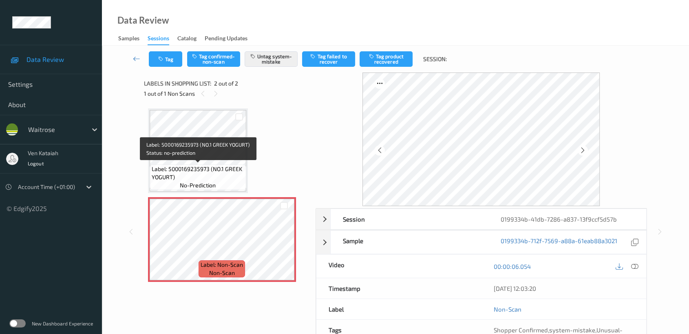
click at [208, 166] on span "Label: 5000169235973 (NO.1 GREEK YOGURT)" at bounding box center [198, 173] width 93 height 16
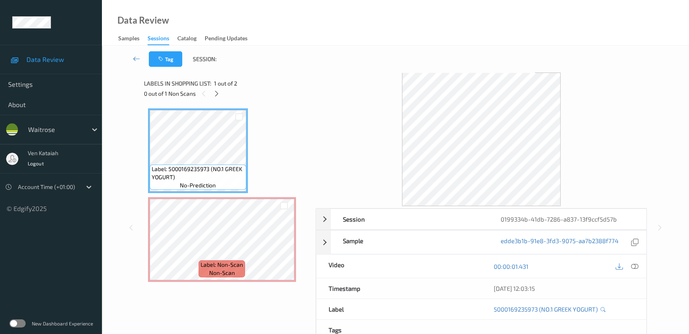
click at [634, 263] on icon at bounding box center [634, 266] width 7 height 7
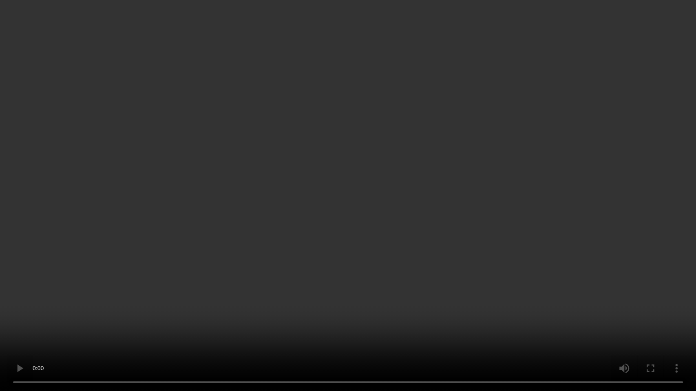
click at [467, 218] on video at bounding box center [348, 195] width 696 height 391
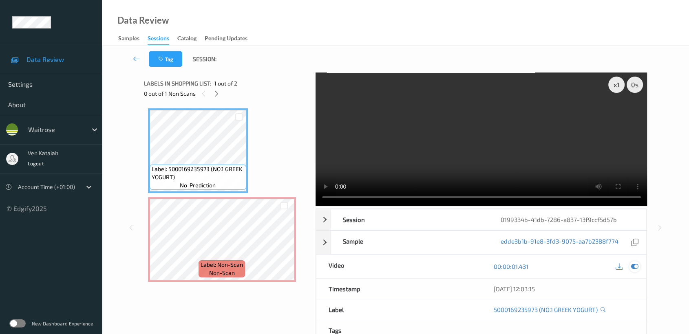
click at [637, 270] on div at bounding box center [634, 266] width 11 height 11
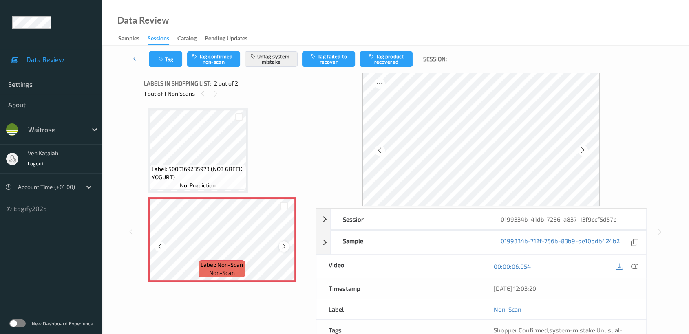
click at [283, 243] on icon at bounding box center [283, 246] width 7 height 7
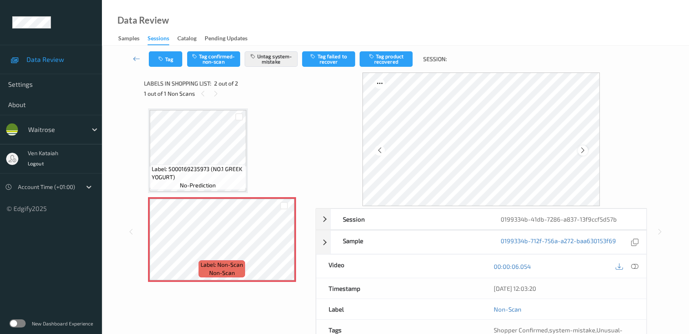
click at [581, 151] on icon at bounding box center [582, 150] width 7 height 7
click at [166, 64] on button "Tag" at bounding box center [165, 58] width 33 height 15
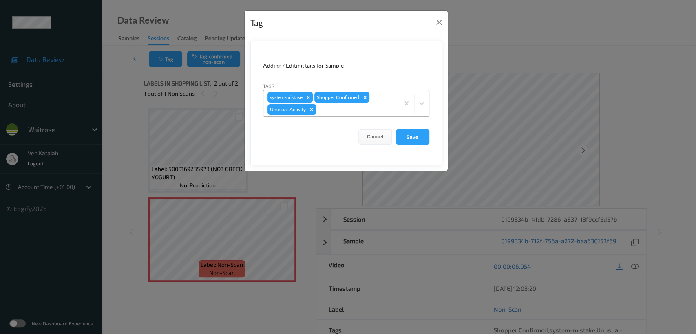
click at [312, 111] on icon "Remove Unusual-Activity" at bounding box center [312, 110] width 6 height 6
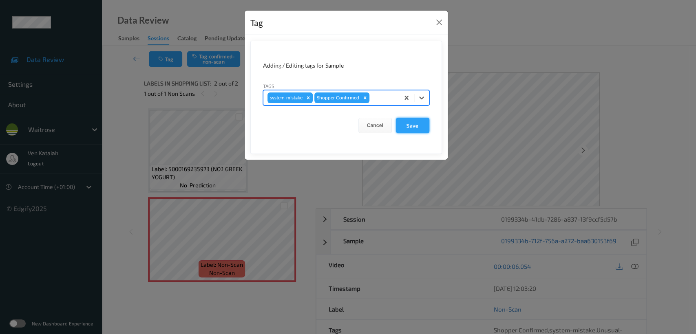
click at [401, 127] on button "Save" at bounding box center [412, 125] width 33 height 15
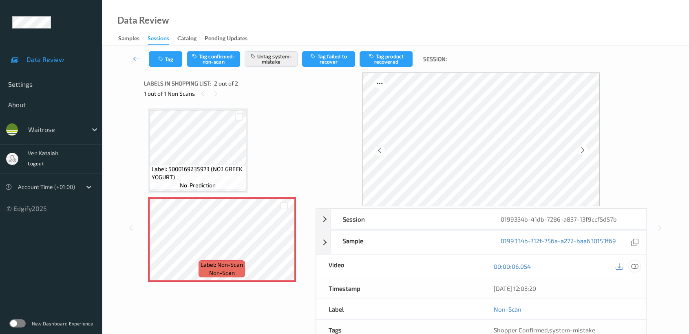
click at [635, 267] on icon at bounding box center [634, 266] width 7 height 7
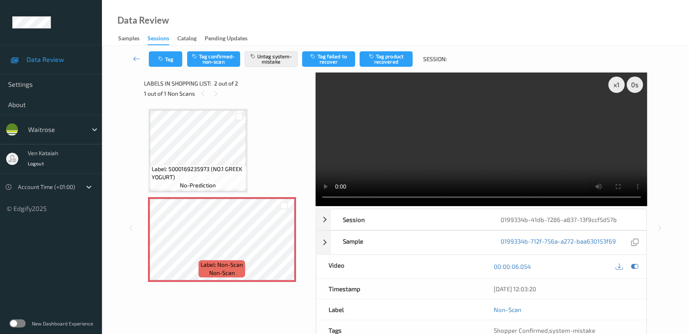
click at [294, 29] on div "Data Review Samples Sessions Catalog Pending Updates" at bounding box center [395, 23] width 587 height 46
click at [219, 94] on div at bounding box center [216, 93] width 10 height 10
click at [285, 247] on icon at bounding box center [283, 246] width 7 height 7
click at [294, 251] on div "Label: Non-Scan non-scan" at bounding box center [222, 239] width 148 height 85
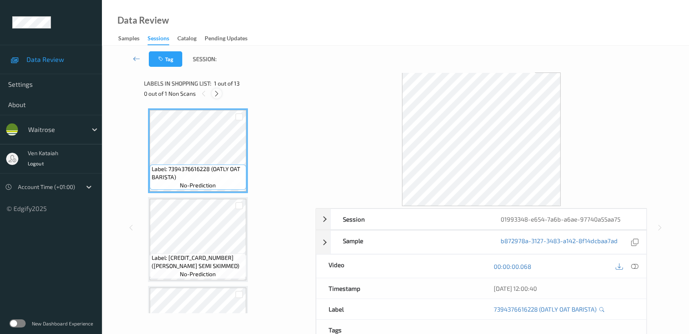
click at [221, 92] on div at bounding box center [217, 93] width 10 height 10
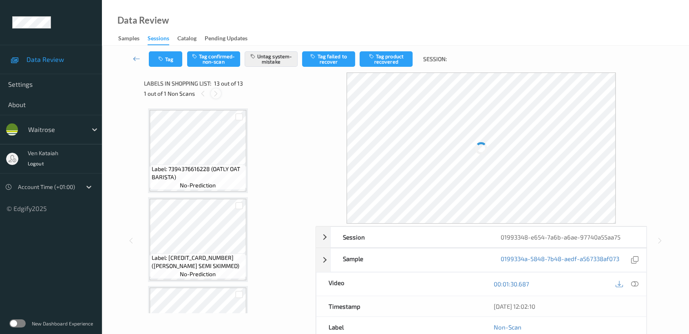
scroll to position [946, 0]
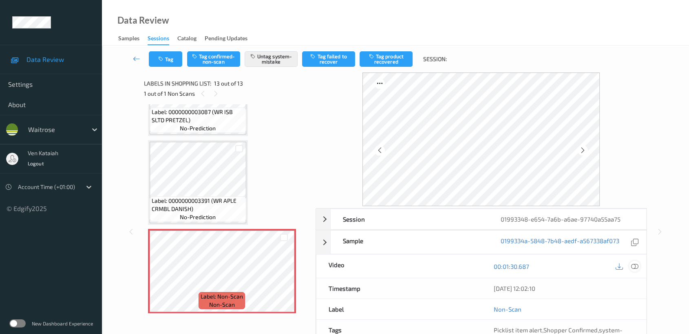
click at [636, 267] on icon at bounding box center [634, 266] width 7 height 7
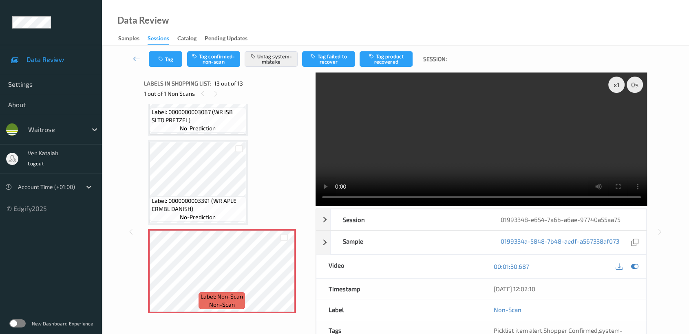
click at [222, 97] on div "1 out of 1 Non Scans" at bounding box center [227, 93] width 166 height 10
click at [216, 95] on icon at bounding box center [215, 93] width 7 height 7
click at [216, 197] on span "Label: 0000000003391 (WR APLE CRMBL DANISH)" at bounding box center [198, 205] width 93 height 16
click at [279, 273] on div at bounding box center [284, 278] width 10 height 10
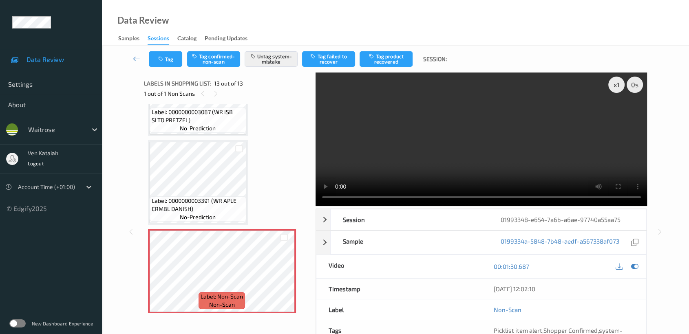
scroll to position [73, 0]
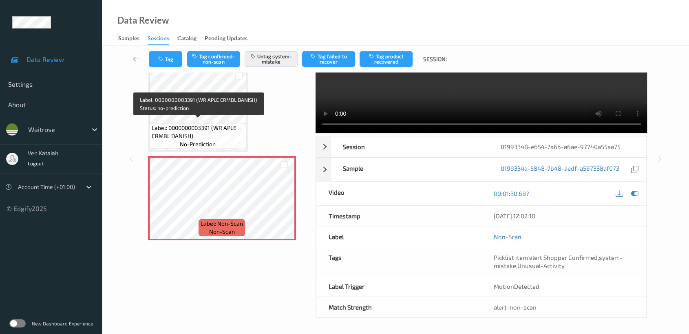
click at [192, 125] on span "Label: 0000000003391 (WR APLE CRMBL DANISH)" at bounding box center [198, 132] width 93 height 16
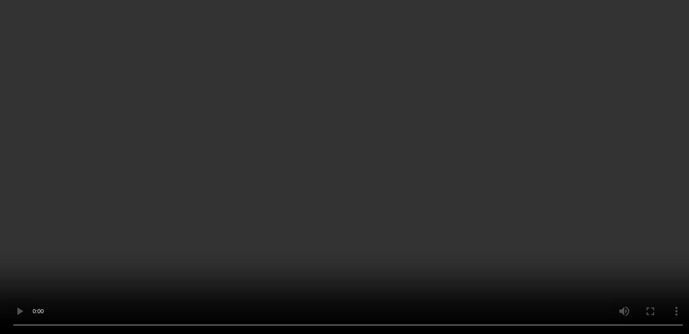
scroll to position [888, 0]
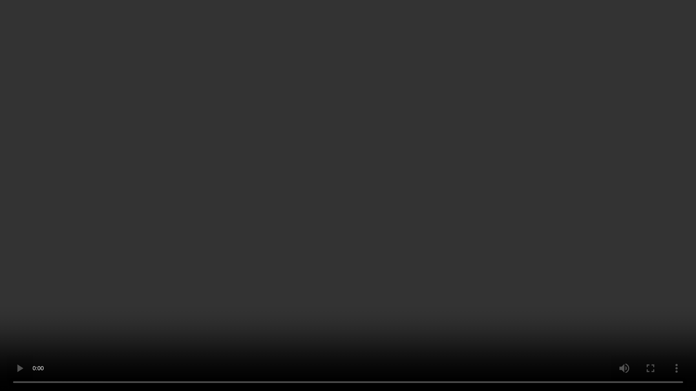
click at [477, 160] on video at bounding box center [348, 195] width 696 height 391
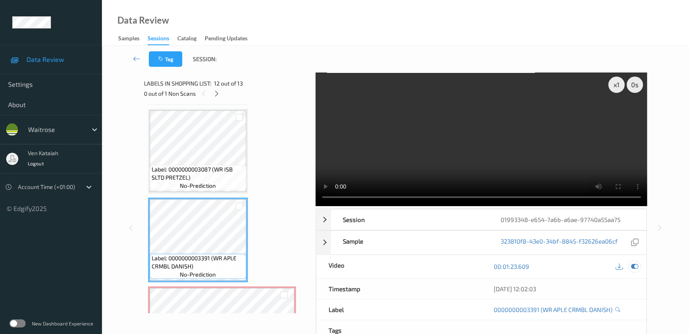
click at [633, 268] on icon at bounding box center [634, 266] width 7 height 7
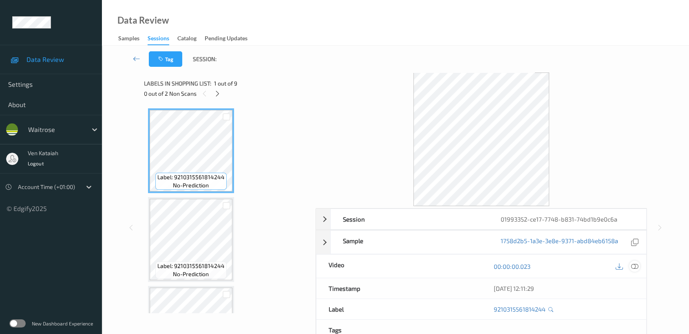
click at [634, 266] on icon at bounding box center [634, 266] width 7 height 7
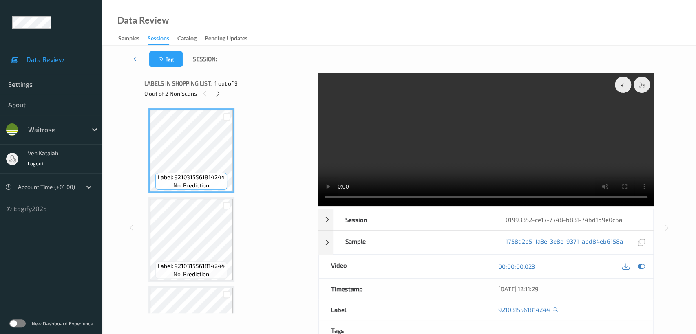
drag, startPoint x: 369, startPoint y: 151, endPoint x: 346, endPoint y: 48, distance: 105.8
click at [346, 48] on div "Tag Session:" at bounding box center [399, 59] width 561 height 27
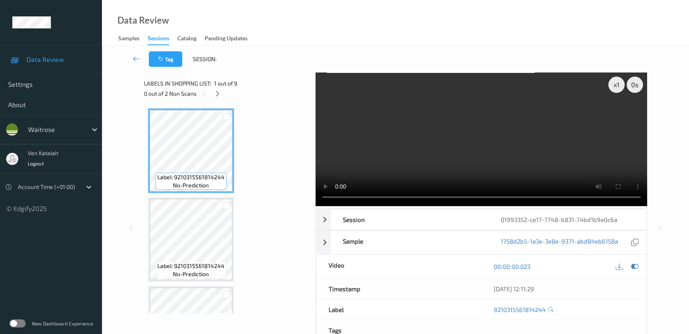
drag, startPoint x: 434, startPoint y: 125, endPoint x: 442, endPoint y: 125, distance: 7.7
click at [434, 125] on video at bounding box center [482, 140] width 332 height 134
click at [600, 36] on div "Data Review Samples Sessions Catalog Pending Updates" at bounding box center [395, 23] width 587 height 46
click at [459, 170] on video at bounding box center [482, 140] width 332 height 134
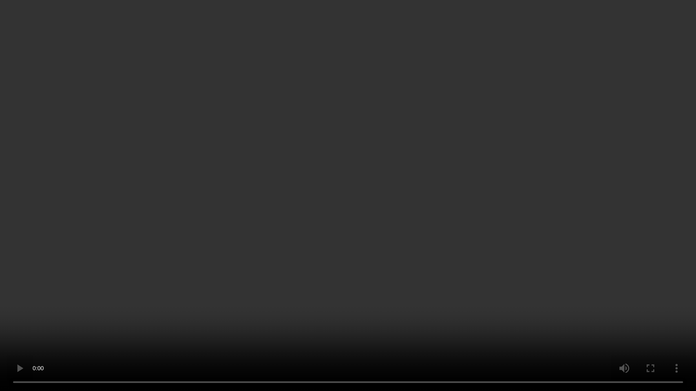
click at [396, 214] on video at bounding box center [348, 195] width 696 height 391
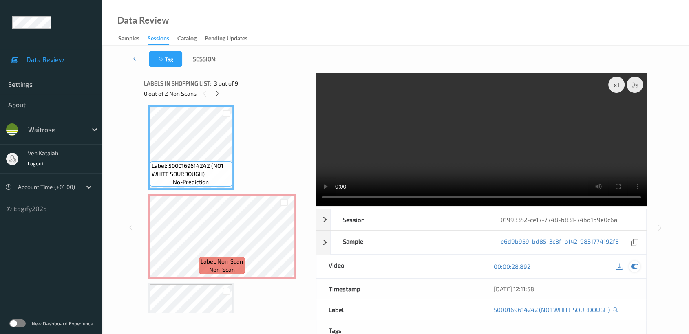
click at [638, 268] on icon at bounding box center [634, 266] width 7 height 7
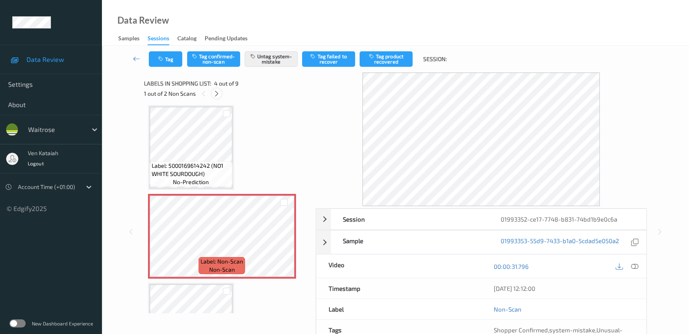
click at [217, 91] on icon at bounding box center [216, 93] width 7 height 7
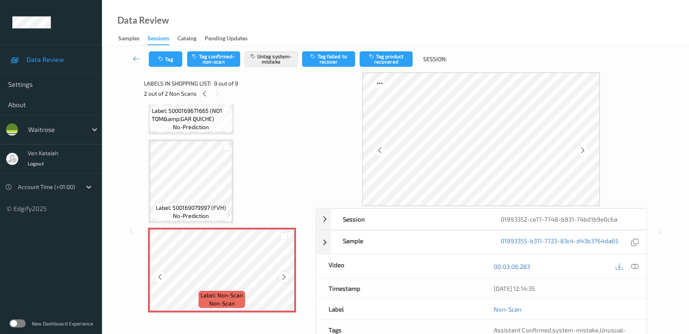
click at [285, 274] on icon at bounding box center [283, 277] width 7 height 7
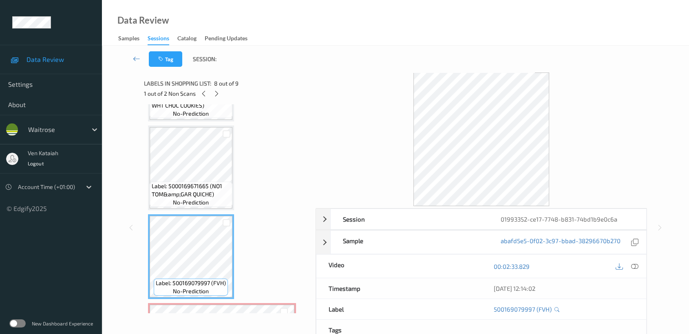
scroll to position [501, 0]
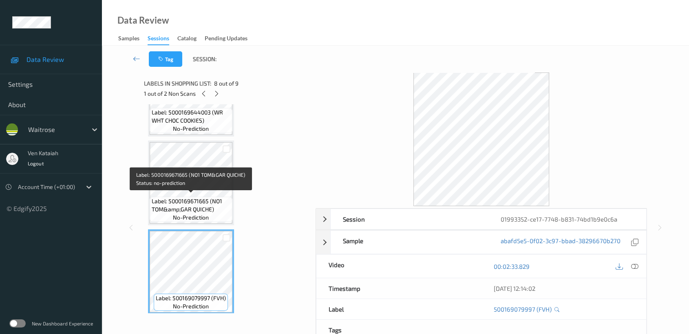
click at [204, 197] on span "Label: 5000169671665 (NO1 TOM&amp;GAR QUICHE)" at bounding box center [191, 205] width 79 height 16
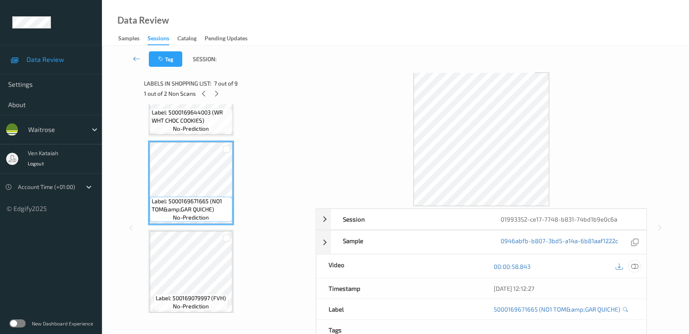
click at [635, 270] on div at bounding box center [634, 266] width 11 height 11
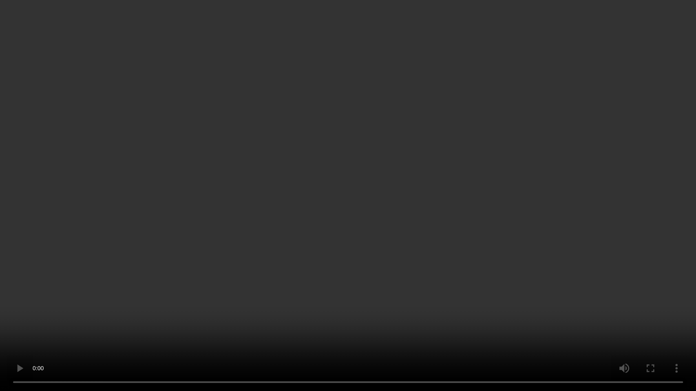
click at [366, 230] on video at bounding box center [348, 195] width 696 height 391
click at [473, 210] on video at bounding box center [348, 195] width 696 height 391
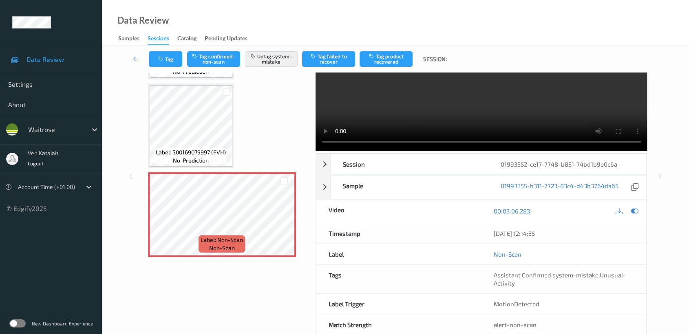
scroll to position [73, 0]
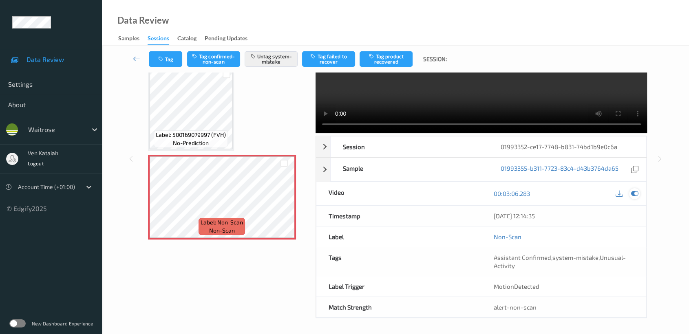
click at [637, 196] on icon at bounding box center [634, 193] width 7 height 7
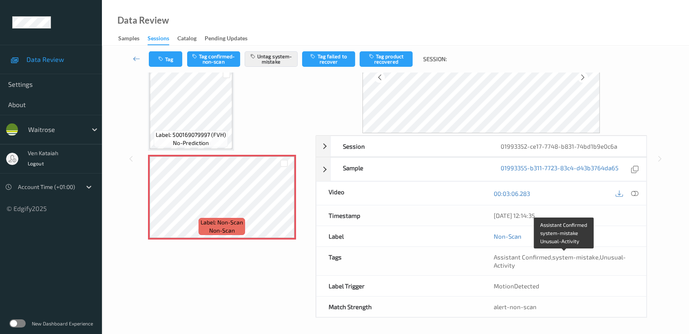
scroll to position [0, 0]
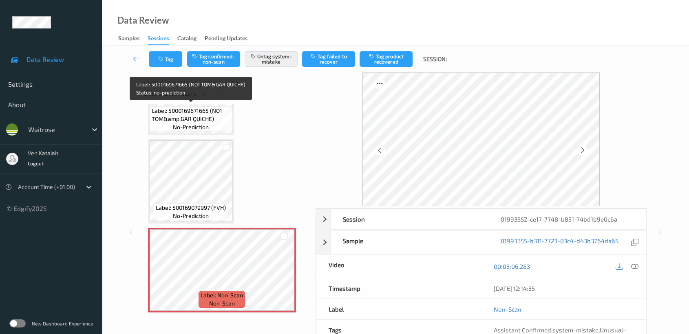
click at [192, 123] on span "no-prediction" at bounding box center [191, 127] width 36 height 8
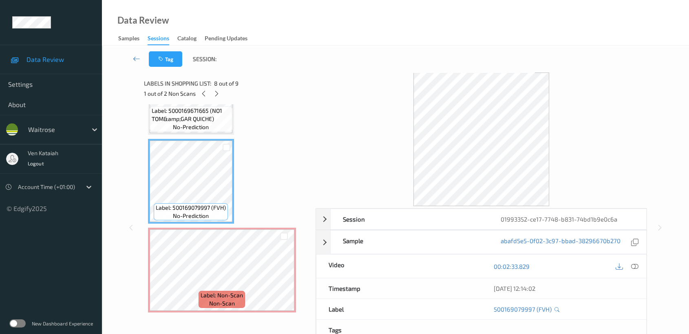
scroll to position [65, 0]
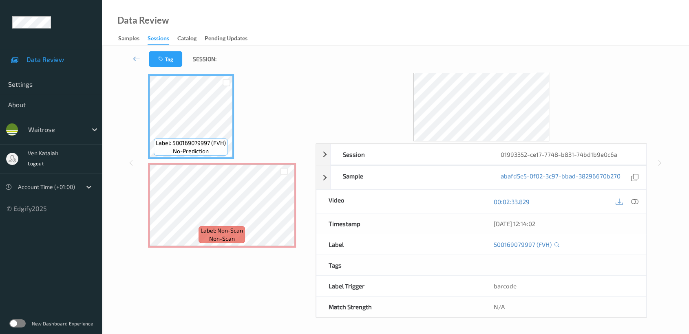
click at [224, 153] on div "Label: 500169079997 (FVH) no-prediction" at bounding box center [191, 116] width 86 height 85
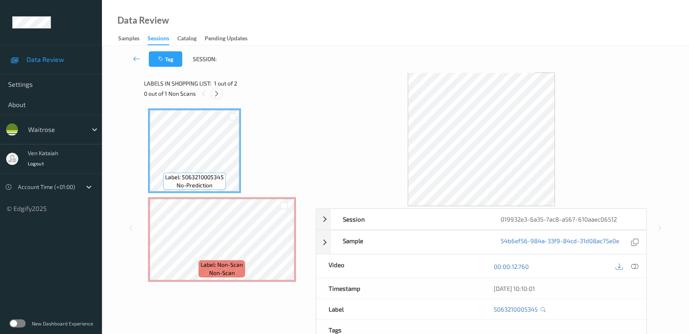
click at [214, 90] on icon at bounding box center [216, 93] width 7 height 7
click at [636, 266] on icon at bounding box center [634, 266] width 7 height 7
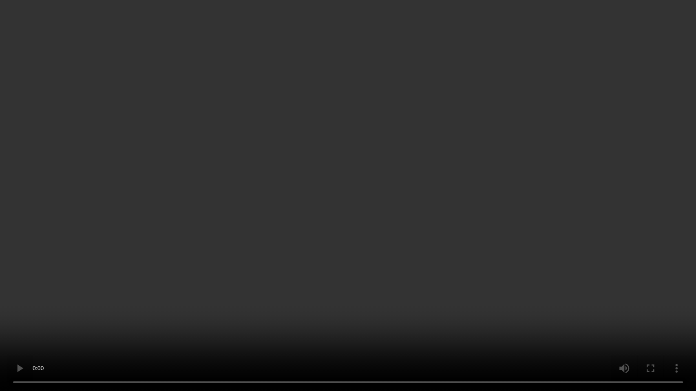
click at [341, 312] on video at bounding box center [348, 195] width 696 height 391
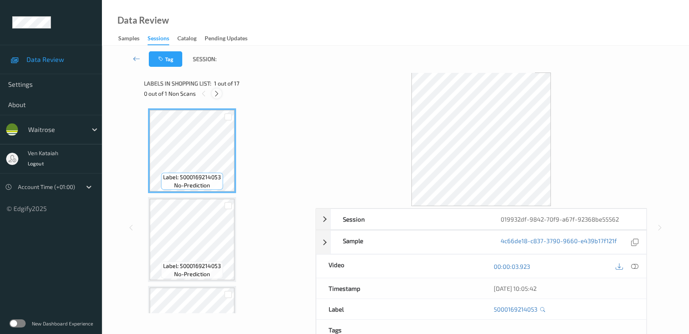
click at [215, 96] on icon at bounding box center [216, 93] width 7 height 7
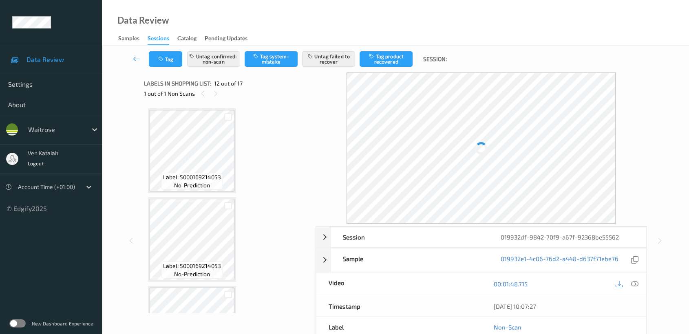
scroll to position [889, 0]
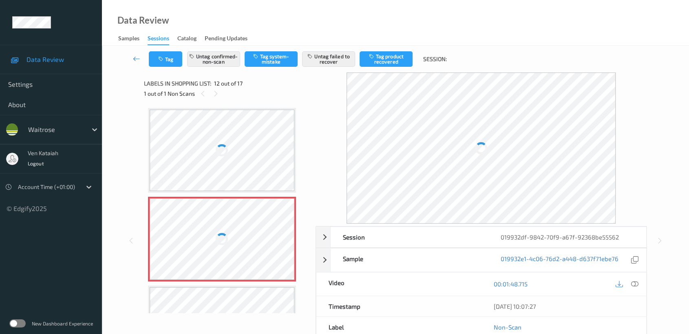
click at [232, 225] on div at bounding box center [222, 240] width 145 height 82
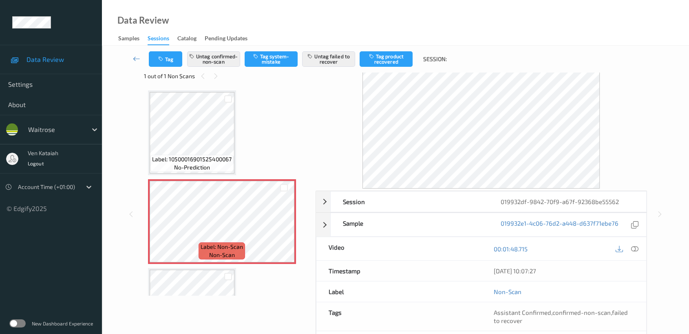
scroll to position [0, 0]
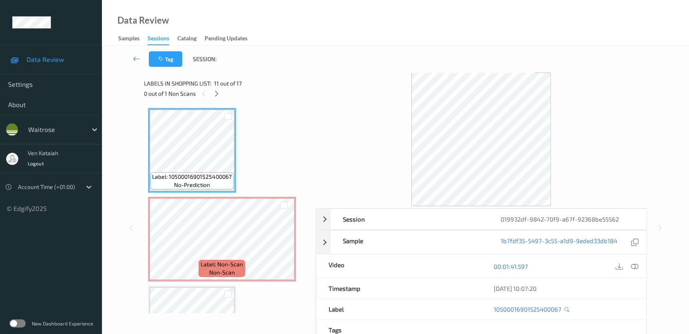
click at [636, 261] on div "00:01:41.597" at bounding box center [563, 266] width 165 height 23
click at [636, 263] on icon at bounding box center [634, 266] width 7 height 7
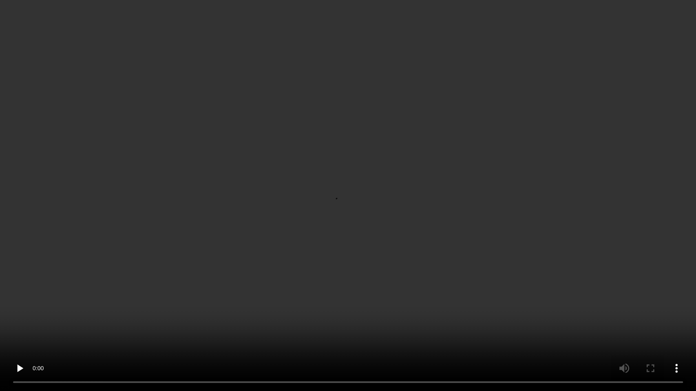
click at [461, 189] on video at bounding box center [348, 195] width 696 height 391
click at [409, 281] on video at bounding box center [348, 195] width 696 height 391
click at [299, 310] on video at bounding box center [348, 195] width 696 height 391
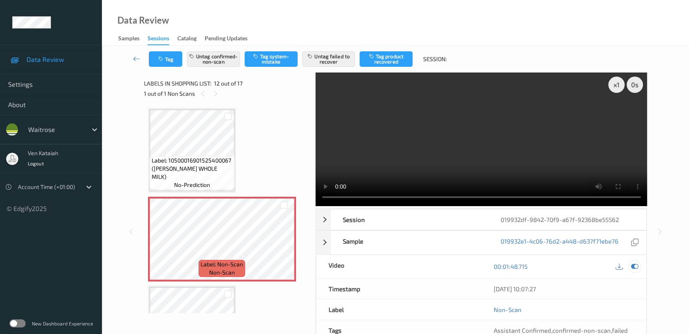
click at [633, 262] on div at bounding box center [634, 266] width 11 height 11
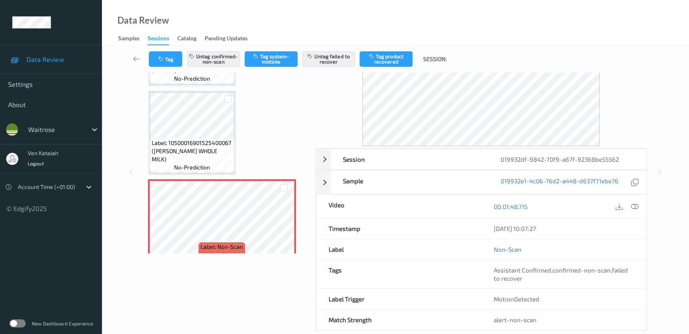
scroll to position [73, 0]
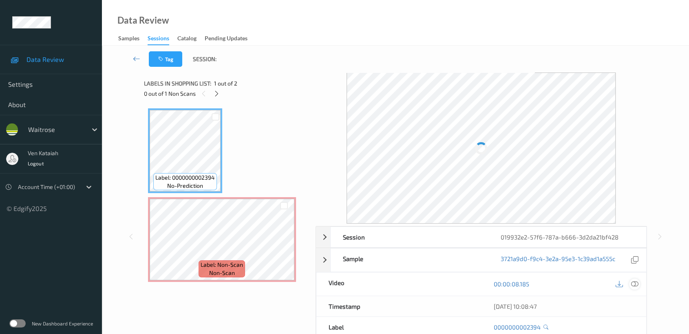
click at [636, 282] on icon at bounding box center [634, 283] width 7 height 7
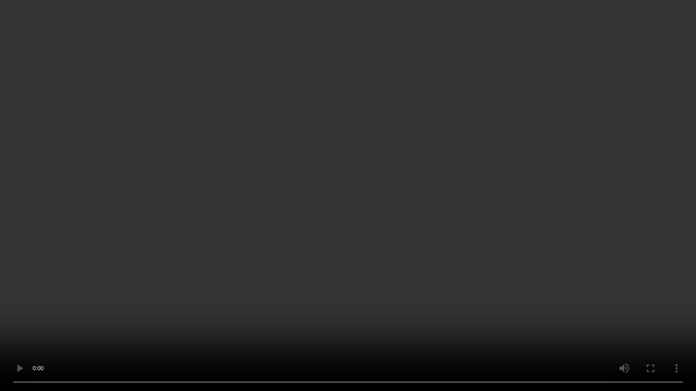
click at [528, 199] on video at bounding box center [348, 195] width 696 height 391
click at [160, 269] on video at bounding box center [348, 195] width 696 height 391
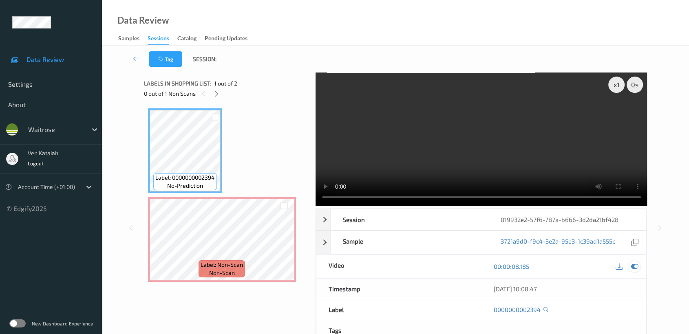
click at [637, 269] on icon at bounding box center [634, 266] width 7 height 7
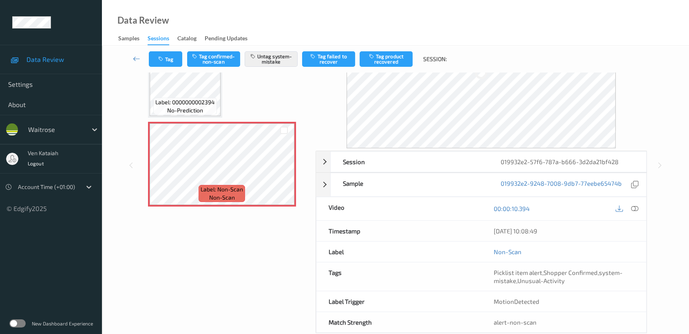
scroll to position [91, 0]
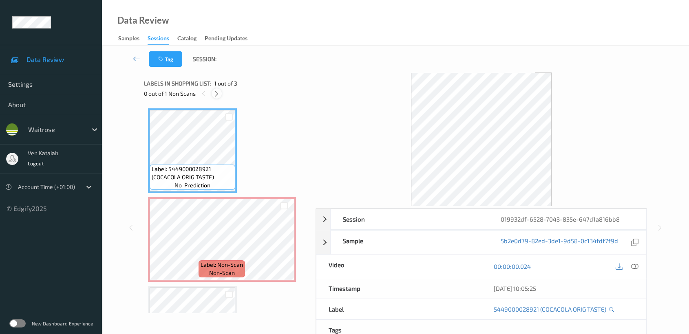
click at [219, 97] on div at bounding box center [217, 93] width 10 height 10
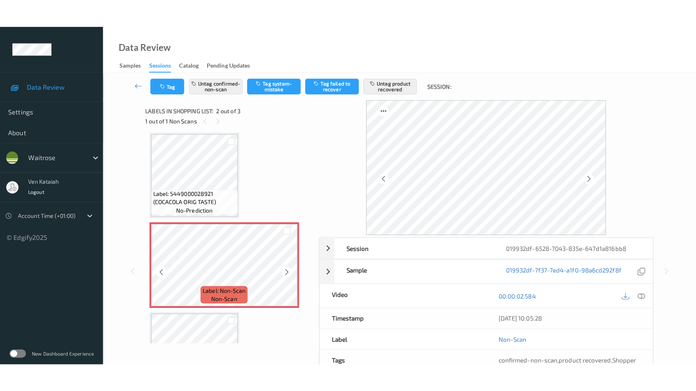
scroll to position [60, 0]
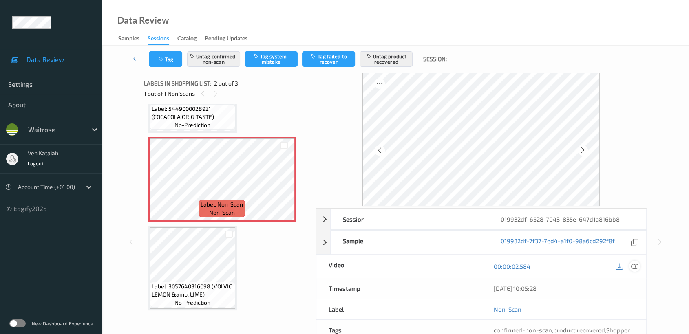
click at [634, 268] on icon at bounding box center [634, 266] width 7 height 7
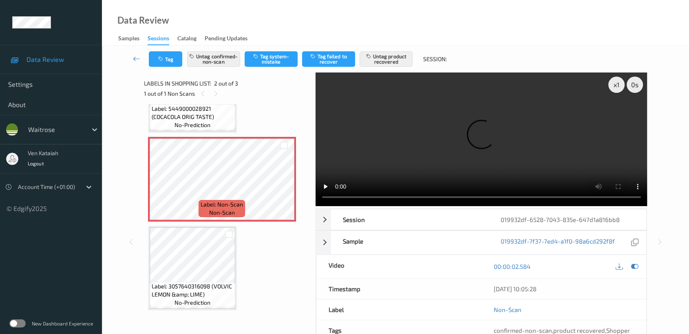
scroll to position [3, 0]
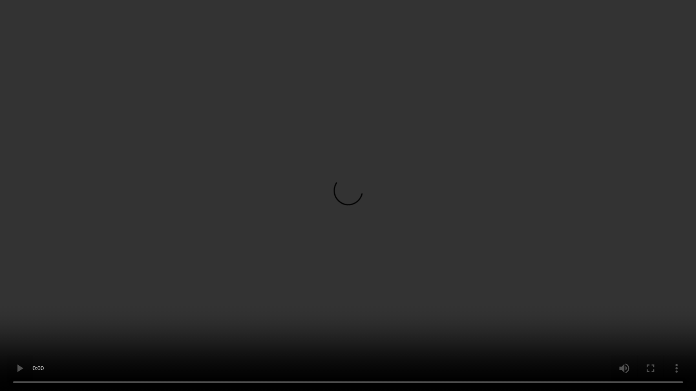
click at [383, 192] on video at bounding box center [348, 195] width 696 height 391
click at [241, 129] on video at bounding box center [348, 195] width 696 height 391
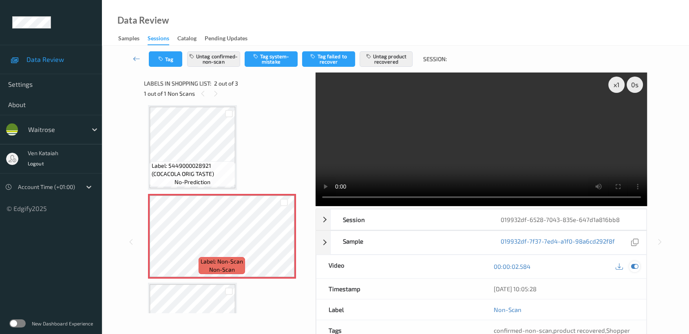
click at [638, 267] on icon at bounding box center [634, 266] width 7 height 7
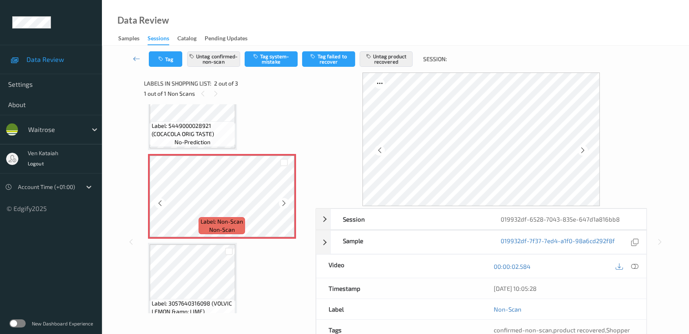
scroll to position [60, 0]
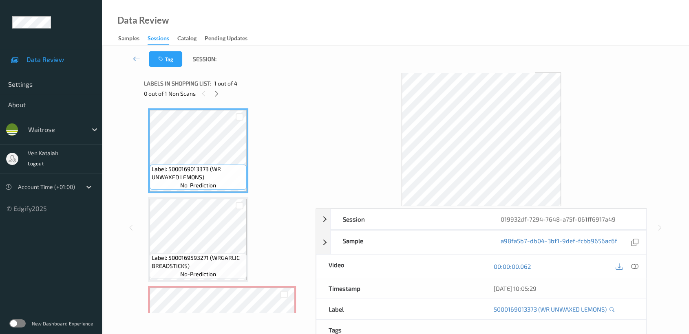
click at [222, 90] on div "0 out of 1 Non Scans" at bounding box center [227, 93] width 166 height 10
click at [216, 100] on div "Labels in shopping list: 1 out of 4 0 out of 1 Non Scans" at bounding box center [227, 89] width 166 height 32
drag, startPoint x: 219, startPoint y: 92, endPoint x: 218, endPoint y: 188, distance: 95.4
click at [219, 94] on icon at bounding box center [216, 93] width 7 height 7
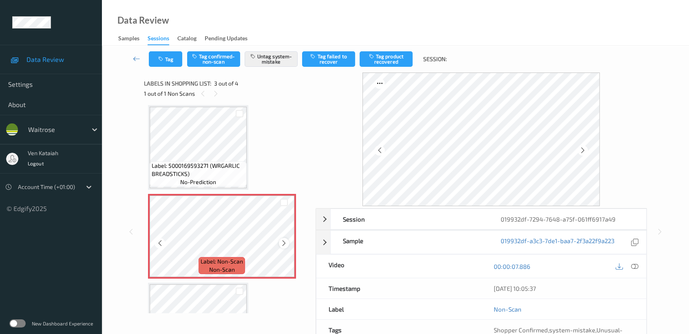
click at [285, 241] on icon at bounding box center [283, 243] width 7 height 7
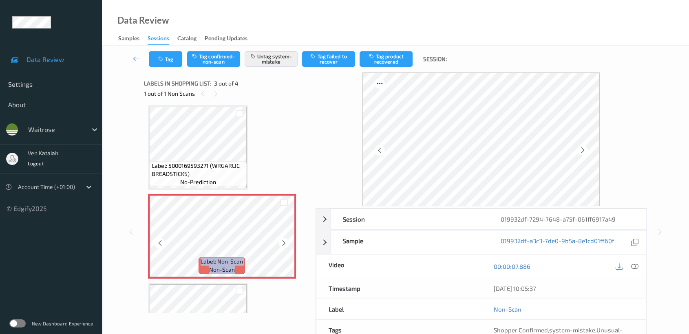
click at [285, 241] on icon at bounding box center [283, 243] width 7 height 7
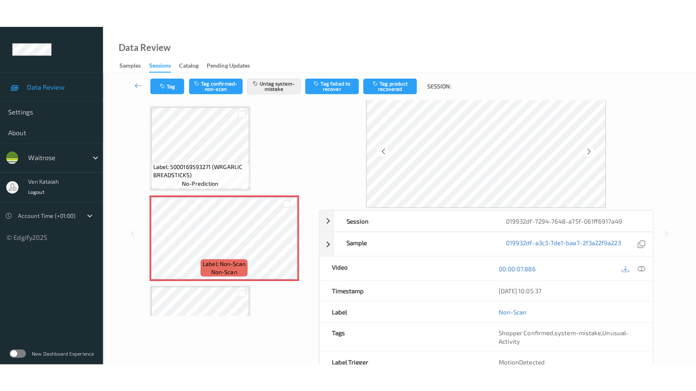
scroll to position [0, 0]
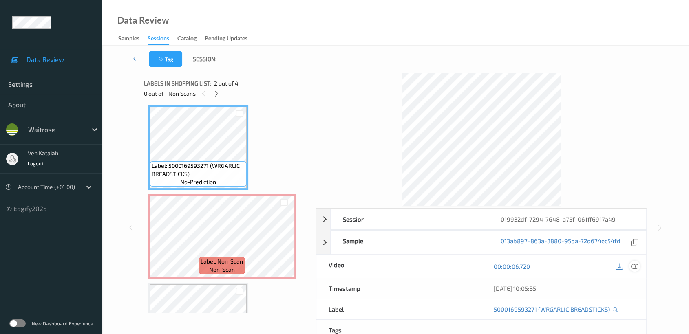
click at [634, 268] on icon at bounding box center [634, 266] width 7 height 7
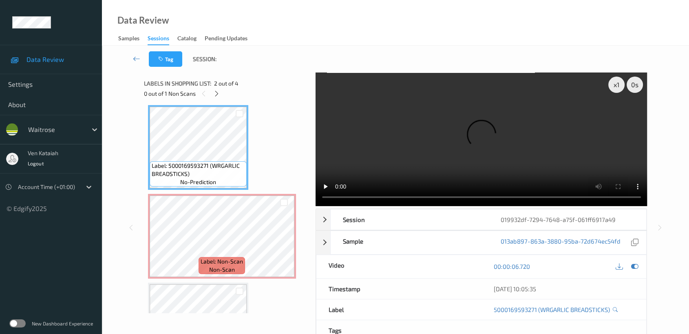
scroll to position [91, 0]
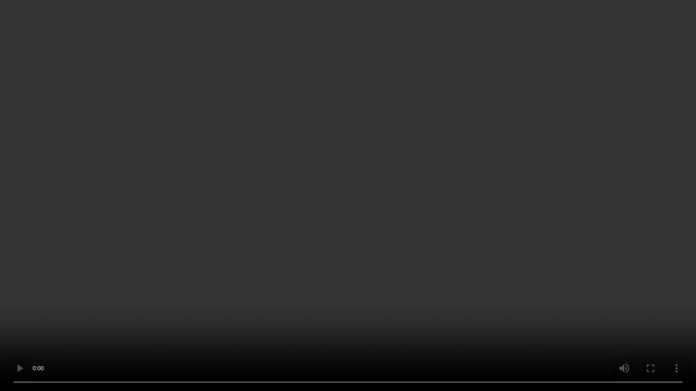
click at [435, 206] on video at bounding box center [348, 195] width 696 height 391
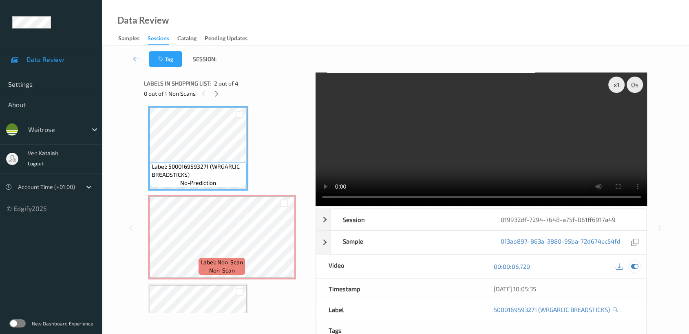
click at [636, 268] on icon at bounding box center [634, 266] width 7 height 7
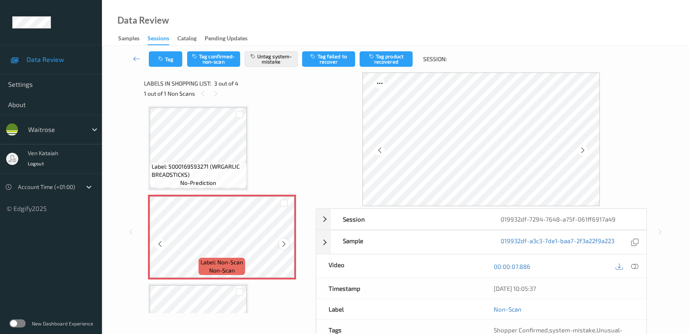
click at [284, 245] on icon at bounding box center [283, 244] width 7 height 7
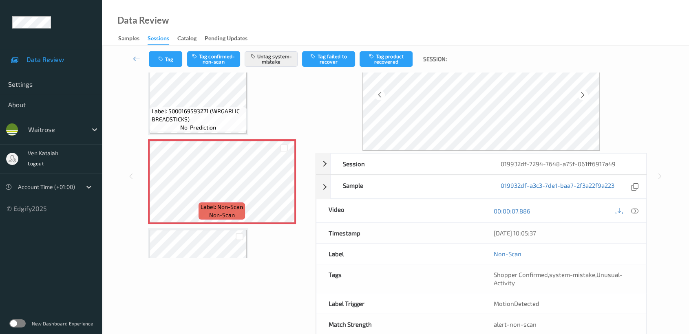
scroll to position [73, 0]
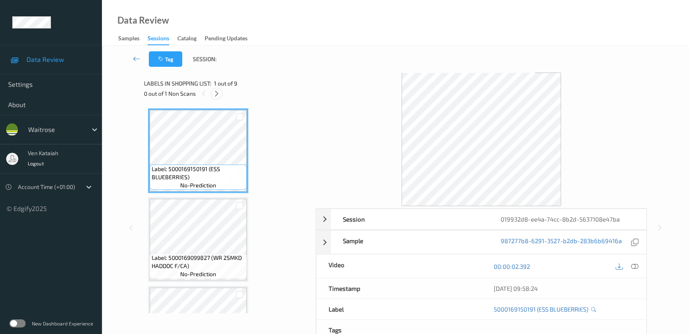
click at [214, 96] on icon at bounding box center [216, 93] width 7 height 7
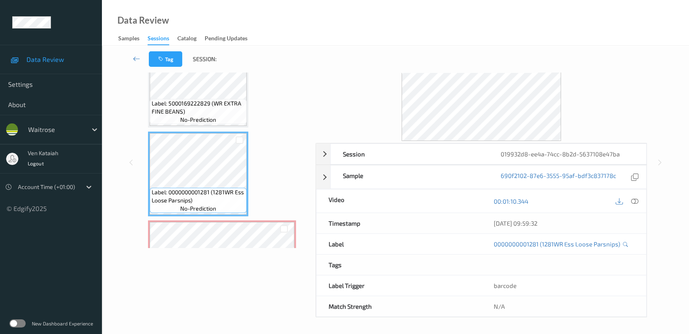
scroll to position [65, 0]
click at [635, 202] on icon at bounding box center [634, 201] width 7 height 7
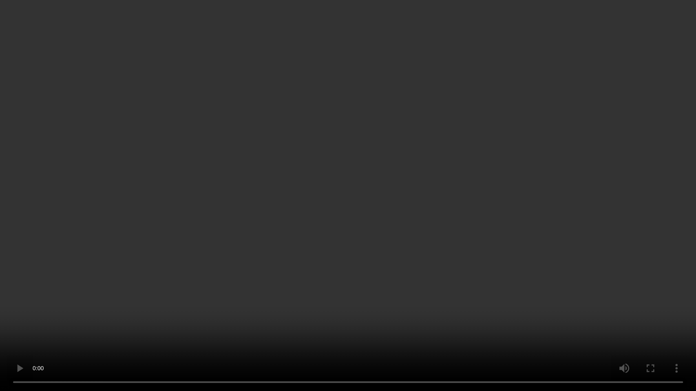
click at [458, 189] on video at bounding box center [348, 195] width 696 height 391
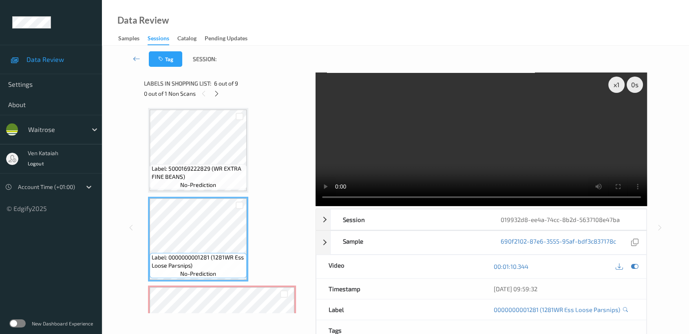
click at [640, 269] on div "00:01:10.344" at bounding box center [563, 266] width 165 height 23
click at [639, 267] on div at bounding box center [634, 266] width 11 height 11
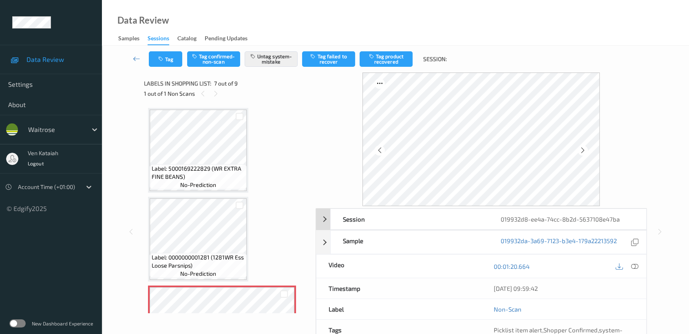
scroll to position [73, 0]
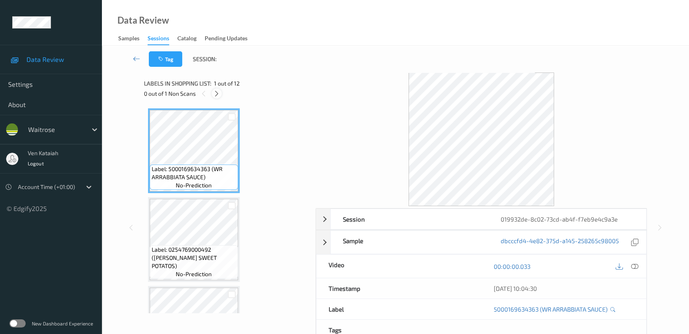
click at [219, 95] on icon at bounding box center [216, 93] width 7 height 7
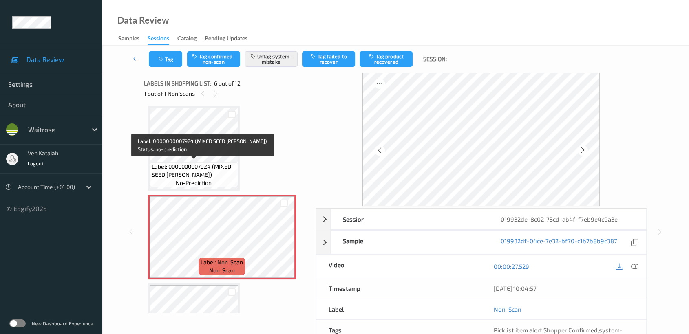
click at [205, 163] on span "Label: 0000000007924 (MIXED SEED [PERSON_NAME])" at bounding box center [194, 171] width 84 height 16
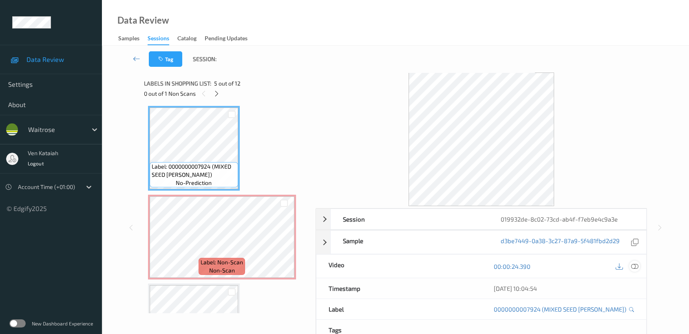
click at [635, 265] on icon at bounding box center [634, 266] width 7 height 7
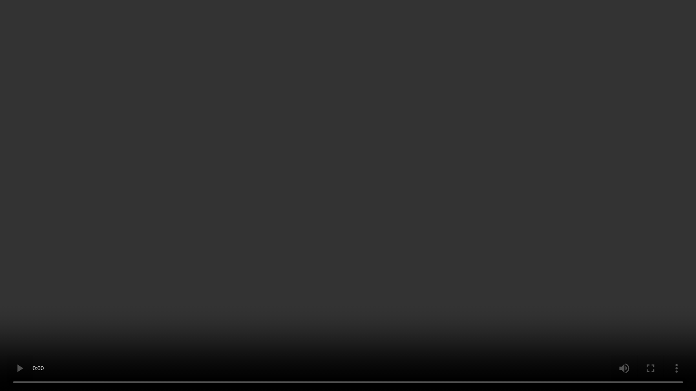
click at [496, 184] on video at bounding box center [348, 195] width 696 height 391
click at [415, 138] on video at bounding box center [348, 195] width 696 height 391
click at [464, 227] on video at bounding box center [348, 195] width 696 height 391
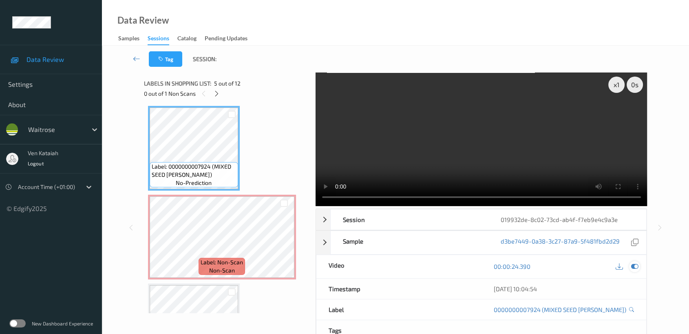
click at [630, 264] on div at bounding box center [634, 266] width 11 height 11
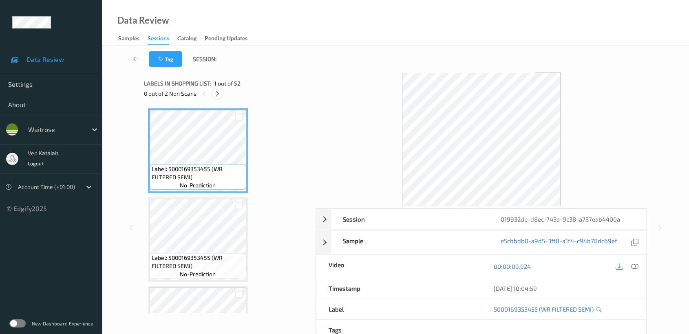
click at [218, 93] on icon at bounding box center [217, 93] width 7 height 7
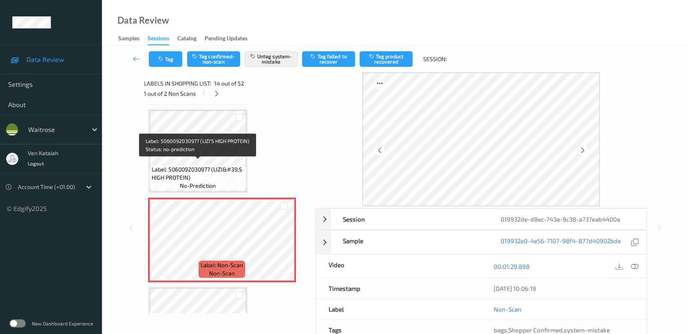
click at [210, 166] on span "Label: 5060092030977 (LIZI&#39;S HIGH PROTEIN)" at bounding box center [198, 174] width 93 height 16
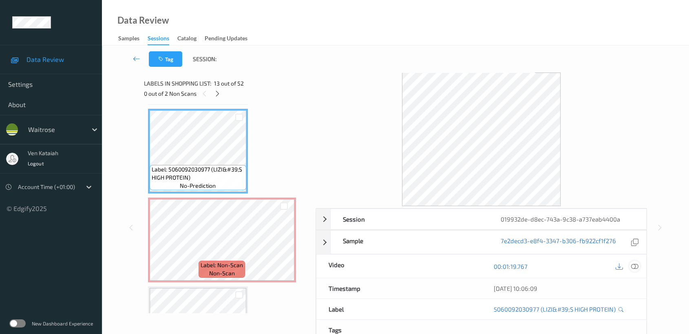
click at [636, 268] on icon at bounding box center [634, 266] width 7 height 7
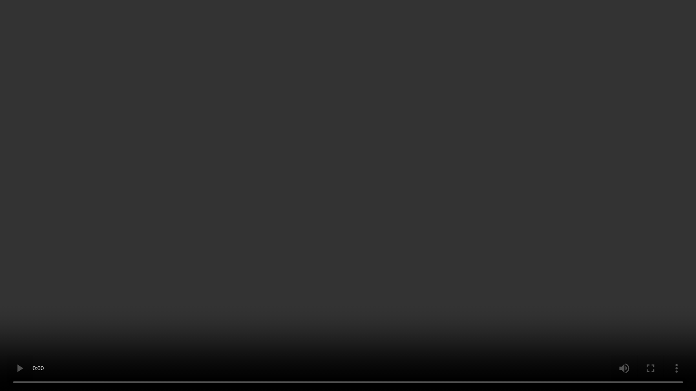
click at [540, 201] on video at bounding box center [348, 195] width 696 height 391
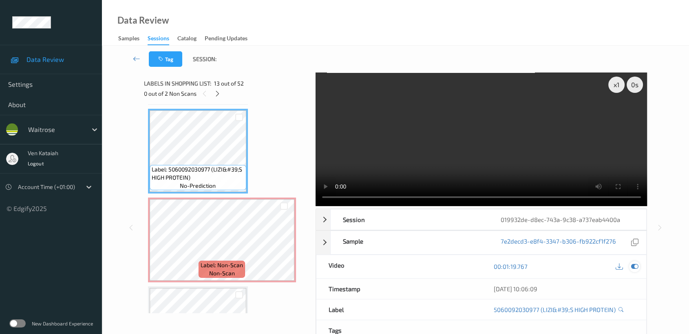
click at [636, 271] on div at bounding box center [634, 266] width 11 height 11
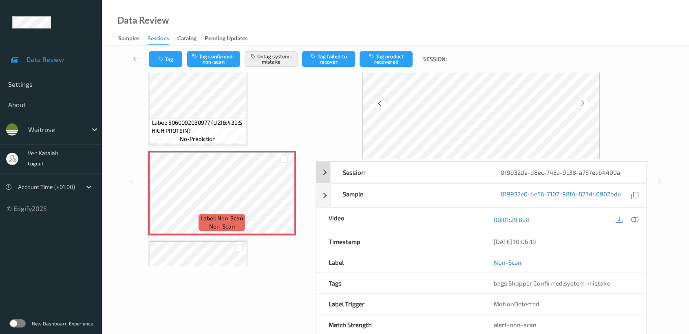
scroll to position [65, 0]
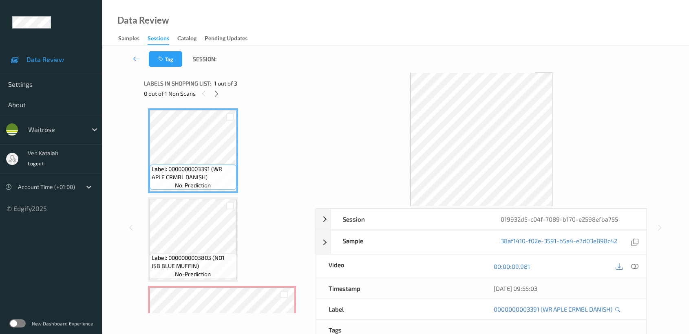
click at [221, 99] on div "Labels in shopping list: 1 out of 3 0 out of 1 Non Scans" at bounding box center [227, 89] width 166 height 32
drag, startPoint x: 212, startPoint y: 83, endPoint x: 212, endPoint y: 90, distance: 6.9
click at [212, 84] on div "Labels in shopping list: 1 out of 3" at bounding box center [227, 83] width 166 height 10
click at [212, 90] on div "0 out of 1 Non Scans" at bounding box center [227, 93] width 166 height 10
drag, startPoint x: 220, startPoint y: 92, endPoint x: 218, endPoint y: 96, distance: 4.8
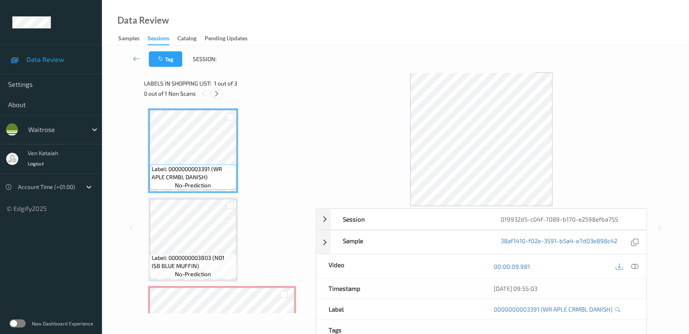
click at [219, 93] on icon at bounding box center [216, 93] width 7 height 7
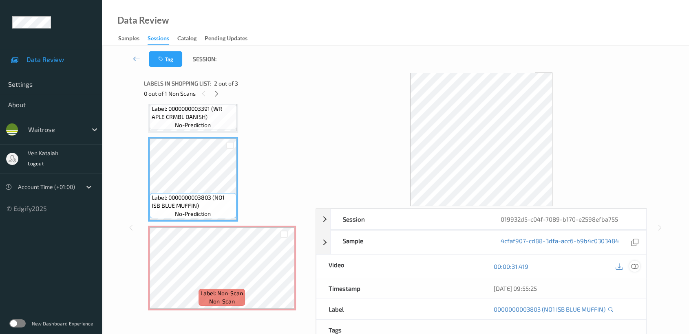
click at [639, 265] on div at bounding box center [634, 266] width 11 height 11
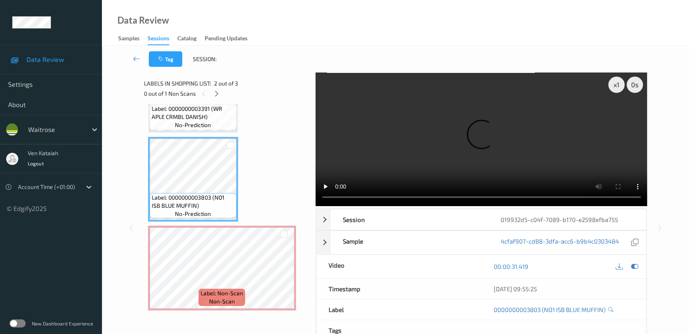
scroll to position [3, 0]
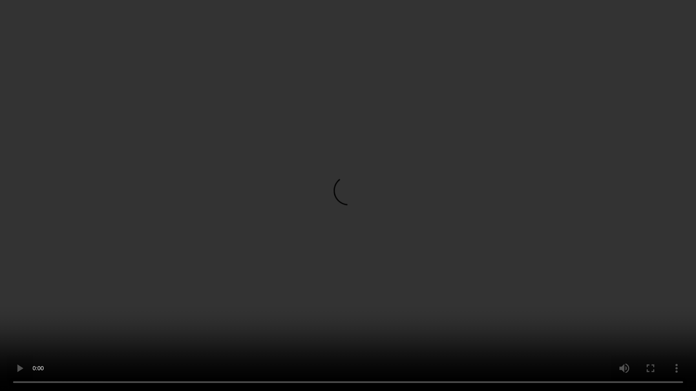
click at [407, 218] on video at bounding box center [348, 195] width 696 height 391
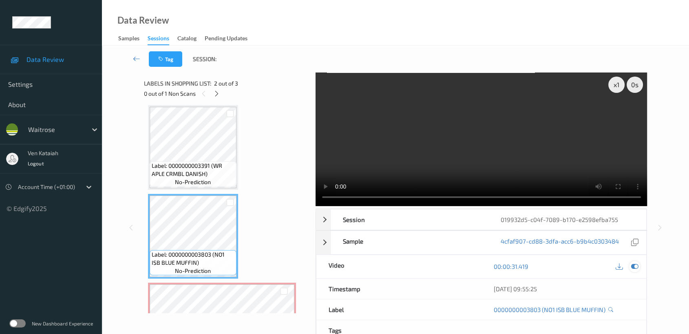
click at [635, 265] on icon at bounding box center [634, 266] width 7 height 7
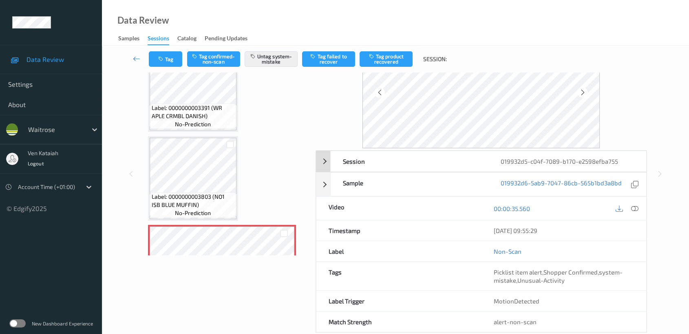
scroll to position [73, 0]
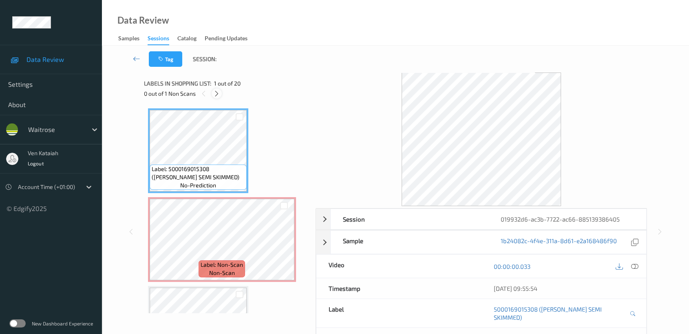
click at [222, 95] on div at bounding box center [217, 93] width 10 height 10
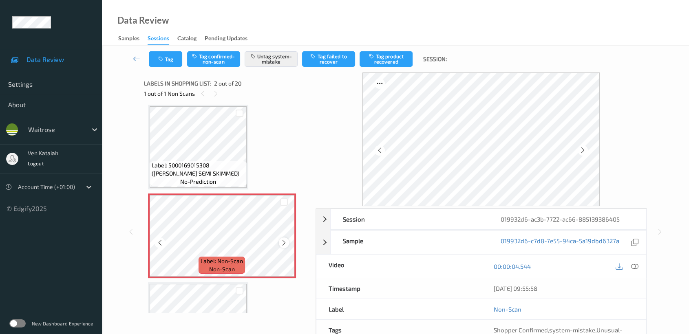
click at [281, 242] on icon at bounding box center [283, 242] width 7 height 7
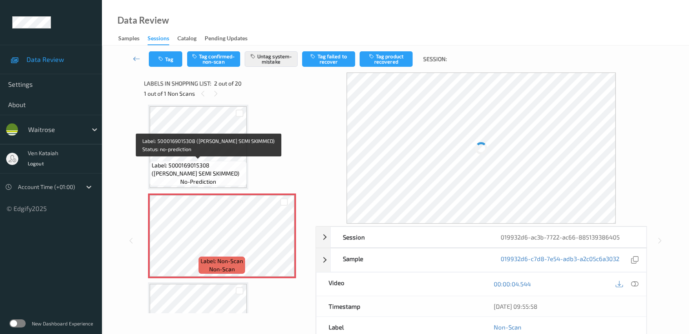
click at [221, 161] on span "Label: 5000169015308 ([PERSON_NAME] SEMI SKIMMED)" at bounding box center [198, 169] width 93 height 16
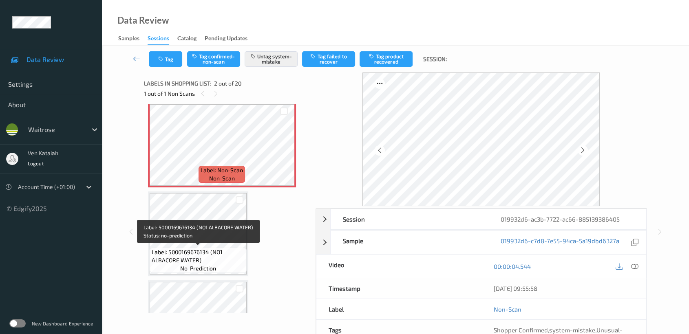
scroll to position [4, 0]
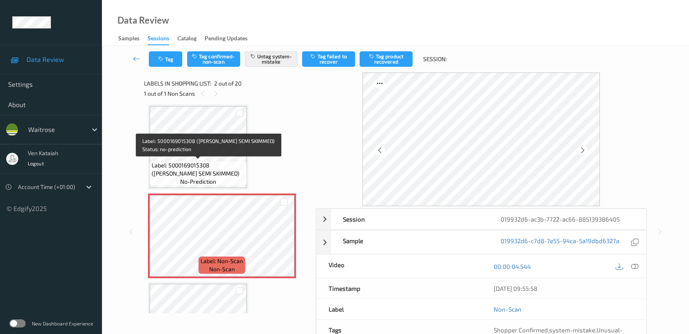
click at [227, 176] on span "Label: 5000169015308 ([PERSON_NAME] SEMI SKIMMED)" at bounding box center [198, 169] width 93 height 16
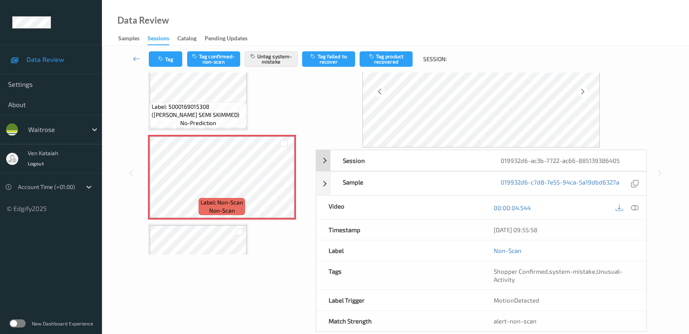
scroll to position [73, 0]
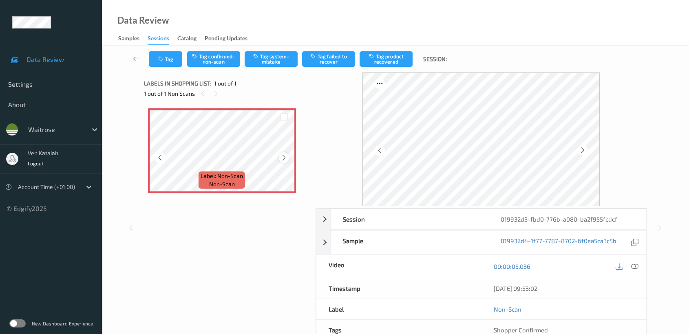
click at [284, 161] on icon at bounding box center [283, 157] width 7 height 7
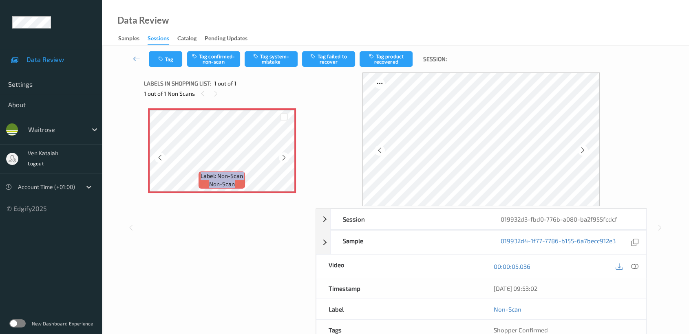
click at [284, 161] on icon at bounding box center [283, 157] width 7 height 7
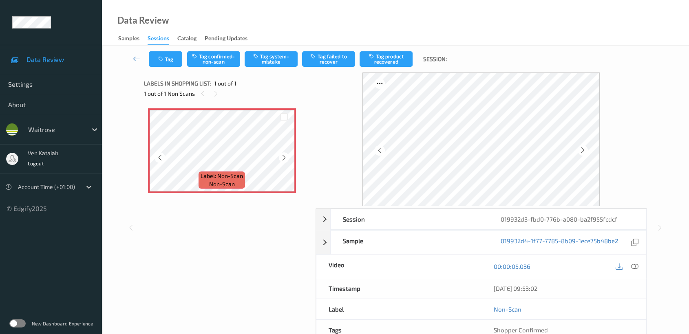
click at [284, 161] on icon at bounding box center [283, 157] width 7 height 7
click at [638, 266] on icon at bounding box center [634, 266] width 7 height 7
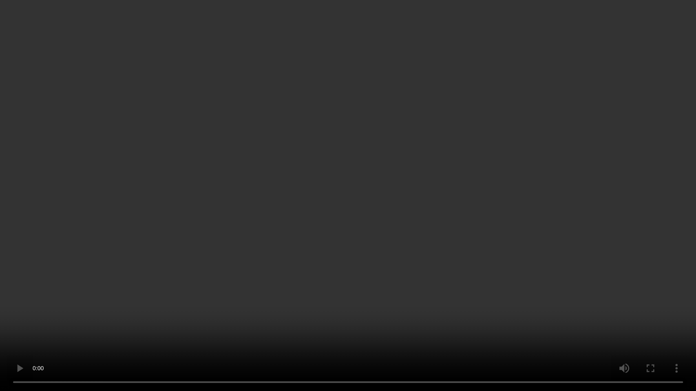
click at [441, 220] on video at bounding box center [348, 195] width 696 height 391
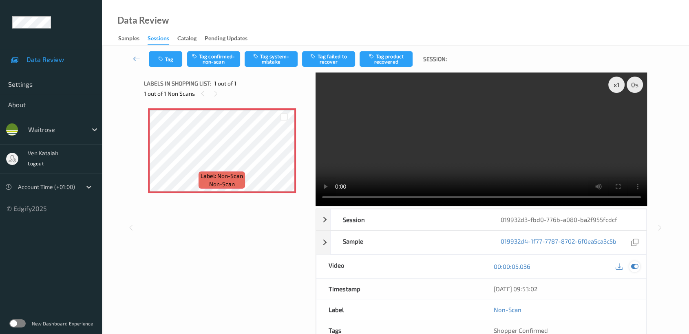
click at [638, 268] on icon at bounding box center [634, 266] width 7 height 7
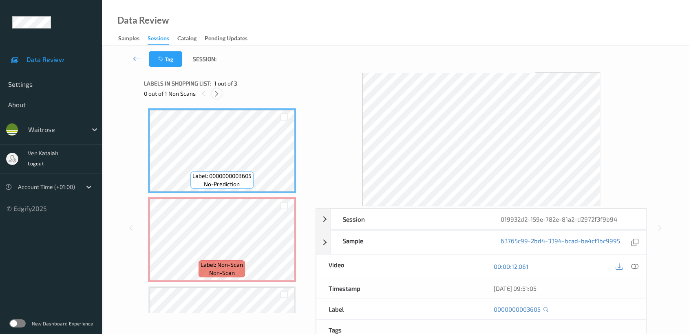
click at [214, 95] on icon at bounding box center [216, 93] width 7 height 7
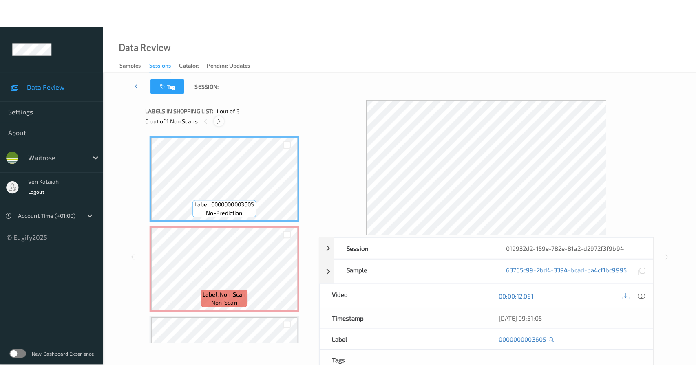
scroll to position [4, 0]
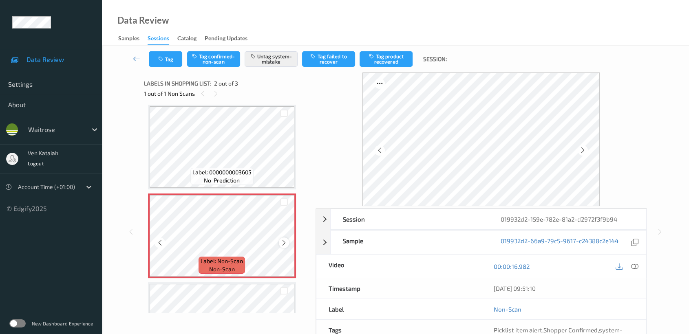
click at [284, 239] on icon at bounding box center [283, 242] width 7 height 7
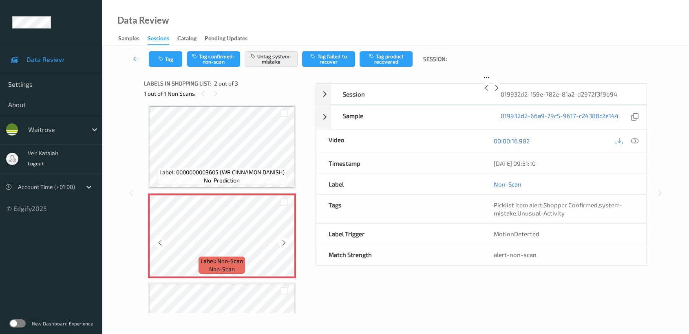
click at [284, 239] on div "Label: Non-Scan non-scan" at bounding box center [222, 236] width 148 height 85
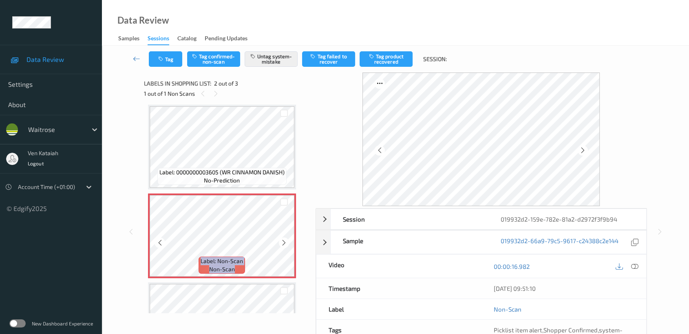
click at [284, 239] on icon at bounding box center [283, 242] width 7 height 7
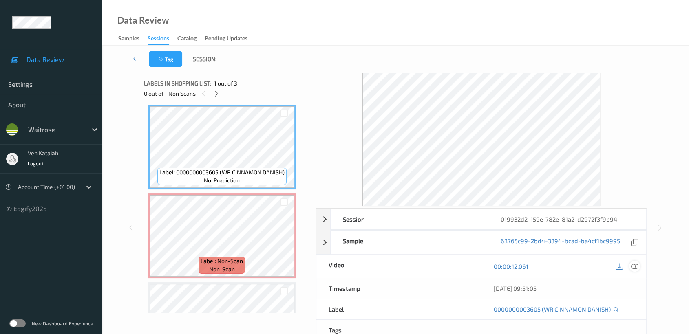
click at [634, 263] on icon at bounding box center [634, 266] width 7 height 7
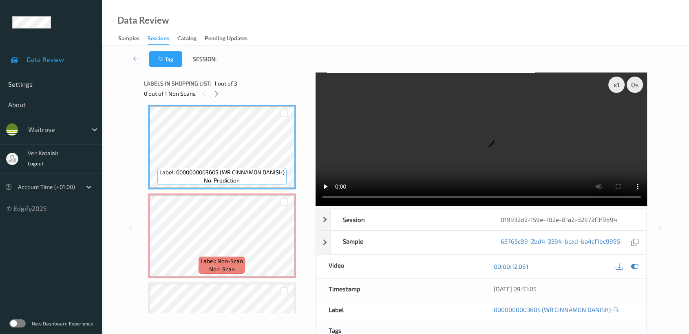
scroll to position [3, 0]
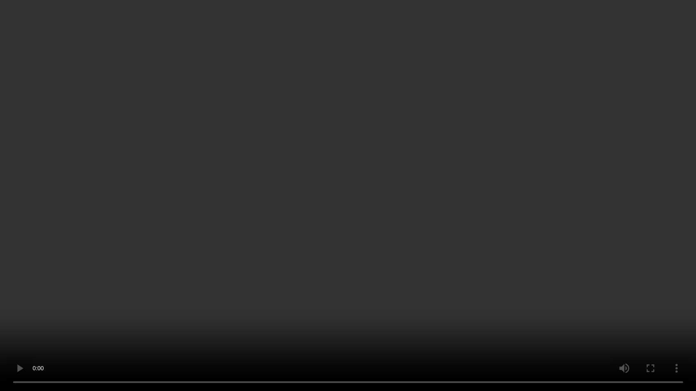
click at [352, 322] on video at bounding box center [348, 195] width 696 height 391
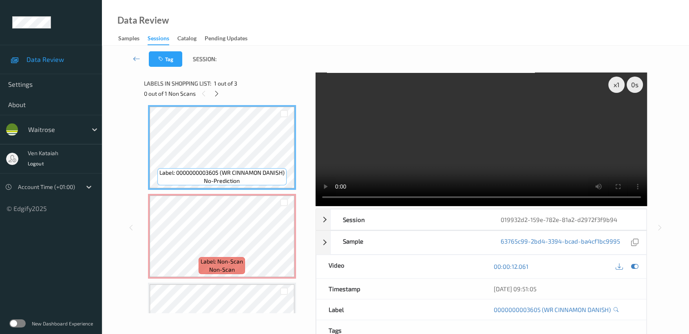
click at [643, 272] on div "00:00:12.061" at bounding box center [563, 266] width 165 height 23
click at [633, 267] on icon at bounding box center [634, 266] width 7 height 7
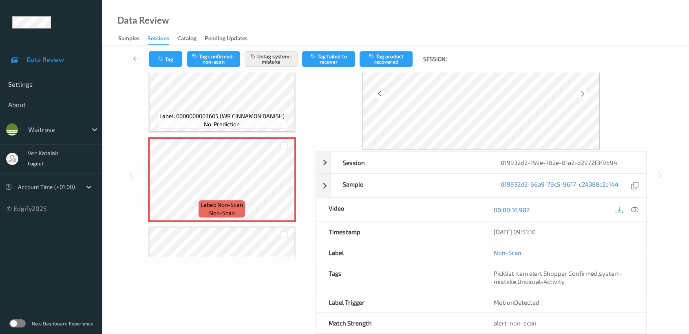
scroll to position [73, 0]
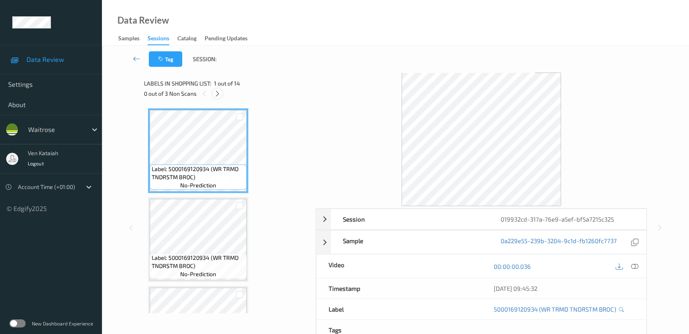
click at [216, 95] on icon at bounding box center [217, 93] width 7 height 7
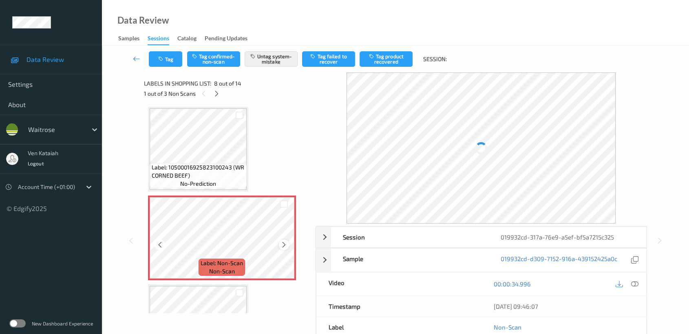
click at [283, 242] on icon at bounding box center [283, 244] width 7 height 7
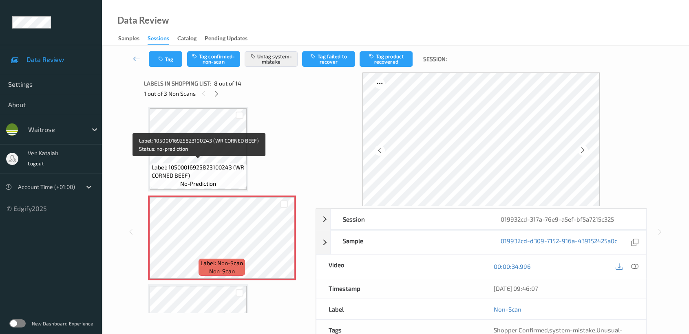
click at [212, 172] on span "Label: 10500016925823100243 (WR CORNED BEEF)" at bounding box center [198, 171] width 93 height 16
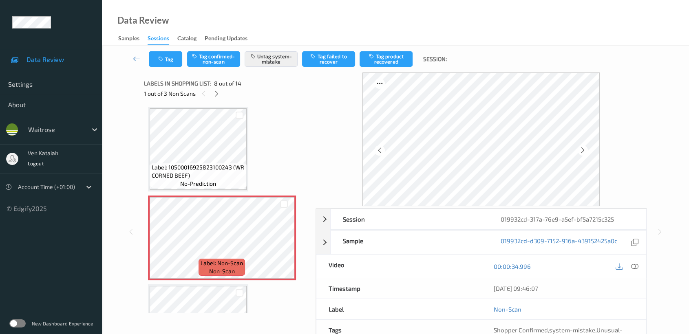
click at [212, 185] on div "Label: 10500016925823100243 (WR CORNED BEEF) no-prediction" at bounding box center [198, 175] width 97 height 25
click at [280, 242] on icon at bounding box center [283, 244] width 7 height 7
click at [636, 269] on icon at bounding box center [634, 266] width 7 height 7
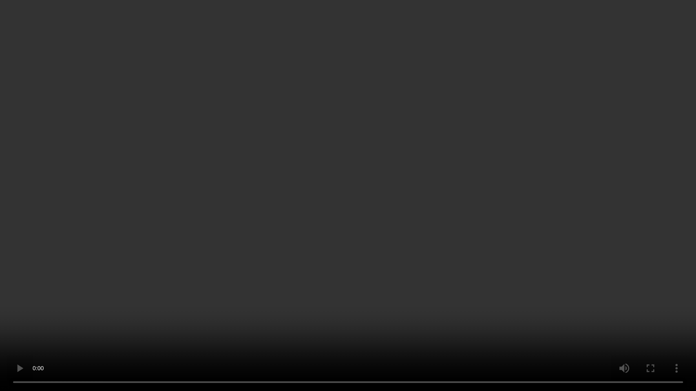
click at [417, 230] on video at bounding box center [348, 195] width 696 height 391
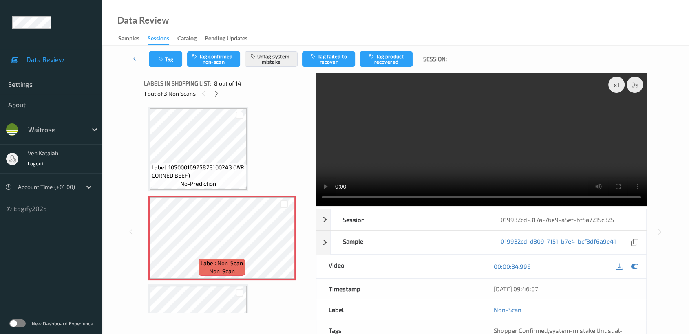
click at [582, 176] on video at bounding box center [482, 140] width 332 height 134
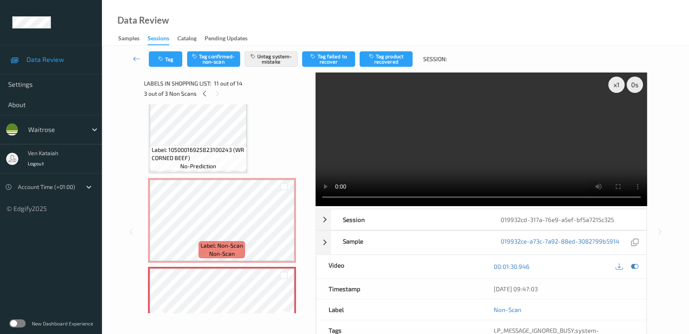
scroll to position [716, 0]
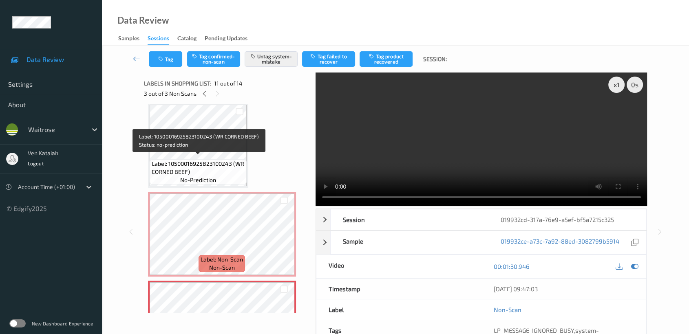
click at [199, 161] on span "Label: 10500016925823100243 (WR CORNED BEEF)" at bounding box center [198, 168] width 93 height 16
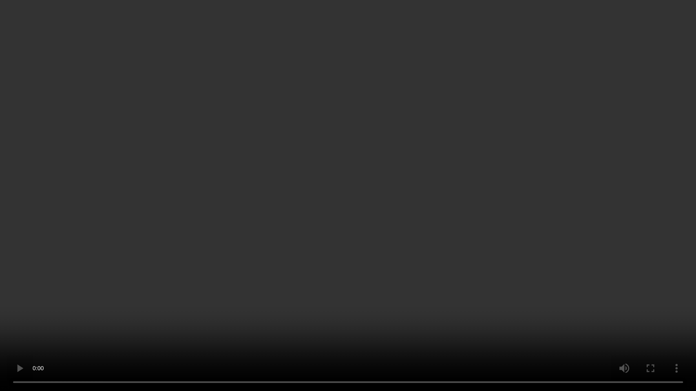
click at [518, 215] on video at bounding box center [348, 195] width 696 height 391
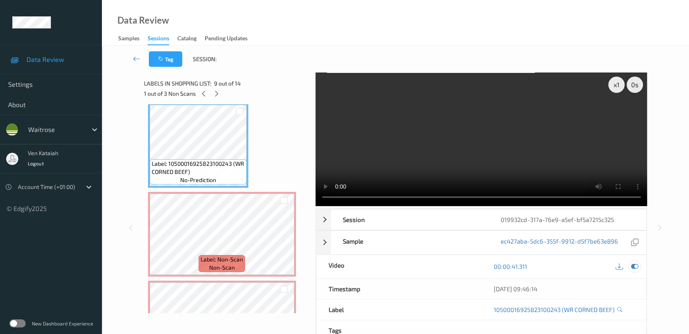
click at [637, 267] on icon at bounding box center [634, 266] width 7 height 7
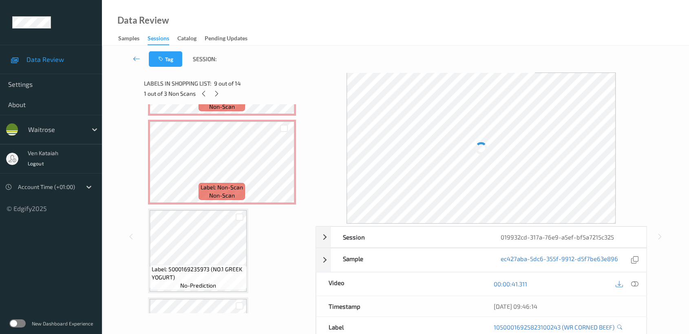
scroll to position [897, 0]
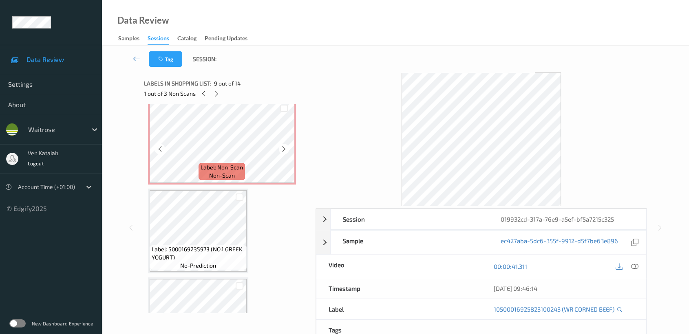
click at [222, 179] on div "Label: Non-Scan non-scan" at bounding box center [222, 142] width 148 height 85
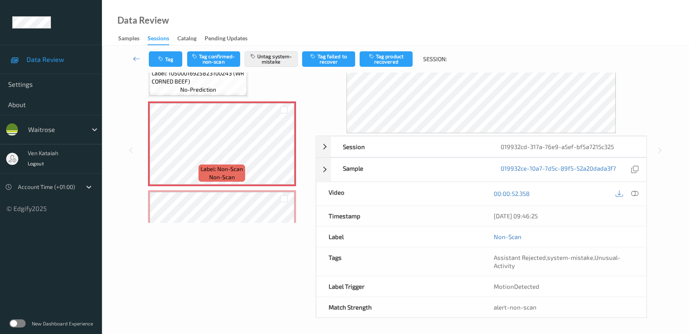
scroll to position [73, 0]
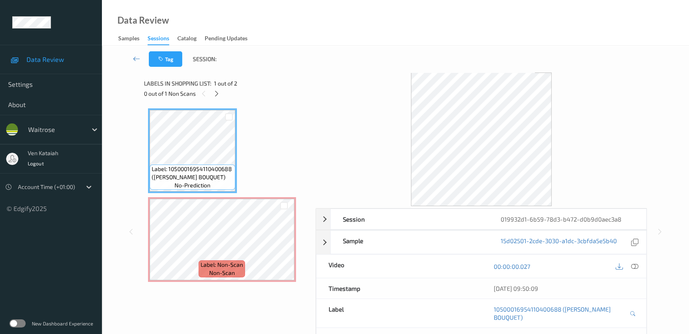
click at [222, 92] on div "0 out of 1 Non Scans" at bounding box center [227, 93] width 166 height 10
click at [221, 92] on div at bounding box center [217, 93] width 10 height 10
click at [213, 91] on div at bounding box center [217, 93] width 10 height 10
click at [218, 92] on icon at bounding box center [216, 93] width 7 height 7
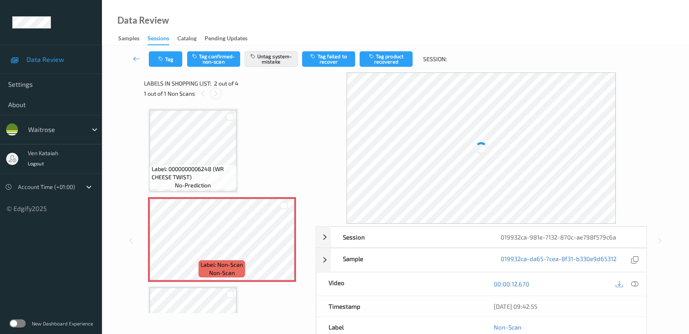
scroll to position [4, 0]
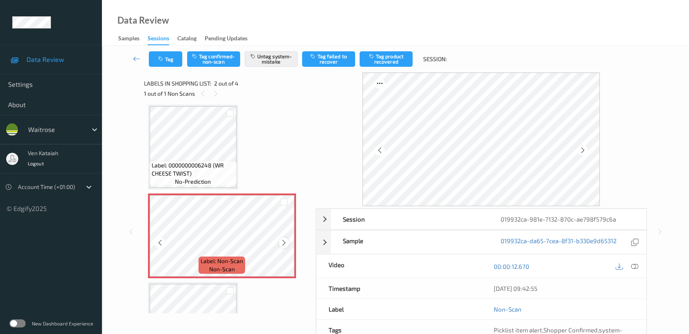
click at [282, 241] on icon at bounding box center [283, 242] width 7 height 7
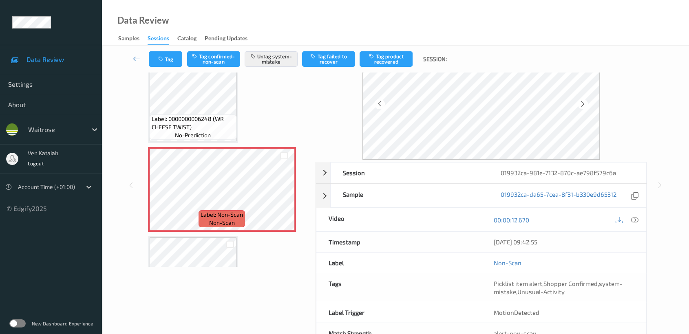
scroll to position [73, 0]
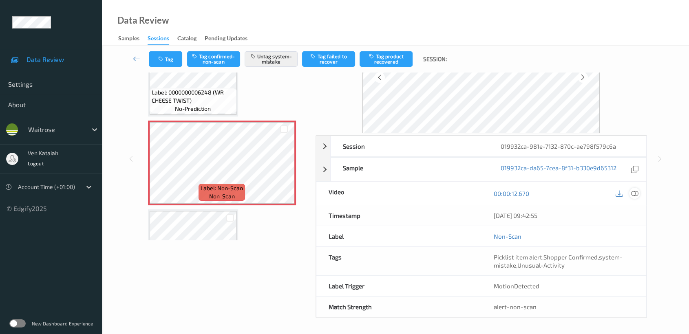
click at [637, 195] on icon at bounding box center [634, 193] width 7 height 7
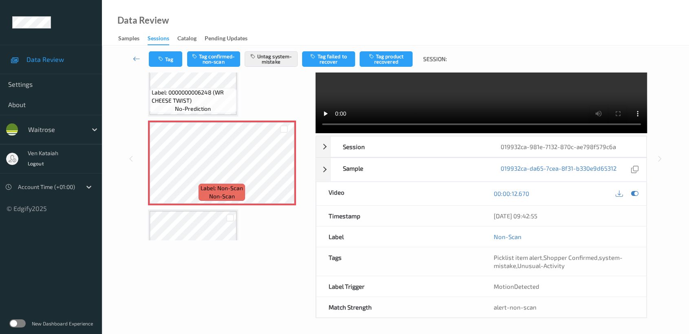
scroll to position [0, 0]
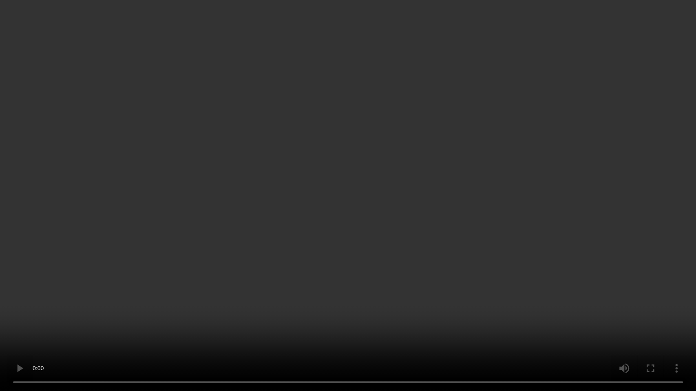
click at [378, 201] on video at bounding box center [348, 195] width 696 height 391
click at [234, 209] on video at bounding box center [348, 195] width 696 height 391
click at [265, 222] on video at bounding box center [348, 195] width 696 height 391
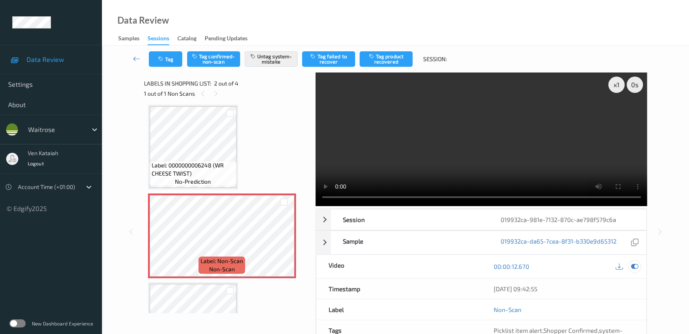
click at [633, 263] on icon at bounding box center [634, 266] width 7 height 7
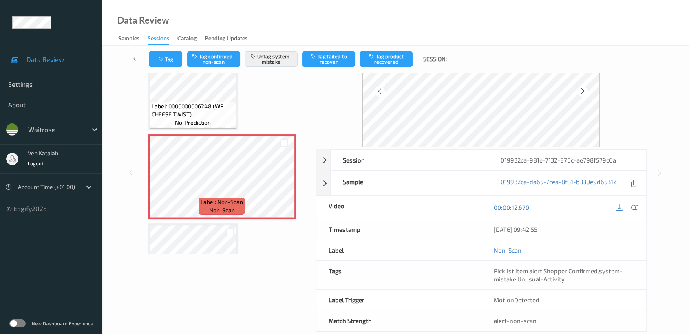
scroll to position [73, 0]
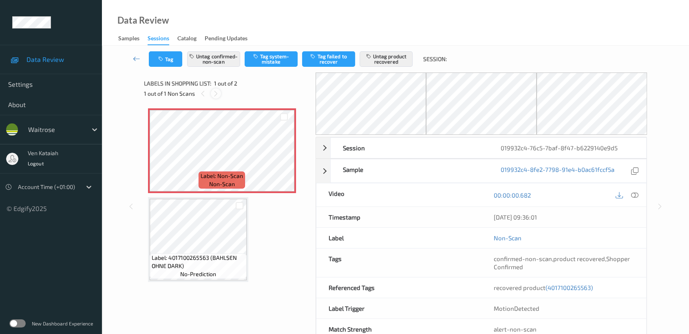
click at [214, 92] on icon at bounding box center [215, 93] width 7 height 7
click at [283, 157] on icon at bounding box center [283, 157] width 7 height 7
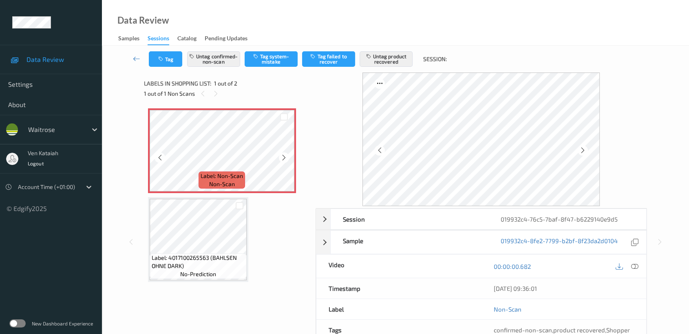
click at [283, 157] on icon at bounding box center [283, 157] width 7 height 7
click at [632, 265] on icon at bounding box center [634, 266] width 7 height 7
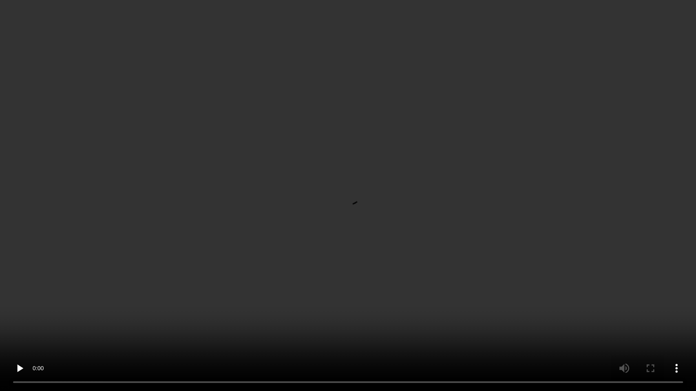
click at [26, 282] on video at bounding box center [348, 195] width 696 height 391
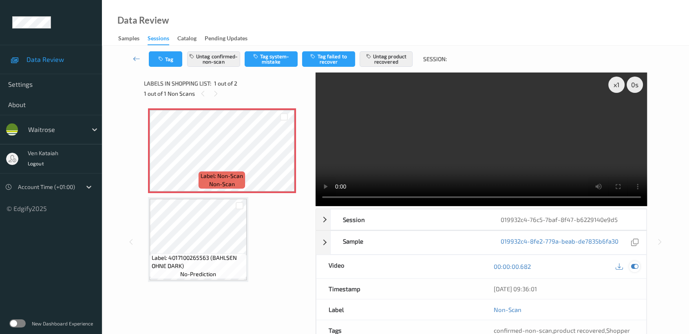
click at [633, 268] on icon at bounding box center [634, 266] width 7 height 7
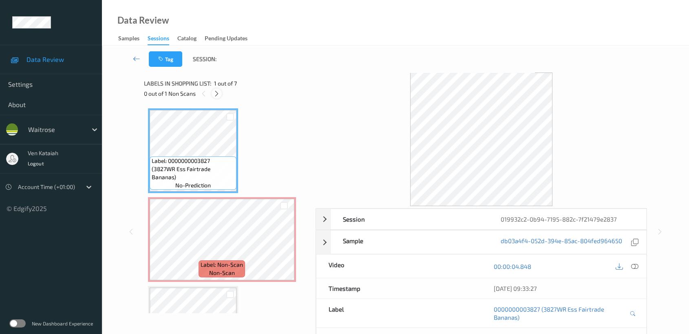
click at [217, 94] on icon at bounding box center [216, 93] width 7 height 7
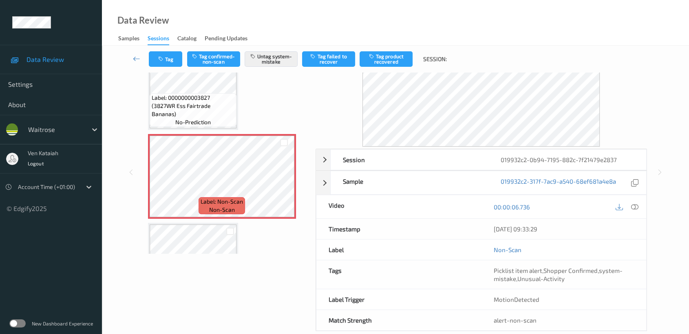
scroll to position [73, 0]
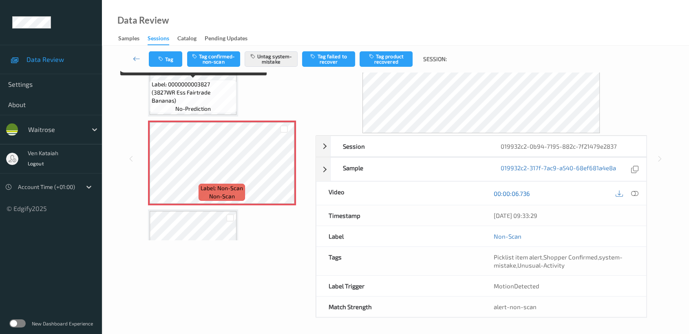
drag, startPoint x: 174, startPoint y: 100, endPoint x: 509, endPoint y: 197, distance: 348.8
click at [174, 99] on span "Label: 0000000003827 (3827WR Ess Fairtrade Bananas)" at bounding box center [193, 92] width 83 height 24
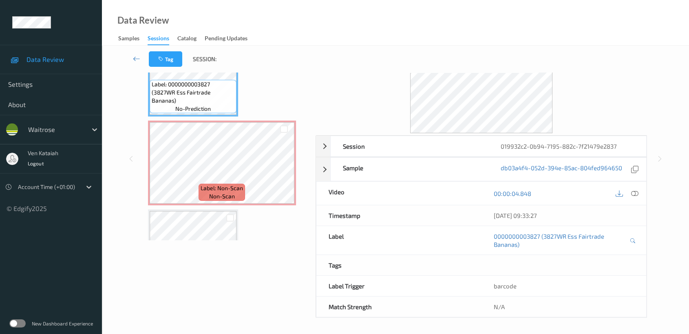
scroll to position [0, 0]
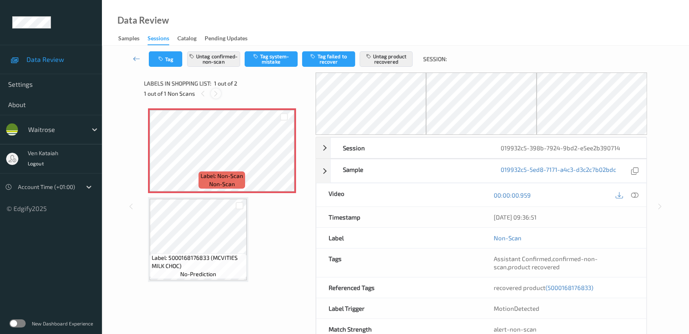
click at [219, 95] on div at bounding box center [216, 93] width 10 height 10
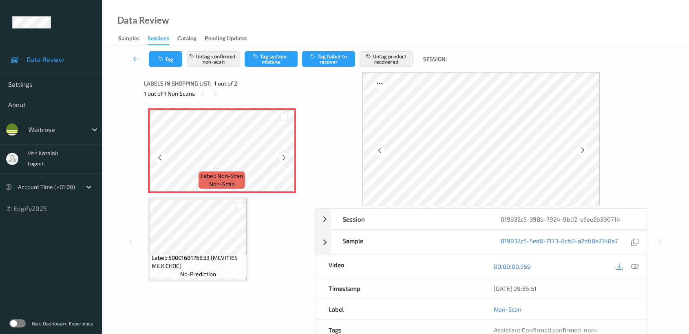
click at [283, 158] on icon at bounding box center [283, 157] width 7 height 7
click at [633, 262] on div at bounding box center [634, 266] width 11 height 11
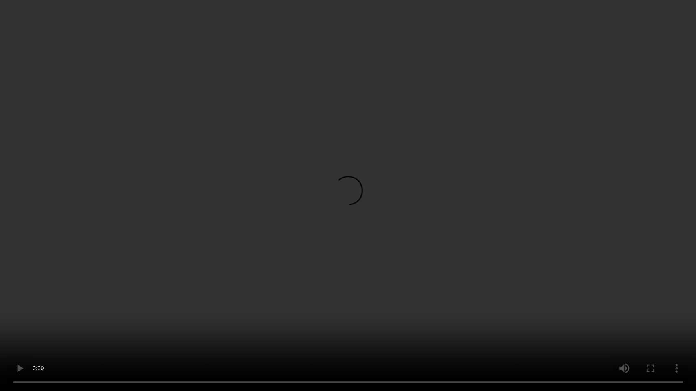
click at [571, 185] on video at bounding box center [348, 195] width 696 height 391
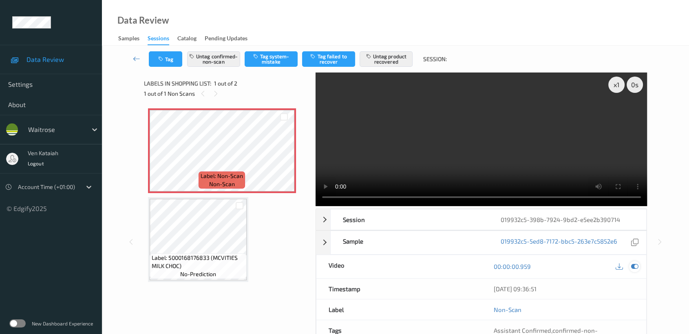
click at [637, 264] on icon at bounding box center [634, 266] width 7 height 7
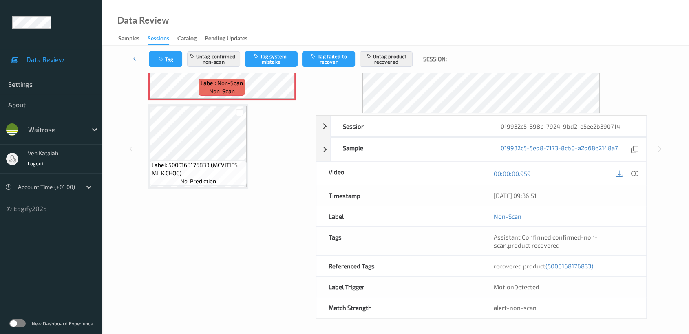
scroll to position [94, 0]
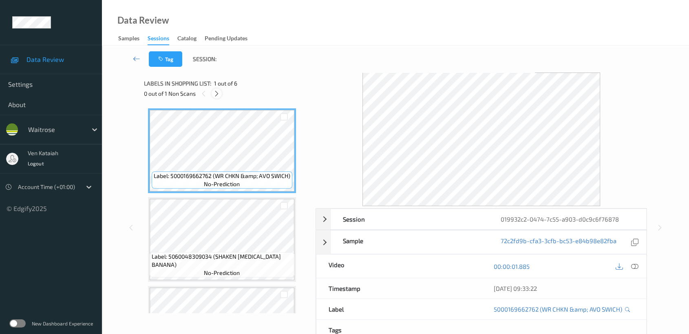
click at [217, 94] on icon at bounding box center [216, 93] width 7 height 7
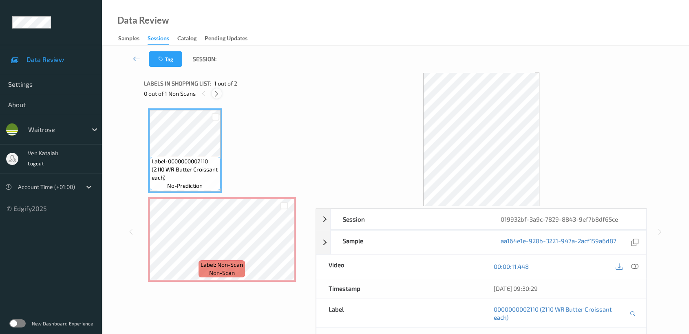
click at [214, 95] on icon at bounding box center [216, 93] width 7 height 7
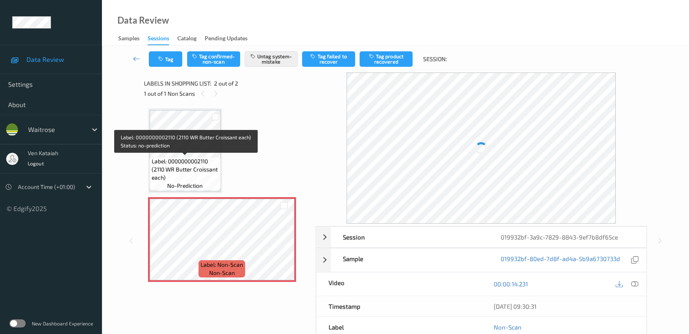
click at [199, 167] on span "Label: 0000000002110 (2110 WR Butter Croissant each)" at bounding box center [185, 169] width 67 height 24
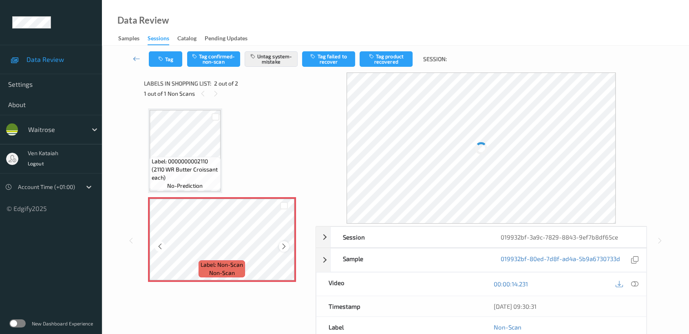
click at [280, 245] on icon at bounding box center [283, 246] width 7 height 7
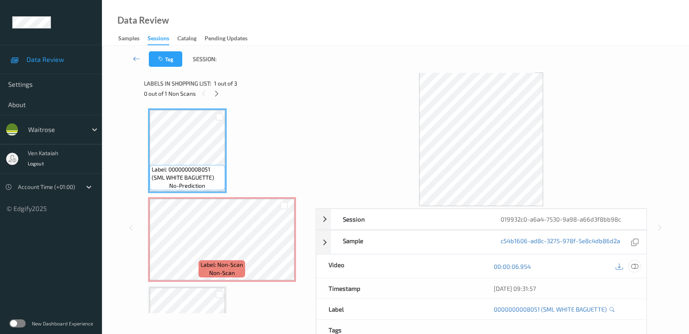
click at [631, 268] on icon at bounding box center [634, 266] width 7 height 7
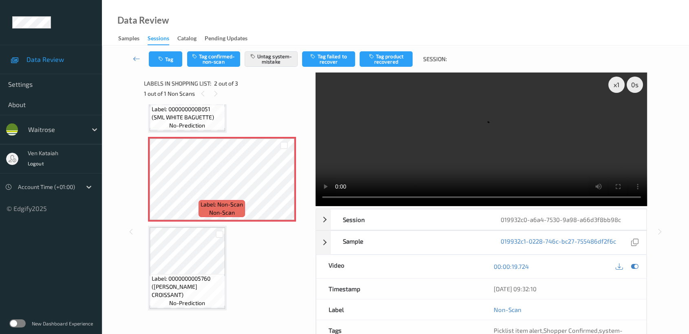
click at [199, 109] on span "Label: 0000000008051 (SML WHITE BAGUETTE)" at bounding box center [187, 113] width 71 height 16
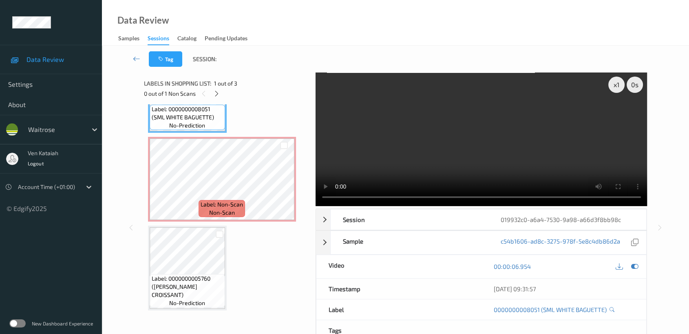
scroll to position [3, 0]
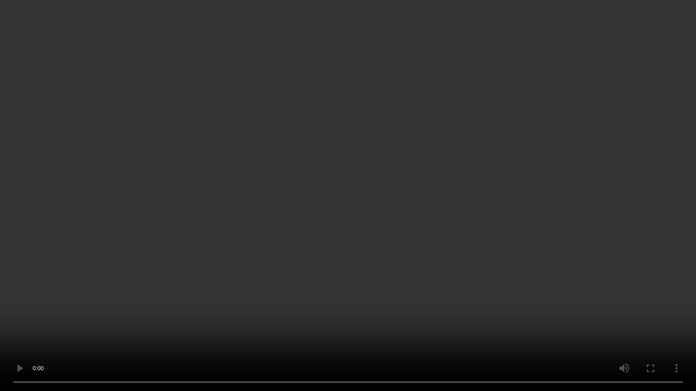
click at [517, 206] on video at bounding box center [348, 195] width 696 height 391
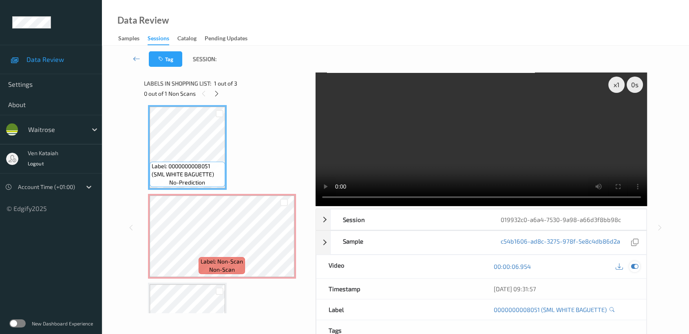
click at [632, 263] on icon at bounding box center [634, 266] width 7 height 7
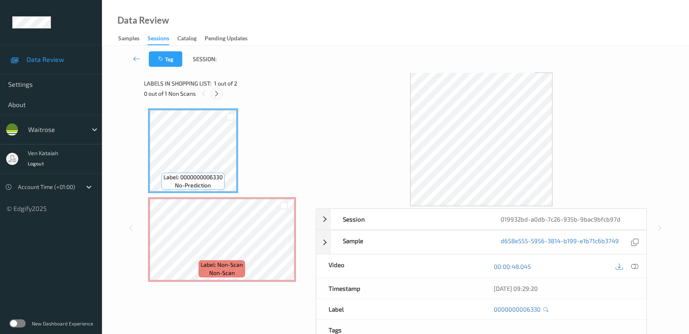
click at [220, 95] on icon at bounding box center [216, 93] width 7 height 7
click at [637, 266] on icon at bounding box center [634, 266] width 7 height 7
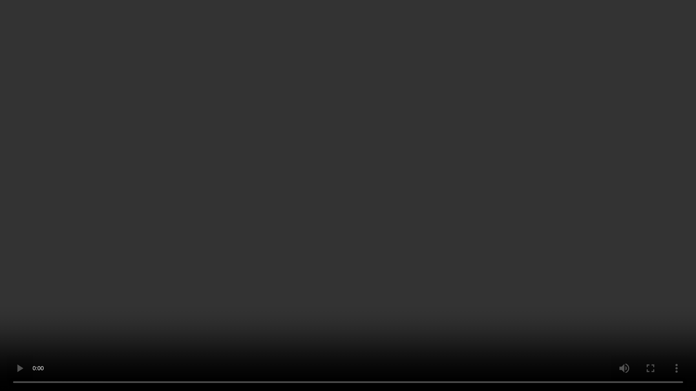
click at [383, 175] on video at bounding box center [348, 195] width 696 height 391
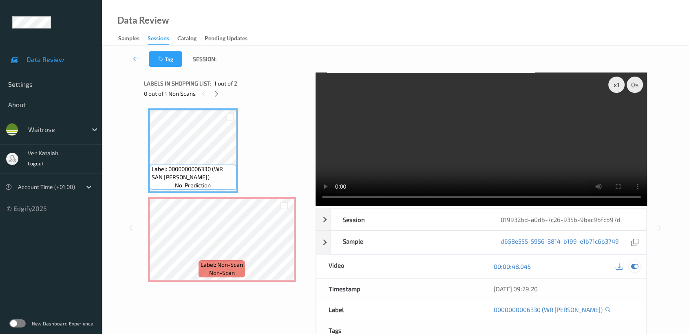
click at [631, 263] on icon at bounding box center [634, 266] width 7 height 7
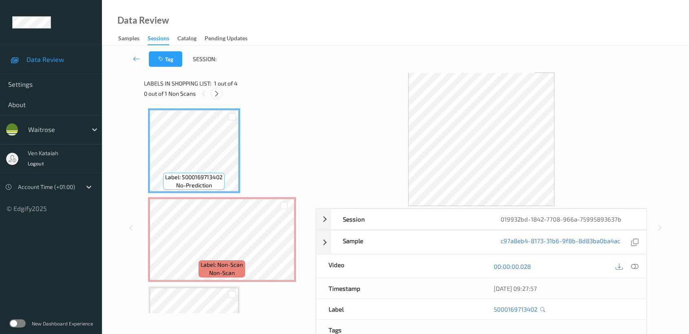
click at [221, 94] on div at bounding box center [217, 93] width 10 height 10
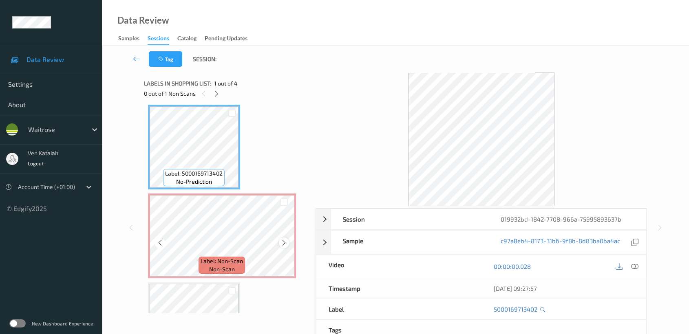
click at [287, 241] on div at bounding box center [284, 243] width 10 height 10
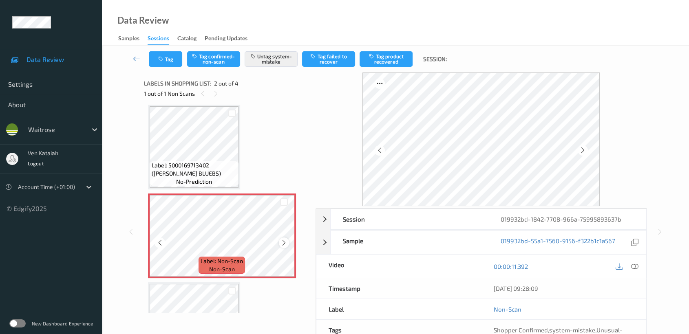
click at [284, 242] on icon at bounding box center [283, 242] width 7 height 7
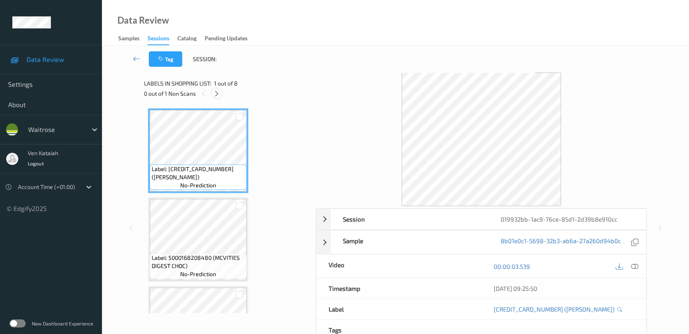
click at [217, 93] on icon at bounding box center [216, 93] width 7 height 7
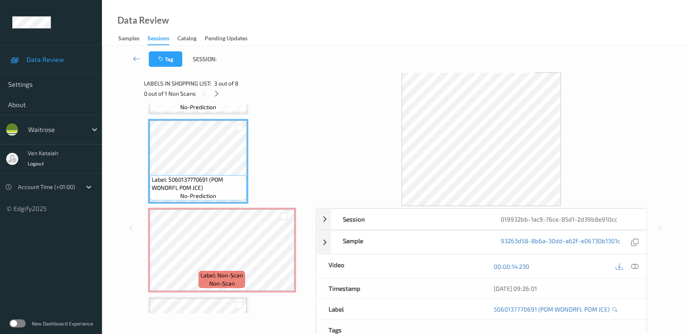
scroll to position [181, 0]
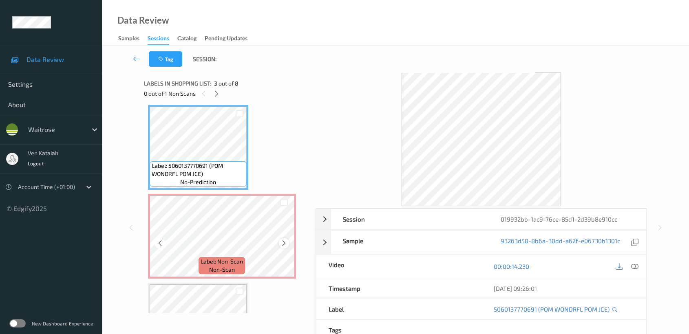
click at [282, 241] on icon at bounding box center [283, 243] width 7 height 7
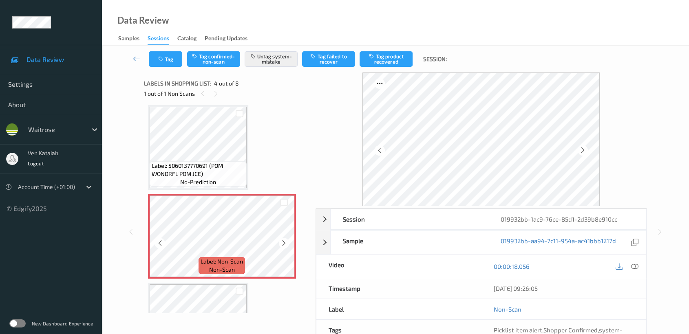
click at [282, 241] on icon at bounding box center [283, 243] width 7 height 7
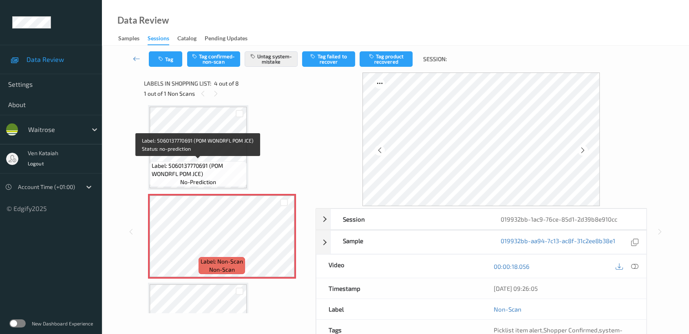
click at [236, 176] on span "Label: 5060137770691 (POM WONDRFL POM JCE)" at bounding box center [198, 170] width 93 height 16
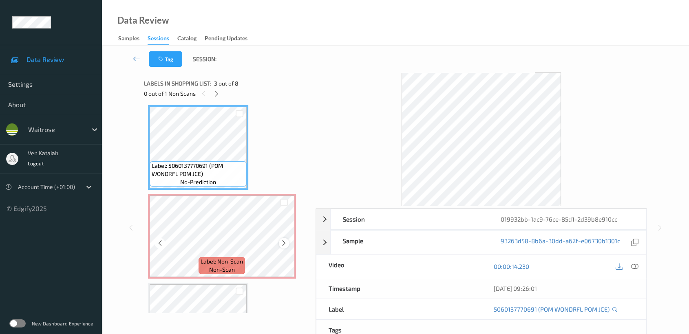
click at [283, 244] on icon at bounding box center [283, 243] width 7 height 7
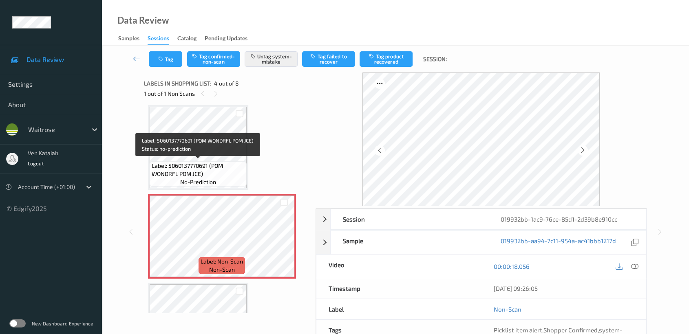
click at [232, 165] on span "Label: 5060137770691 (POM WONDRFL POM JCE)" at bounding box center [198, 170] width 93 height 16
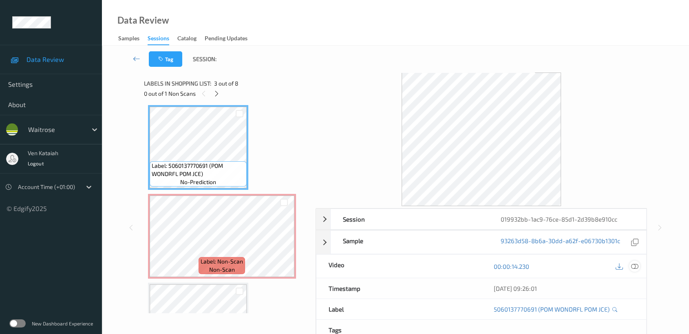
click at [633, 268] on icon at bounding box center [634, 266] width 7 height 7
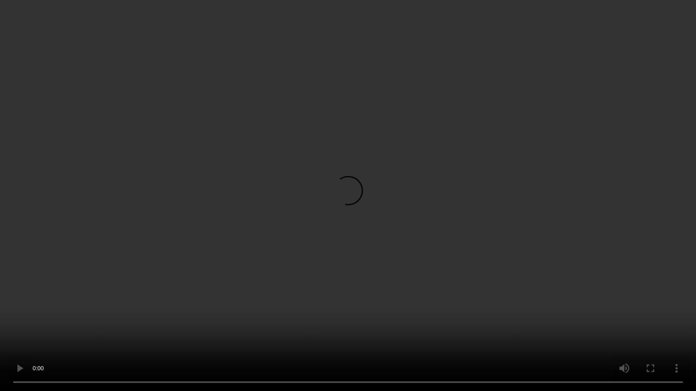
click at [446, 216] on video at bounding box center [348, 195] width 696 height 391
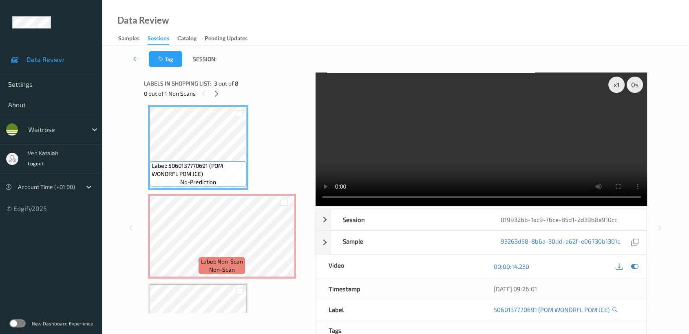
click at [638, 264] on icon at bounding box center [634, 266] width 7 height 7
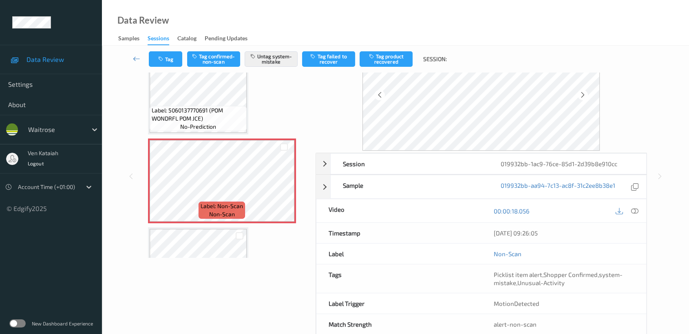
scroll to position [73, 0]
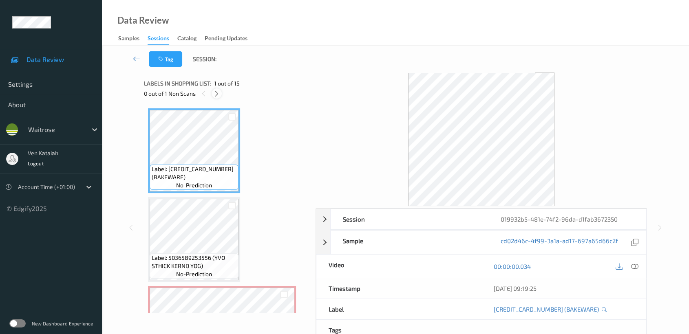
click at [222, 94] on div at bounding box center [217, 93] width 10 height 10
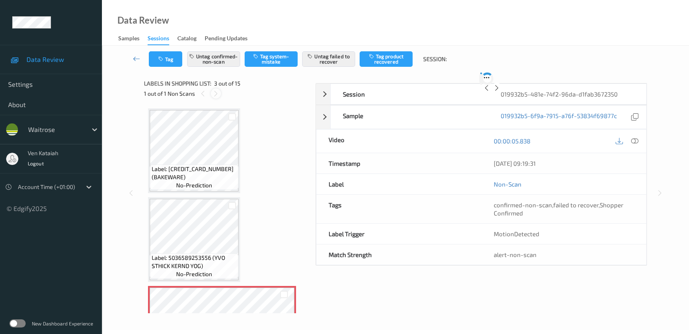
scroll to position [92, 0]
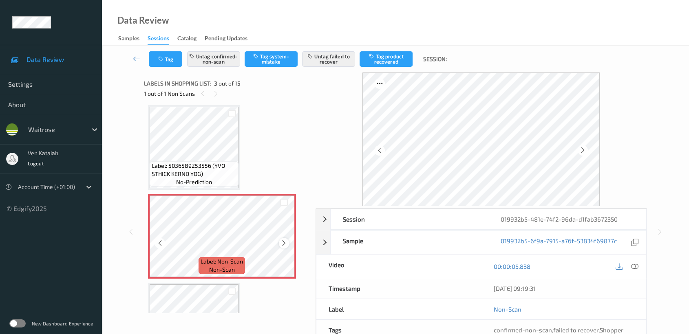
click at [283, 240] on icon at bounding box center [283, 243] width 7 height 7
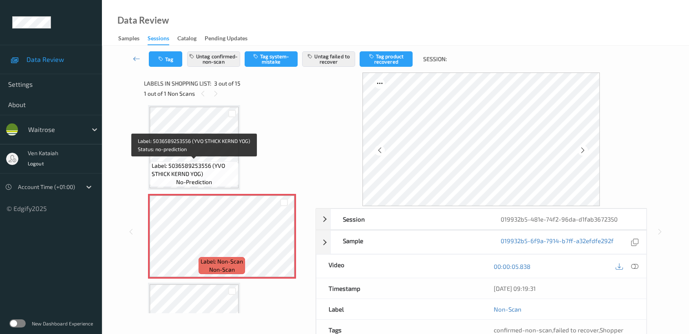
click at [233, 170] on span "Label: 5036589253556 (YVO STHICK KERND YOG)" at bounding box center [194, 170] width 85 height 16
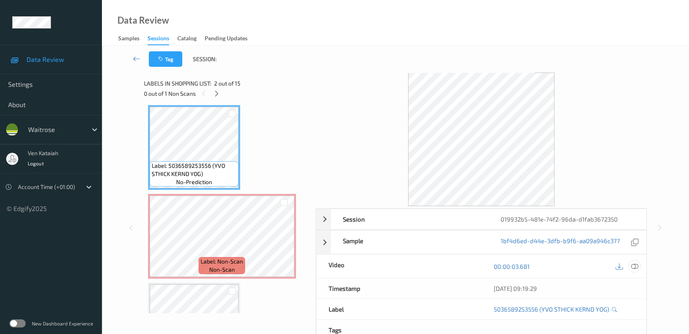
click at [634, 266] on icon at bounding box center [634, 266] width 7 height 7
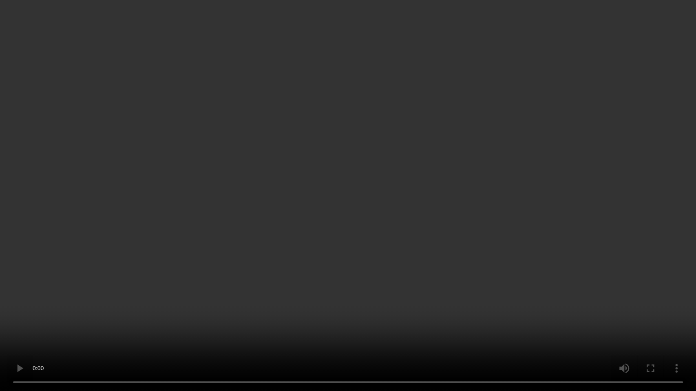
click at [590, 214] on video at bounding box center [348, 195] width 696 height 391
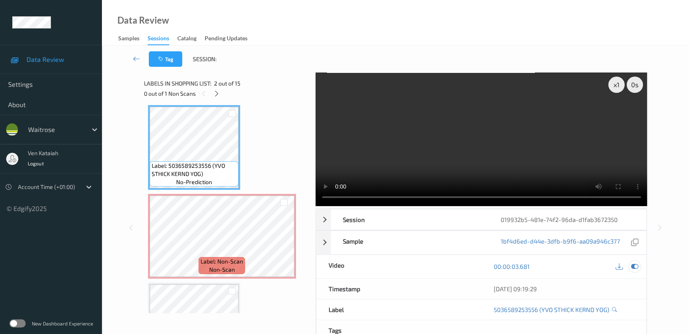
click at [637, 265] on icon at bounding box center [634, 266] width 7 height 7
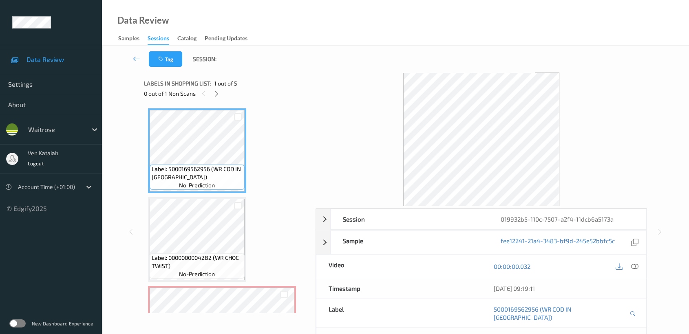
click at [223, 95] on div "0 out of 1 Non Scans" at bounding box center [227, 93] width 166 height 10
click at [215, 93] on icon at bounding box center [216, 93] width 7 height 7
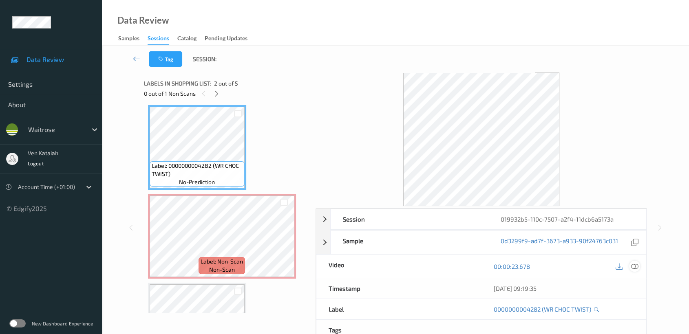
click at [633, 266] on icon at bounding box center [634, 266] width 7 height 7
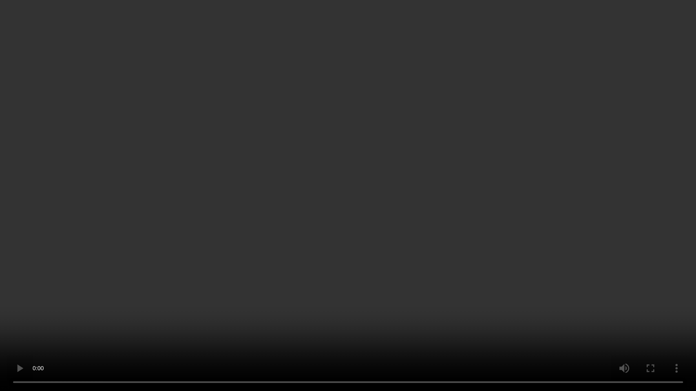
click at [449, 207] on video at bounding box center [348, 195] width 696 height 391
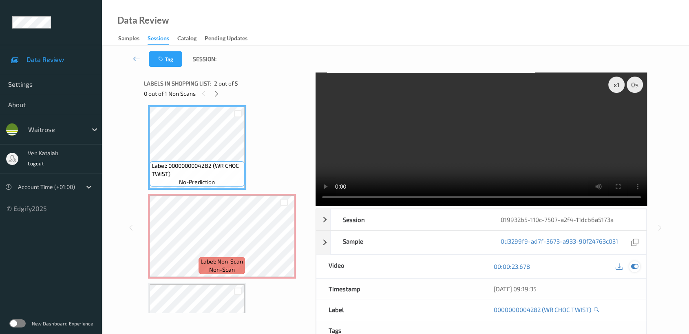
click at [636, 263] on icon at bounding box center [634, 266] width 7 height 7
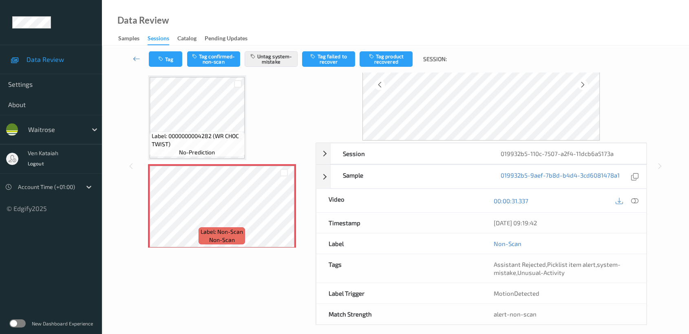
scroll to position [73, 0]
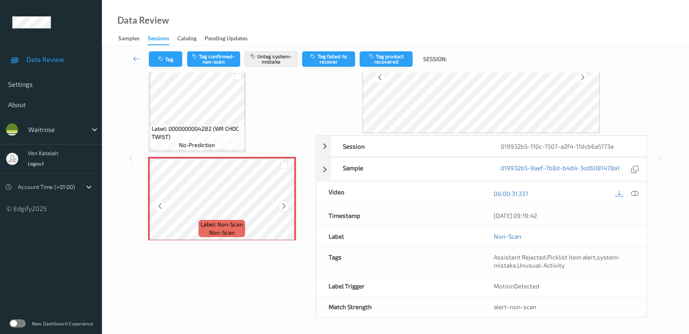
click at [284, 203] on icon at bounding box center [283, 206] width 7 height 7
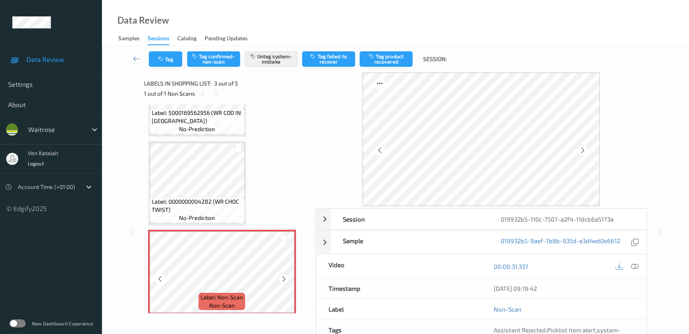
click at [282, 278] on icon at bounding box center [283, 279] width 7 height 7
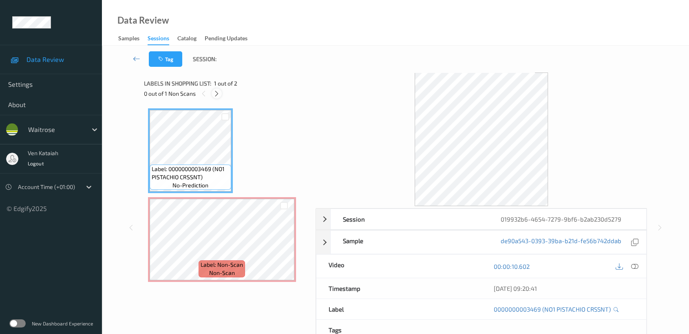
click at [219, 92] on icon at bounding box center [216, 93] width 7 height 7
click at [218, 96] on icon at bounding box center [216, 93] width 7 height 7
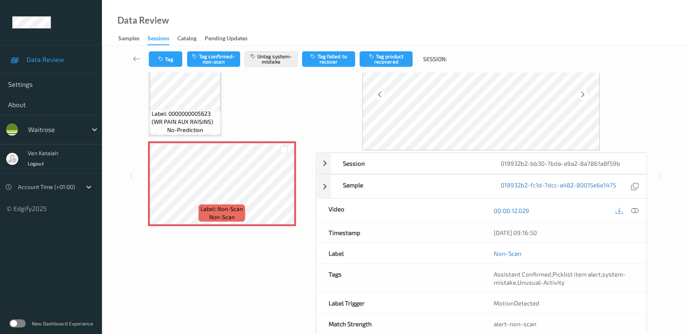
scroll to position [73, 0]
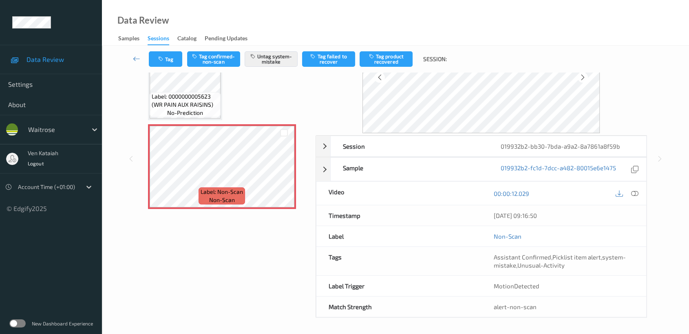
click at [203, 110] on div "Label: 0000000005623 (WR PAIN AUX RAISINS) no-prediction" at bounding box center [185, 104] width 71 height 25
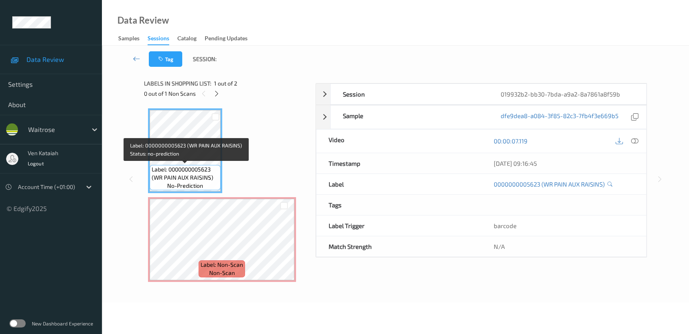
scroll to position [65, 0]
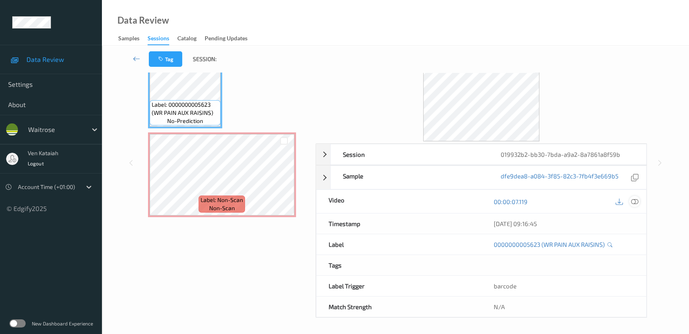
click at [630, 199] on div at bounding box center [634, 201] width 11 height 11
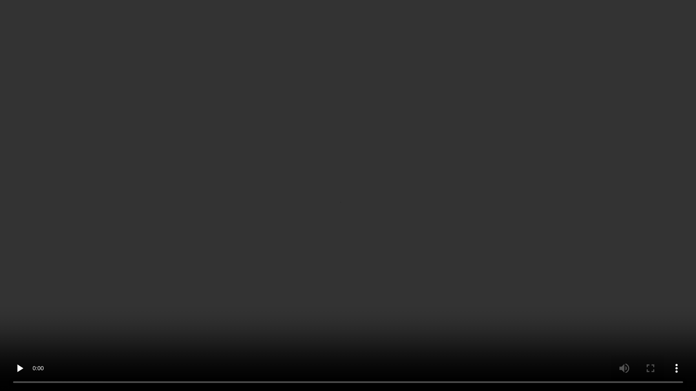
click at [358, 310] on video at bounding box center [348, 195] width 696 height 391
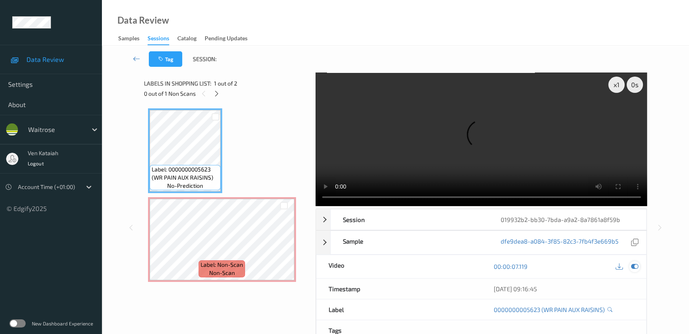
click at [638, 269] on icon at bounding box center [634, 266] width 7 height 7
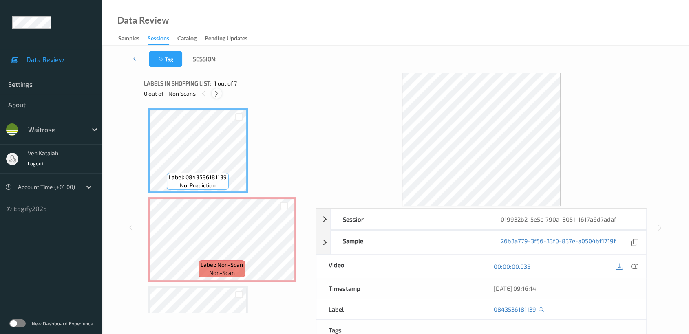
click at [218, 94] on icon at bounding box center [216, 93] width 7 height 7
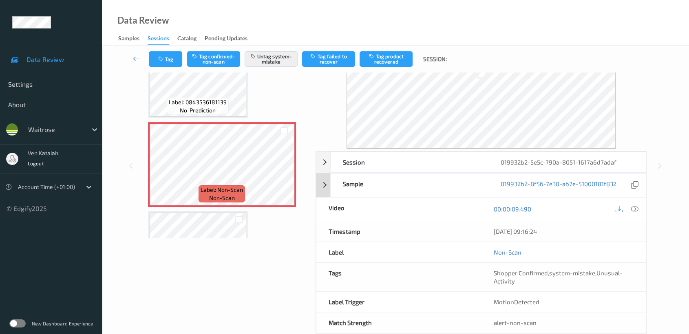
scroll to position [91, 0]
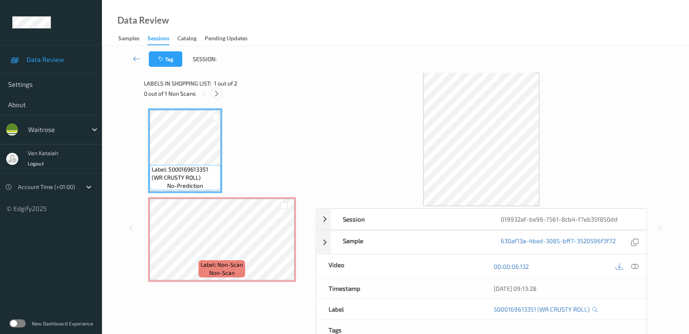
click at [216, 96] on icon at bounding box center [216, 93] width 7 height 7
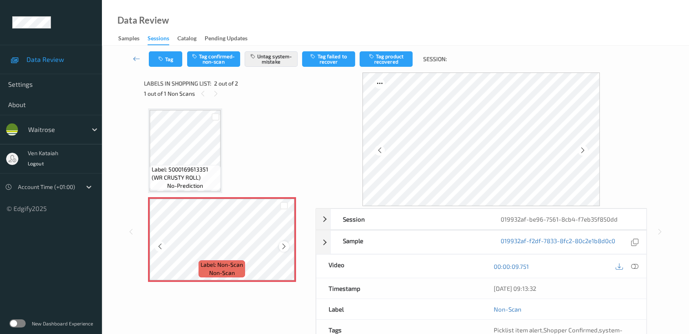
click at [279, 248] on div at bounding box center [284, 246] width 10 height 10
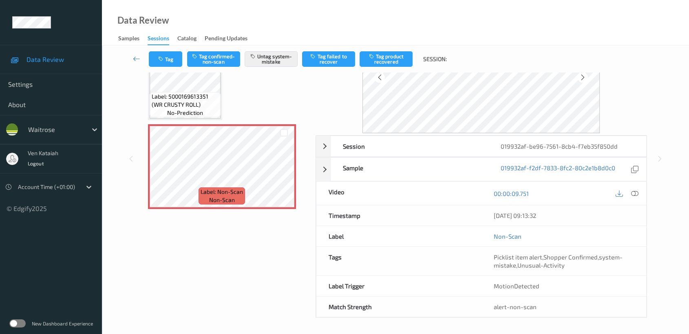
click at [202, 113] on span "no-prediction" at bounding box center [185, 113] width 36 height 8
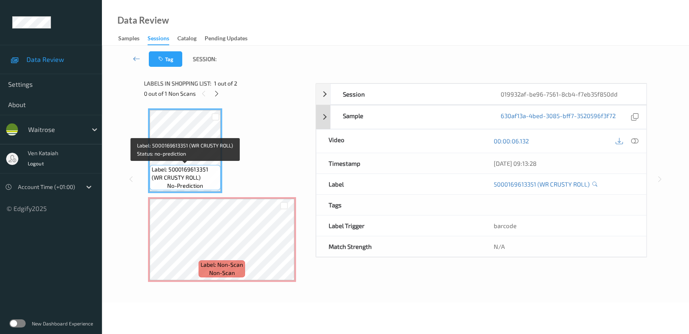
scroll to position [65, 0]
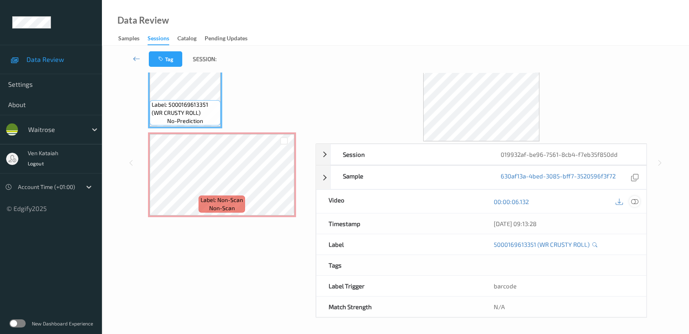
click at [633, 202] on icon at bounding box center [634, 201] width 7 height 7
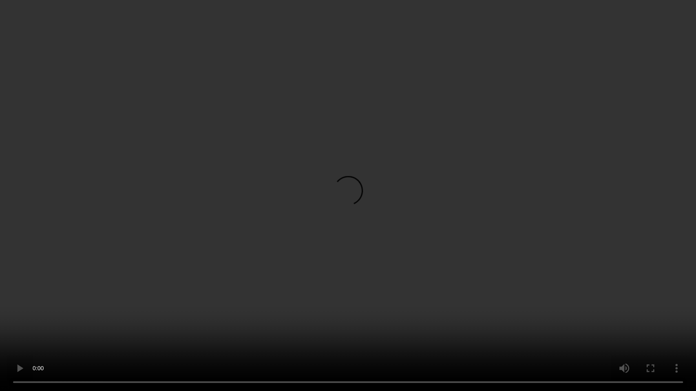
click at [214, 334] on video at bounding box center [348, 195] width 696 height 391
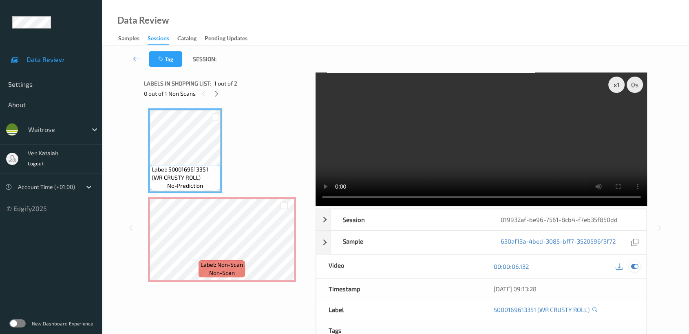
click at [633, 266] on icon at bounding box center [634, 266] width 7 height 7
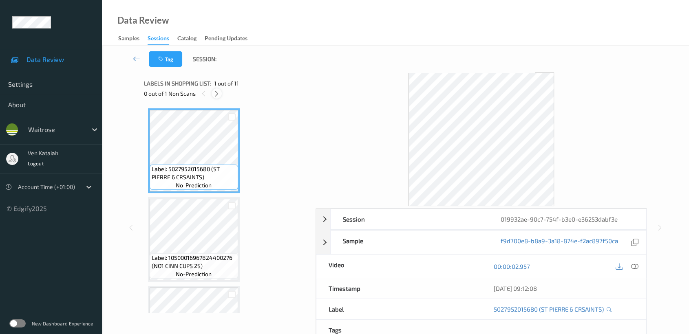
click at [217, 92] on icon at bounding box center [216, 93] width 7 height 7
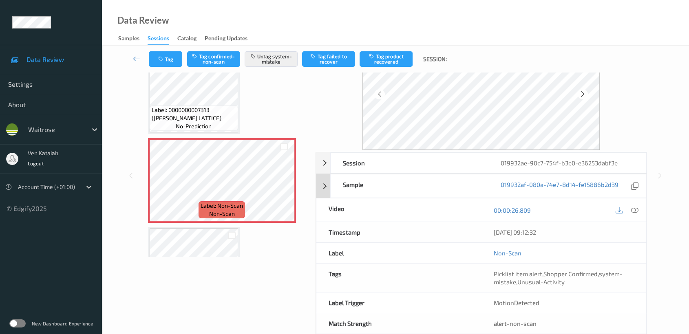
scroll to position [73, 0]
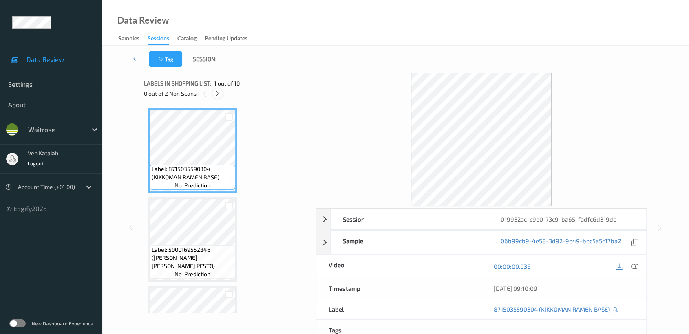
click at [219, 93] on icon at bounding box center [217, 93] width 7 height 7
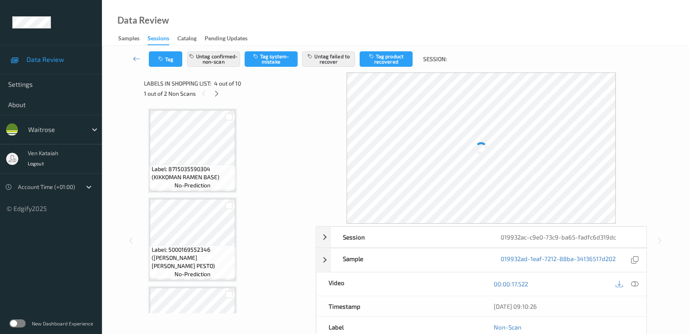
scroll to position [181, 0]
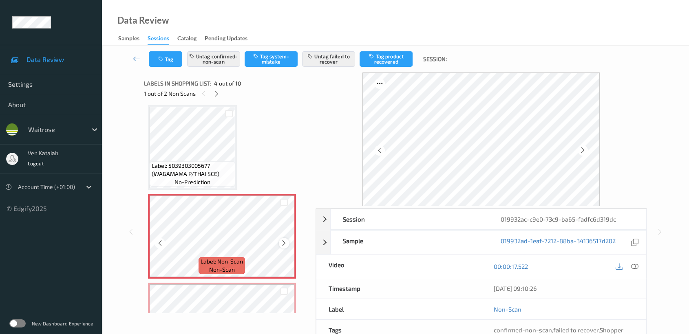
click at [285, 240] on icon at bounding box center [283, 243] width 7 height 7
click at [636, 264] on icon at bounding box center [634, 266] width 7 height 7
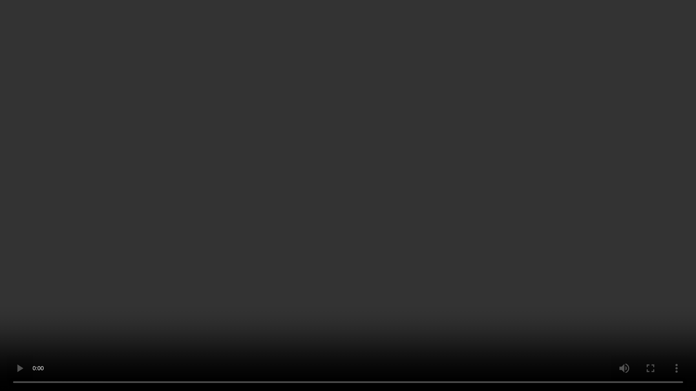
click at [307, 285] on video at bounding box center [348, 195] width 696 height 391
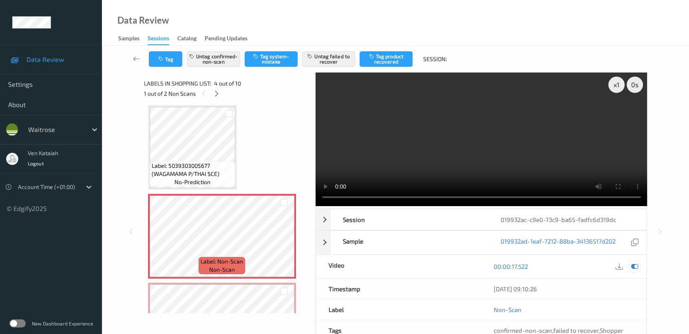
click at [635, 269] on icon at bounding box center [634, 266] width 7 height 7
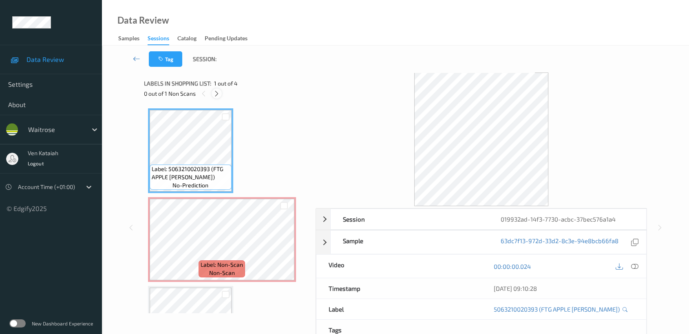
click at [217, 94] on icon at bounding box center [216, 93] width 7 height 7
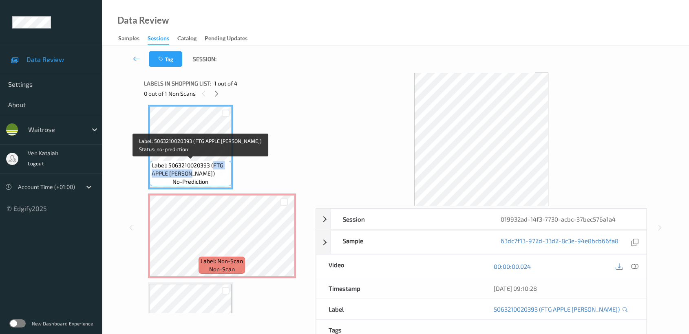
drag, startPoint x: 214, startPoint y: 163, endPoint x: 192, endPoint y: 173, distance: 24.3
click at [192, 173] on span "Label: 5063210020393 (FTG APPLE BIRCHER)" at bounding box center [191, 169] width 78 height 16
copy span "FTG APPLE BIRCHER"
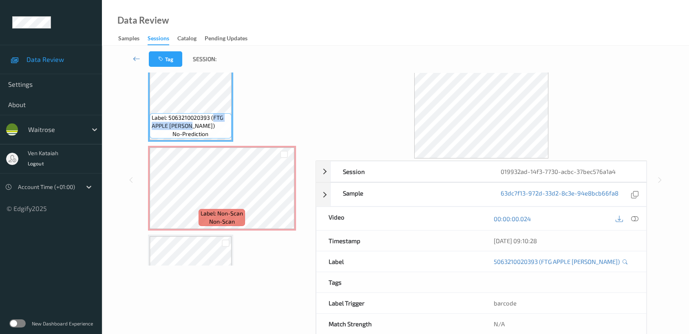
scroll to position [65, 0]
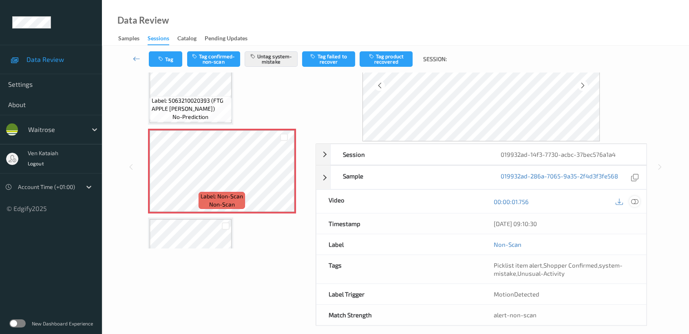
click at [634, 203] on icon at bounding box center [634, 201] width 7 height 7
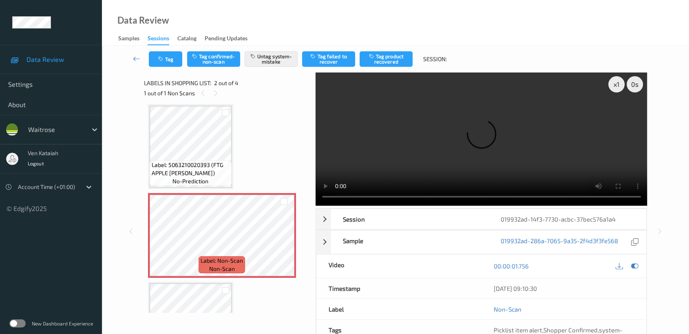
scroll to position [0, 0]
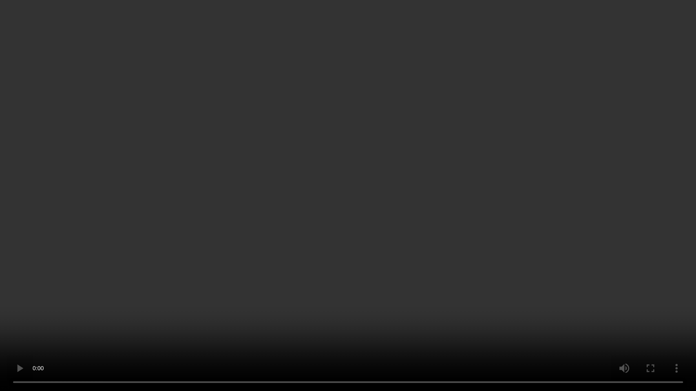
click at [331, 245] on video at bounding box center [348, 195] width 696 height 391
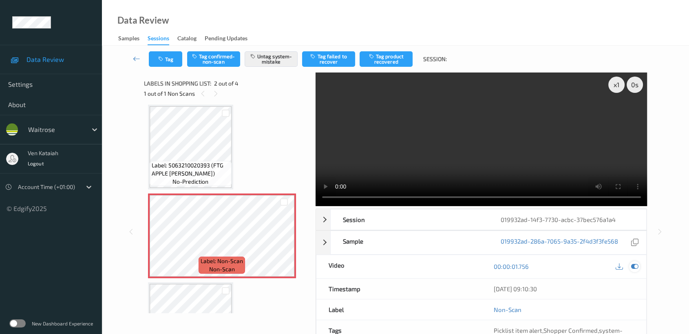
click at [636, 268] on icon at bounding box center [634, 266] width 7 height 7
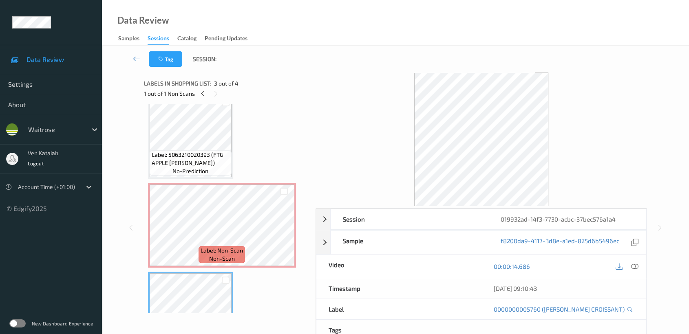
scroll to position [4, 0]
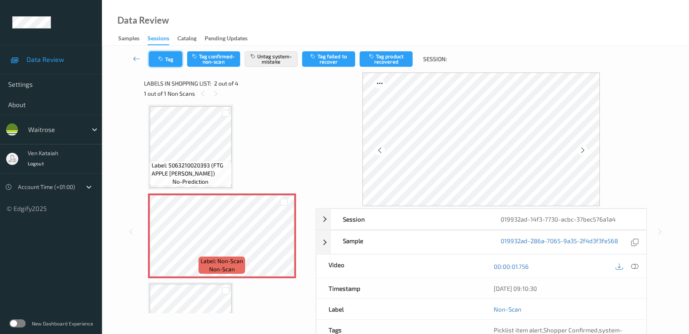
click at [174, 60] on button "Tag" at bounding box center [165, 58] width 33 height 15
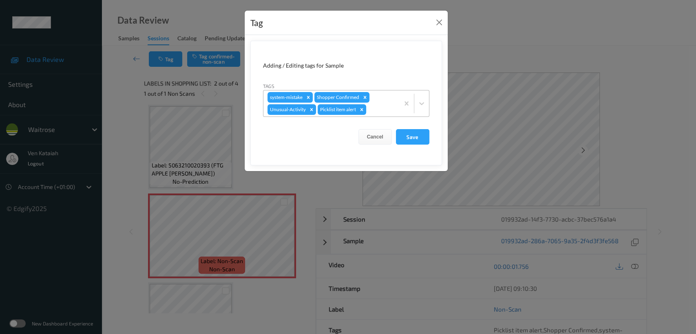
click at [362, 110] on icon "Remove Picklist item alert" at bounding box center [361, 109] width 3 height 3
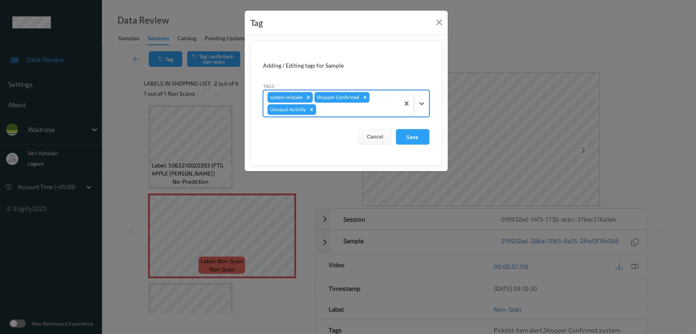
click at [310, 110] on icon "Remove Unusual-Activity" at bounding box center [312, 110] width 6 height 6
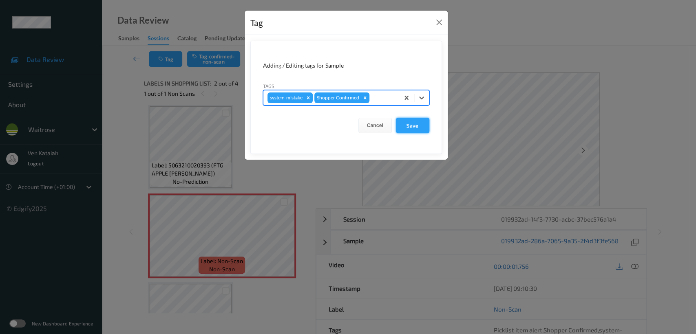
click at [411, 127] on button "Save" at bounding box center [412, 125] width 33 height 15
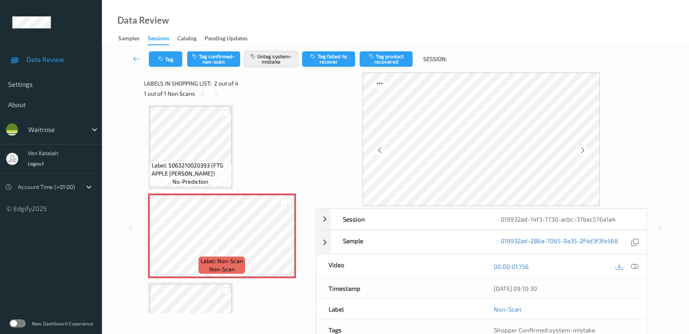
click at [272, 58] on button "Untag system-mistake" at bounding box center [271, 58] width 53 height 15
click at [271, 61] on div "Tag Tag confirmed-non-scan Untag system-mistake Tag failed to recover Tag produ…" at bounding box center [396, 59] width 554 height 27
click at [222, 59] on button "Tag confirmed-non-scan" at bounding box center [213, 58] width 53 height 15
click at [393, 62] on button "Tag product recovered" at bounding box center [386, 58] width 53 height 15
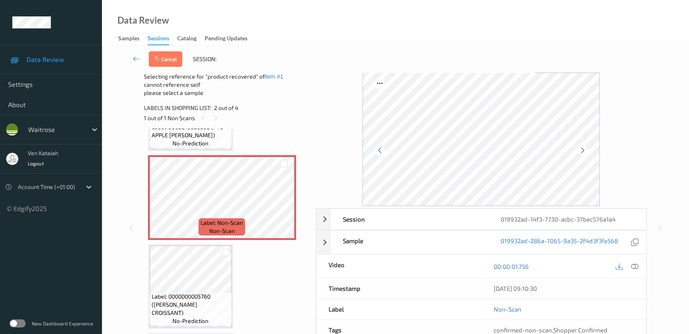
scroll to position [95, 0]
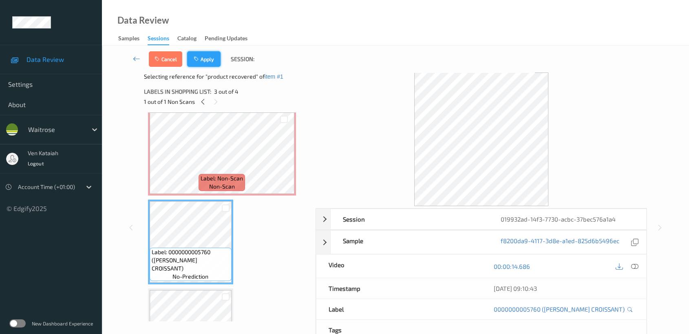
click at [201, 57] on button "Apply" at bounding box center [203, 58] width 33 height 15
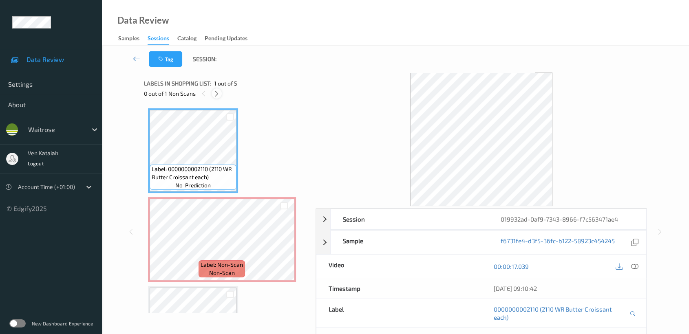
click at [217, 93] on icon at bounding box center [216, 93] width 7 height 7
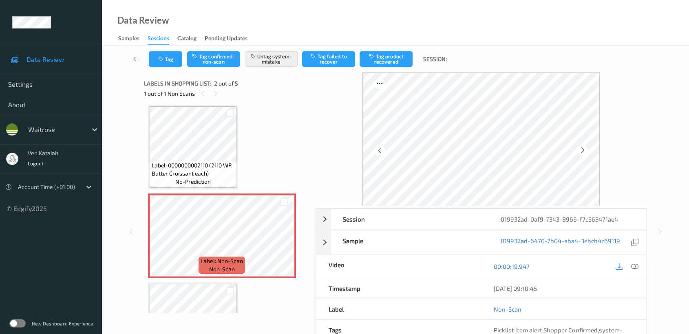
scroll to position [73, 0]
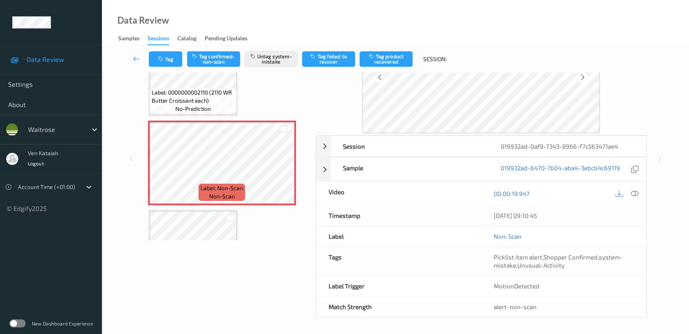
click at [202, 102] on span "Label: 0000000002110 (2110 WR Butter Croissant each)" at bounding box center [193, 96] width 83 height 16
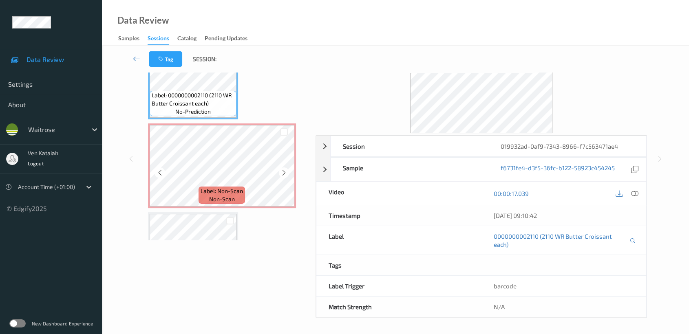
scroll to position [0, 0]
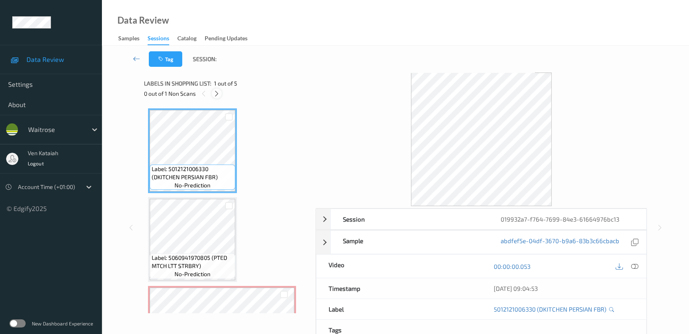
click at [215, 96] on icon at bounding box center [216, 93] width 7 height 7
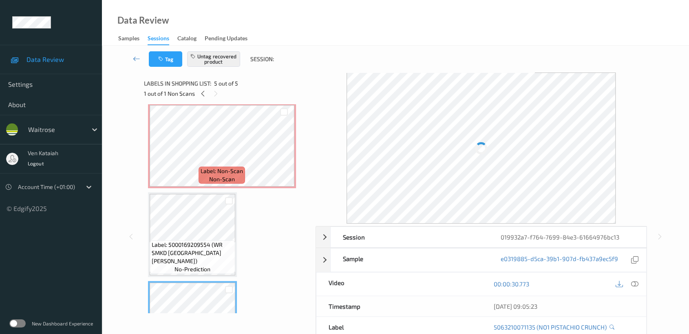
scroll to position [92, 0]
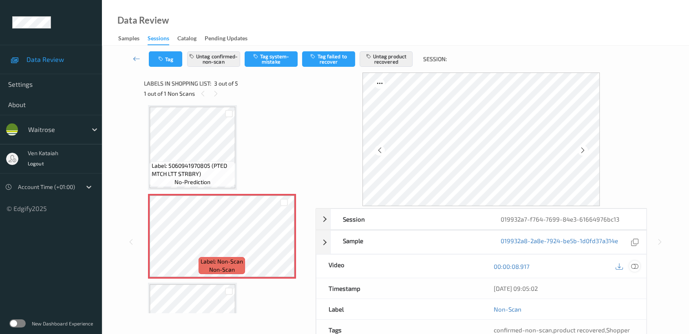
click at [635, 267] on icon at bounding box center [634, 266] width 7 height 7
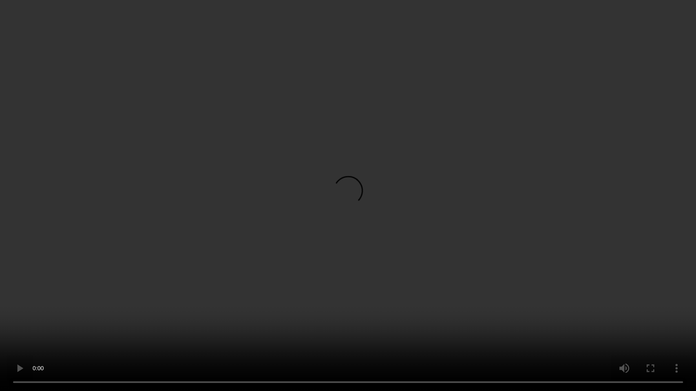
click at [238, 264] on video at bounding box center [348, 195] width 696 height 391
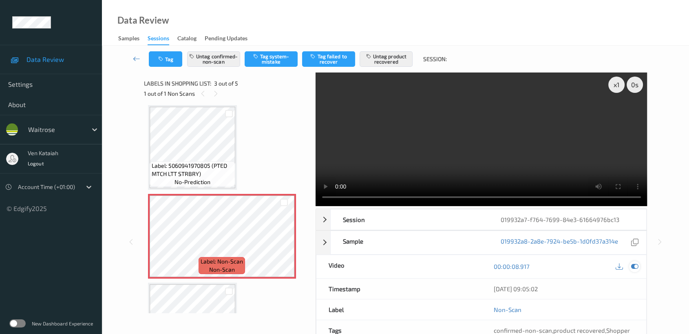
click at [635, 267] on icon at bounding box center [634, 266] width 7 height 7
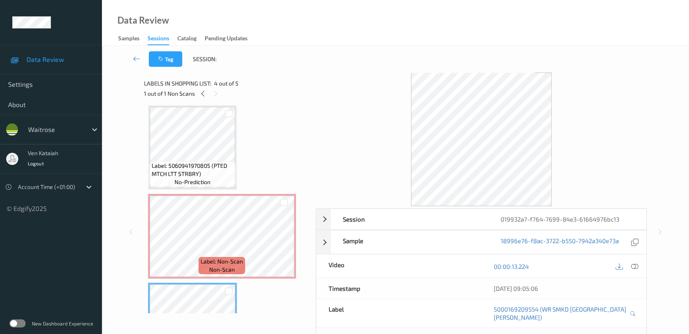
scroll to position [183, 0]
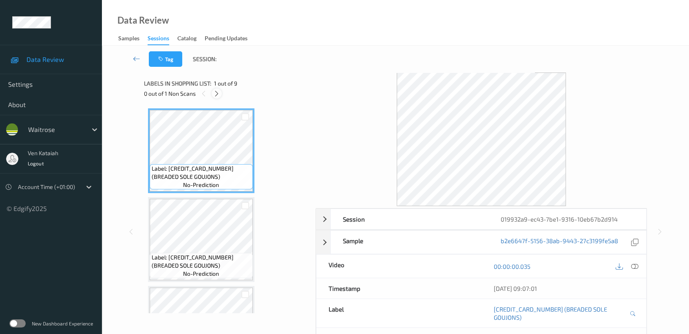
drag, startPoint x: 213, startPoint y: 95, endPoint x: 212, endPoint y: 167, distance: 71.8
click at [212, 95] on div at bounding box center [217, 93] width 10 height 10
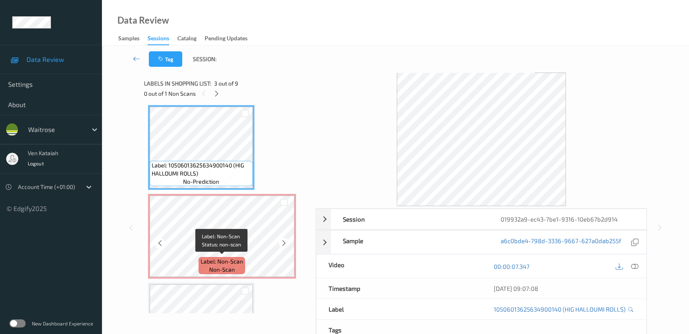
click at [231, 264] on span "Label: Non-Scan" at bounding box center [222, 262] width 42 height 8
click at [634, 264] on icon at bounding box center [634, 266] width 7 height 7
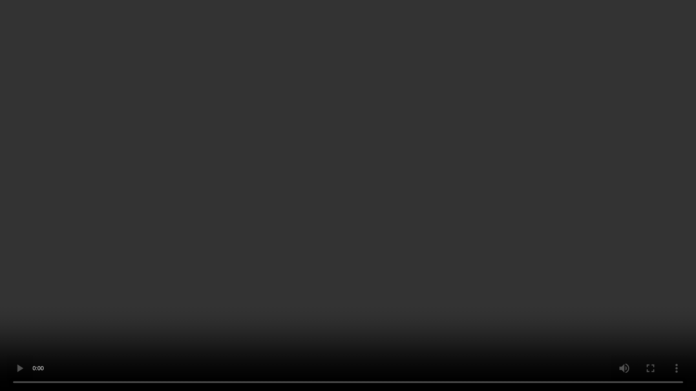
click at [323, 195] on video at bounding box center [348, 195] width 696 height 391
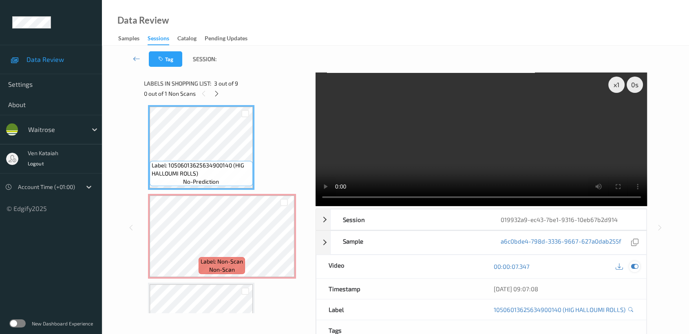
click at [636, 266] on icon at bounding box center [634, 266] width 7 height 7
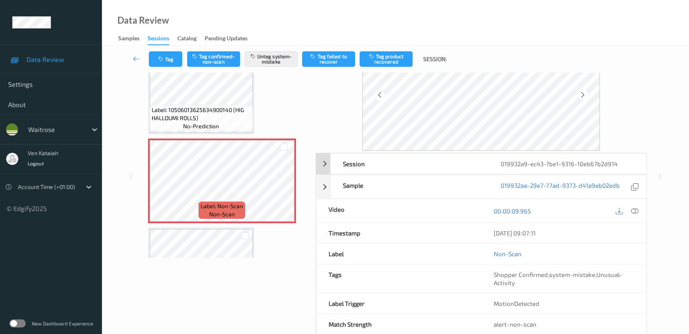
scroll to position [73, 0]
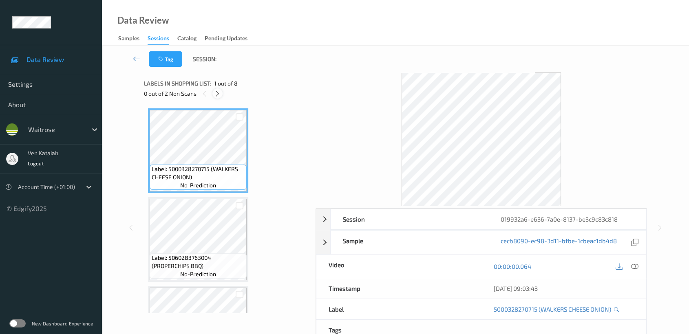
click at [216, 95] on icon at bounding box center [217, 93] width 7 height 7
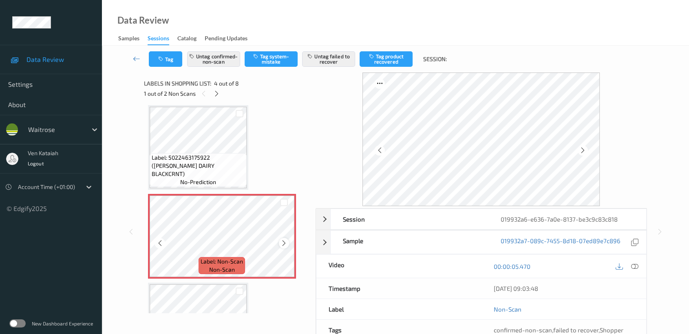
click at [280, 240] on icon at bounding box center [283, 243] width 7 height 7
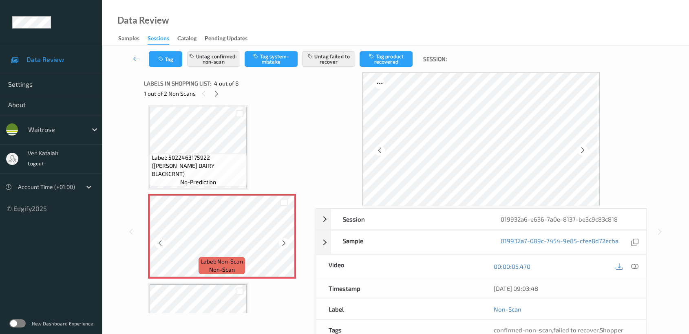
click at [280, 240] on icon at bounding box center [283, 243] width 7 height 7
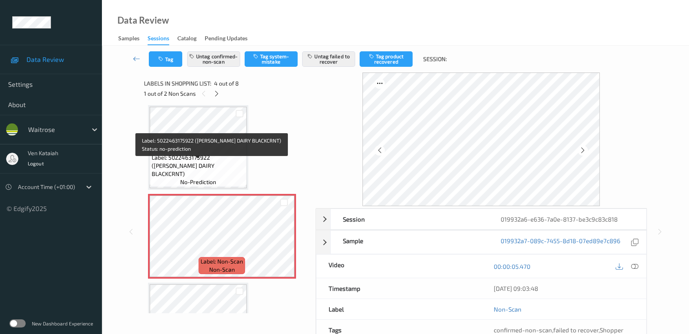
click at [226, 181] on div "Label: 5022463175922 ([PERSON_NAME] DAIRY BLACKCRNT) no-prediction" at bounding box center [198, 169] width 97 height 33
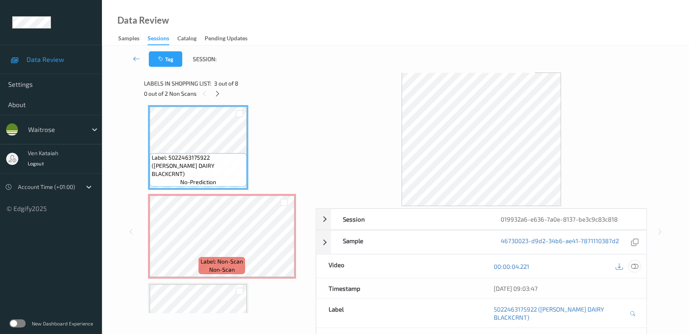
click at [632, 265] on icon at bounding box center [634, 266] width 7 height 7
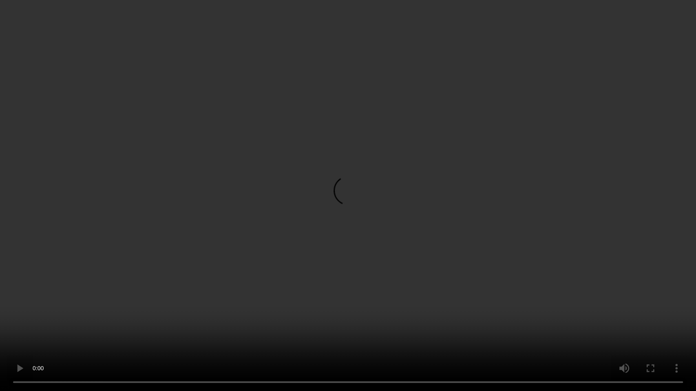
click at [320, 210] on video at bounding box center [348, 195] width 696 height 391
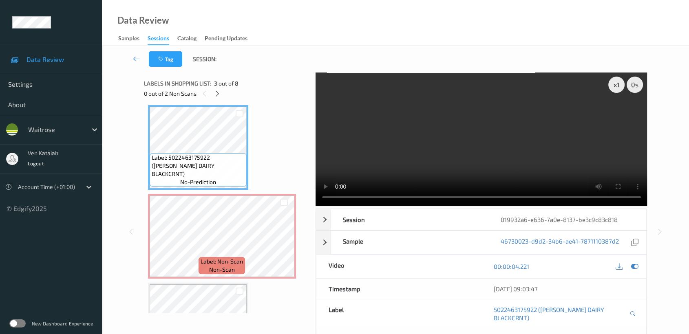
drag, startPoint x: 635, startPoint y: 264, endPoint x: 380, endPoint y: 275, distance: 255.4
click at [634, 264] on icon at bounding box center [634, 266] width 7 height 7
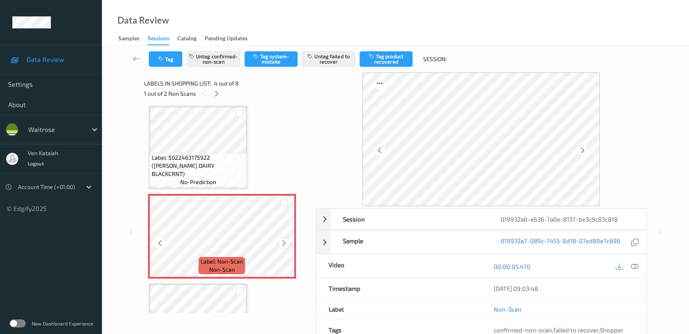
click at [285, 242] on icon at bounding box center [283, 243] width 7 height 7
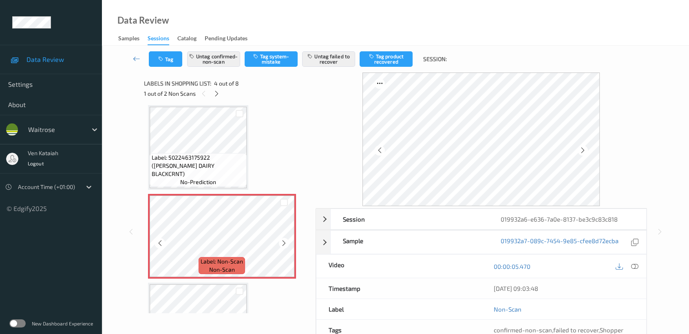
click at [285, 242] on icon at bounding box center [283, 243] width 7 height 7
click at [637, 266] on icon at bounding box center [634, 266] width 7 height 7
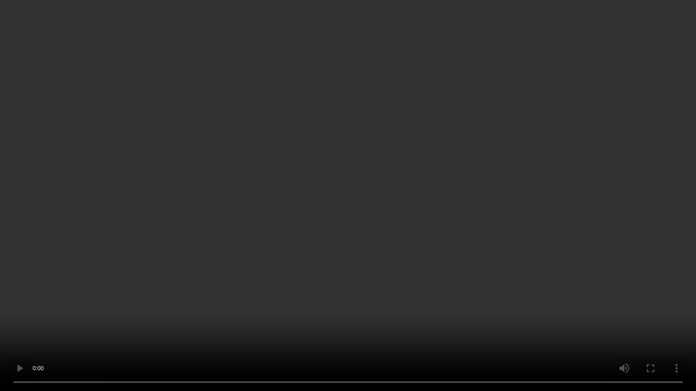
click at [539, 218] on video at bounding box center [348, 195] width 696 height 391
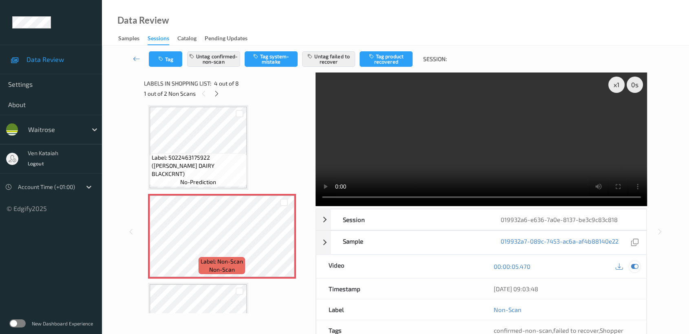
click at [638, 265] on div at bounding box center [634, 266] width 11 height 11
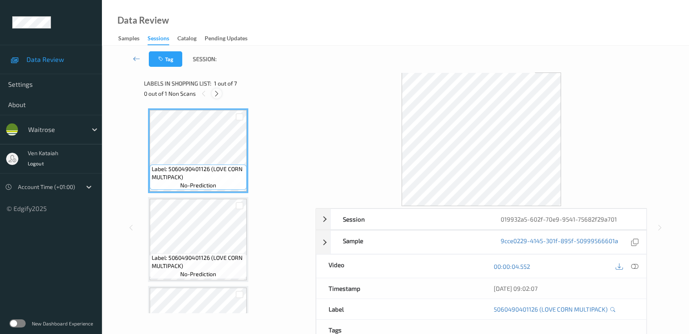
click at [217, 92] on icon at bounding box center [216, 93] width 7 height 7
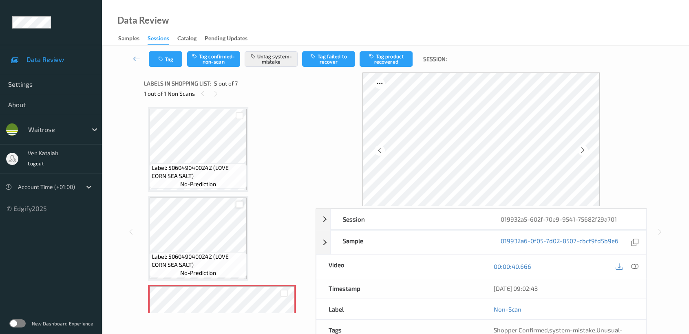
scroll to position [269, 0]
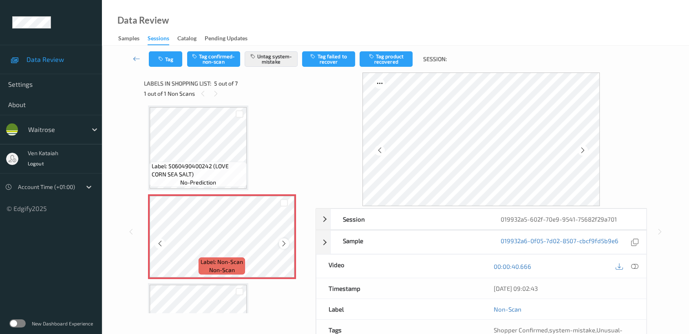
click at [286, 242] on icon at bounding box center [283, 243] width 7 height 7
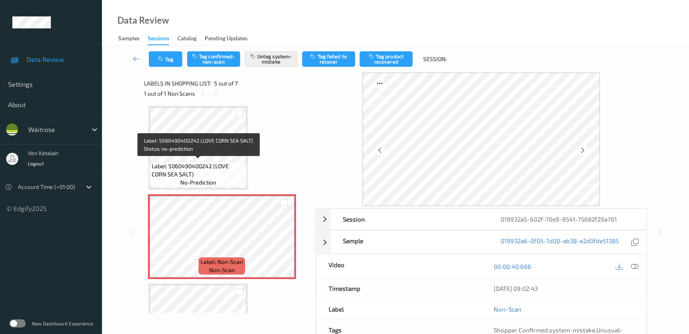
click at [220, 166] on span "Label: 5060490400242 (LOVE CORN SEA SALT)" at bounding box center [198, 170] width 93 height 16
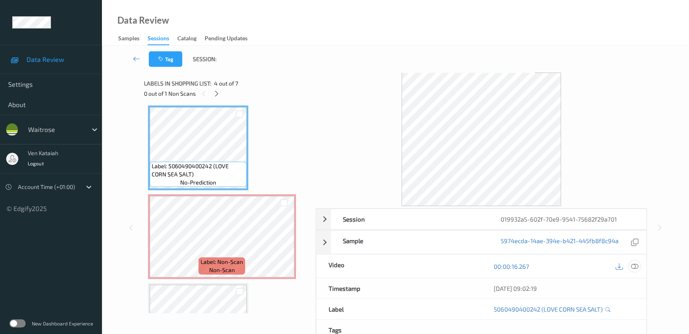
click at [634, 267] on icon at bounding box center [634, 266] width 7 height 7
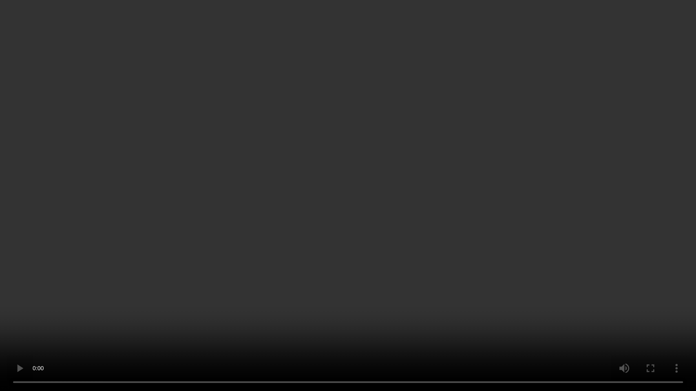
click at [578, 191] on video at bounding box center [348, 195] width 696 height 391
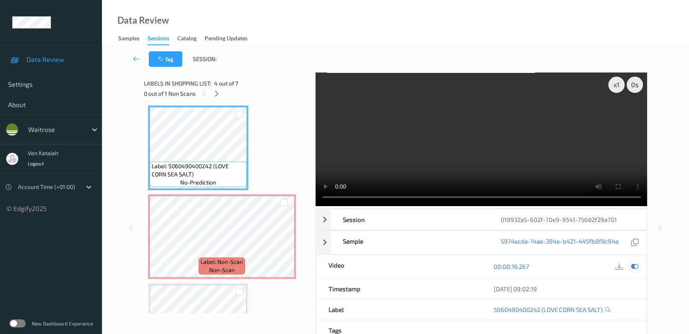
click at [636, 266] on icon at bounding box center [634, 266] width 7 height 7
